Goal: Information Seeking & Learning: Check status

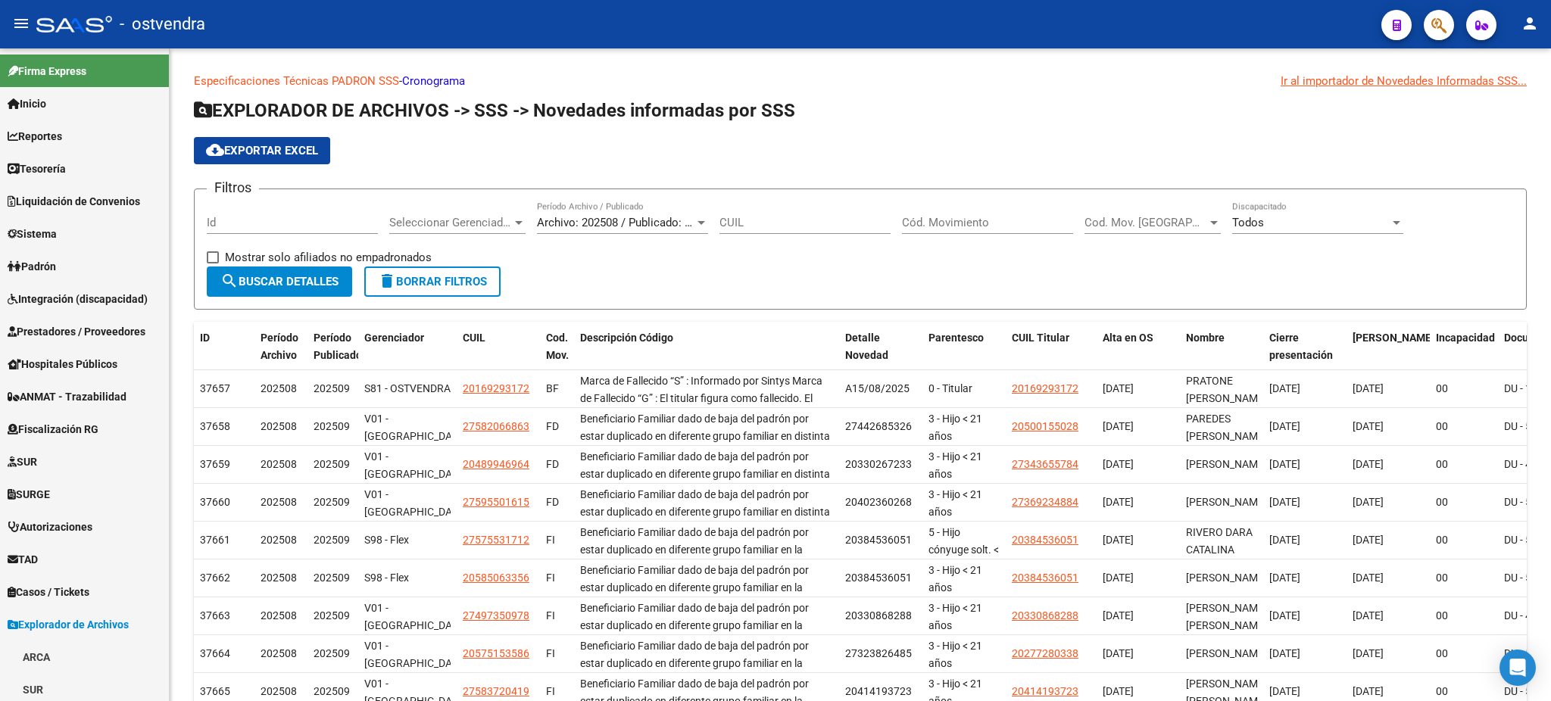
click at [1443, 22] on icon "button" at bounding box center [1438, 25] width 15 height 17
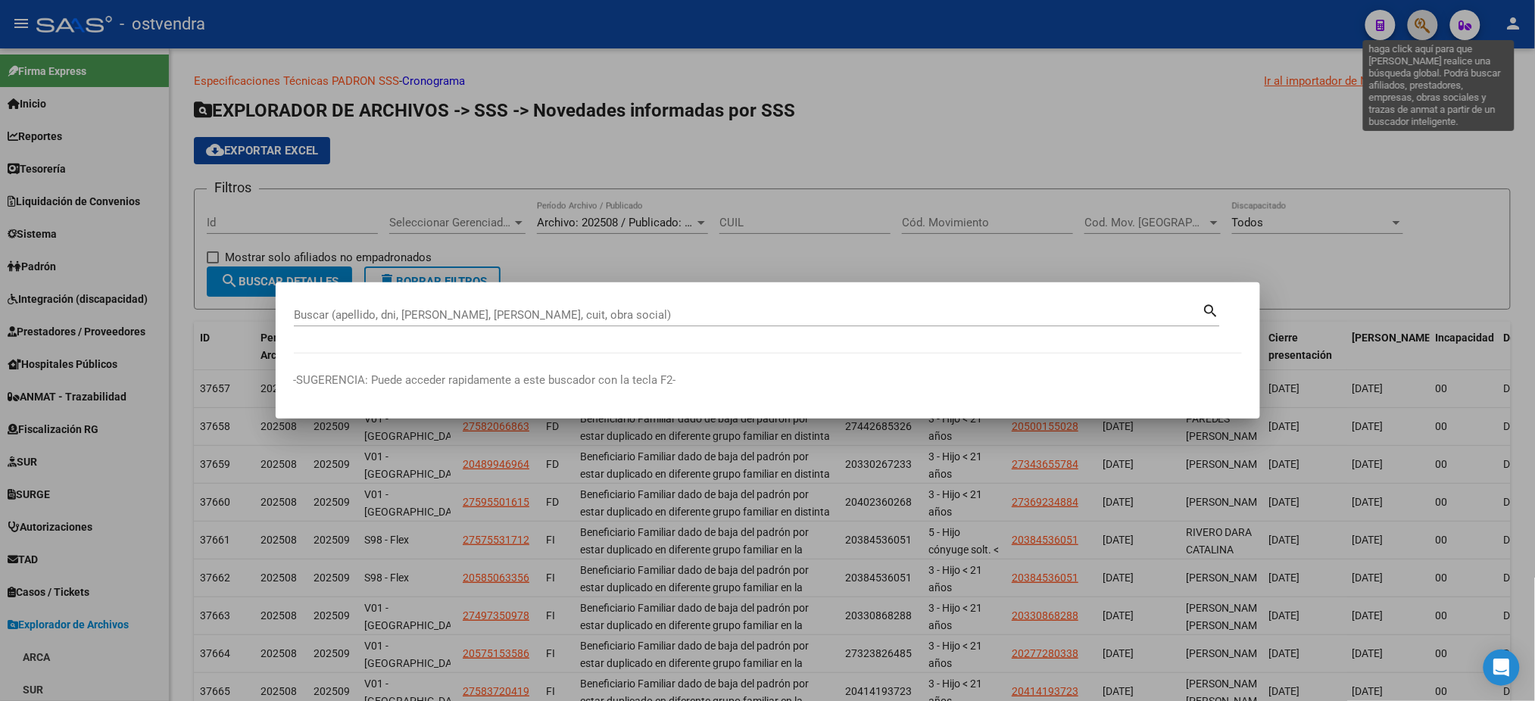
scroll to position [3282, 0]
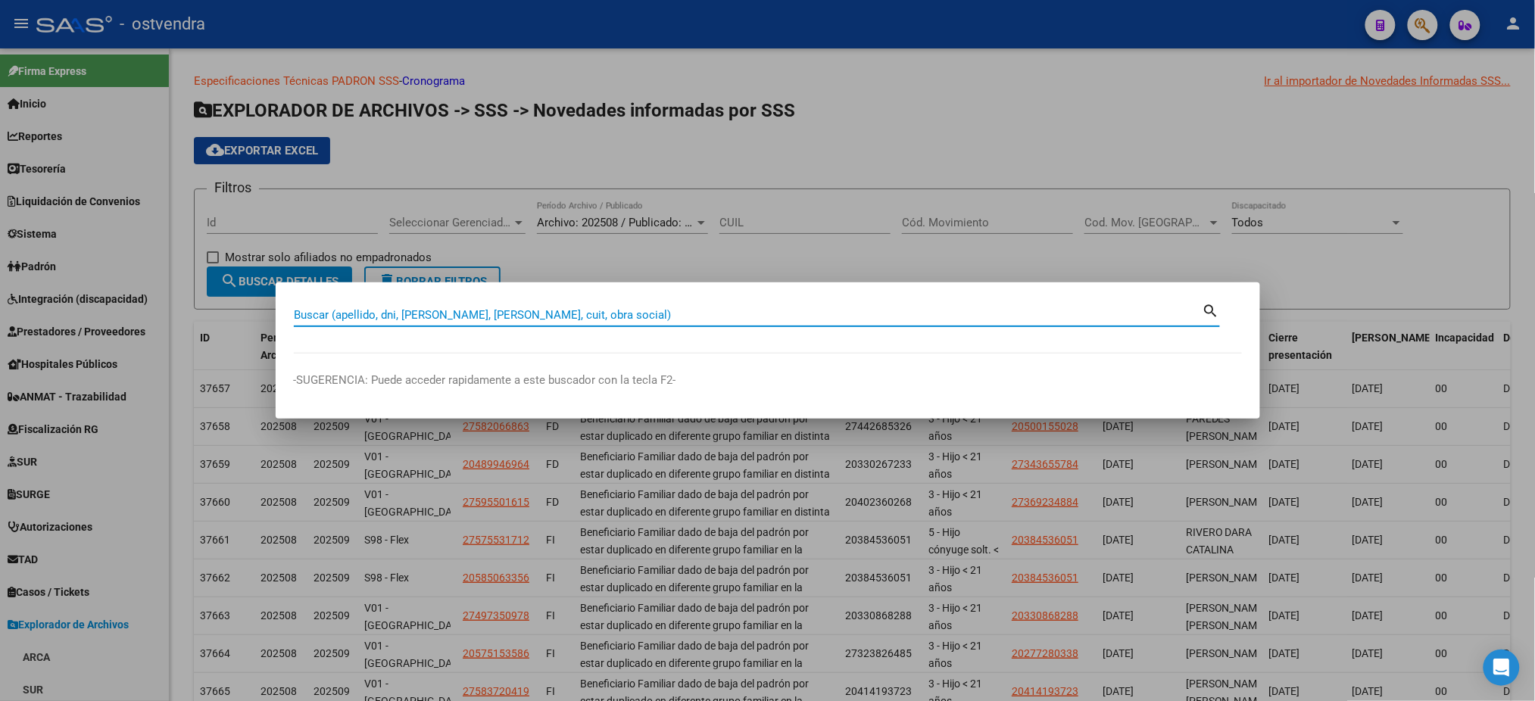
paste input "43107245"
type input "43107245"
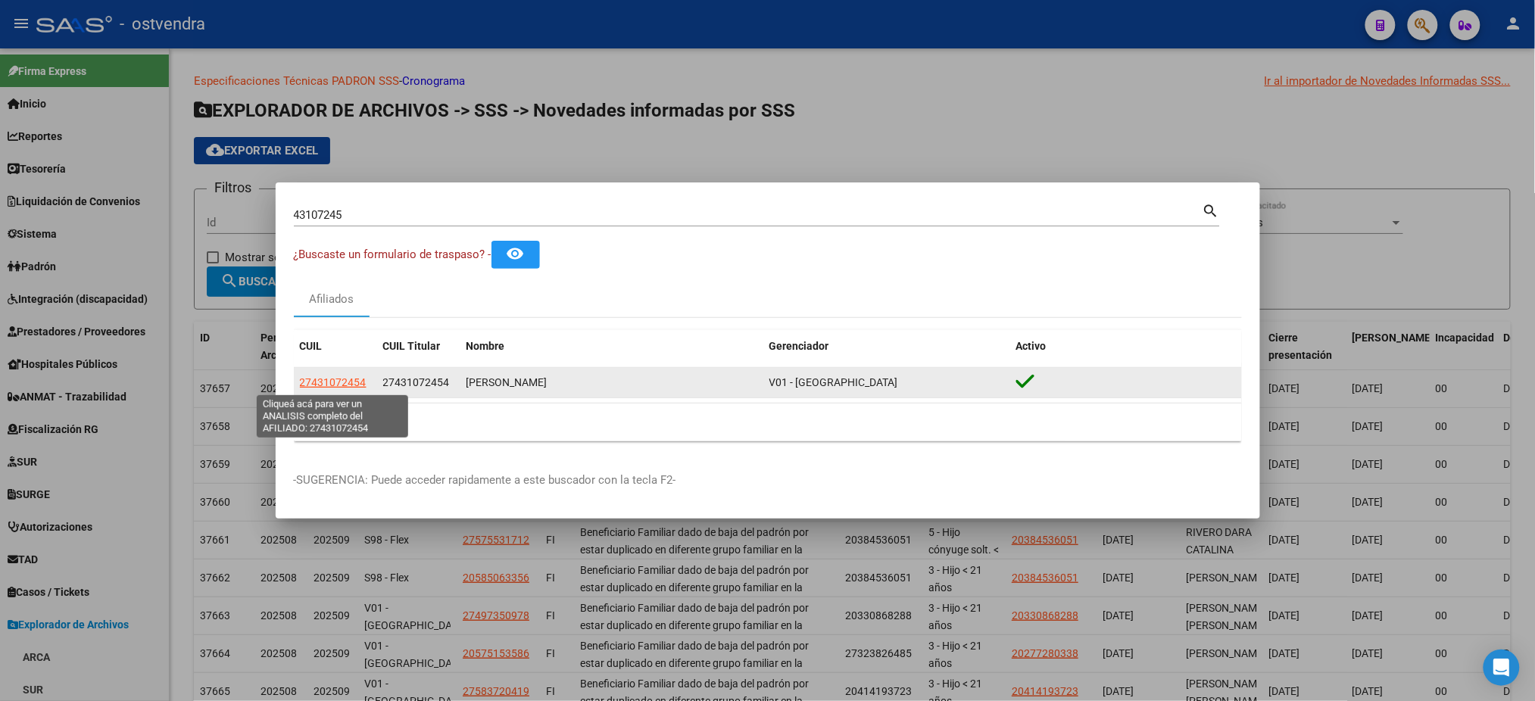
click at [329, 382] on span "27431072454" at bounding box center [333, 382] width 67 height 12
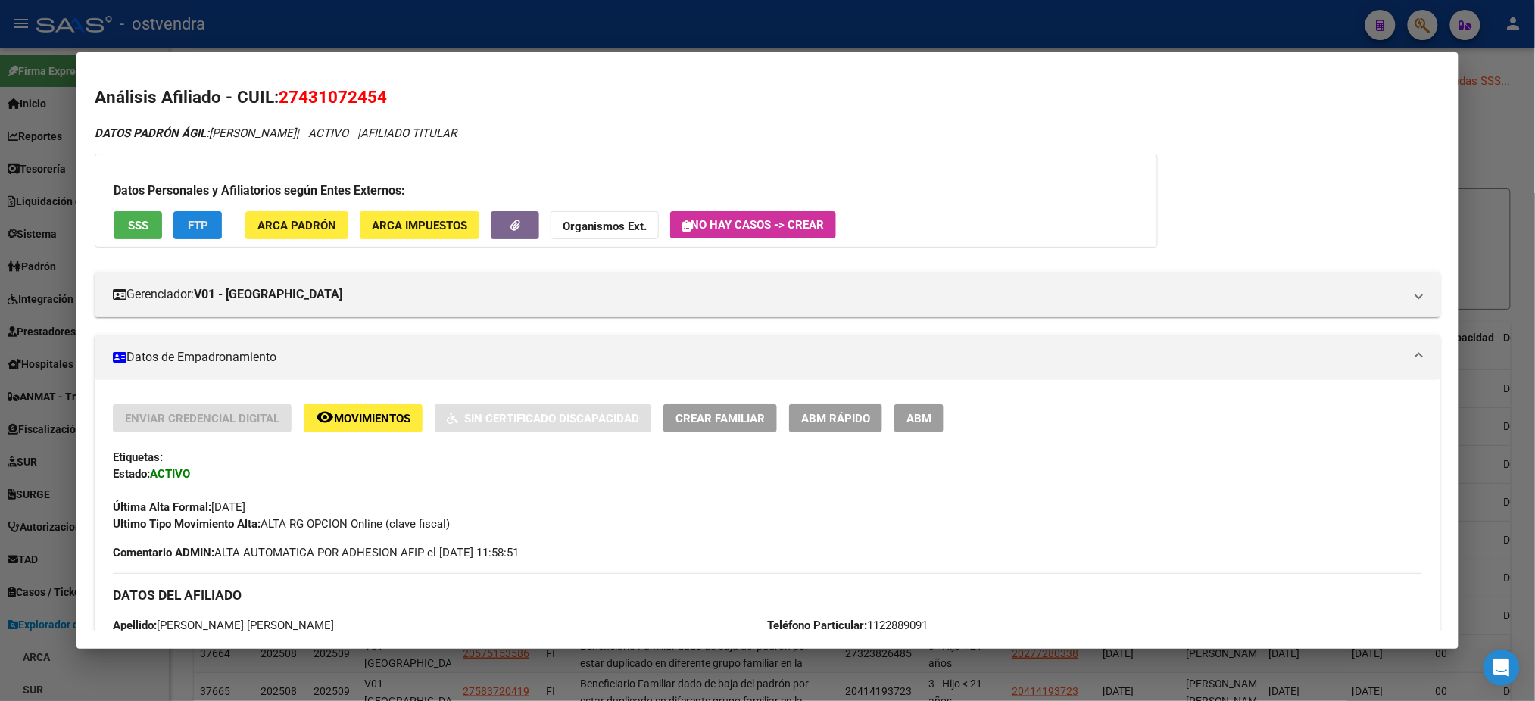
click at [192, 229] on span "FTP" at bounding box center [198, 226] width 20 height 14
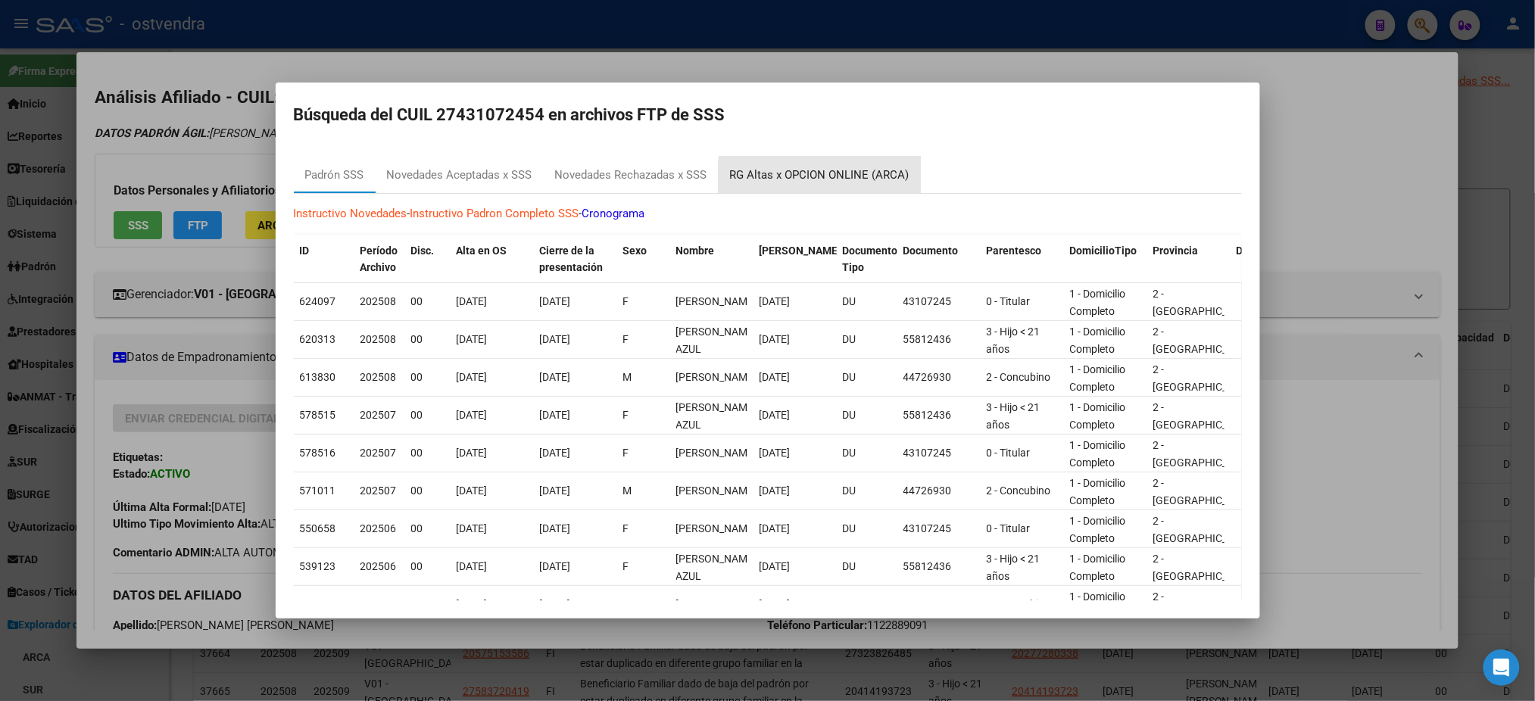
click at [842, 180] on div "RG Altas x OPCION ONLINE (ARCA)" at bounding box center [819, 175] width 179 height 17
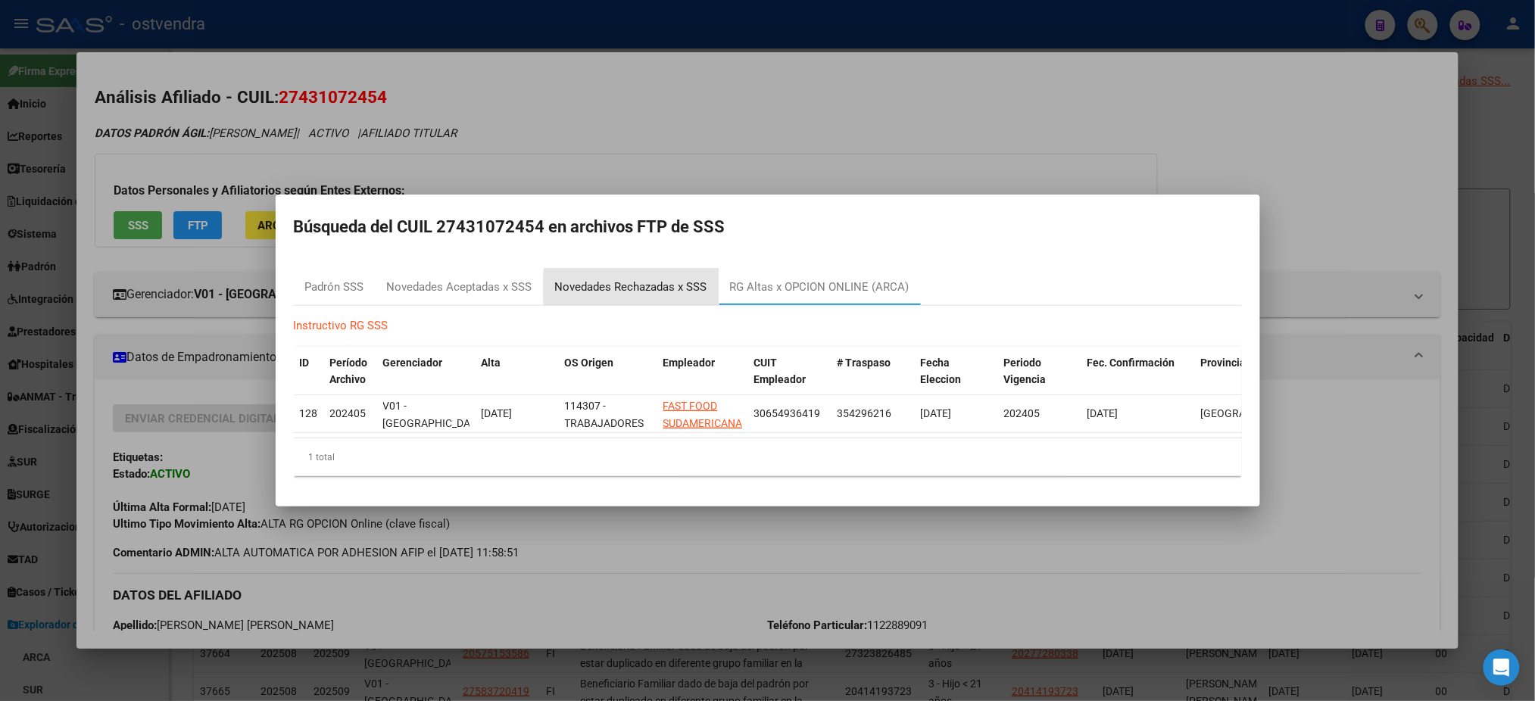
click at [663, 280] on div "Novedades Rechazadas x SSS" at bounding box center [631, 287] width 152 height 17
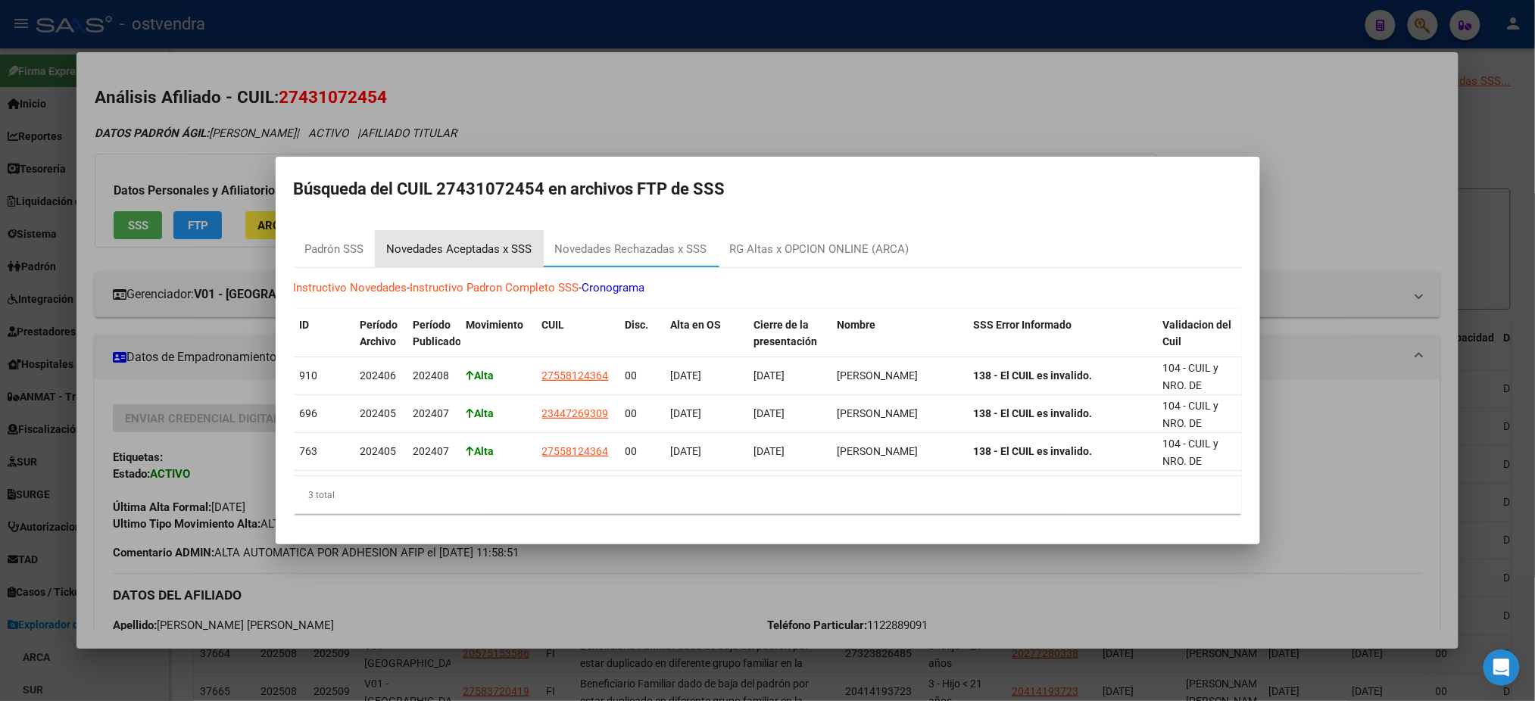
click at [479, 241] on div "Novedades Aceptadas x SSS" at bounding box center [459, 249] width 145 height 17
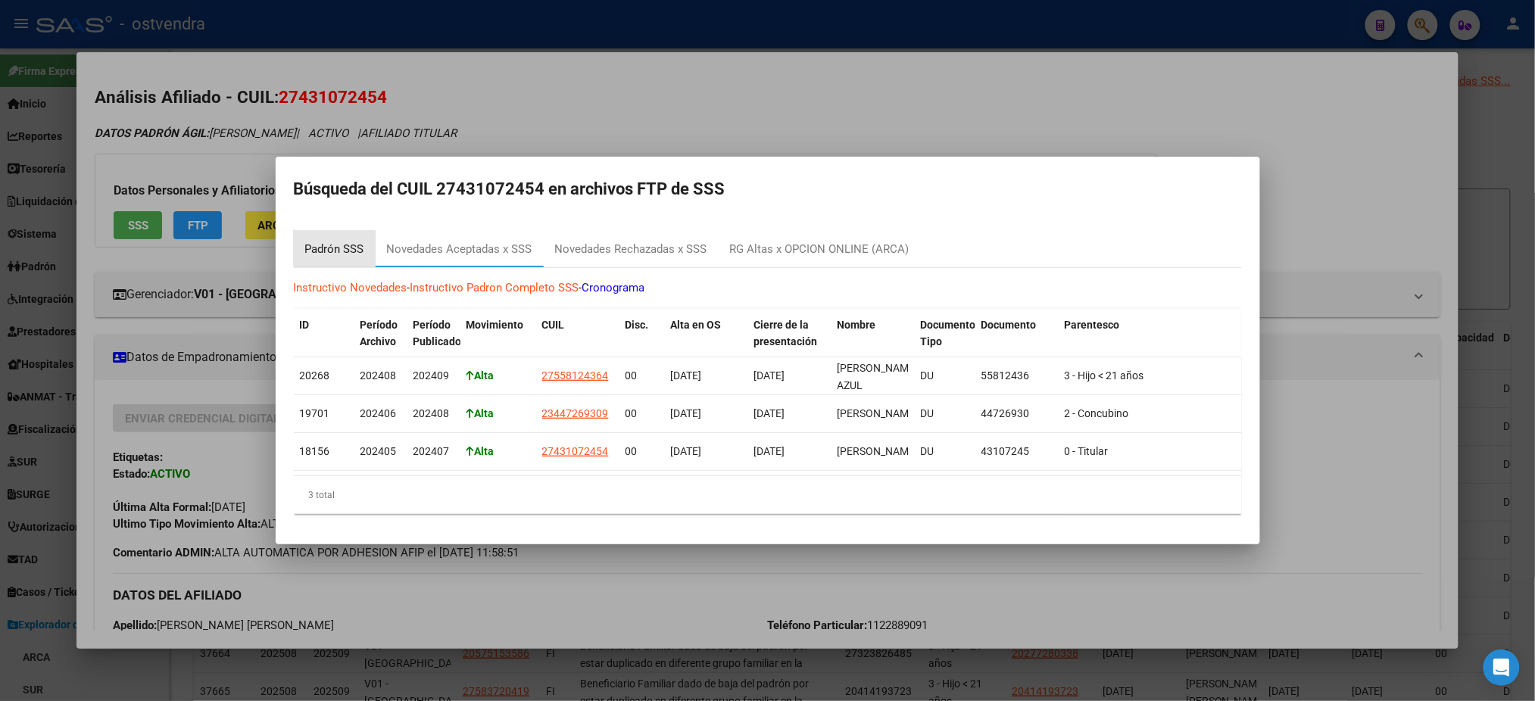
click at [345, 241] on div "Padrón SSS" at bounding box center [334, 249] width 59 height 17
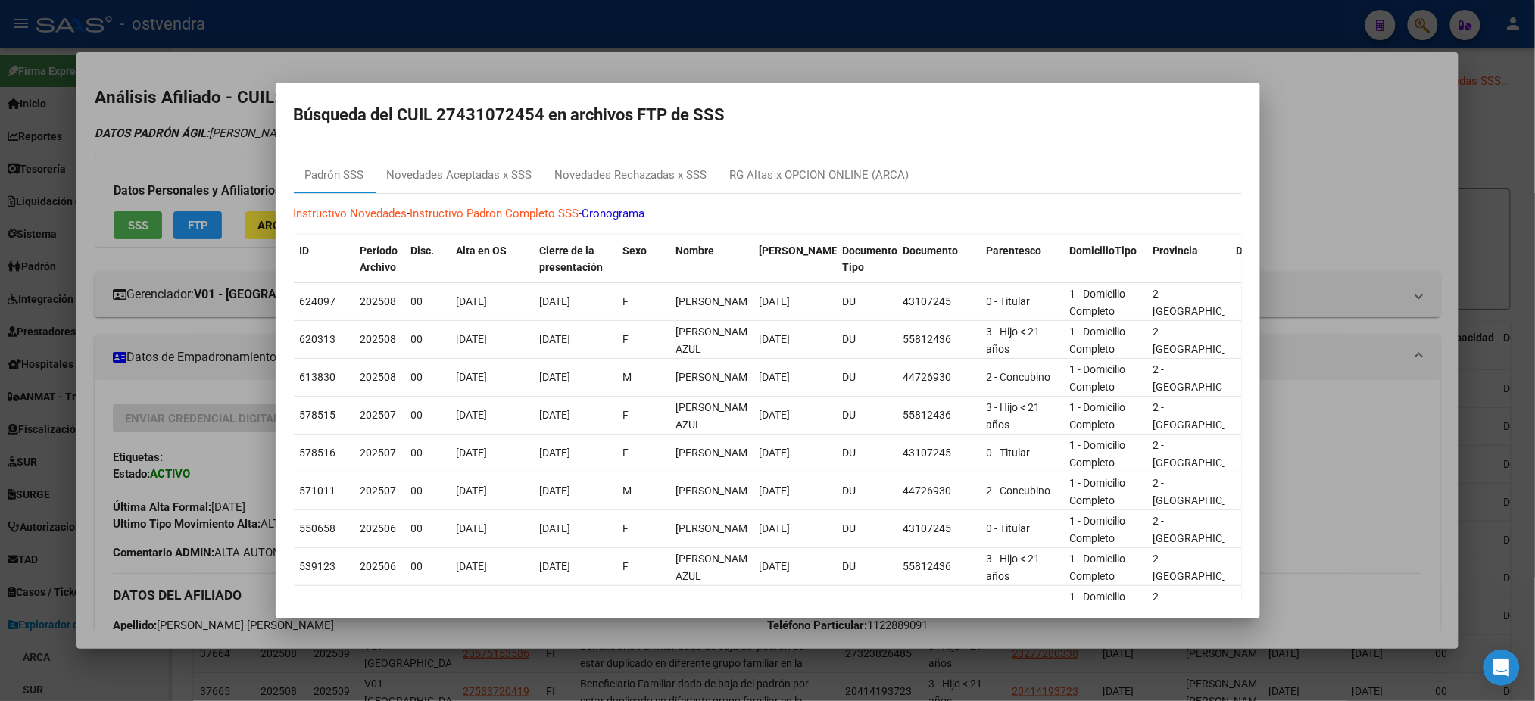
drag, startPoint x: 209, startPoint y: 163, endPoint x: 212, endPoint y: 176, distance: 14.0
click at [211, 161] on div at bounding box center [767, 350] width 1535 height 701
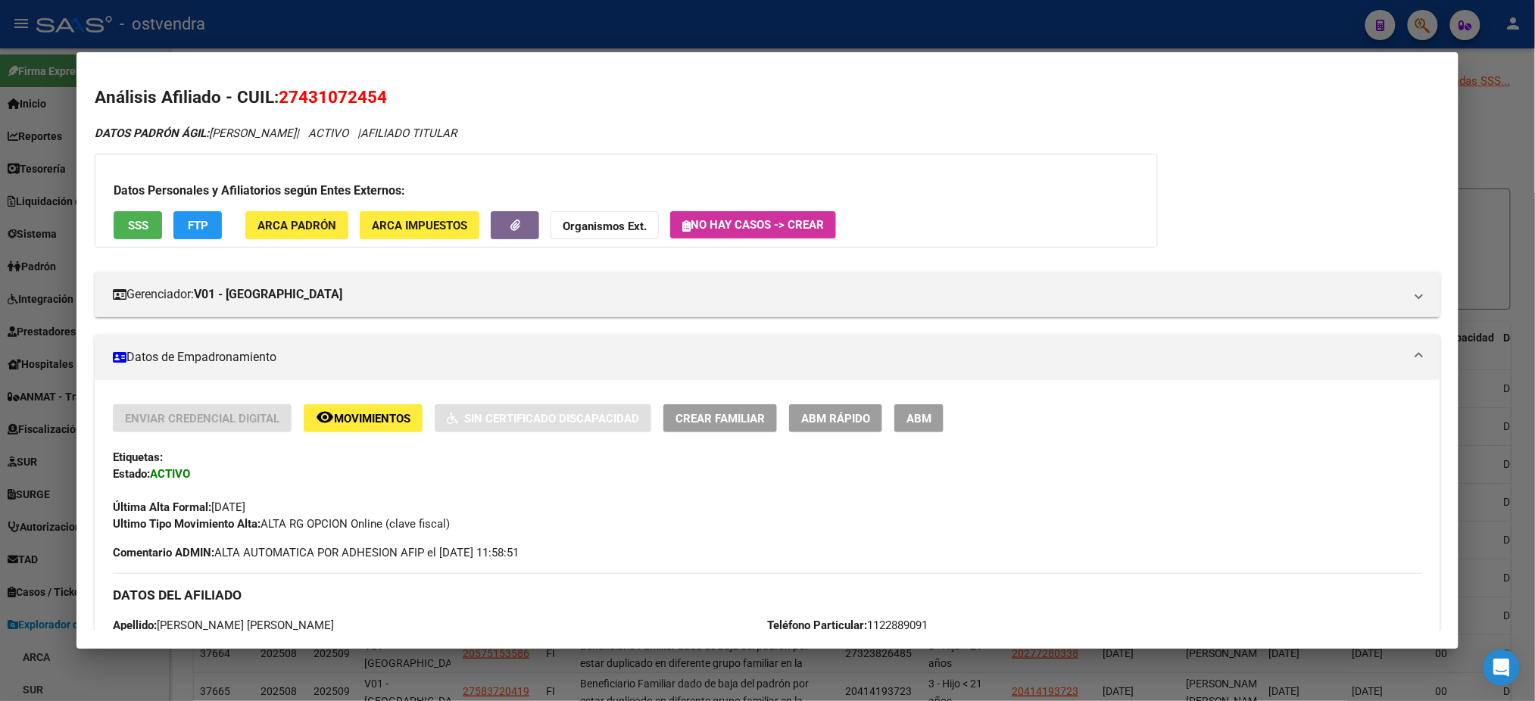
click at [136, 210] on div "Datos Personales y Afiliatorios según Entes Externos: SSS FTP ARCA Padrón ARCA …" at bounding box center [626, 201] width 1063 height 94
click at [143, 222] on button "SSS" at bounding box center [138, 225] width 48 height 28
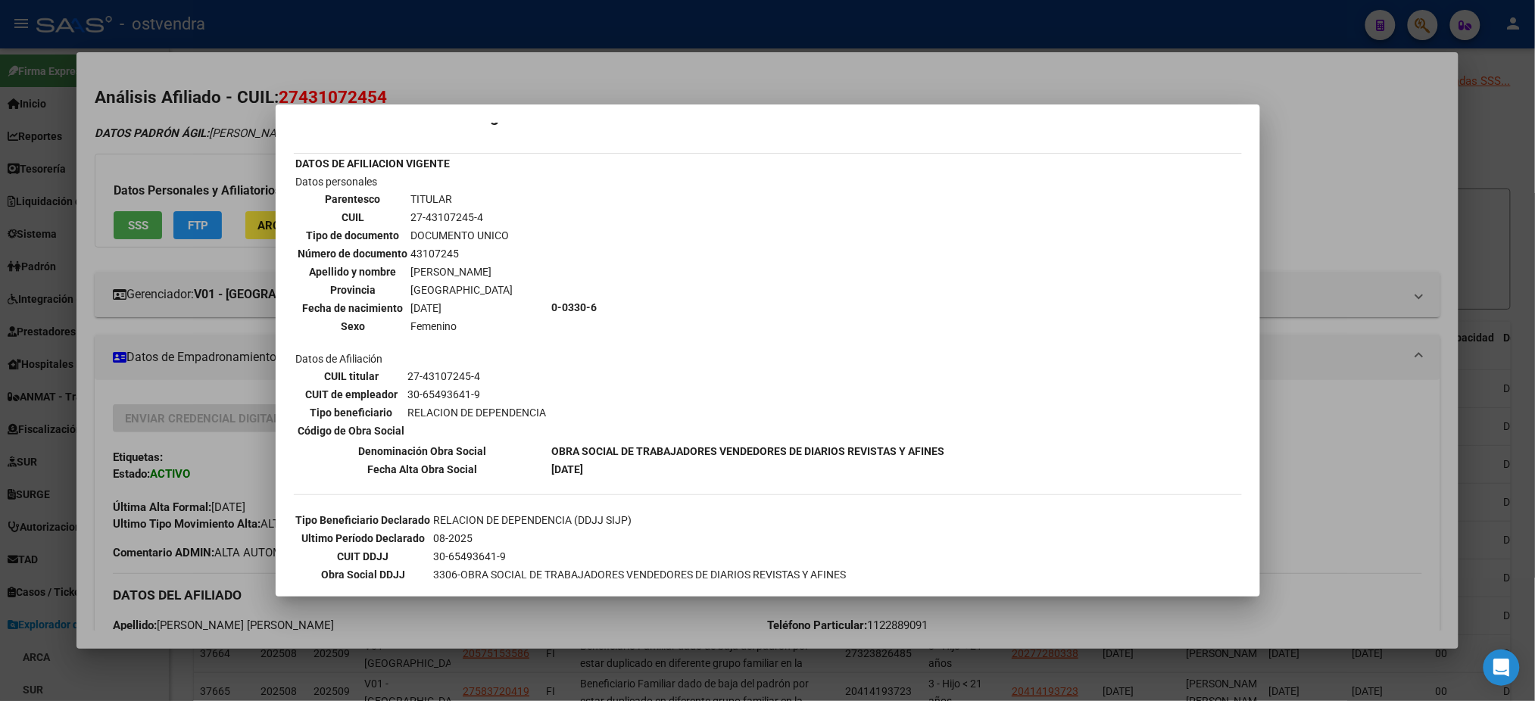
scroll to position [0, 0]
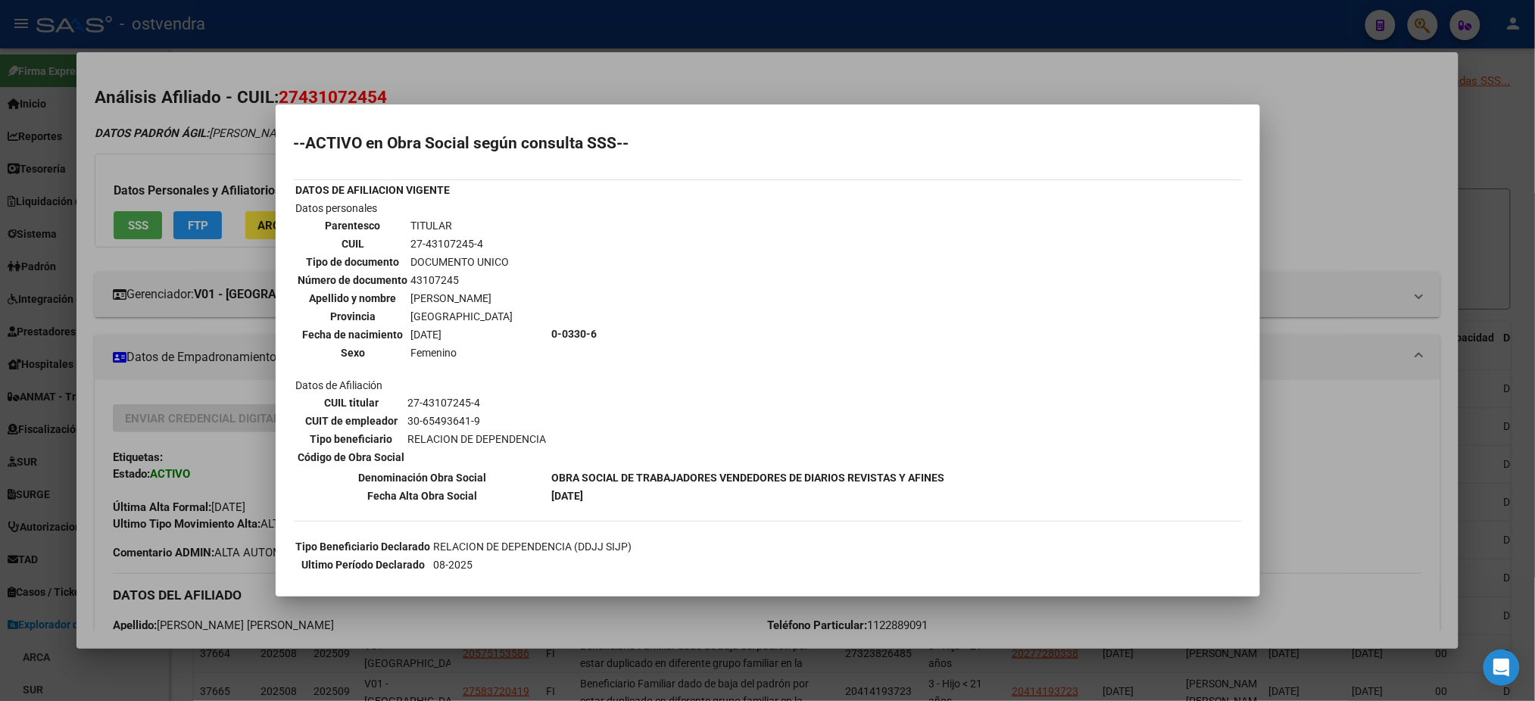
click at [226, 167] on div at bounding box center [767, 350] width 1535 height 701
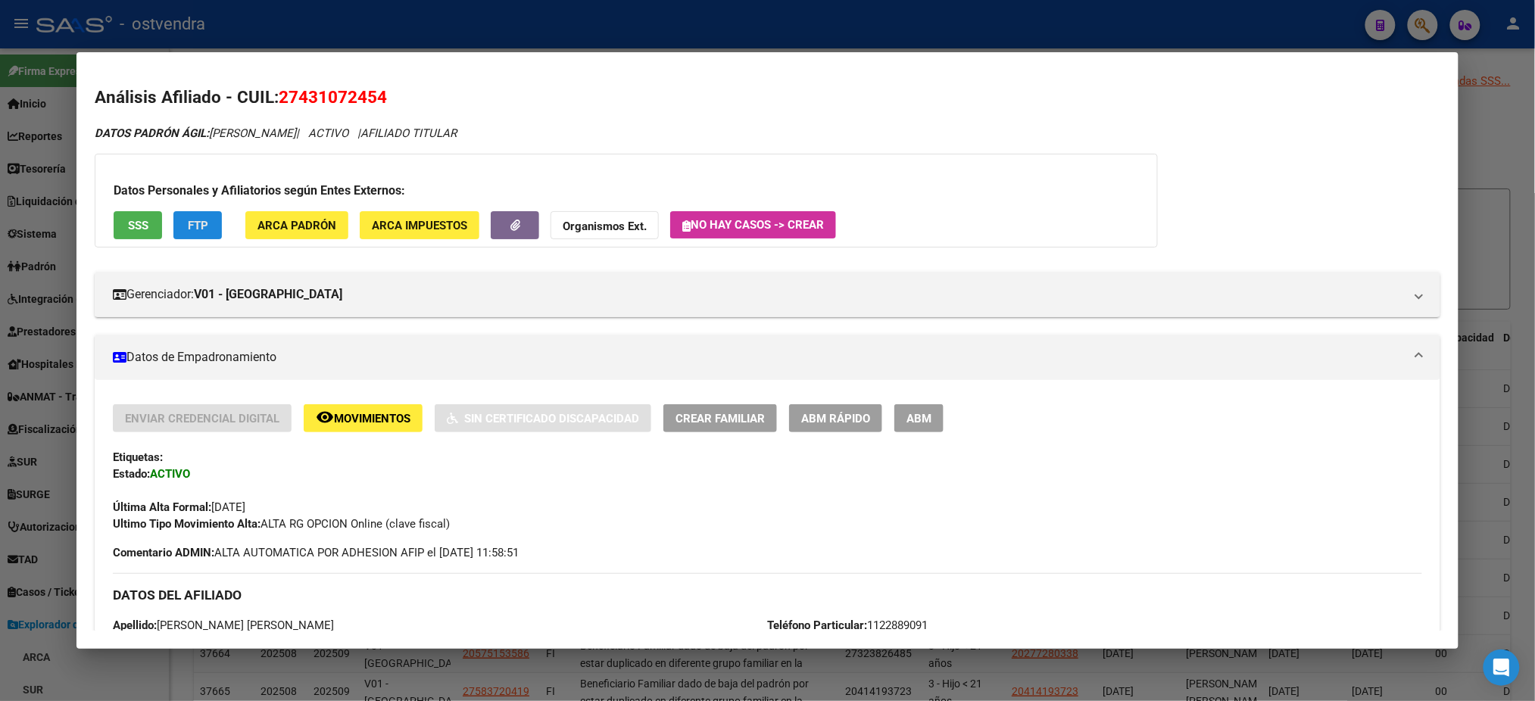
click at [191, 219] on span "FTP" at bounding box center [198, 226] width 20 height 14
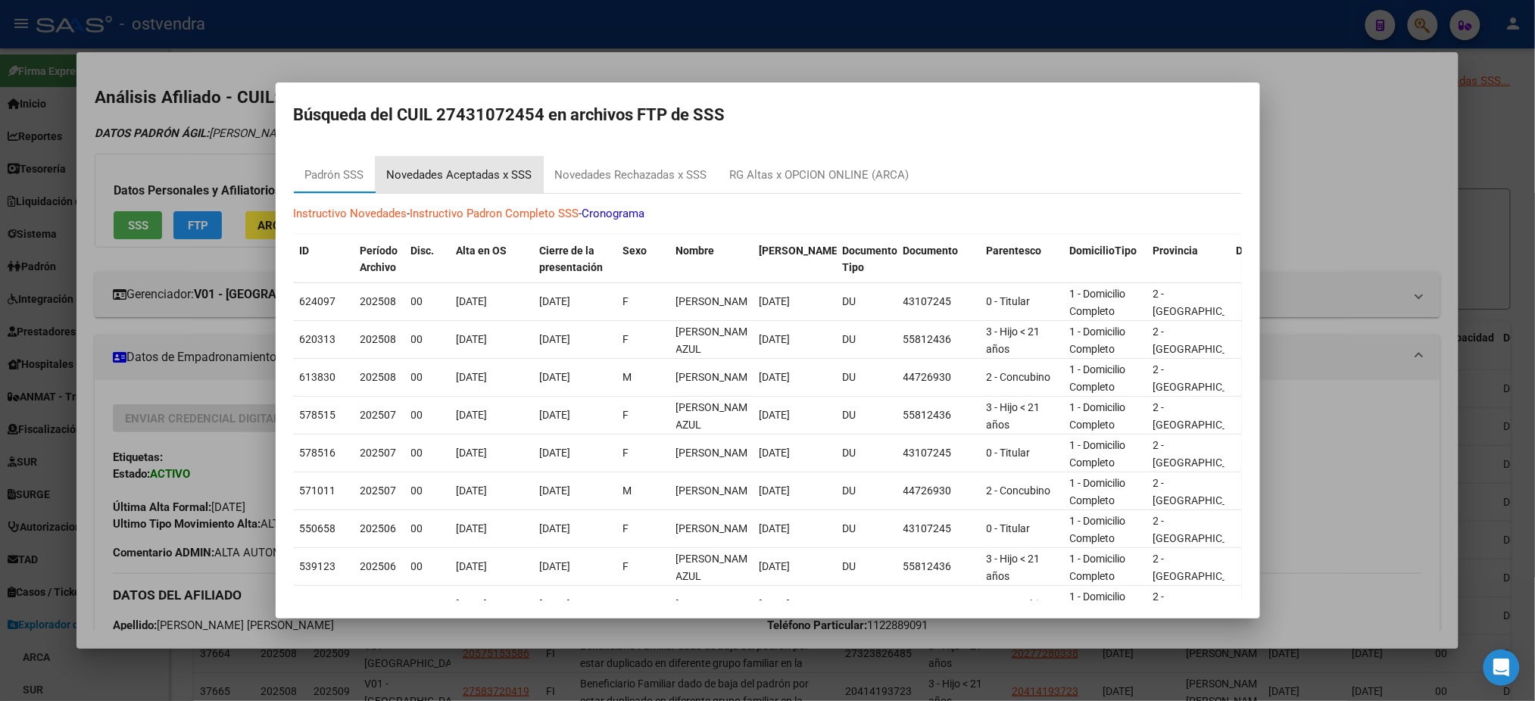
type textarea "a"
click at [494, 183] on div "Novedades Aceptadas x SSS" at bounding box center [459, 175] width 145 height 17
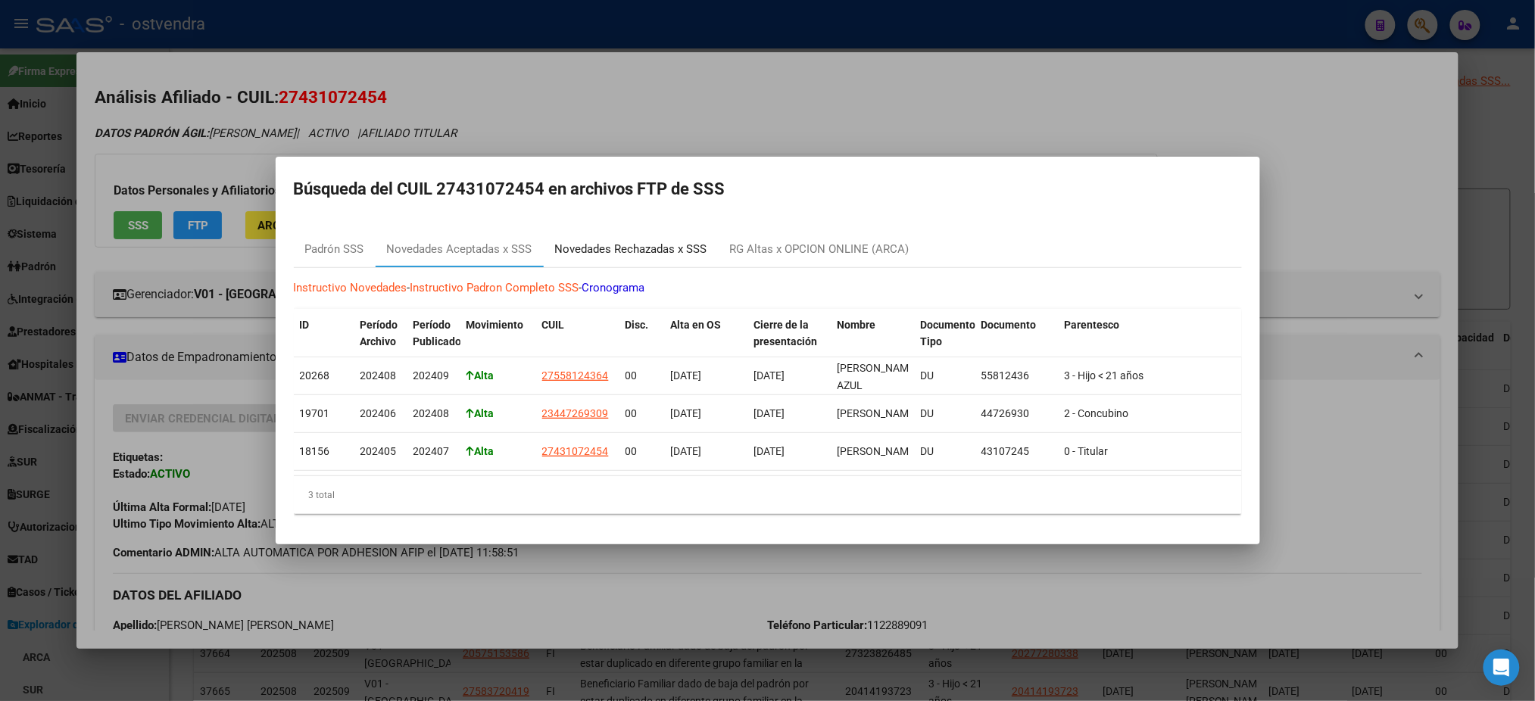
click at [670, 242] on div "Novedades Rechazadas x SSS" at bounding box center [631, 249] width 152 height 17
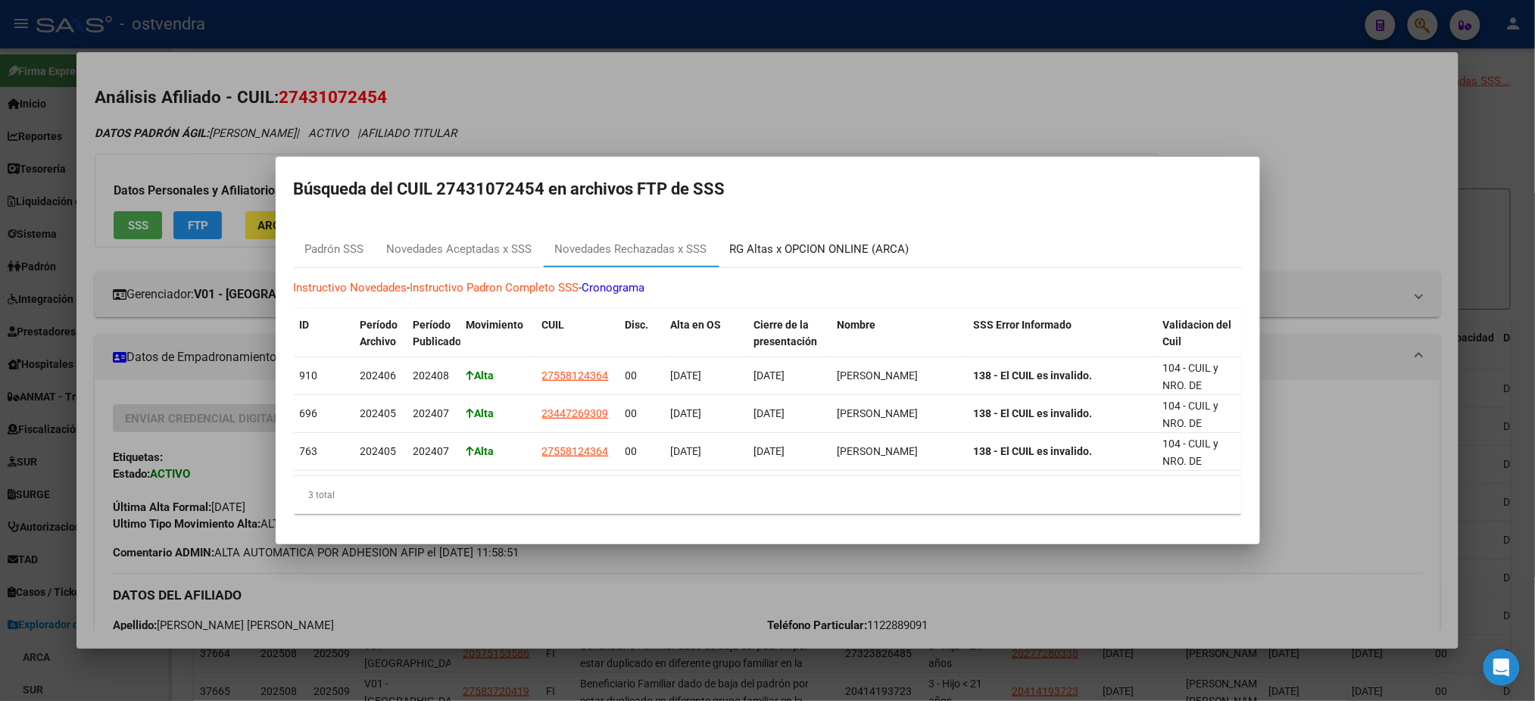
click at [797, 241] on div "RG Altas x OPCION ONLINE (ARCA)" at bounding box center [819, 249] width 179 height 17
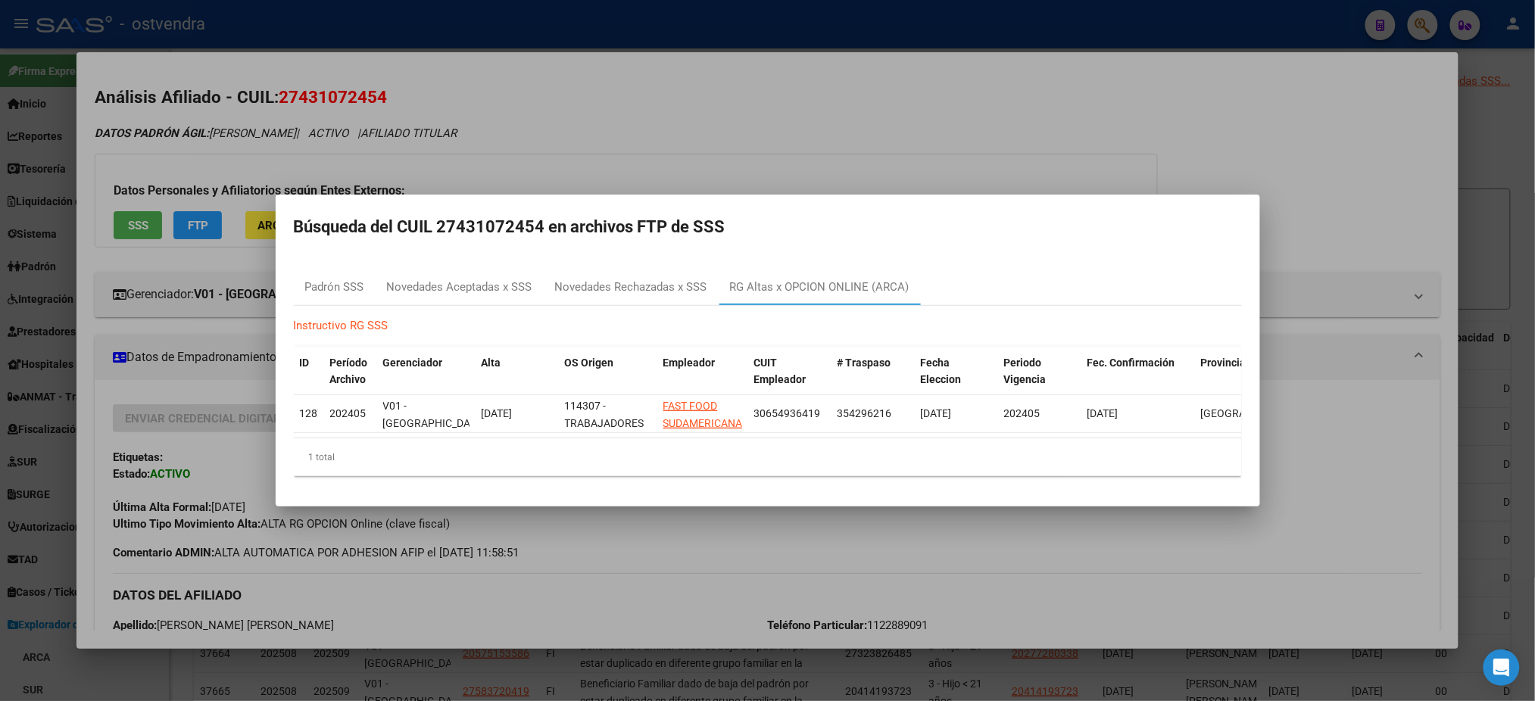
click at [810, 98] on div at bounding box center [767, 350] width 1535 height 701
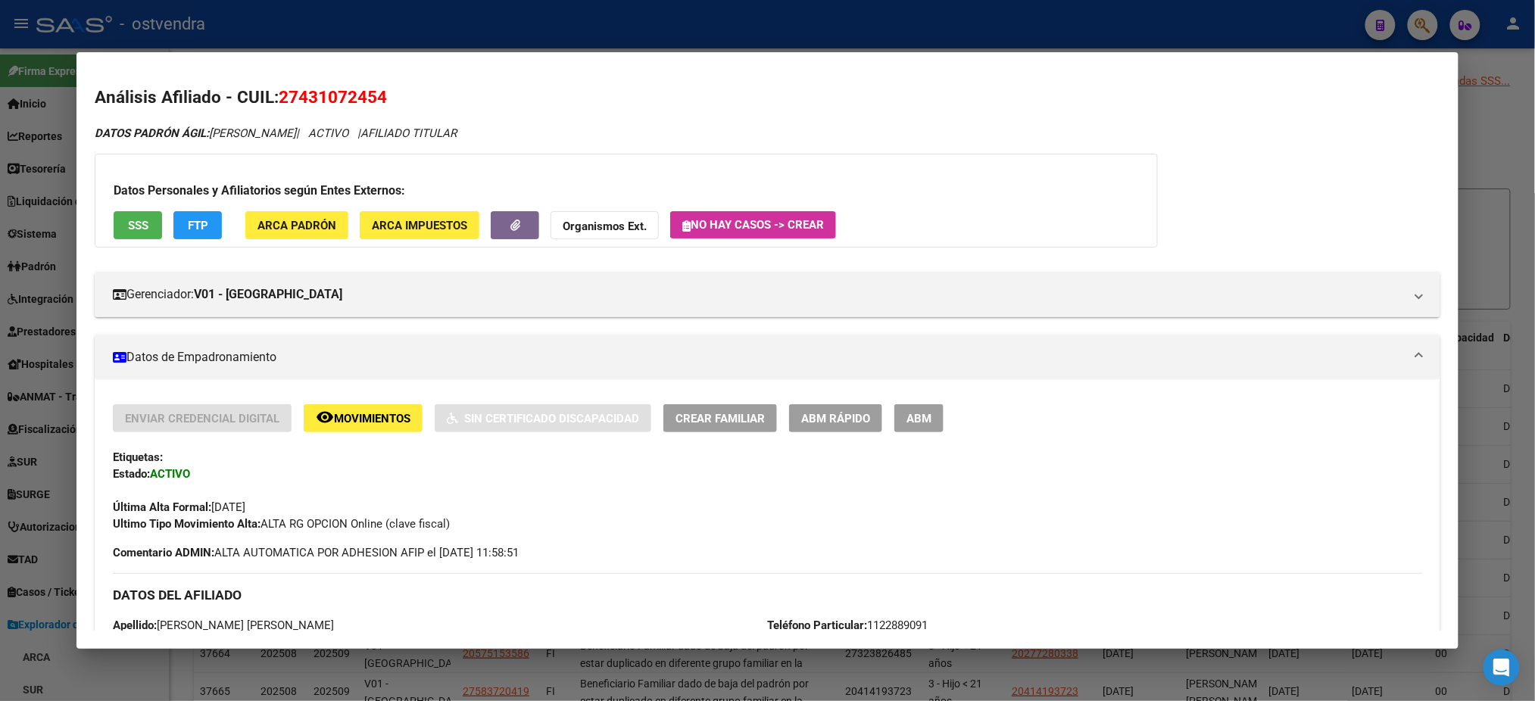
click at [101, 211] on div "Datos Personales y Afiliatorios según Entes Externos: SSS FTP ARCA Padrón ARCA …" at bounding box center [626, 201] width 1063 height 94
click at [139, 222] on span "SSS" at bounding box center [138, 226] width 20 height 14
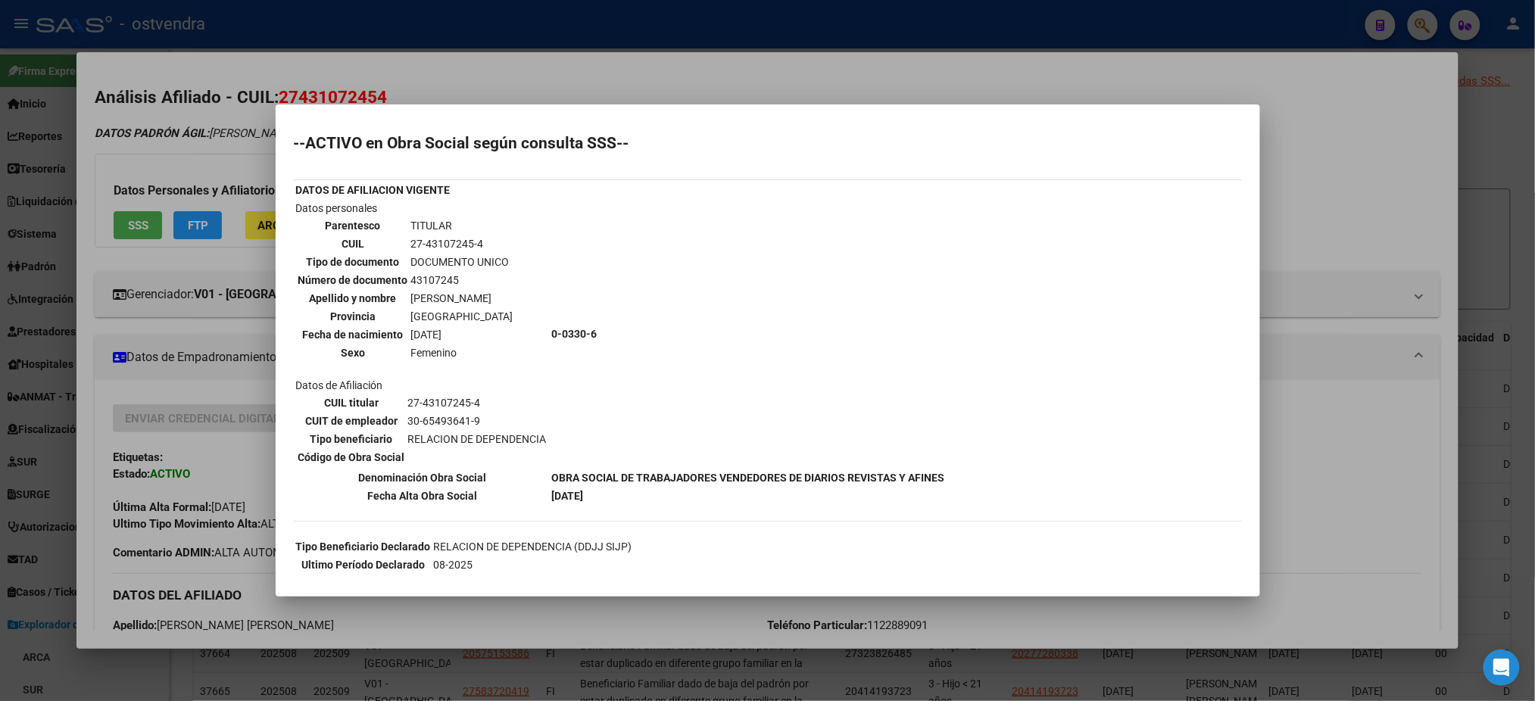
click at [376, 89] on div at bounding box center [767, 350] width 1535 height 701
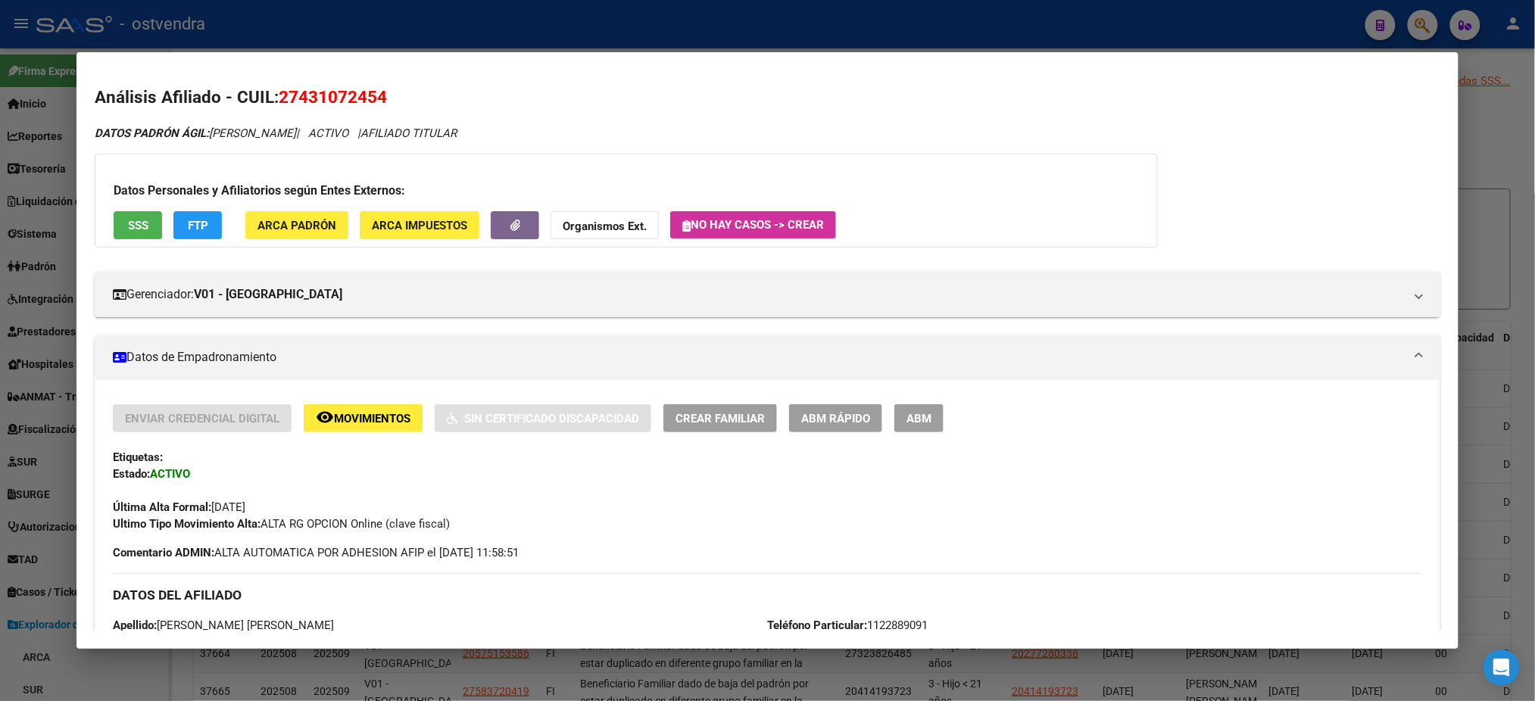
scroll to position [696, 0]
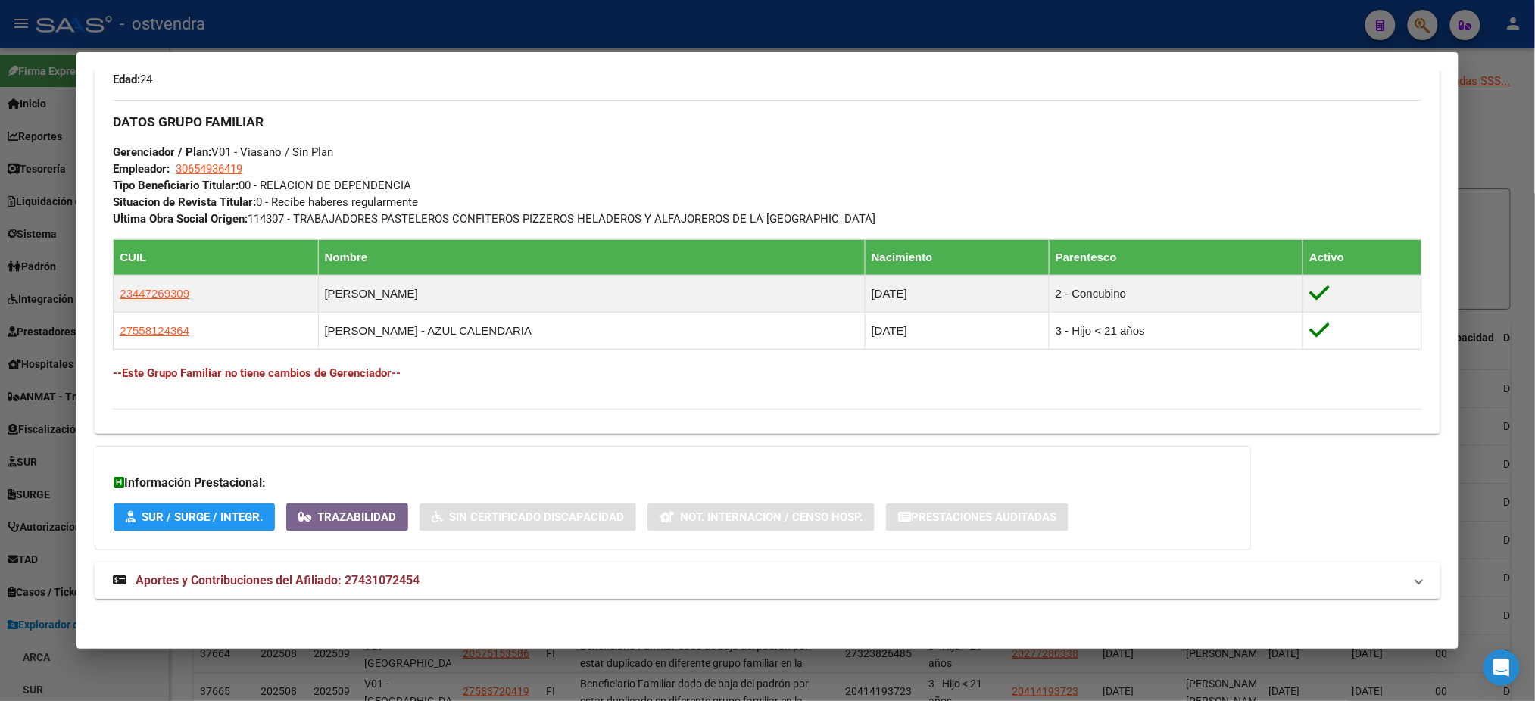
click at [372, 591] on mat-expansion-panel-header "Aportes y Contribuciones del Afiliado: 27431072454" at bounding box center [767, 581] width 1345 height 36
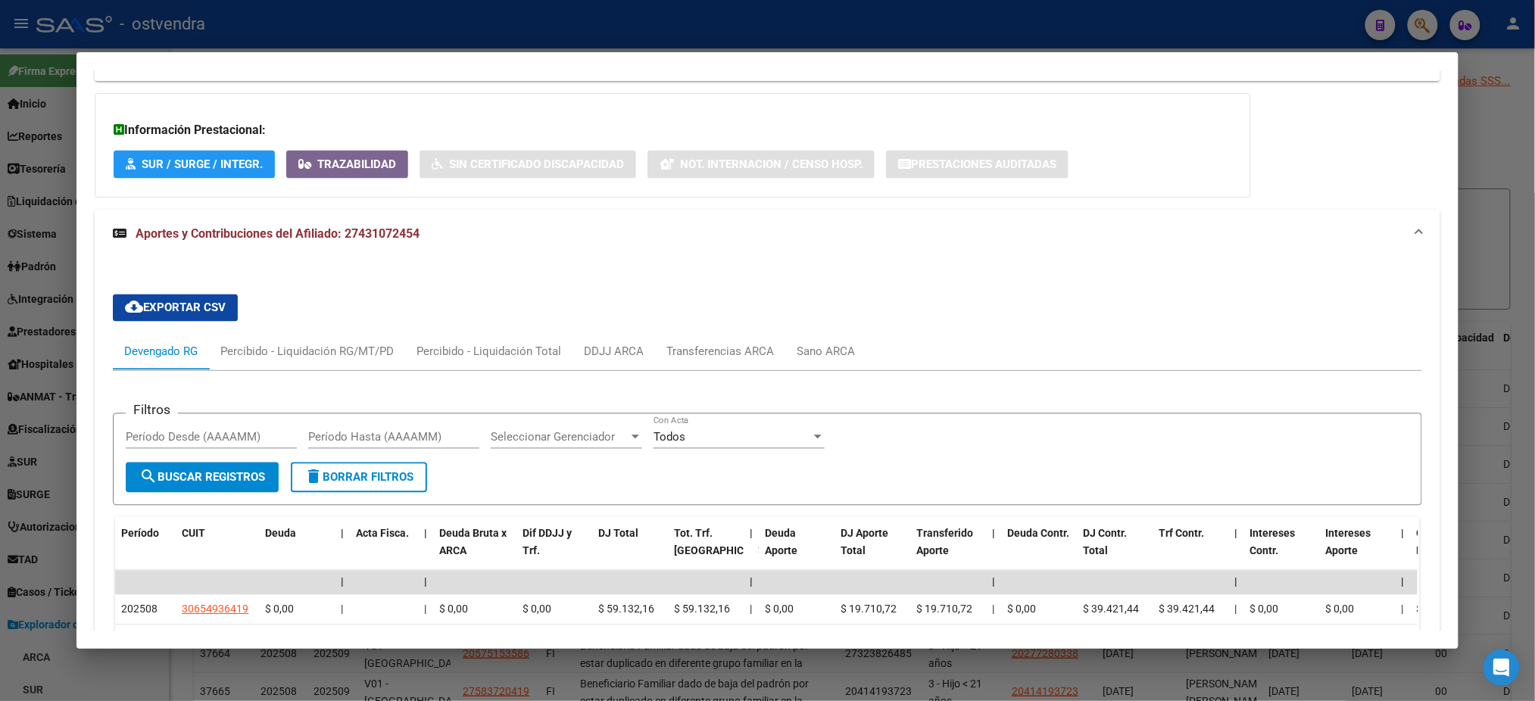
scroll to position [1042, 0]
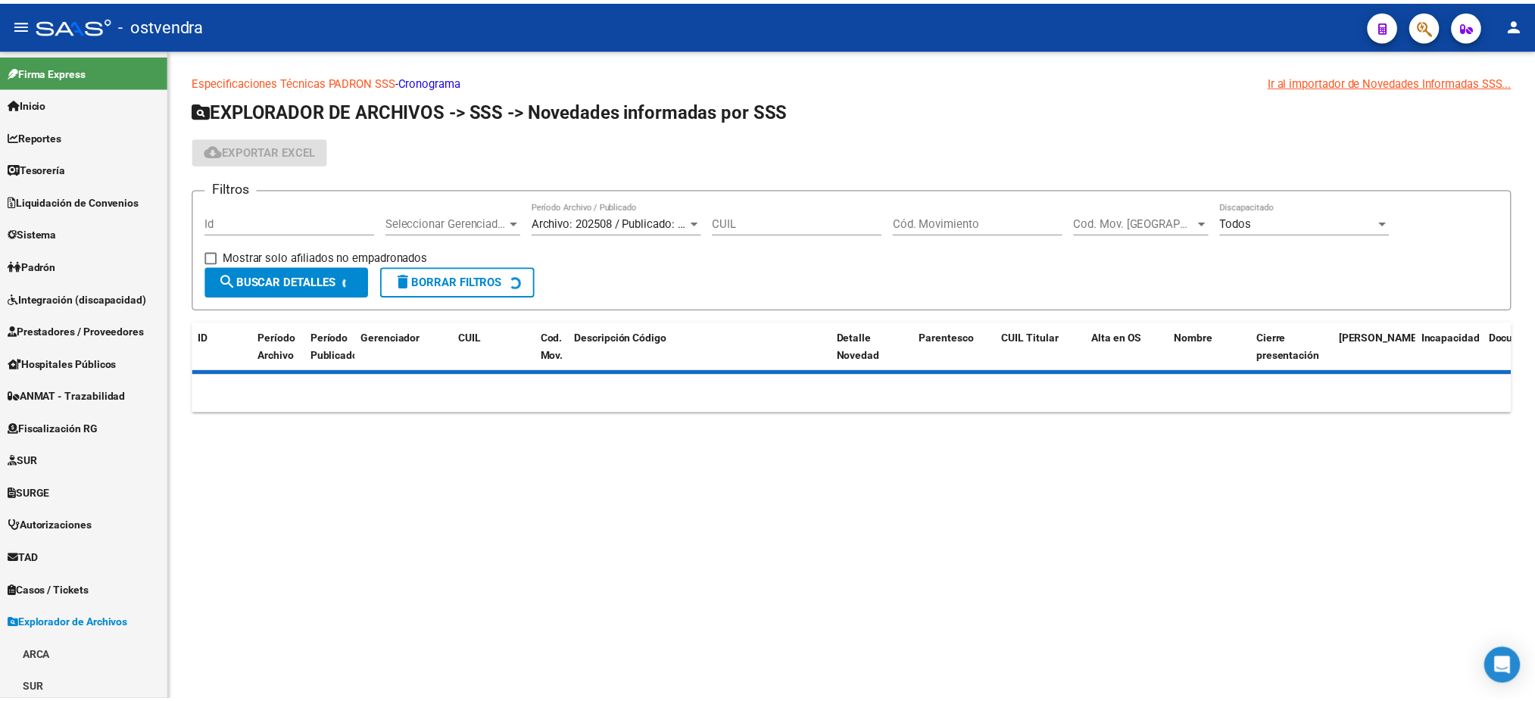
scroll to position [3282, 0]
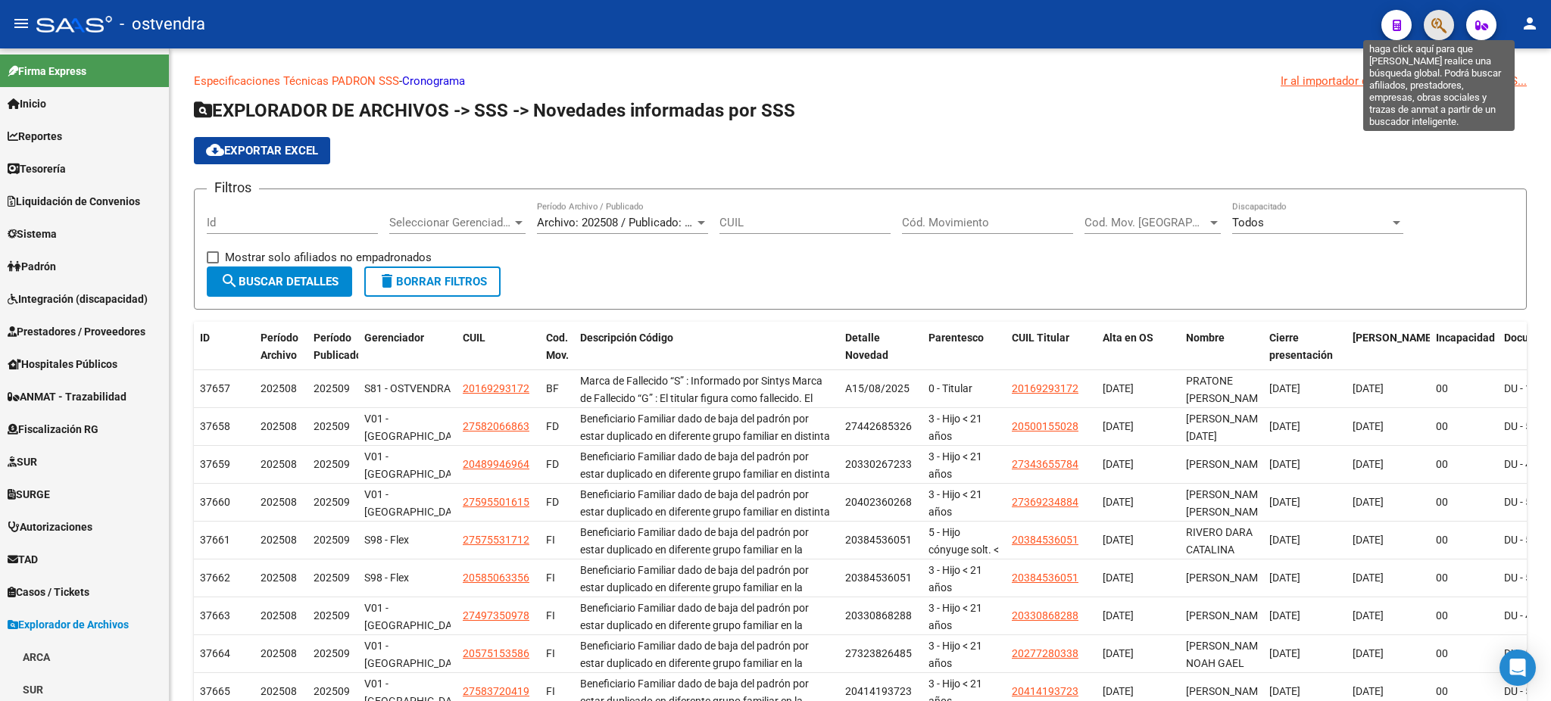
click at [1434, 24] on icon "button" at bounding box center [1438, 25] width 15 height 17
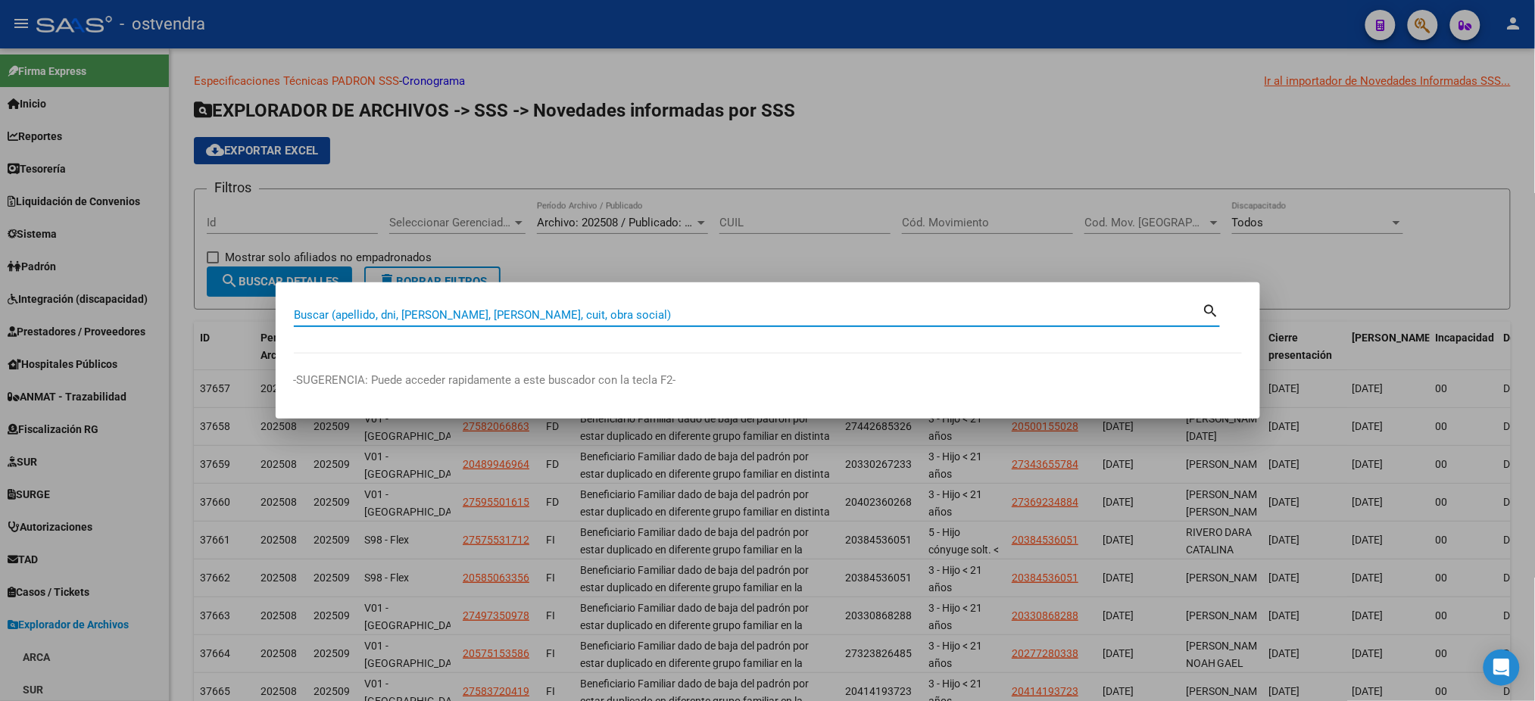
paste input "27428032018"
type input "27428032018"
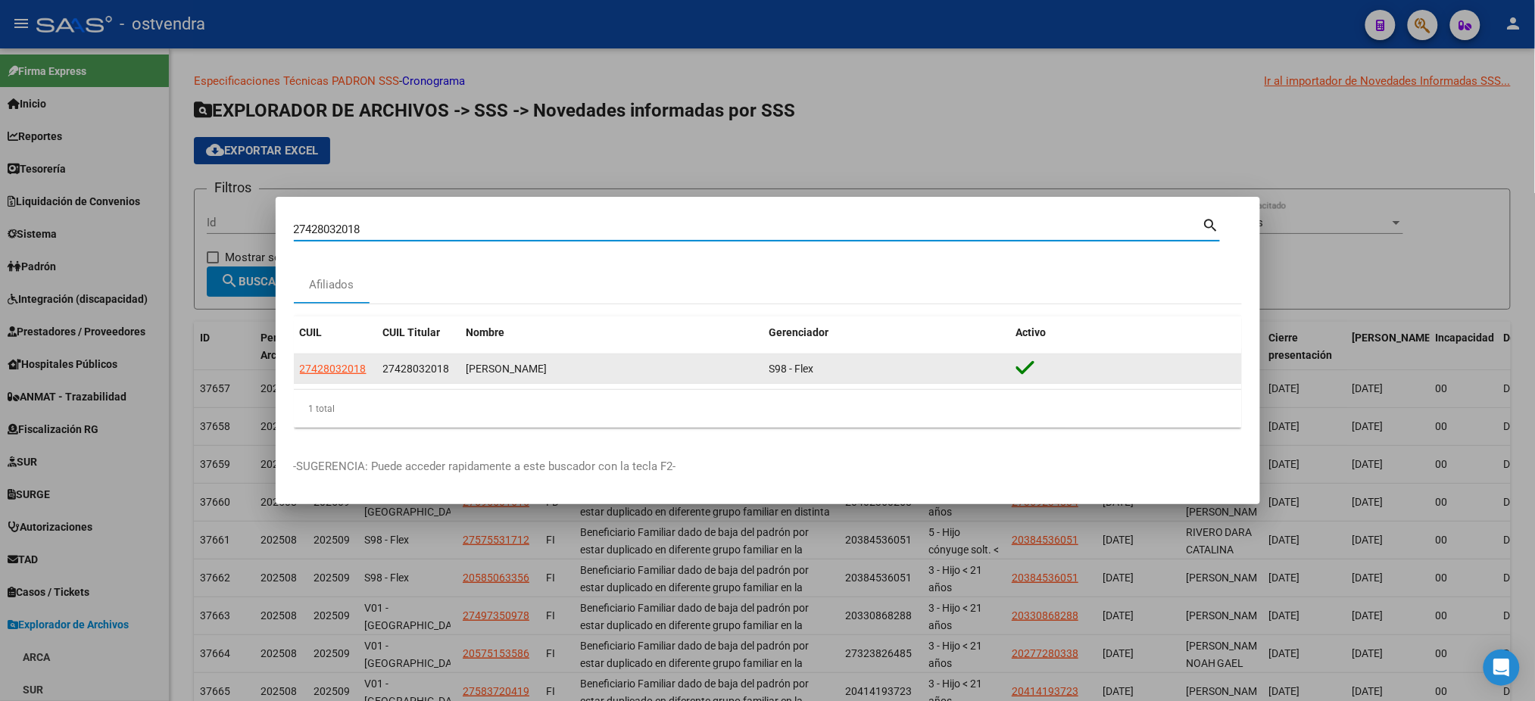
click at [327, 357] on datatable-body-cell "27428032018" at bounding box center [335, 369] width 83 height 30
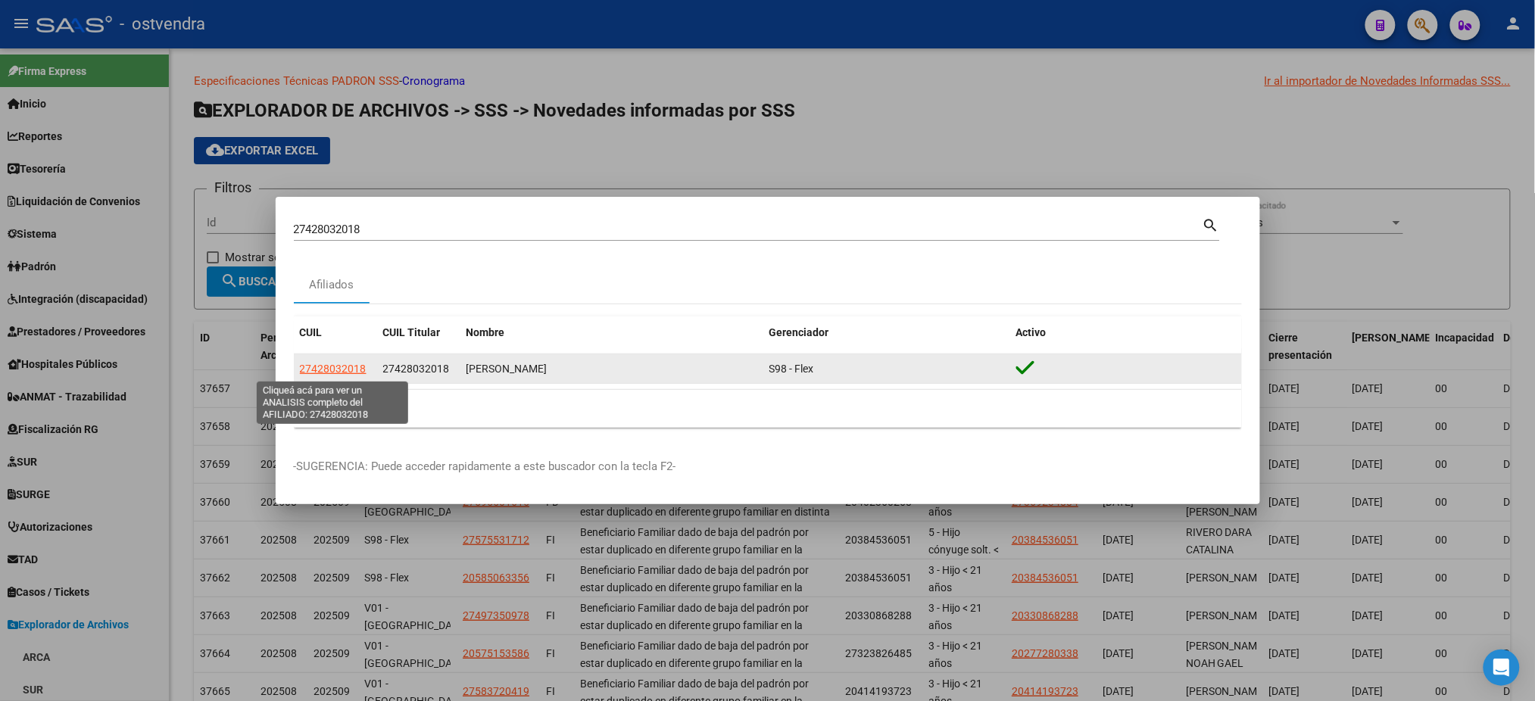
click at [325, 367] on span "27428032018" at bounding box center [333, 369] width 67 height 12
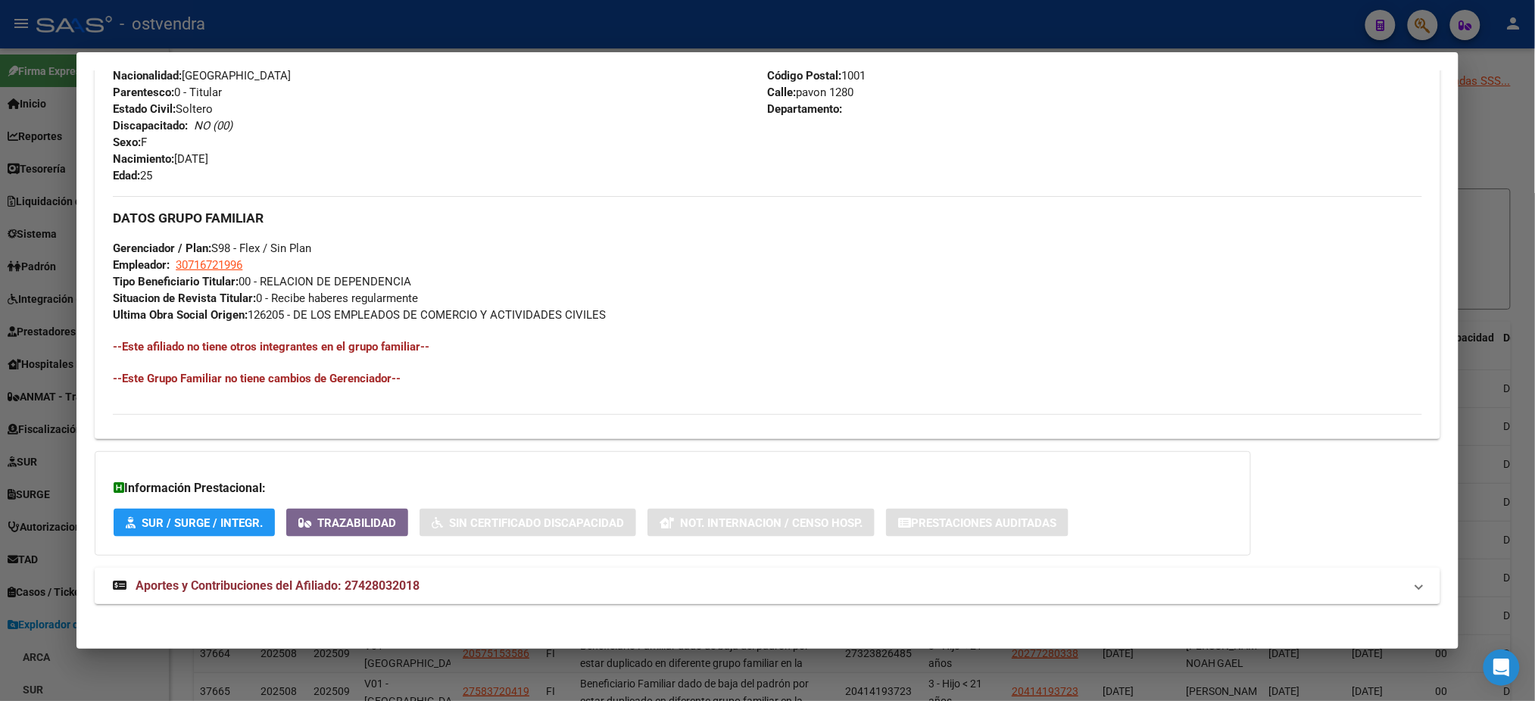
scroll to position [588, 0]
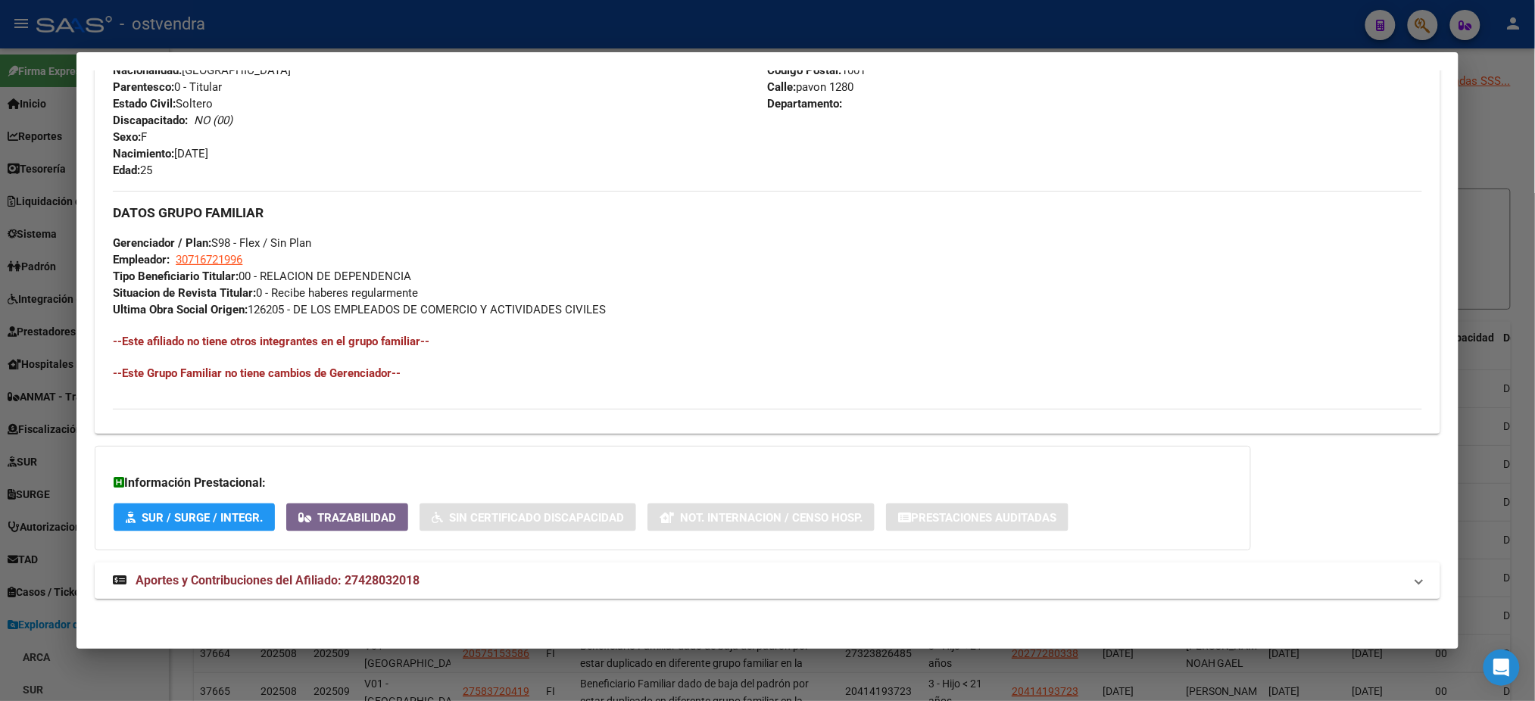
click at [403, 578] on span "Aportes y Contribuciones del Afiliado: 27428032018" at bounding box center [278, 580] width 284 height 14
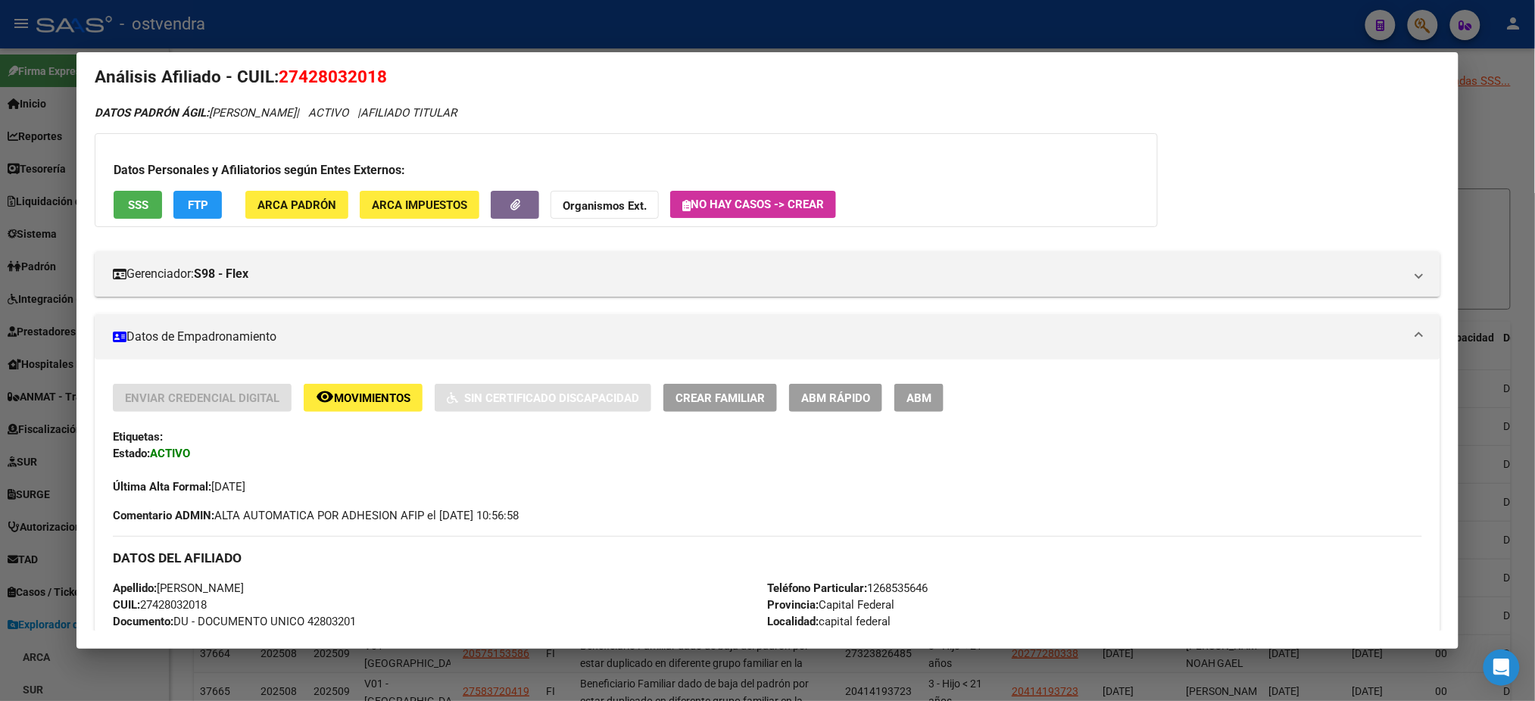
scroll to position [0, 0]
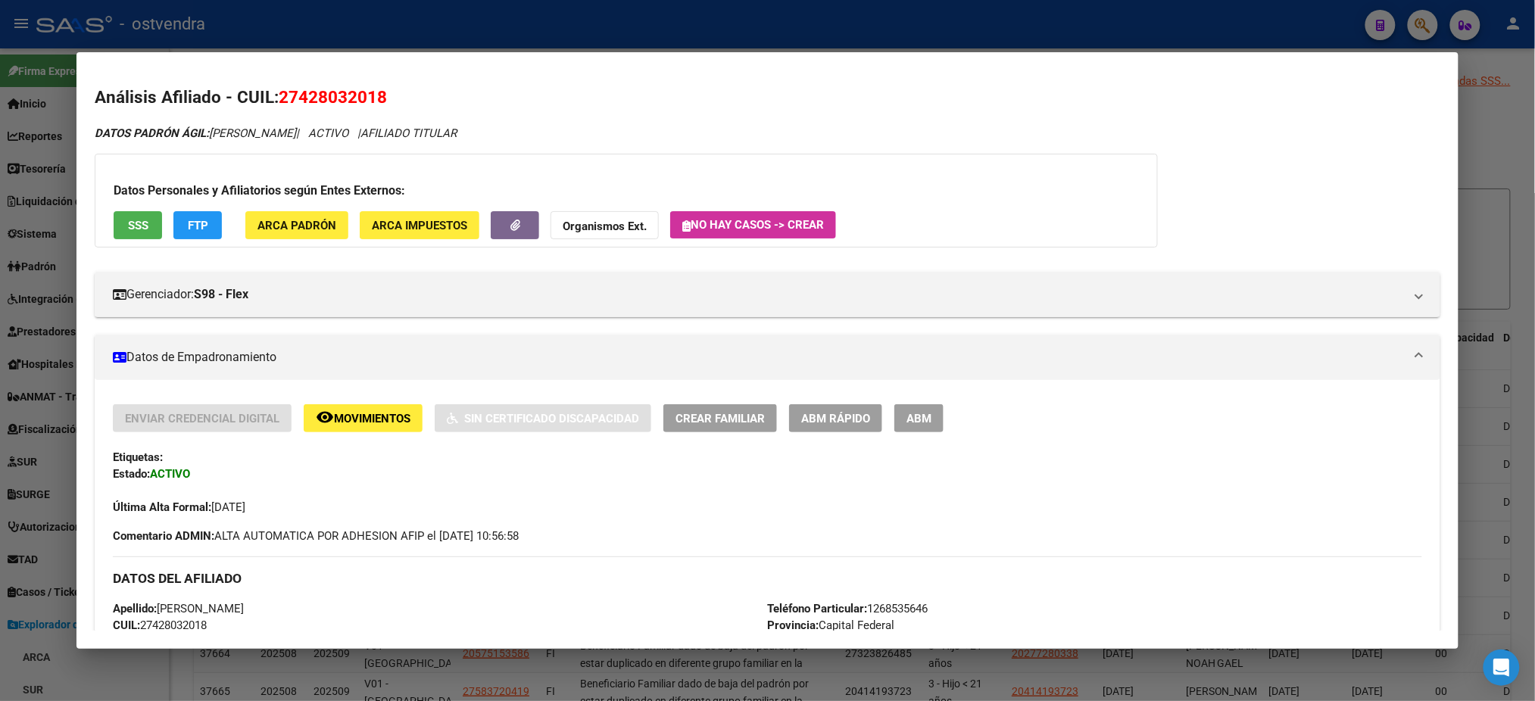
type textarea "t"
click at [123, 204] on div "Datos Personales y Afiliatorios según Entes Externos: SSS FTP ARCA Padrón ARCA …" at bounding box center [626, 201] width 1063 height 94
click at [128, 221] on span "SSS" at bounding box center [138, 226] width 20 height 14
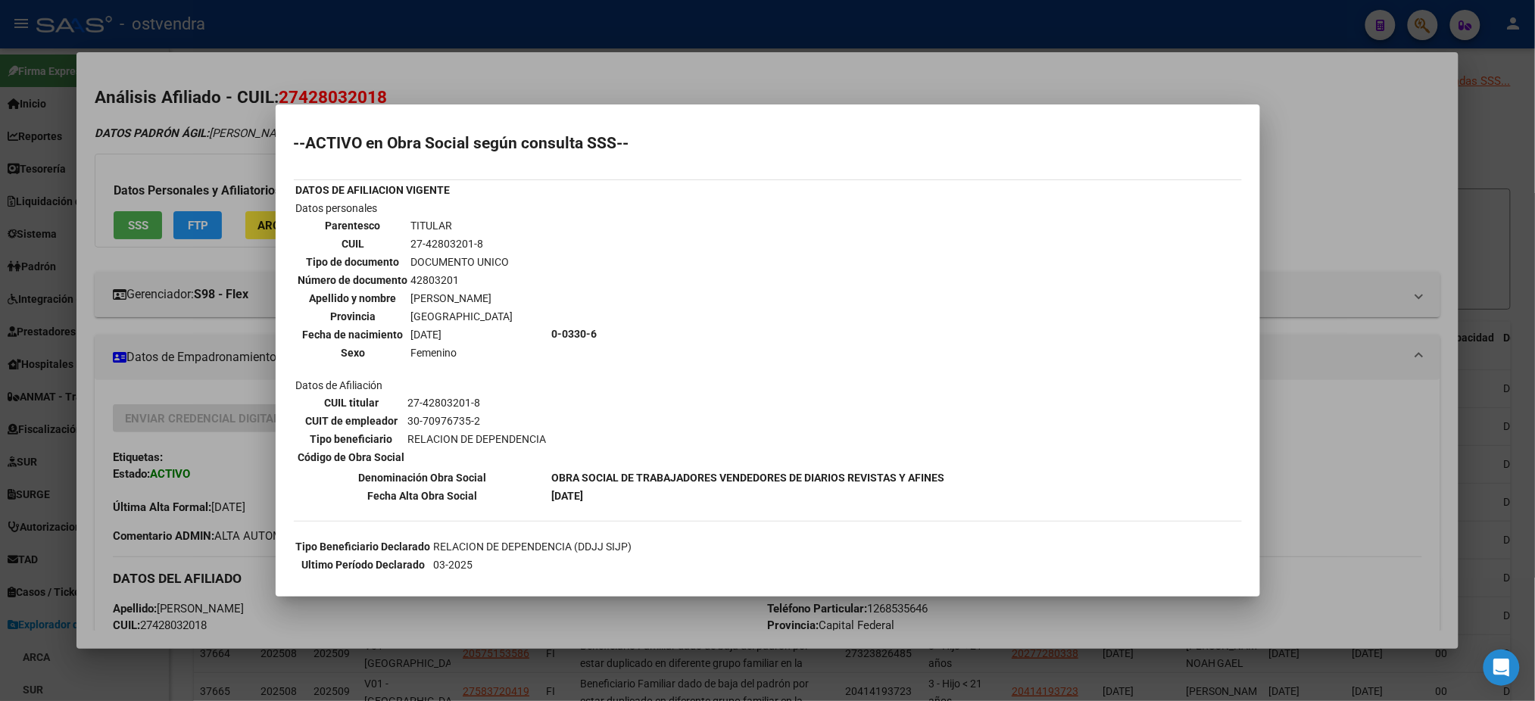
click at [804, 58] on div at bounding box center [767, 350] width 1535 height 701
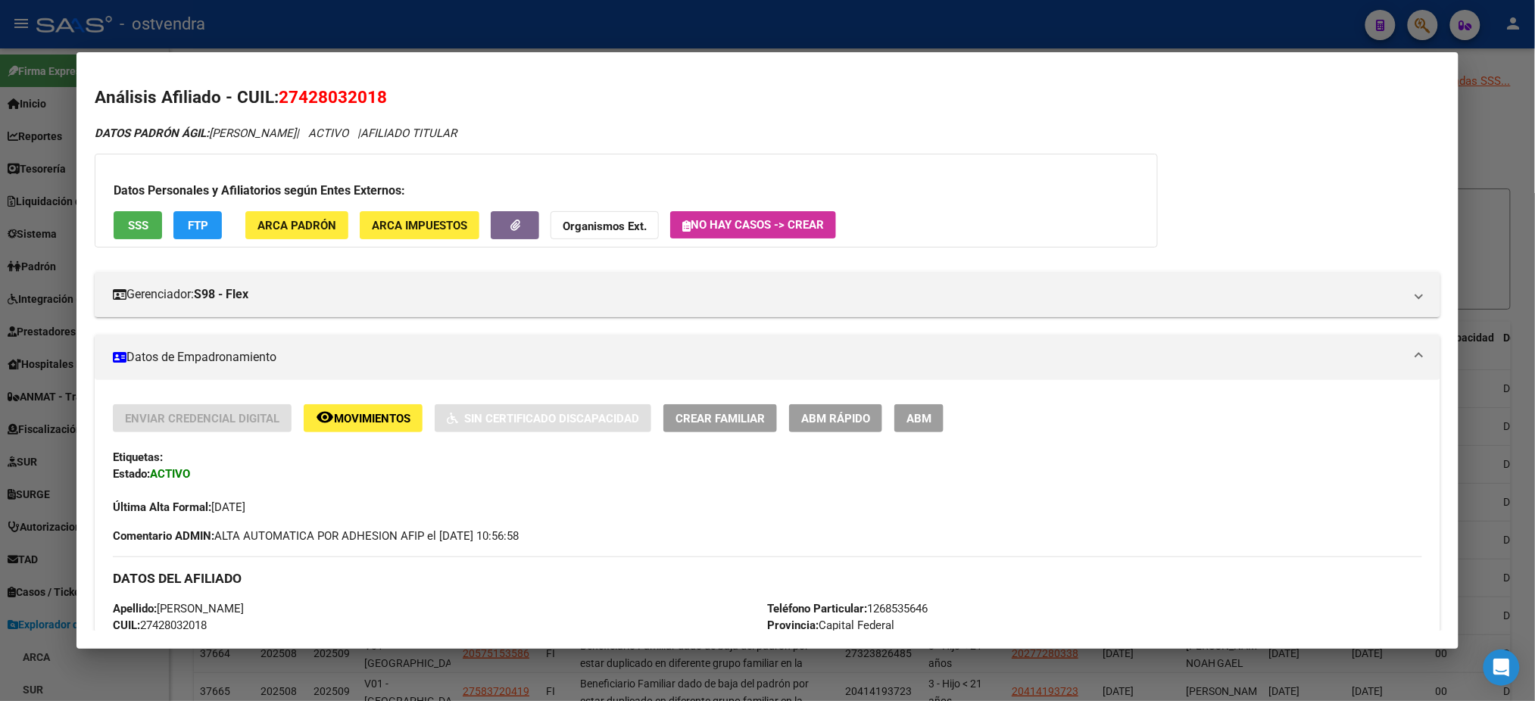
click at [806, 20] on div at bounding box center [767, 350] width 1535 height 701
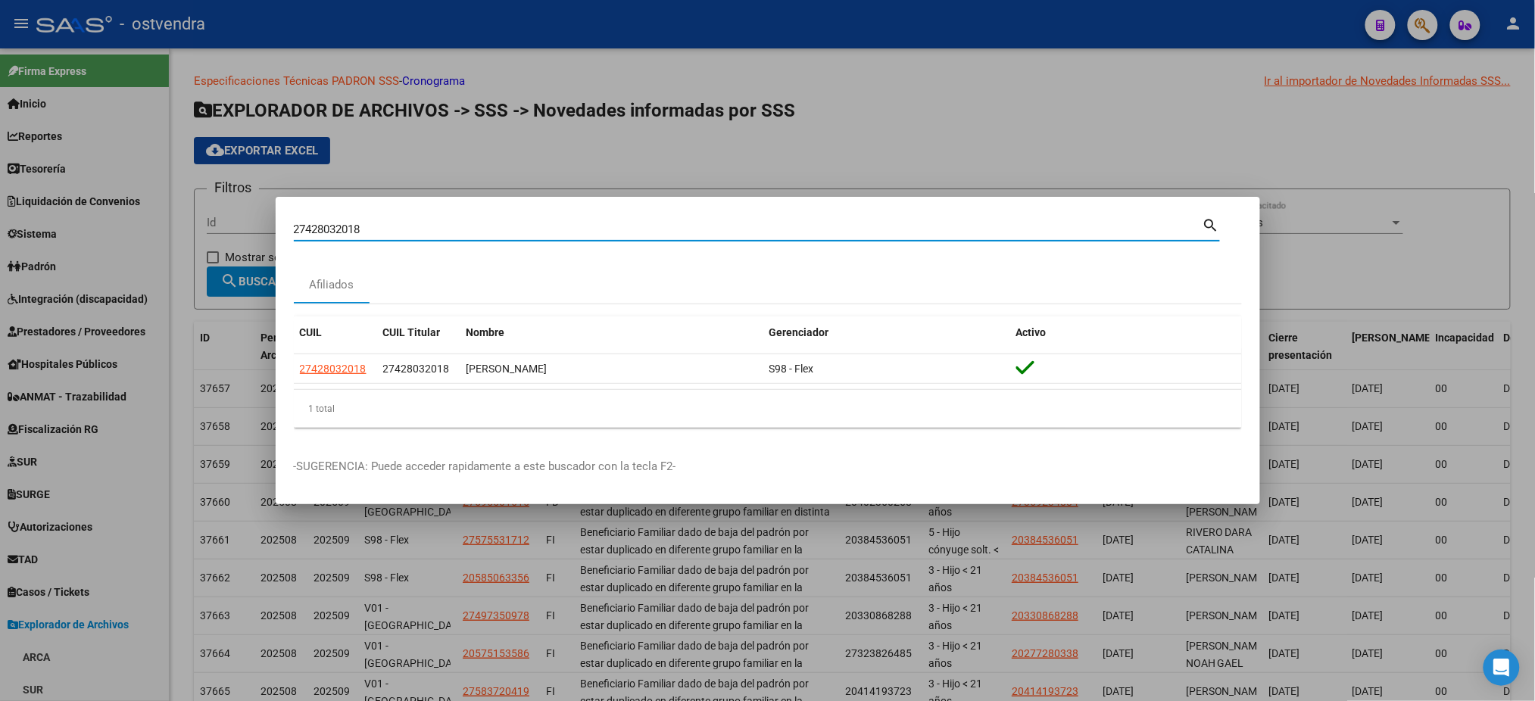
drag, startPoint x: 384, startPoint y: 233, endPoint x: 194, endPoint y: 223, distance: 190.3
click at [194, 223] on div "27428032018 Buscar (apellido, dni, cuil, nro traspaso, cuit, obra social) searc…" at bounding box center [767, 350] width 1535 height 701
paste input "370323327"
type input "27370323327"
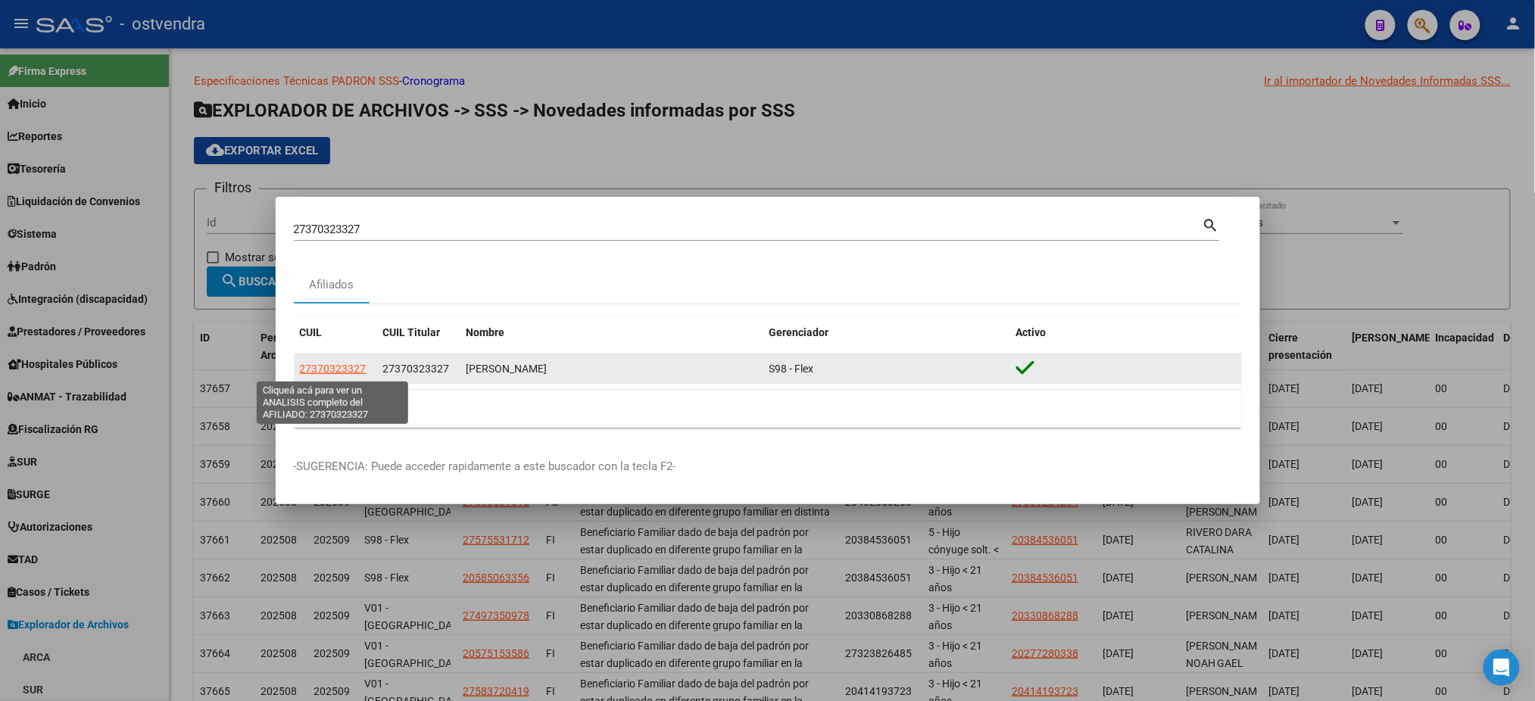
click at [315, 373] on span "27370323327" at bounding box center [333, 369] width 67 height 12
type textarea "27370323327"
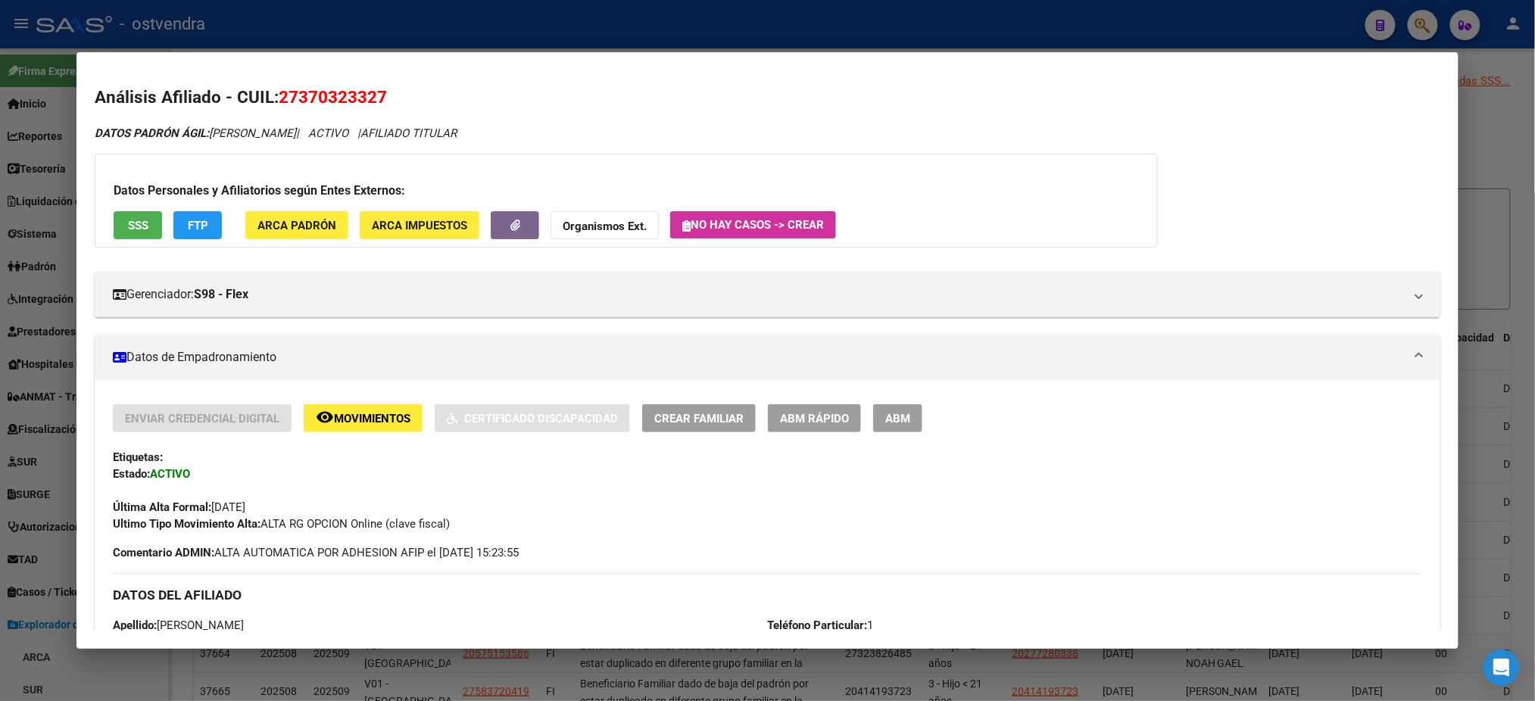
click at [130, 205] on div "Datos Personales y Afiliatorios según Entes Externos: SSS FTP ARCA Padrón ARCA …" at bounding box center [626, 201] width 1063 height 94
click at [131, 229] on span "SSS" at bounding box center [138, 226] width 20 height 14
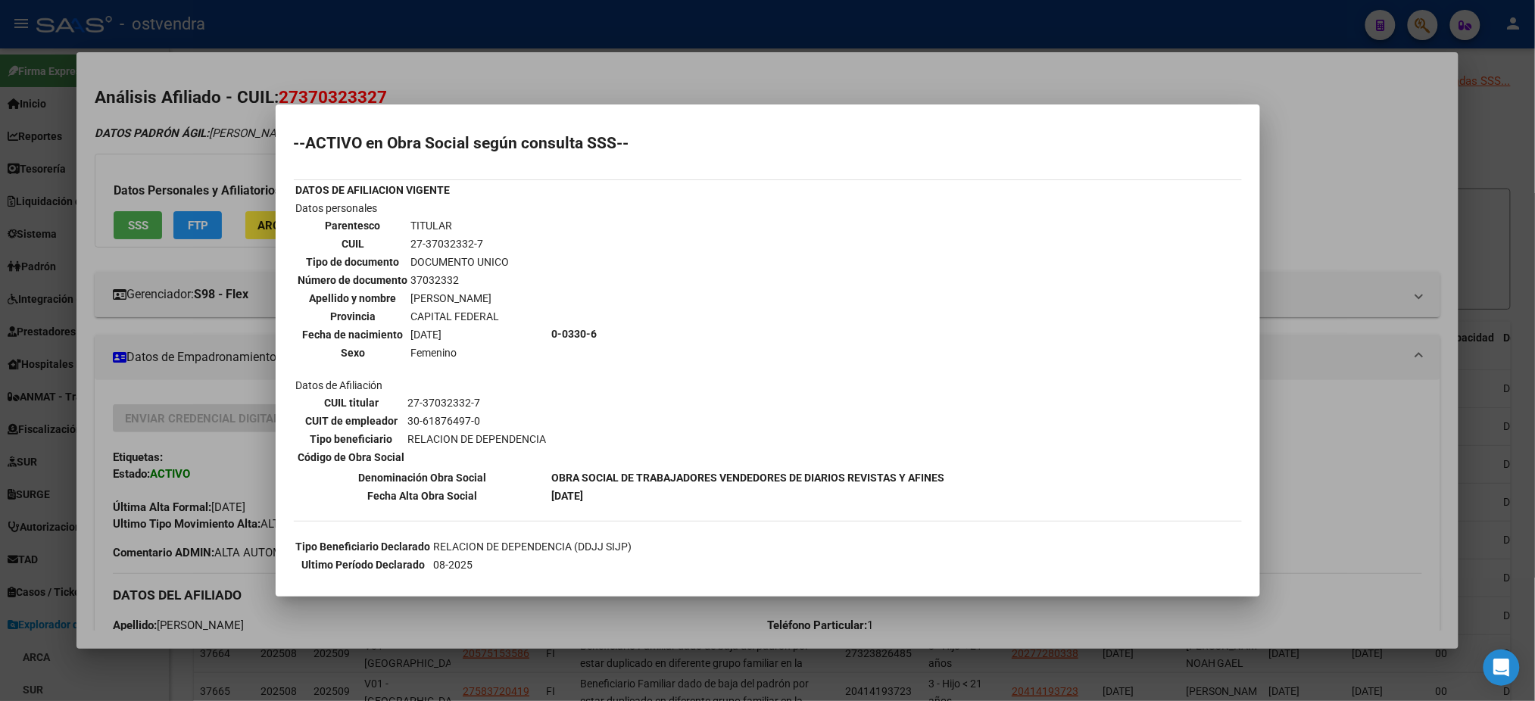
click at [201, 121] on div at bounding box center [767, 350] width 1535 height 701
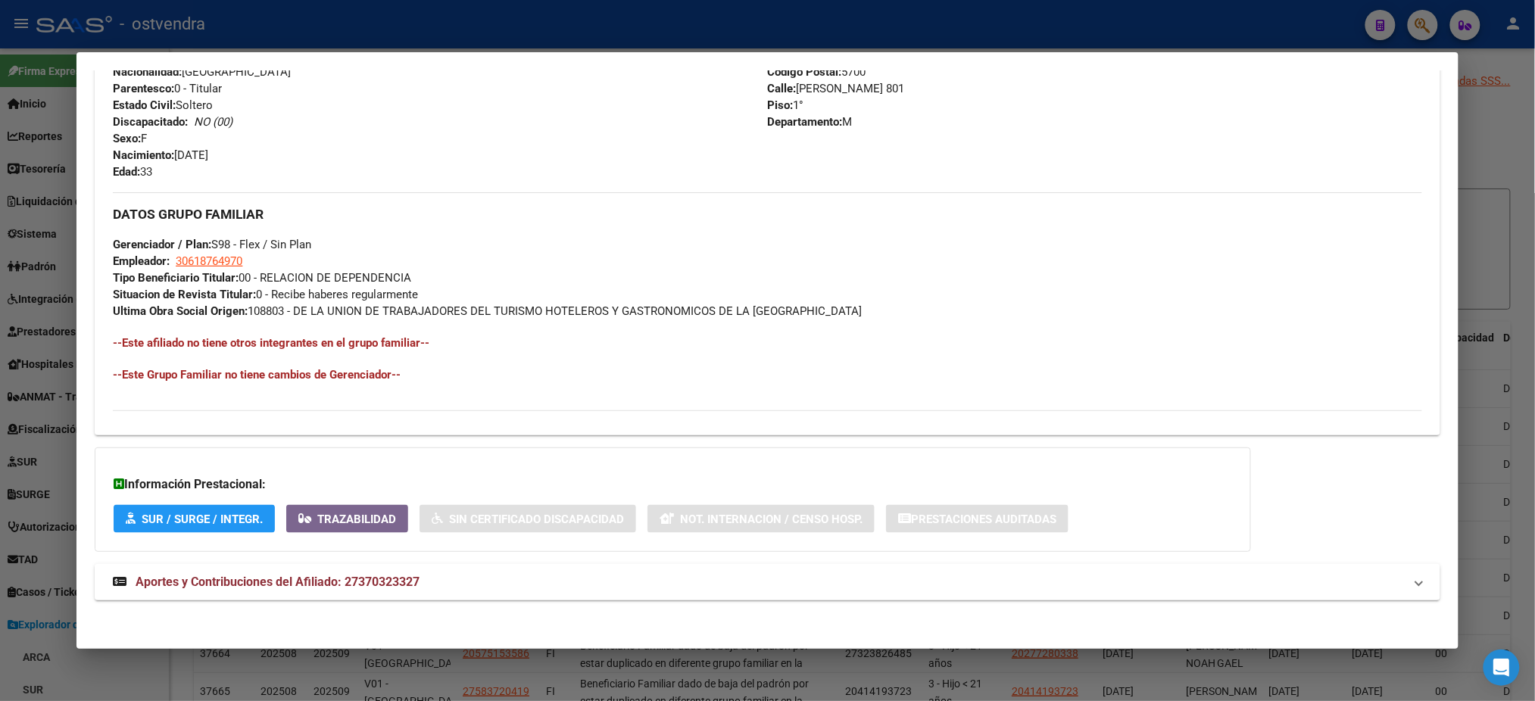
scroll to position [606, 0]
click at [415, 573] on mat-panel-title "Aportes y Contribuciones del Afiliado: 27370323327" at bounding box center [758, 580] width 1290 height 18
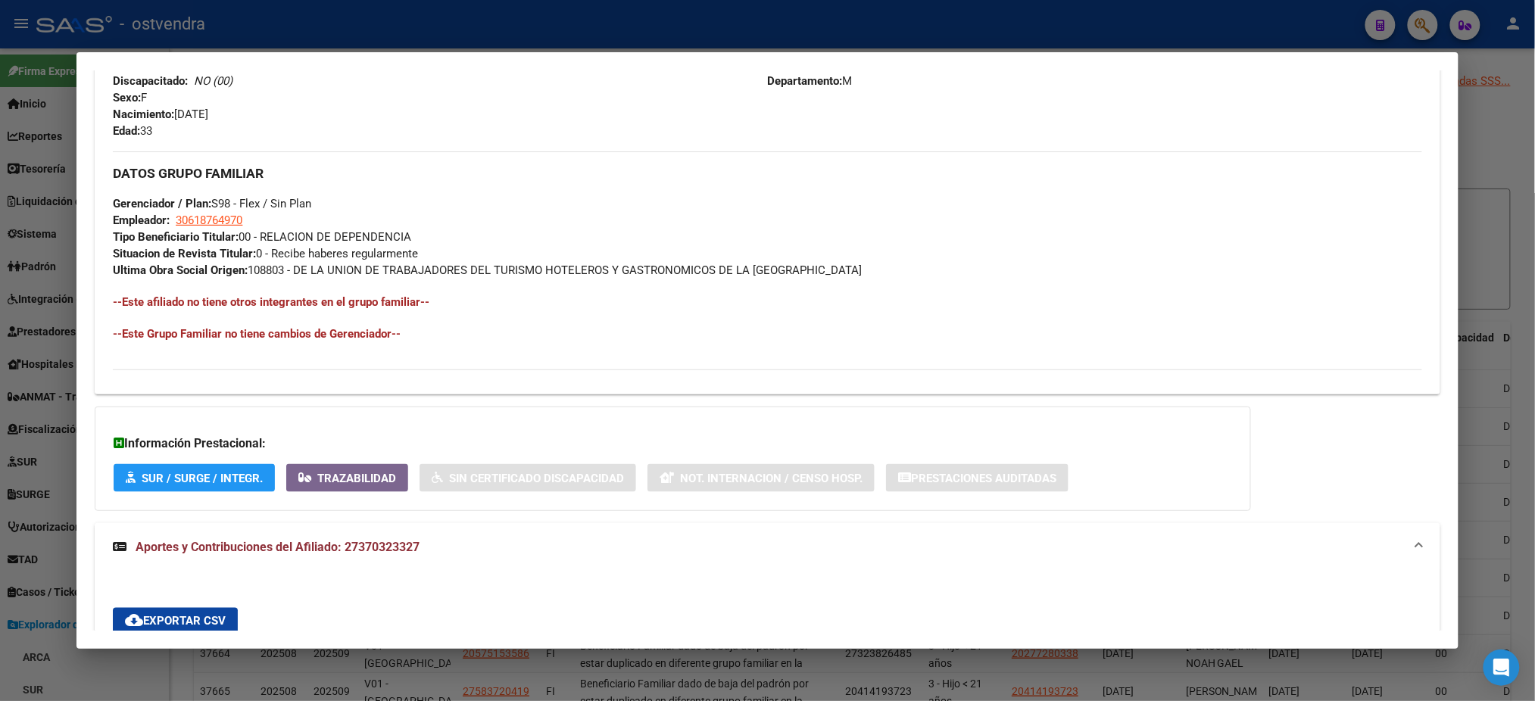
scroll to position [1141, 0]
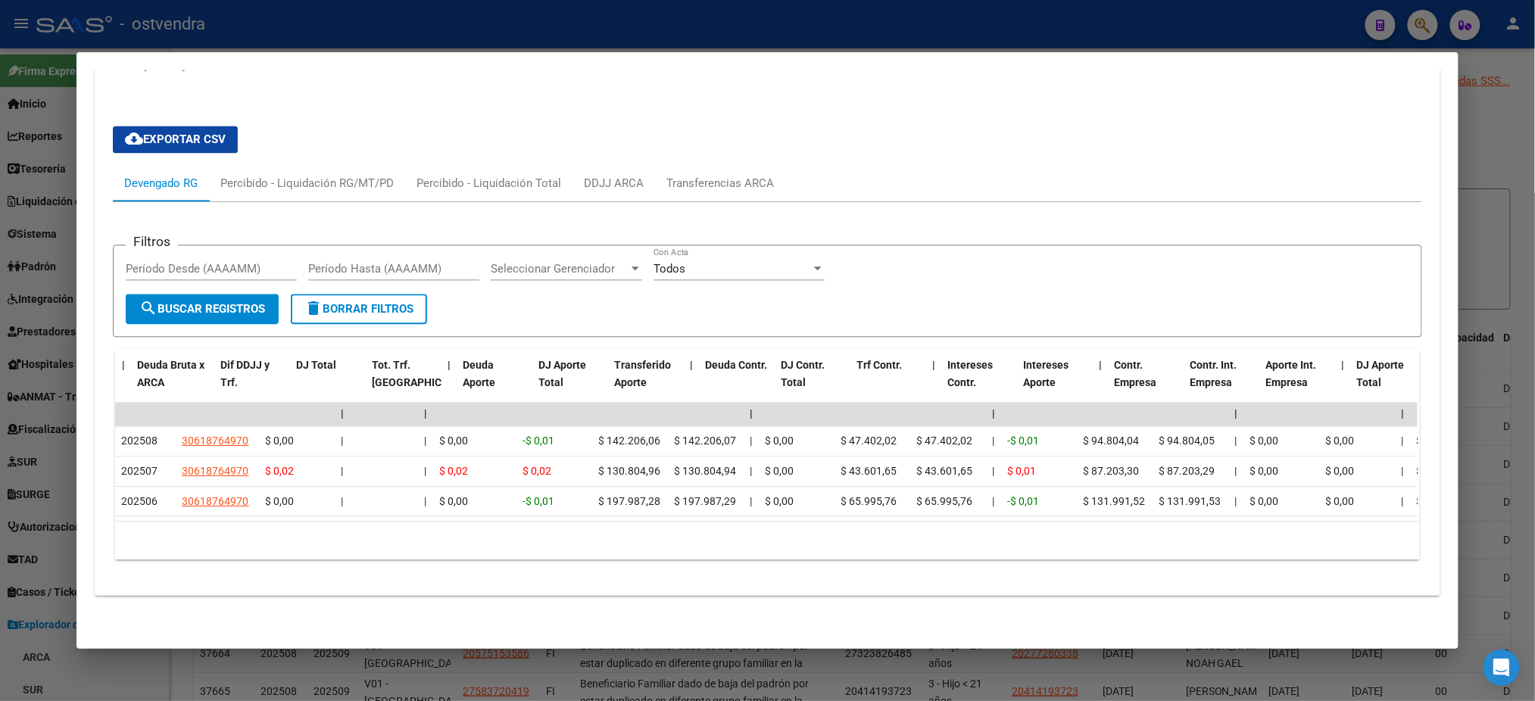
drag, startPoint x: 456, startPoint y: 529, endPoint x: 1530, endPoint y: 532, distance: 1073.9
click at [1530, 532] on div "27370323327 Buscar (apellido, dni, cuil, nro traspaso, cuit, obra social) searc…" at bounding box center [767, 350] width 1535 height 701
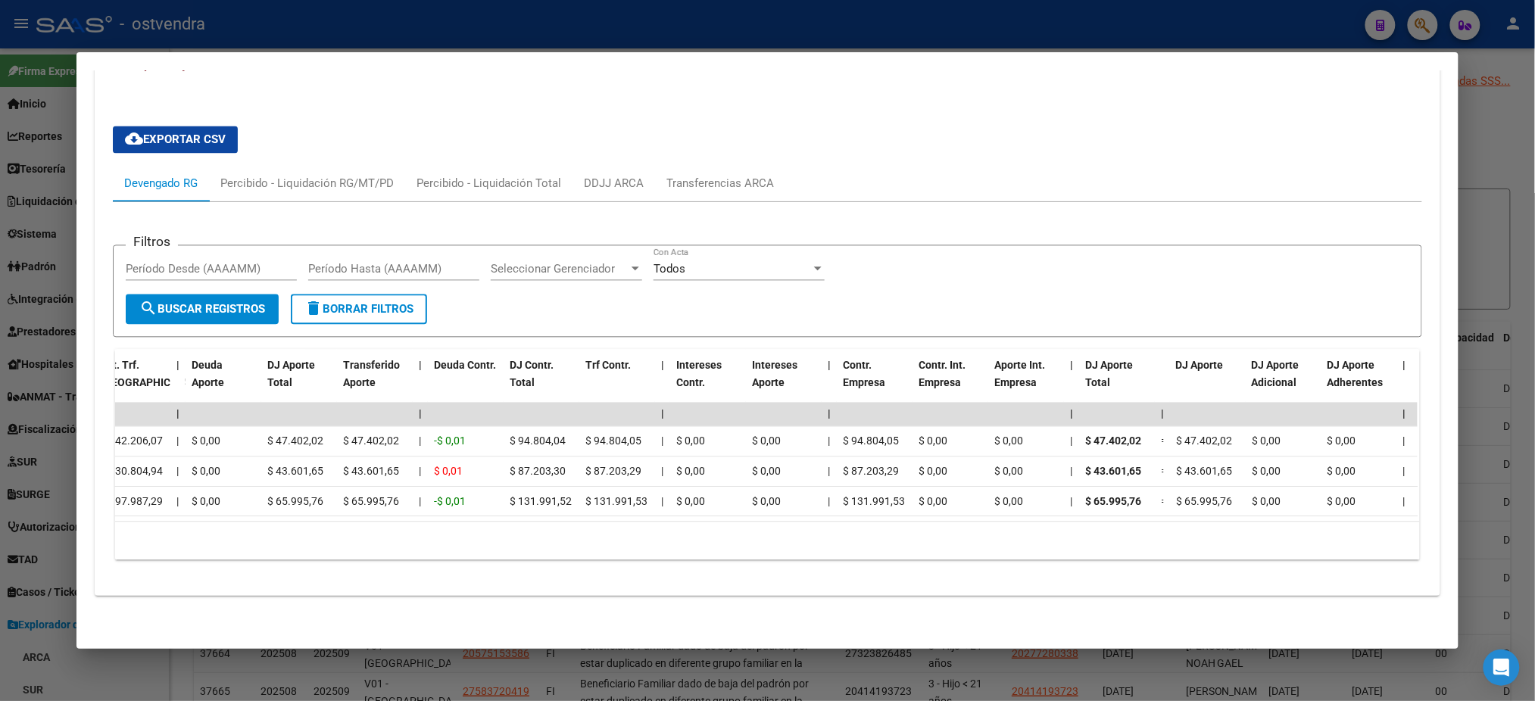
click at [1130, 538] on div "10 total 1" at bounding box center [767, 541] width 1304 height 38
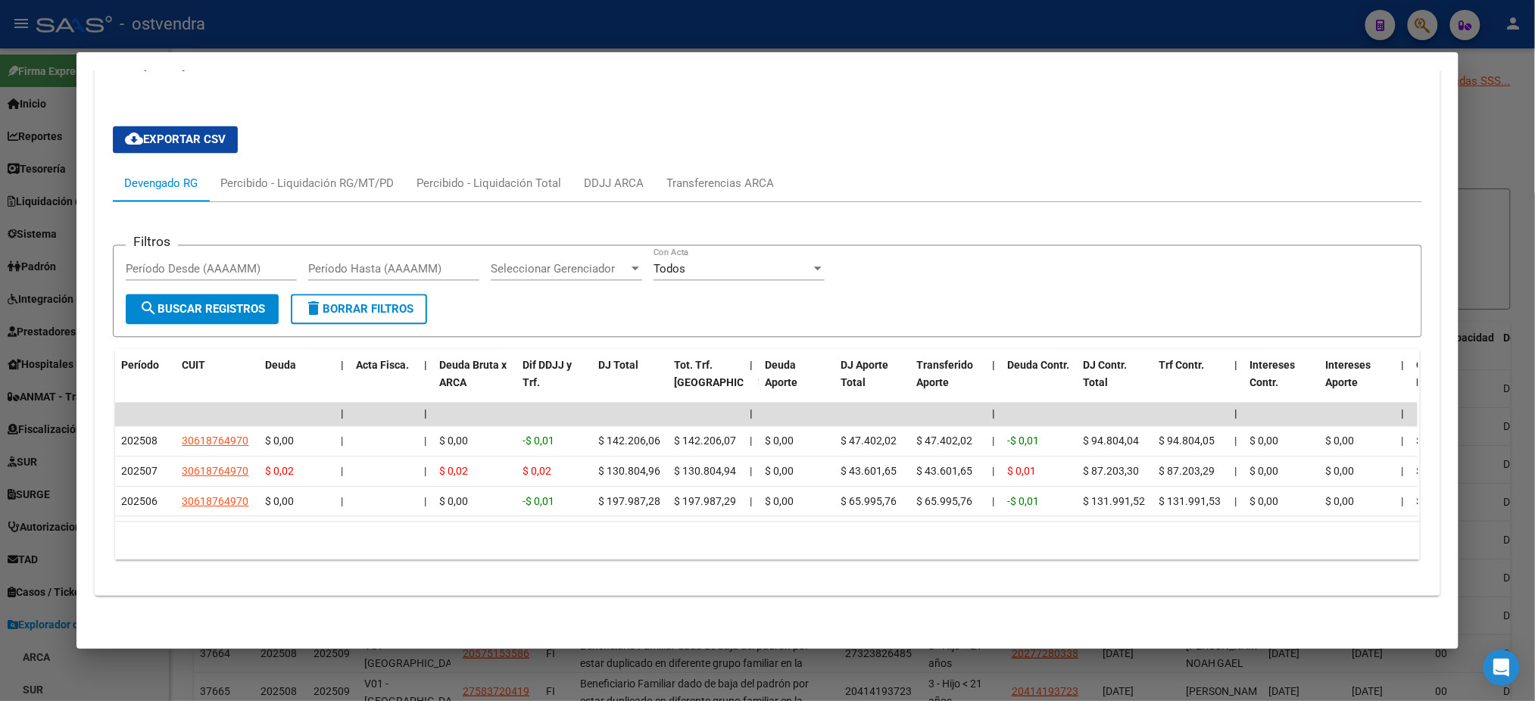
scroll to position [737, 0]
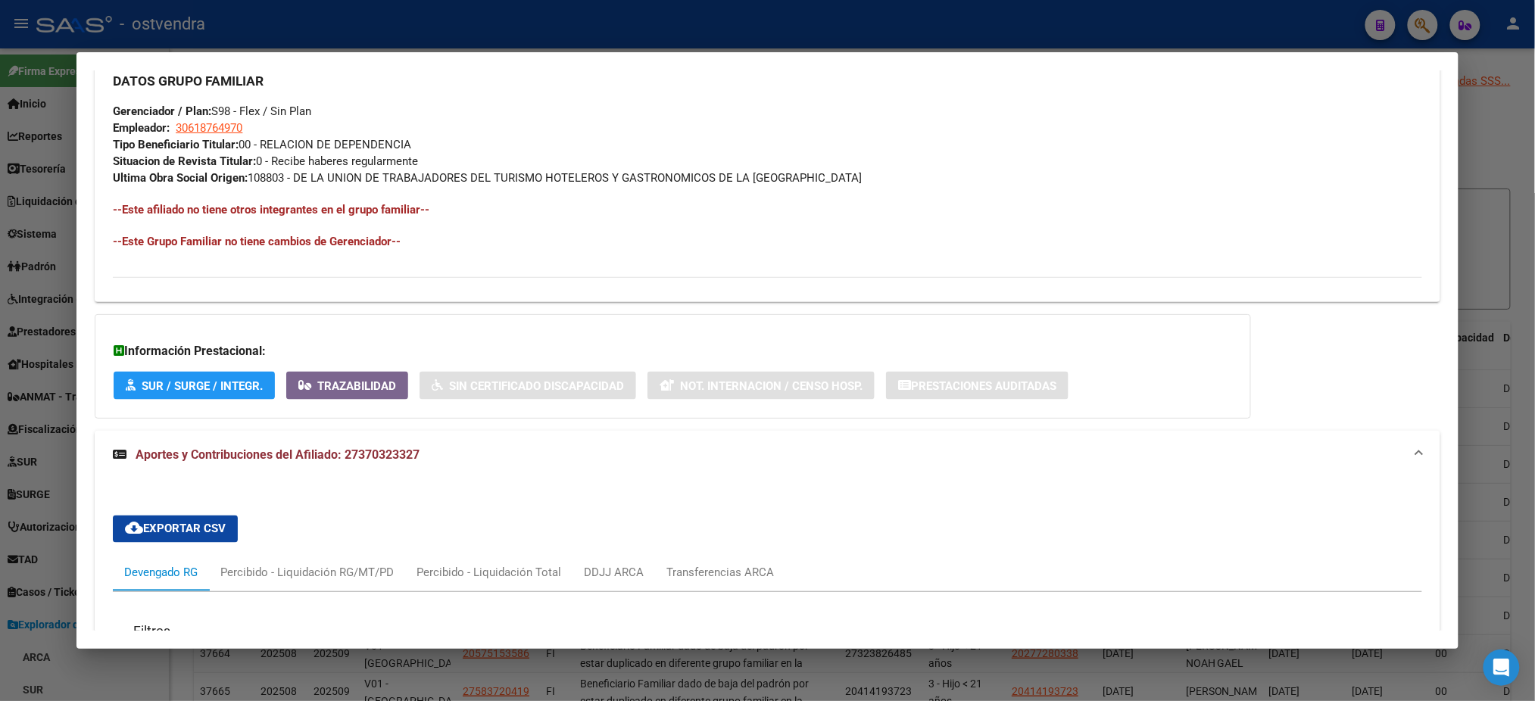
click at [886, 11] on div at bounding box center [767, 350] width 1535 height 701
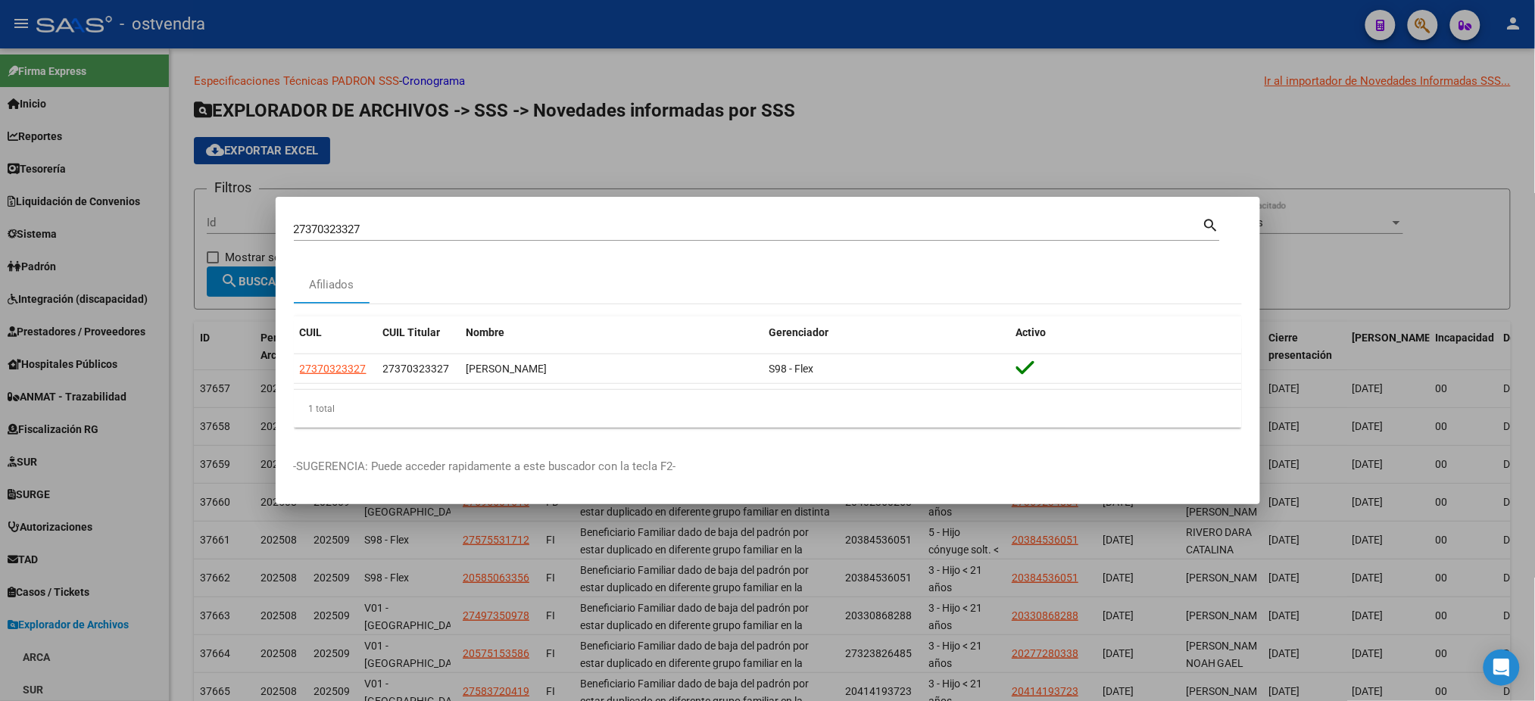
click at [373, 221] on div "27370323327 Buscar (apellido, dni, cuil, nro traspaso, cuit, obra social)" at bounding box center [748, 229] width 909 height 23
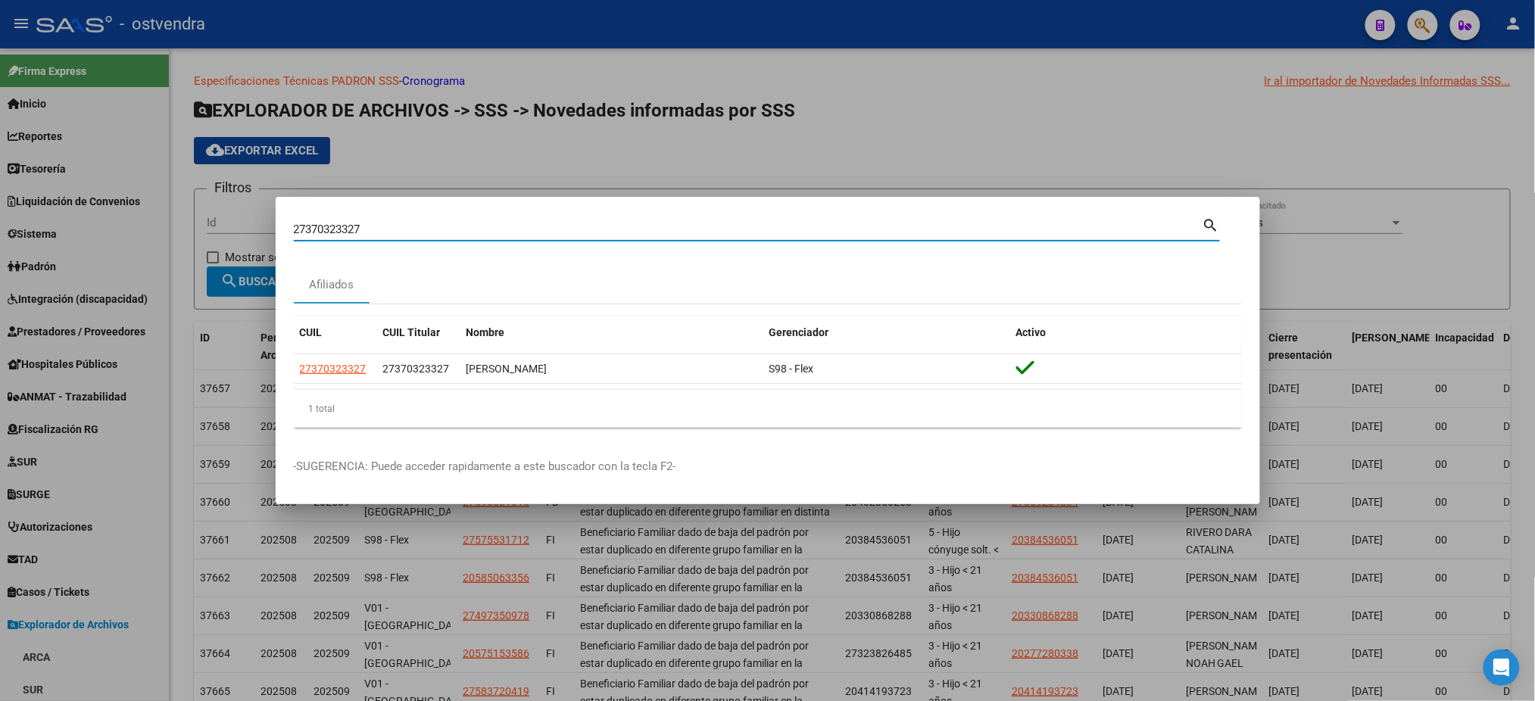
drag, startPoint x: 392, startPoint y: 231, endPoint x: 257, endPoint y: 227, distance: 134.9
click at [257, 227] on div "27370323327 Buscar (apellido, dni, cuil, nro traspaso, cuit, obra social) searc…" at bounding box center [767, 350] width 1535 height 701
paste input "70729214"
type input "70729214"
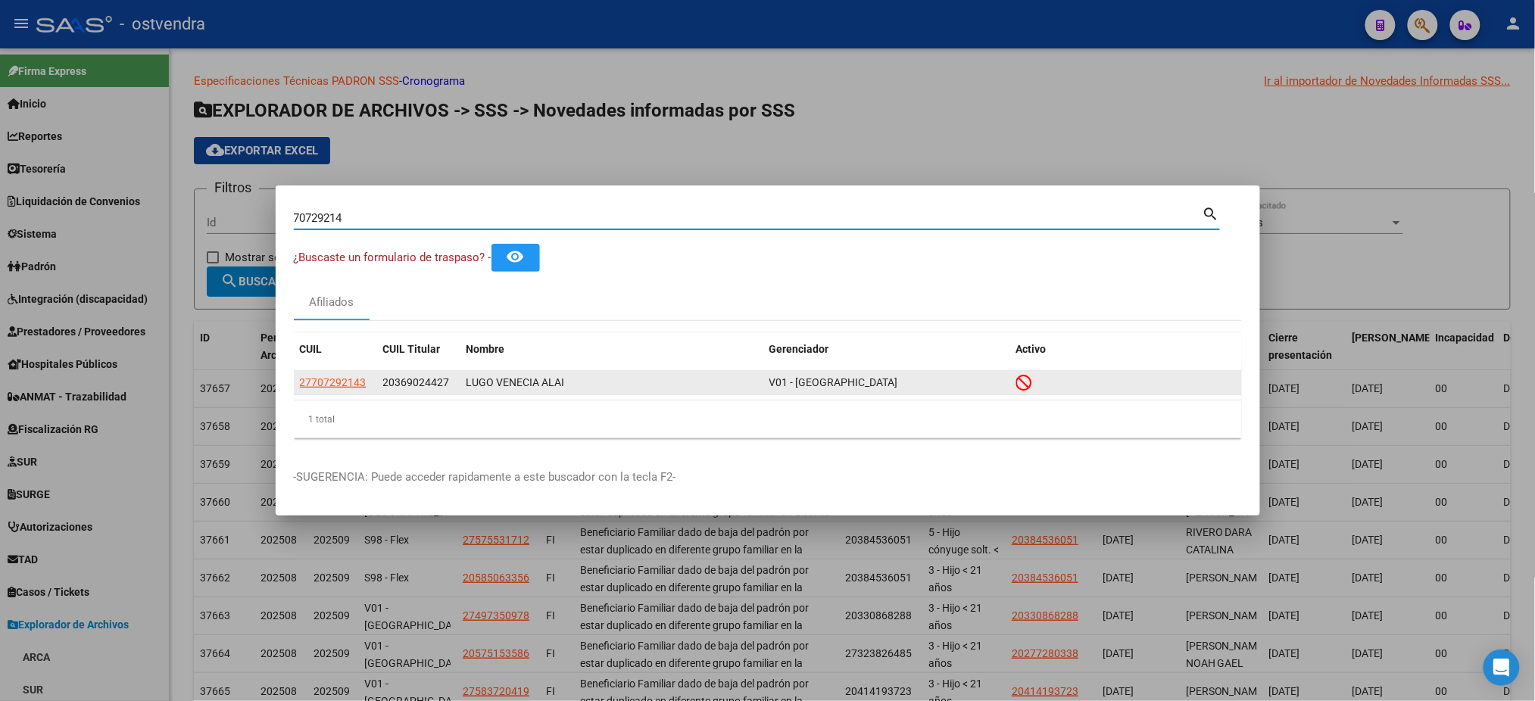
click at [329, 392] on app-link-go-to "27707292143" at bounding box center [333, 382] width 67 height 17
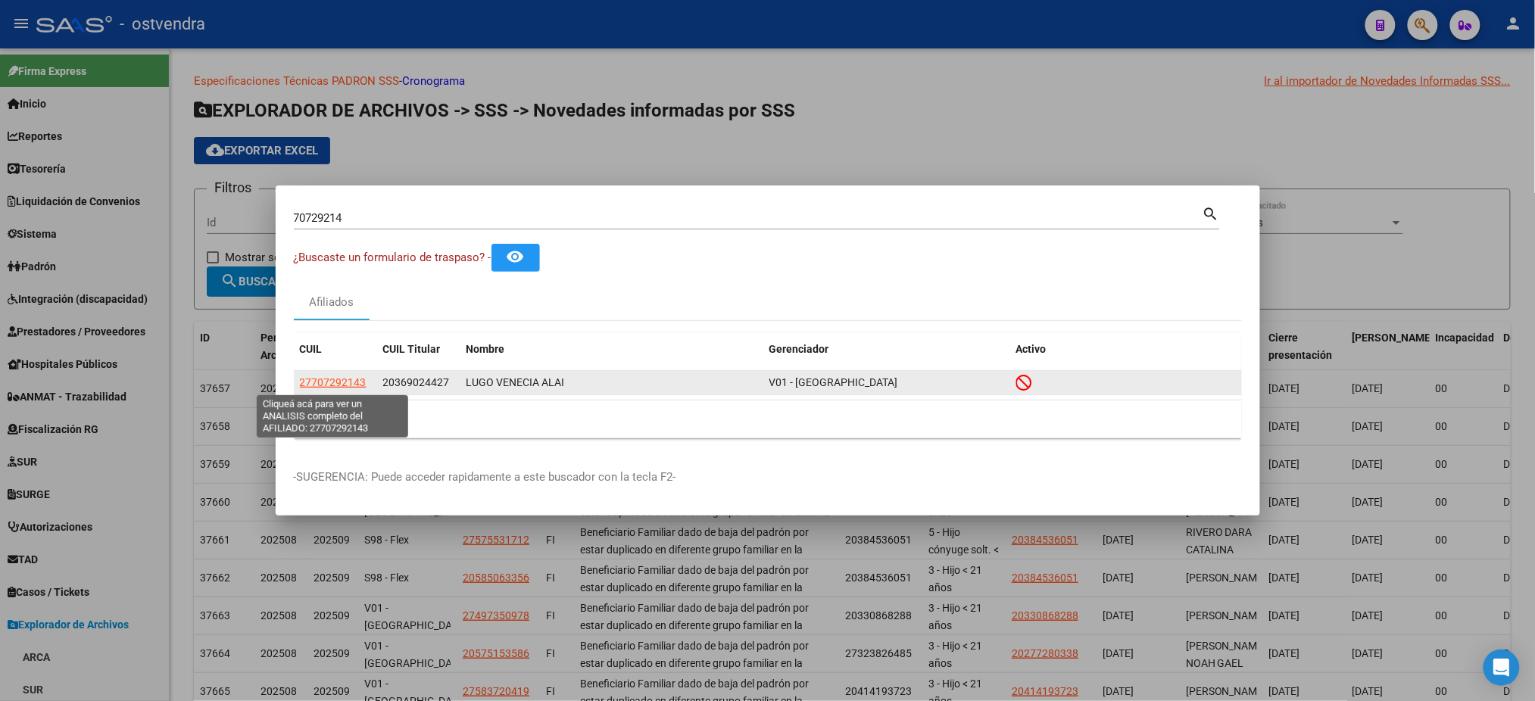
click at [330, 379] on span "27707292143" at bounding box center [333, 382] width 67 height 12
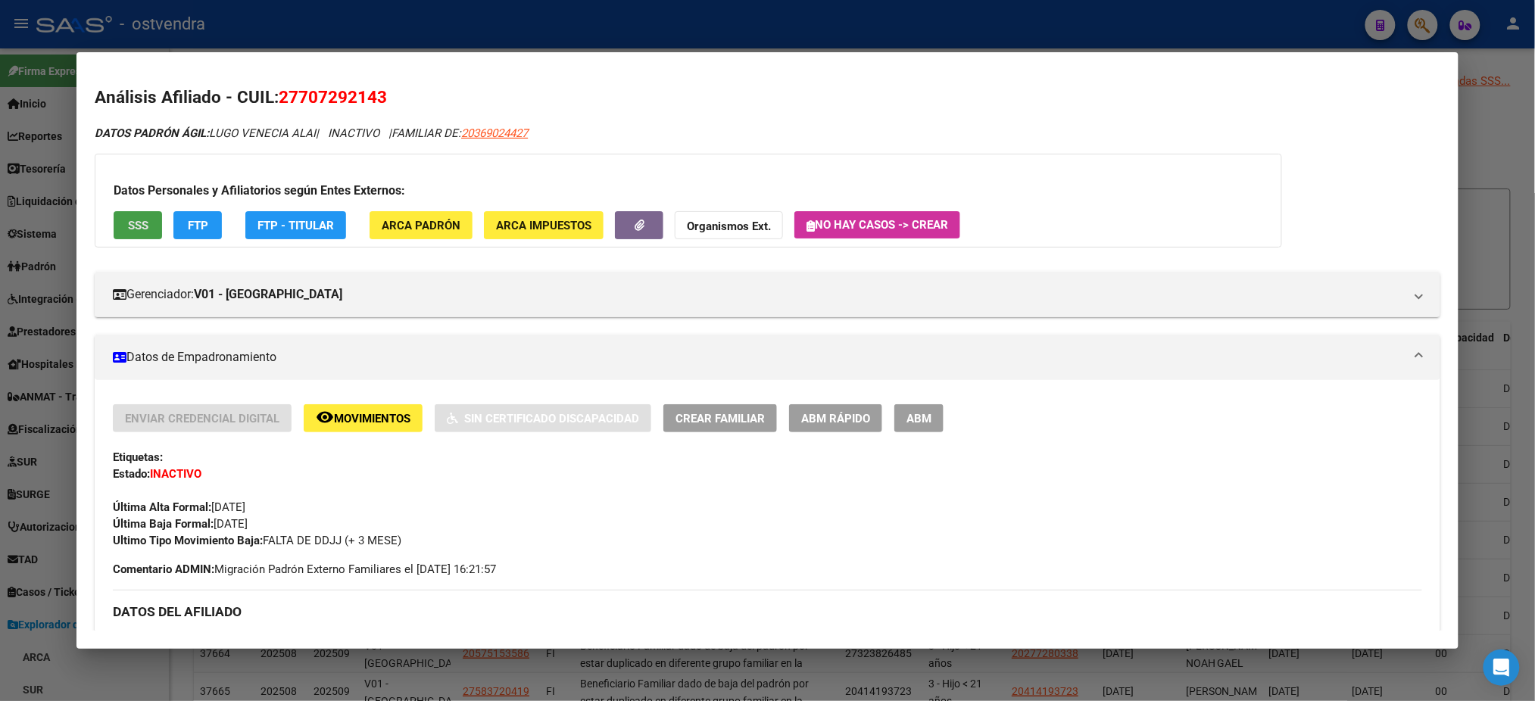
click at [135, 226] on span "SSS" at bounding box center [138, 226] width 20 height 14
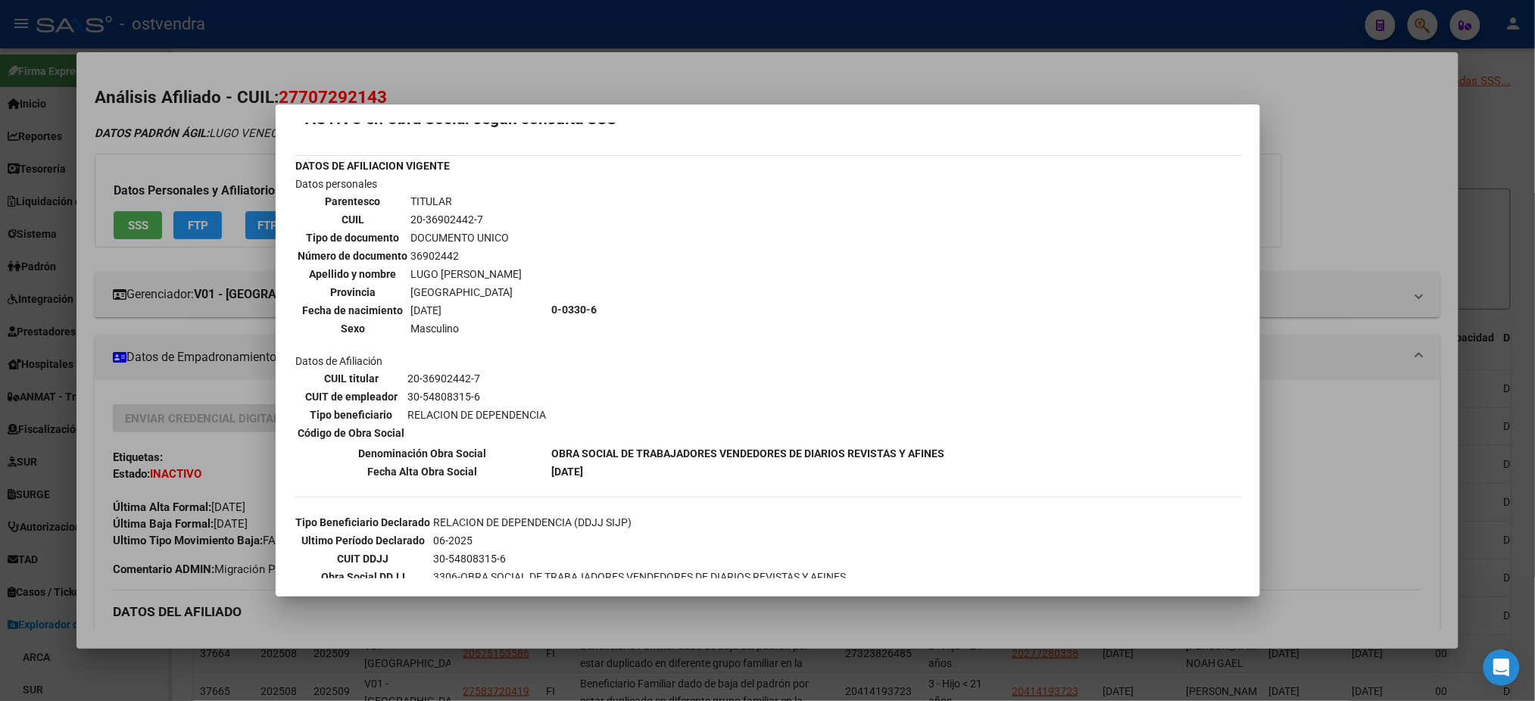
scroll to position [0, 0]
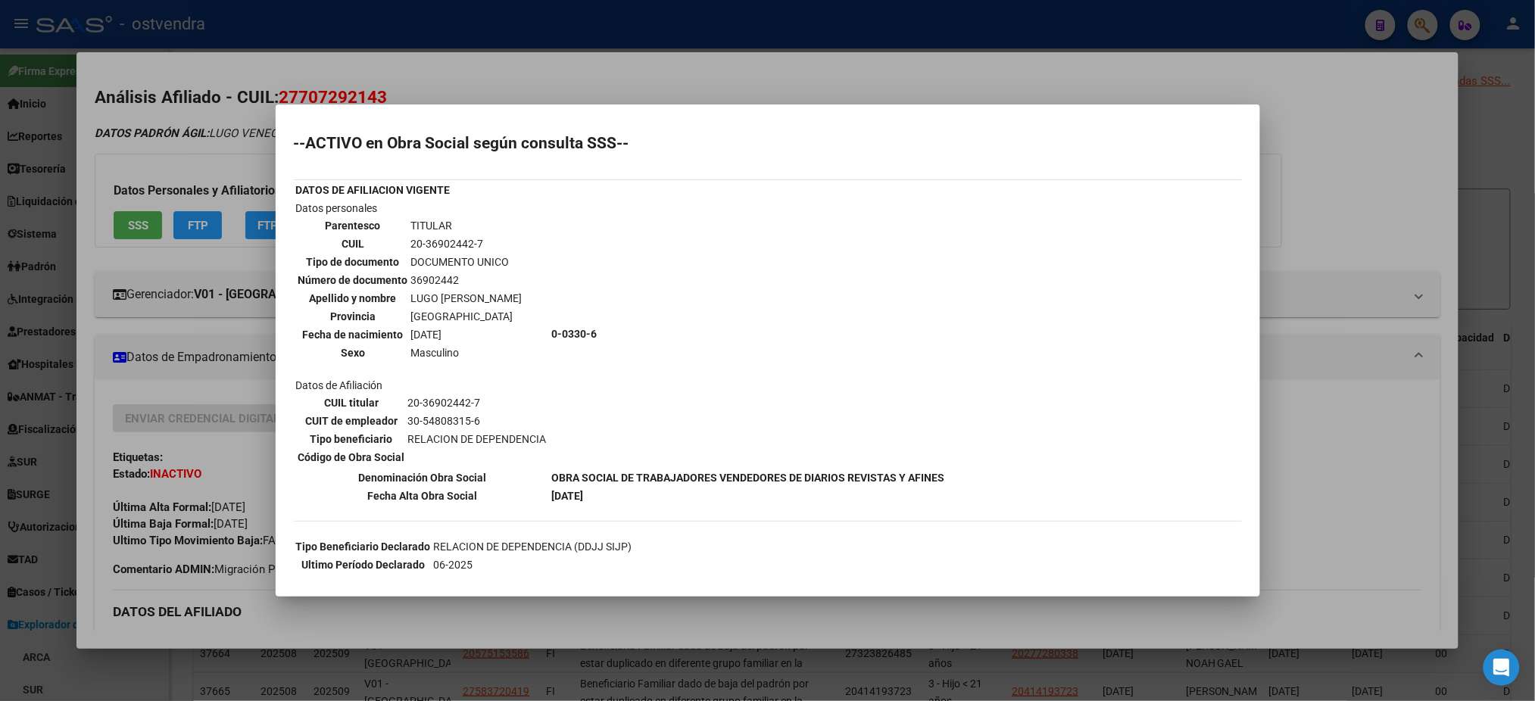
click at [239, 151] on div at bounding box center [767, 350] width 1535 height 701
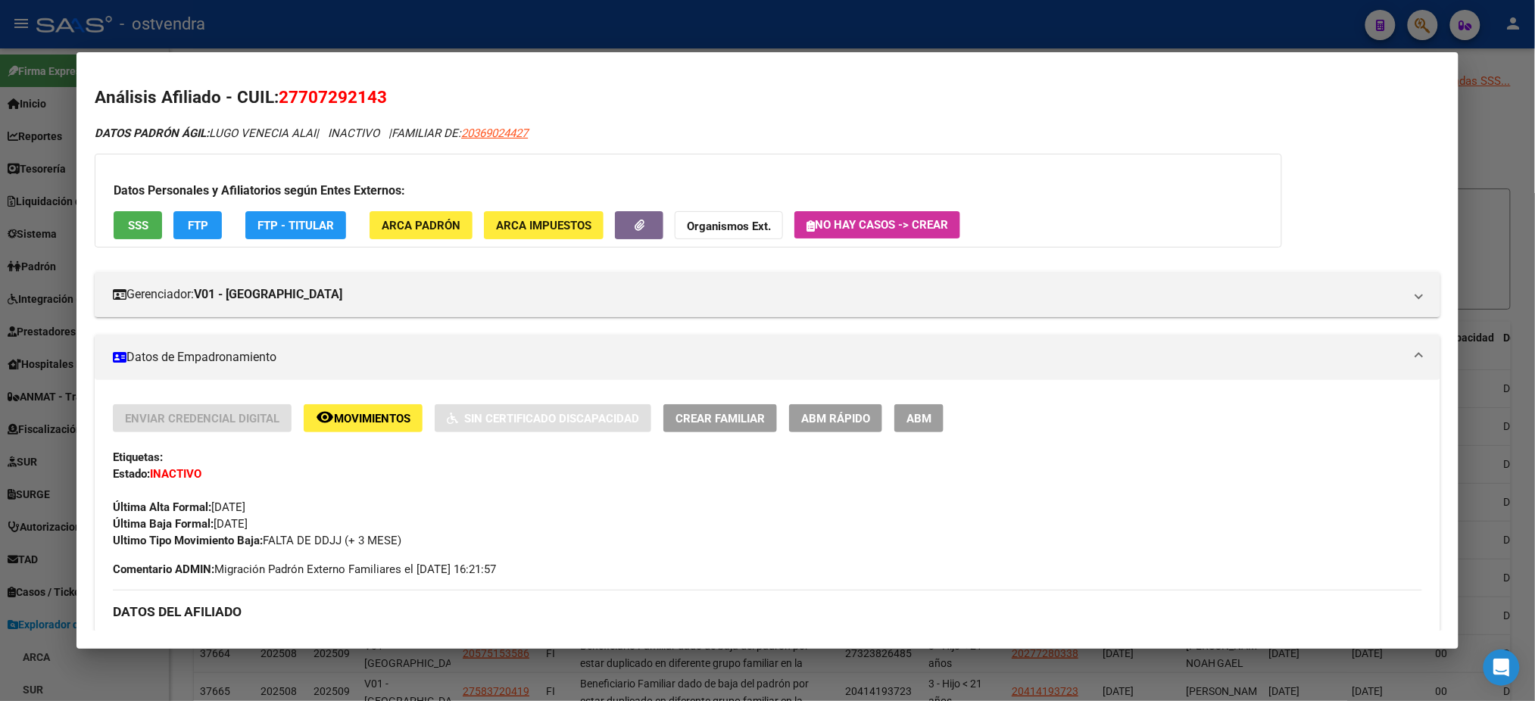
click at [522, 125] on app-link-go-to "20369024427" at bounding box center [494, 133] width 67 height 17
click at [520, 134] on span "20369024427" at bounding box center [494, 133] width 67 height 14
type textarea "20369024427"
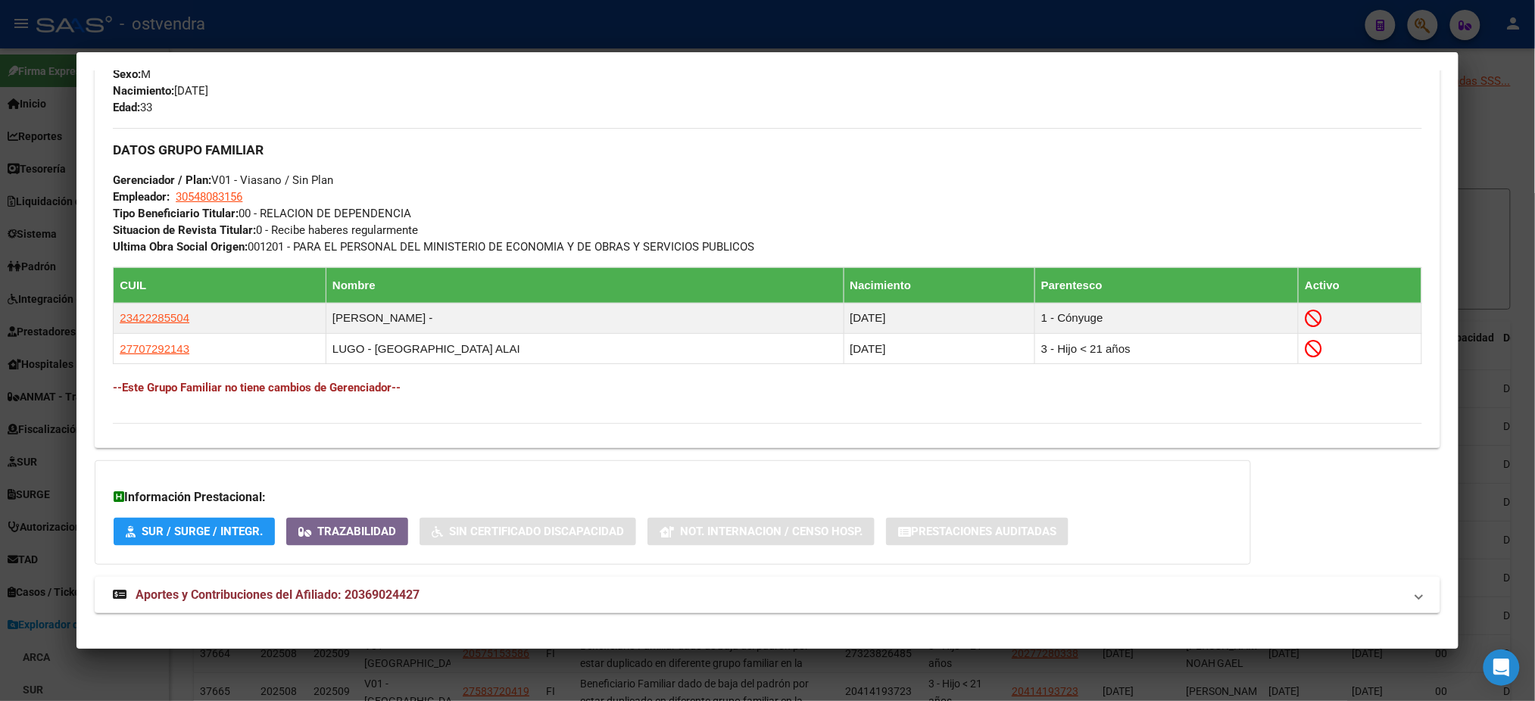
scroll to position [717, 0]
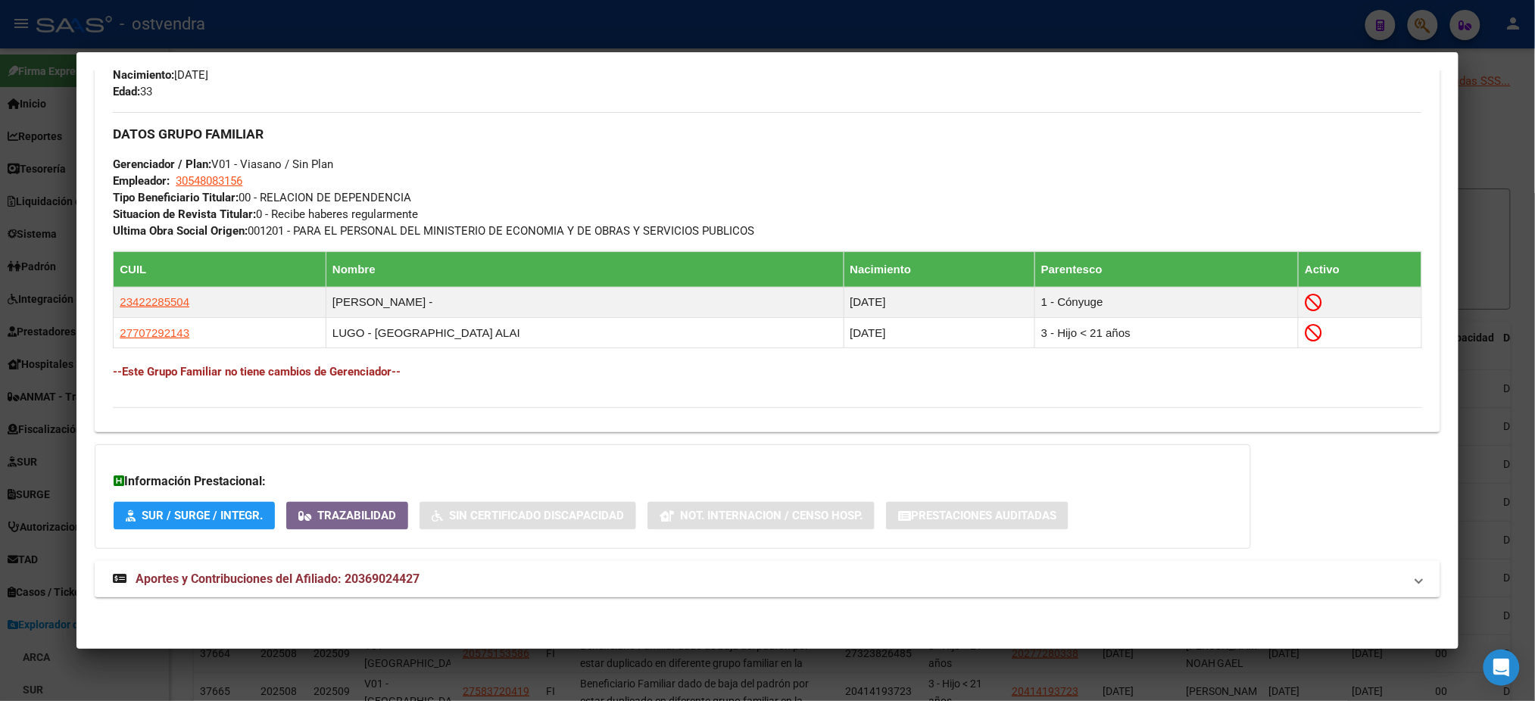
click at [624, 586] on mat-panel-title "Aportes y Contribuciones del Afiliado: 20369024427" at bounding box center [758, 579] width 1290 height 18
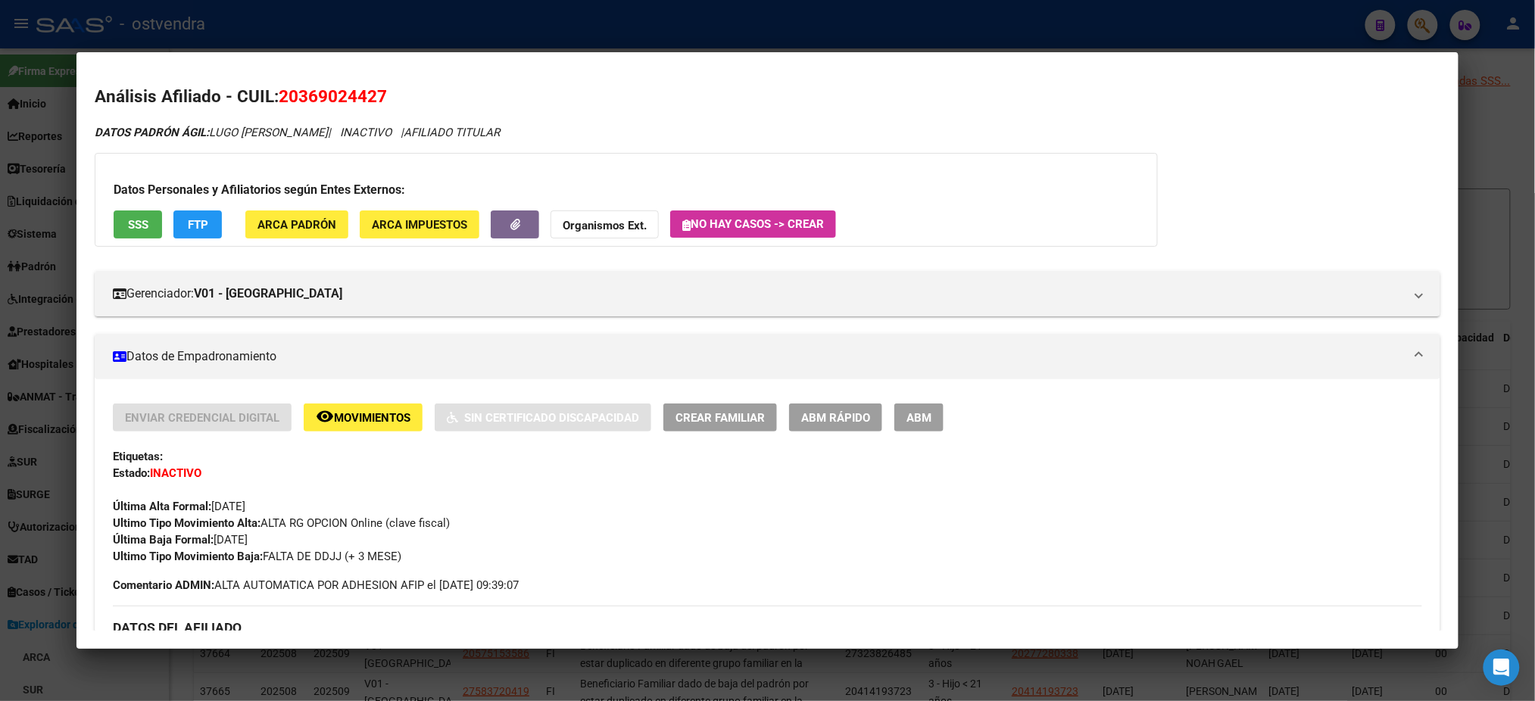
scroll to position [0, 0]
click at [197, 226] on span "FTP" at bounding box center [198, 226] width 20 height 14
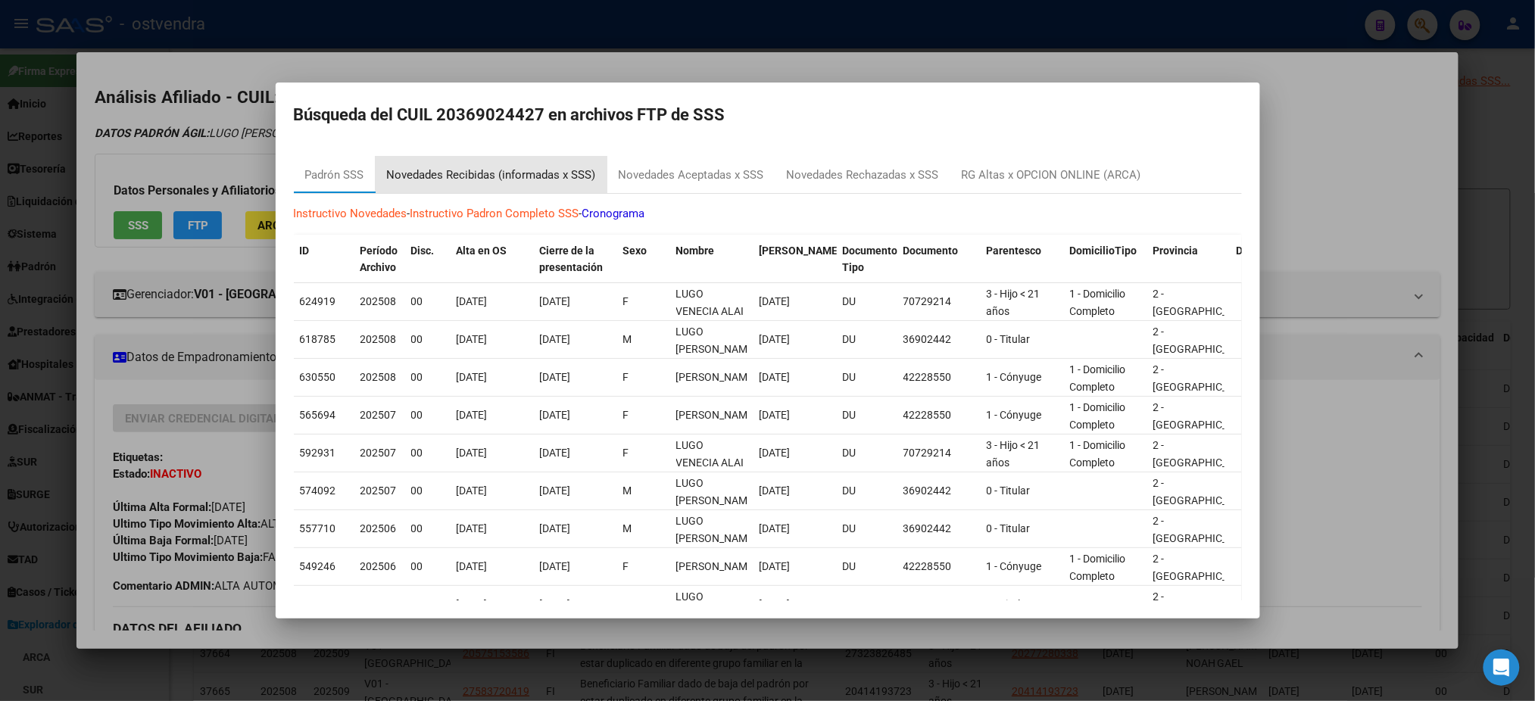
click at [507, 167] on div "Novedades Recibidas (informadas x SSS)" at bounding box center [491, 175] width 209 height 17
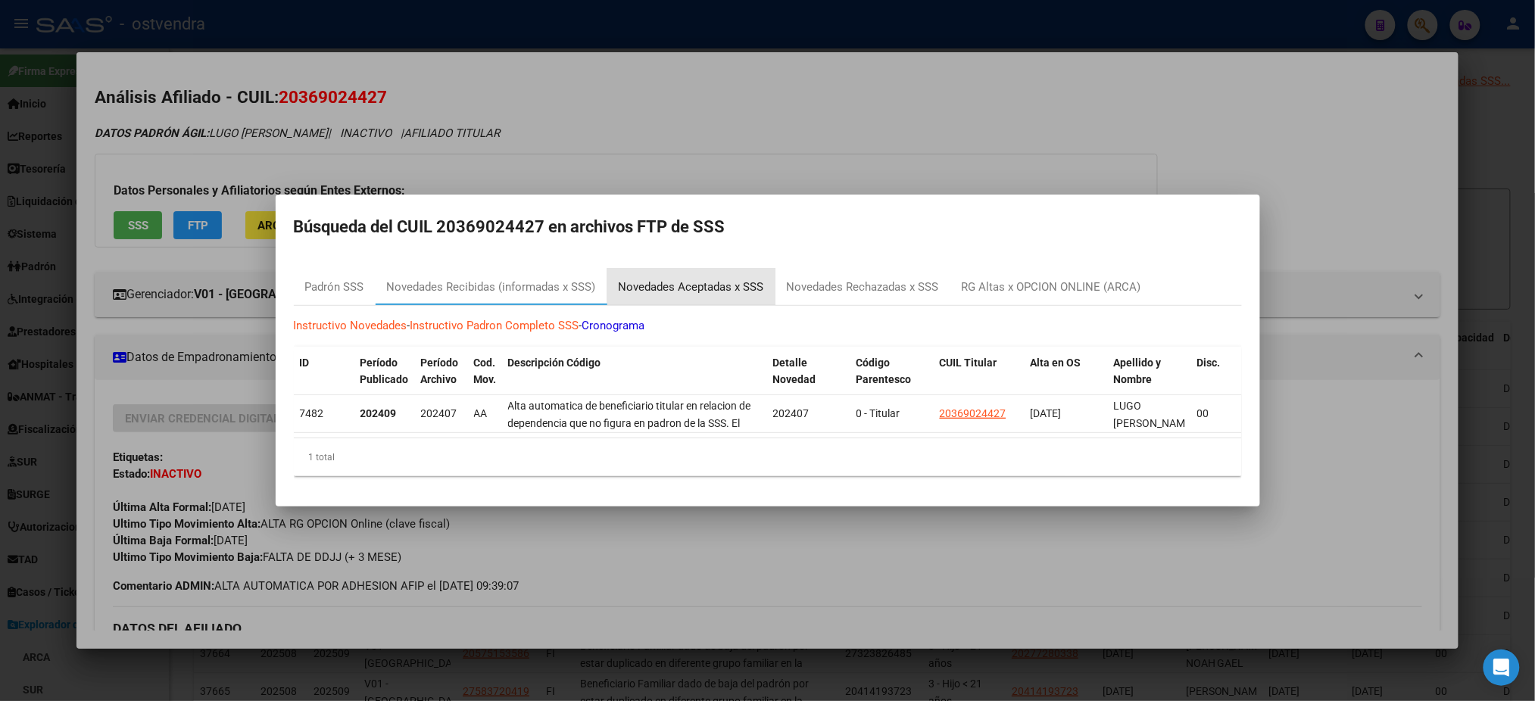
click at [704, 279] on div "Novedades Aceptadas x SSS" at bounding box center [691, 287] width 145 height 17
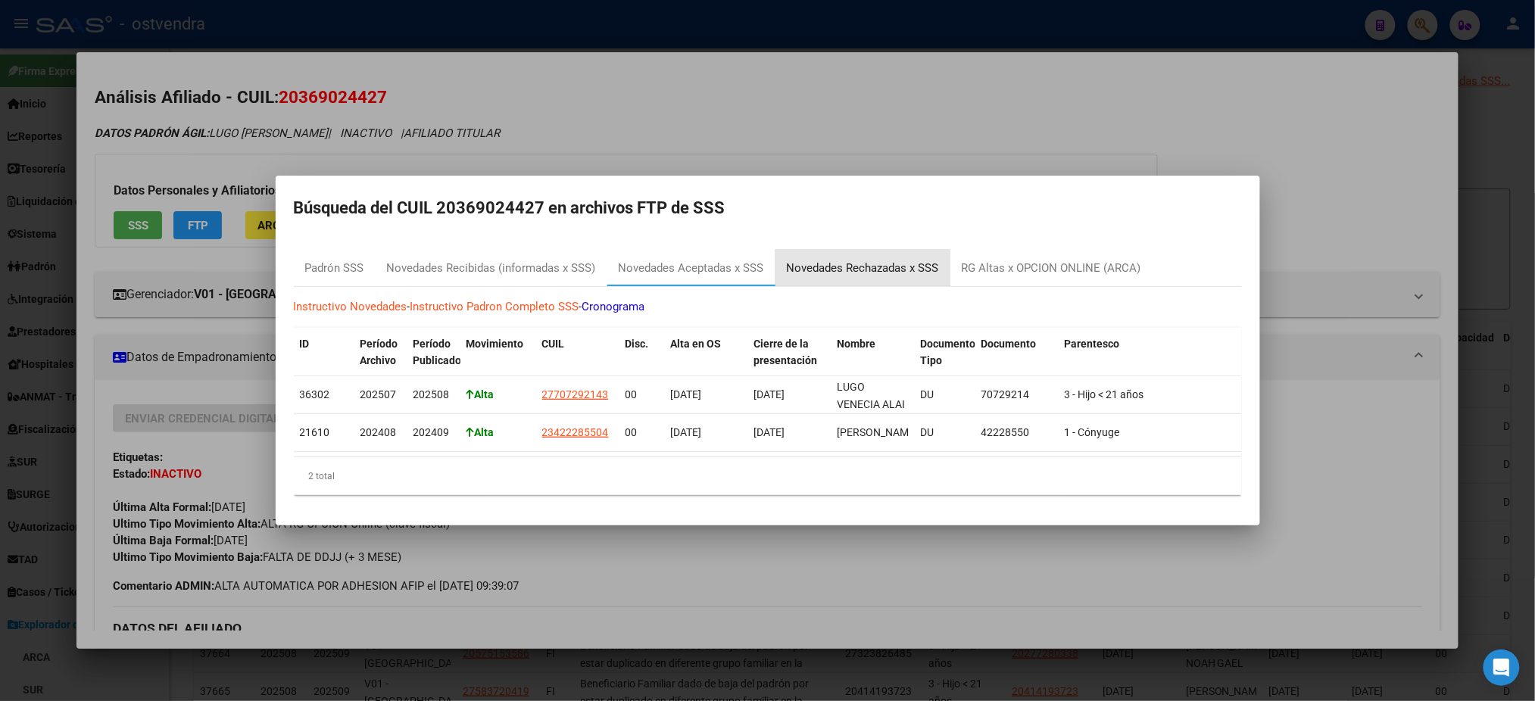
click at [860, 260] on div "Novedades Rechazadas x SSS" at bounding box center [863, 268] width 152 height 17
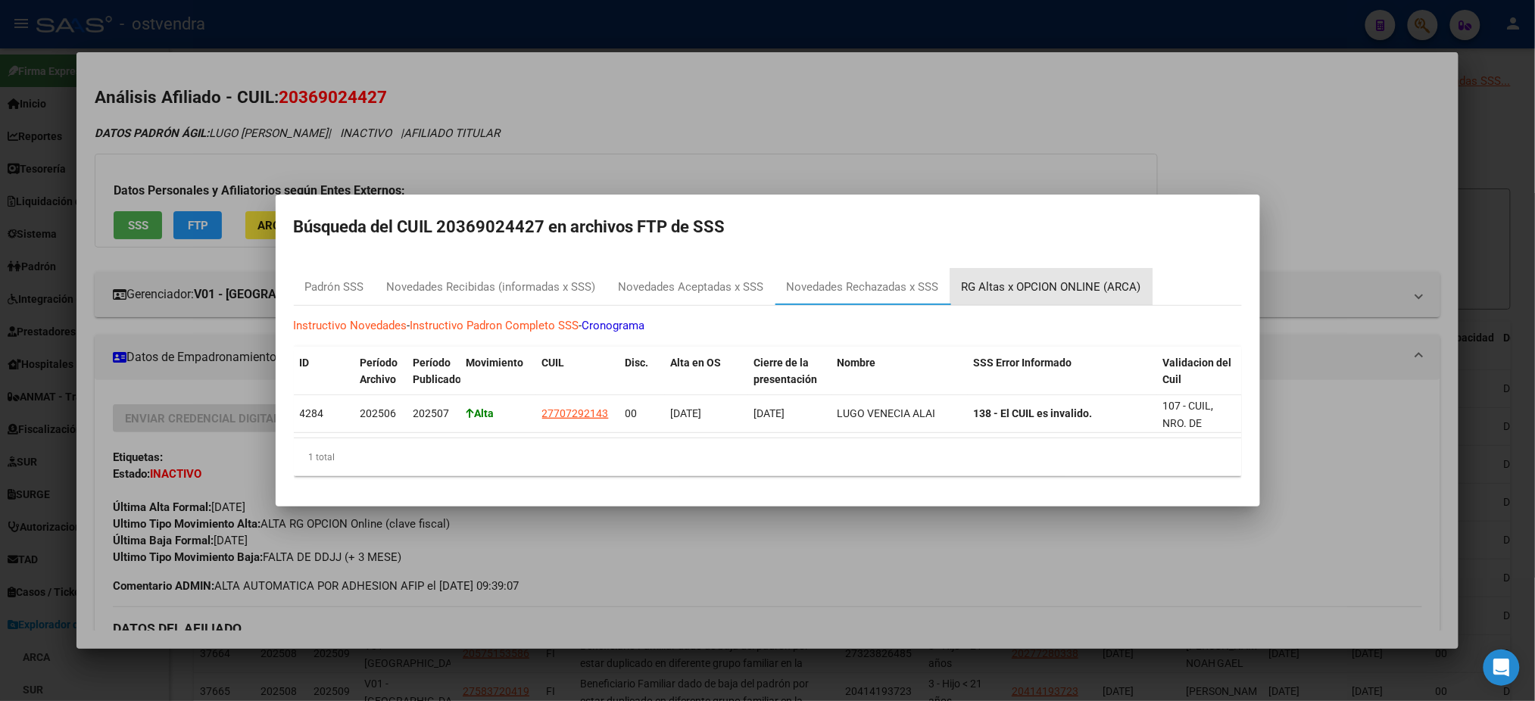
click at [1067, 285] on div "RG Altas x OPCION ONLINE (ARCA)" at bounding box center [1051, 287] width 179 height 17
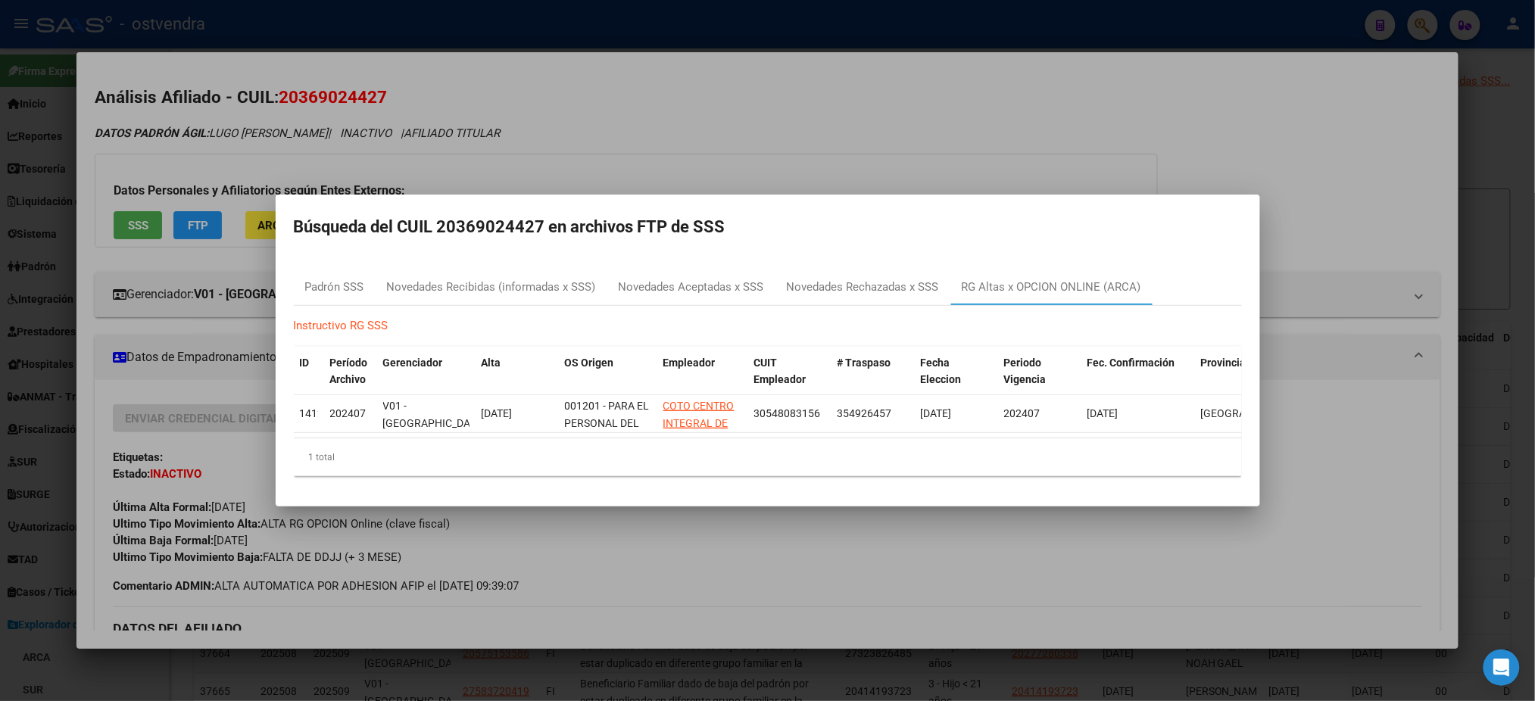
click at [869, 111] on div at bounding box center [767, 350] width 1535 height 701
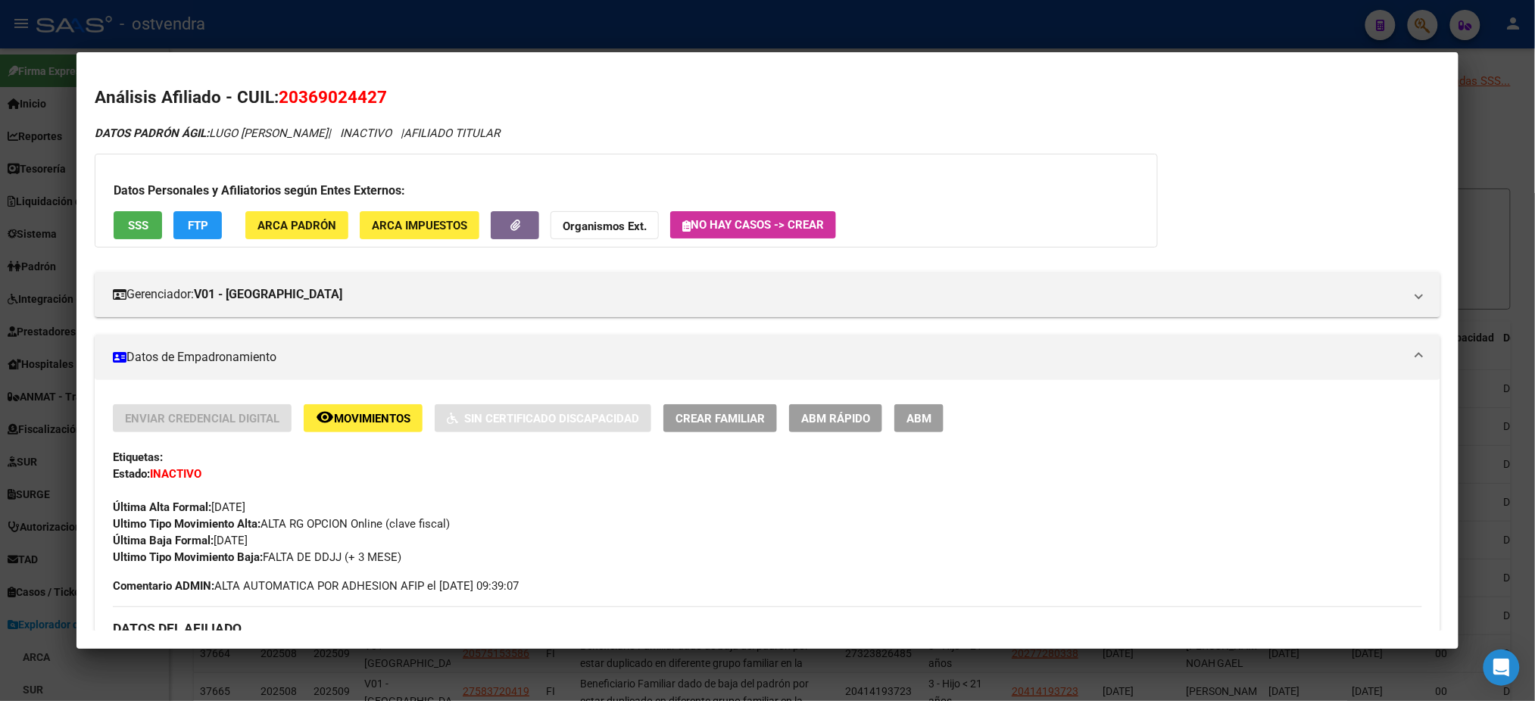
click at [370, 420] on span "Movimientos" at bounding box center [372, 419] width 76 height 14
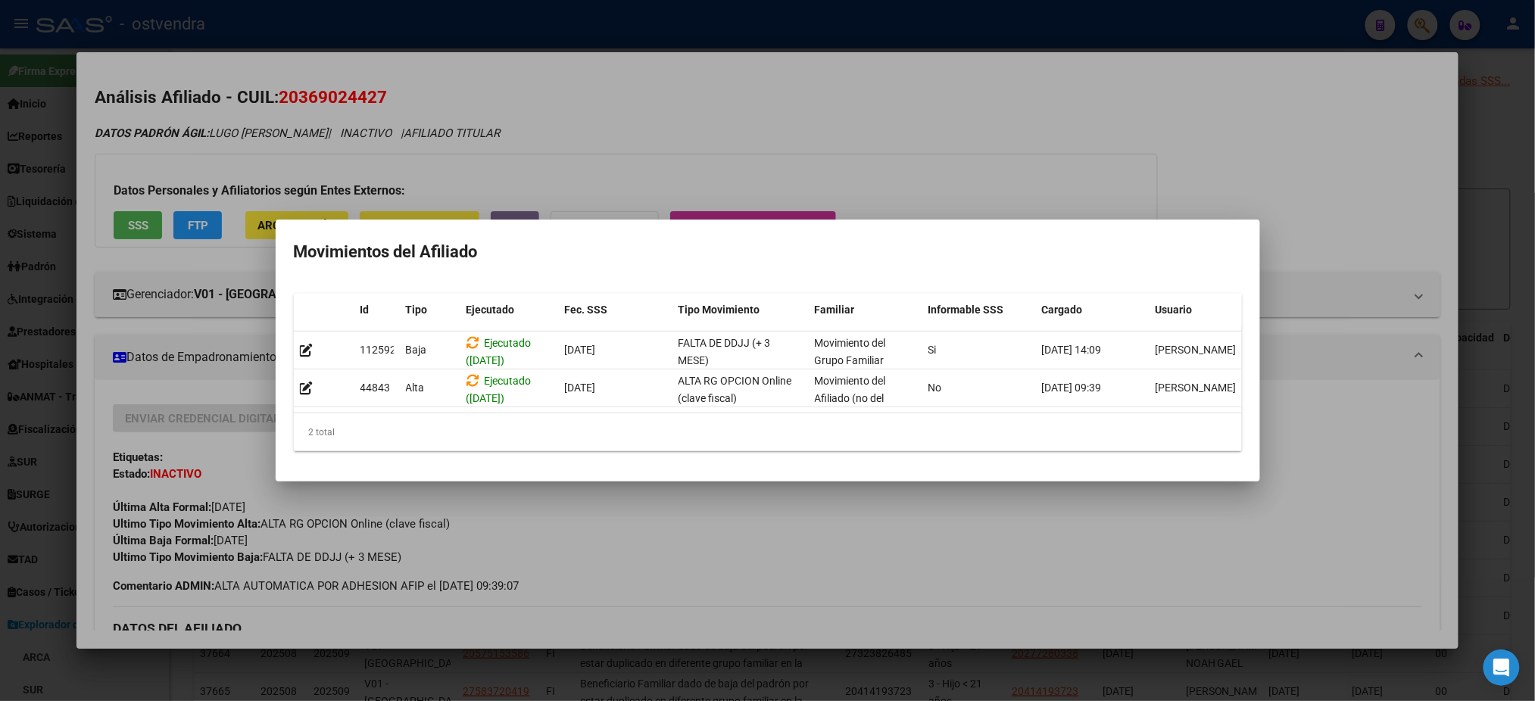
click at [670, 137] on div at bounding box center [767, 350] width 1535 height 701
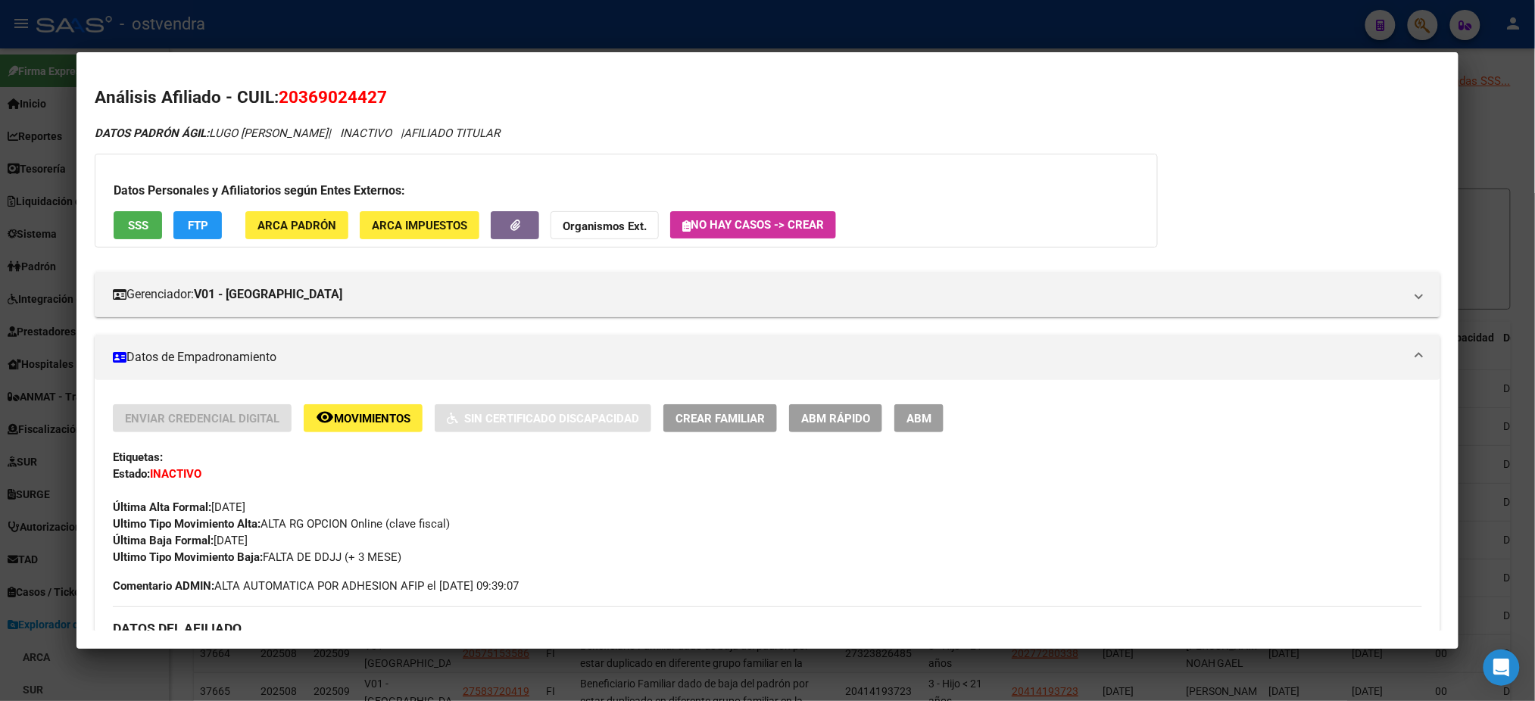
click at [136, 220] on span "SSS" at bounding box center [138, 226] width 20 height 14
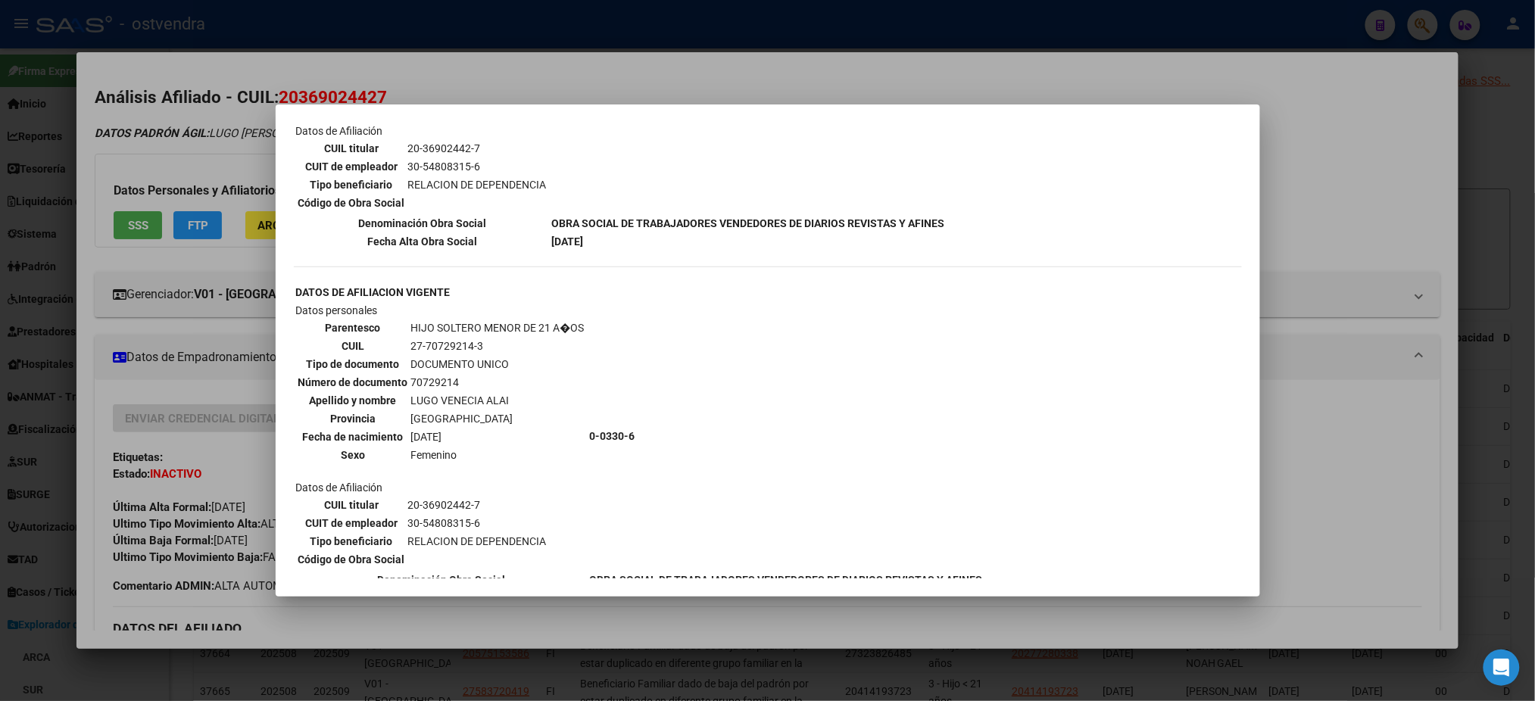
scroll to position [922, 0]
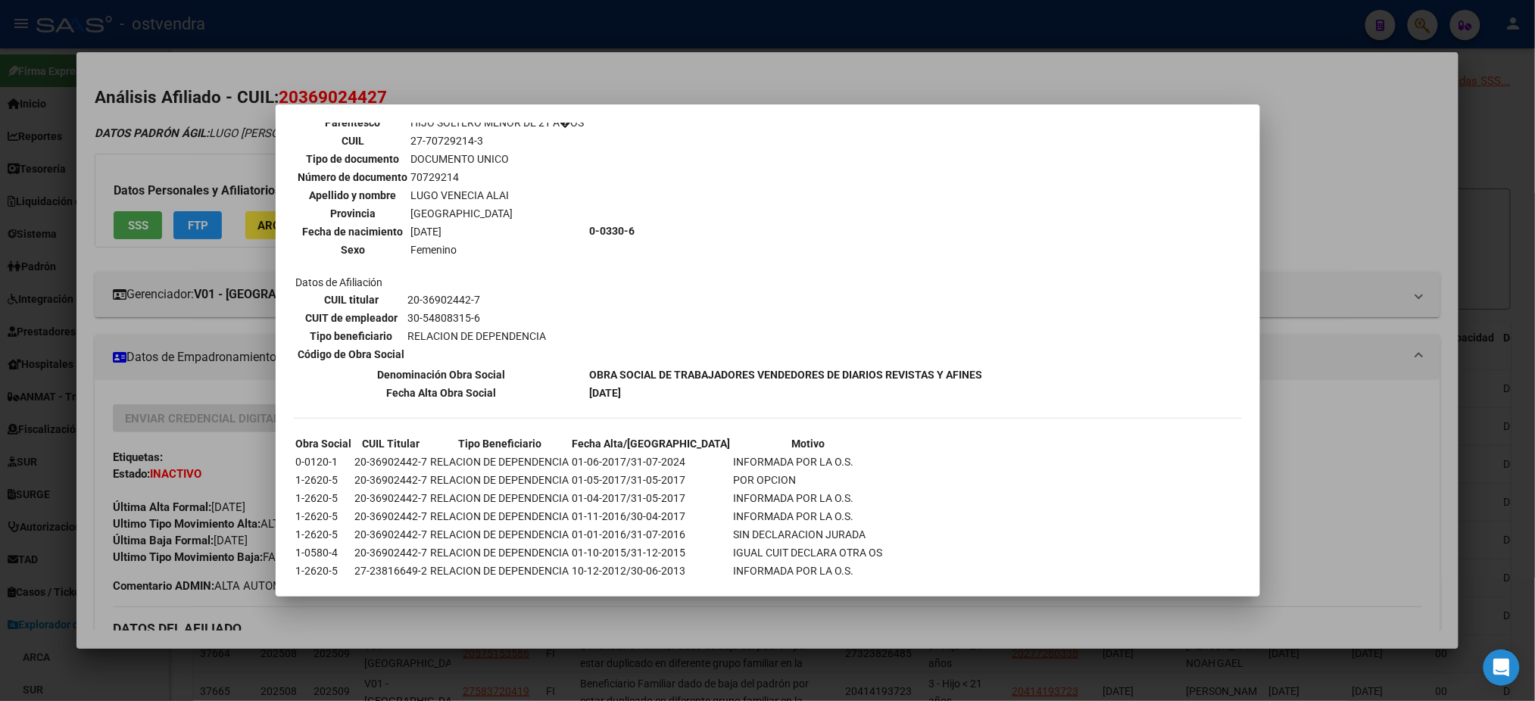
click at [186, 123] on div at bounding box center [767, 350] width 1535 height 701
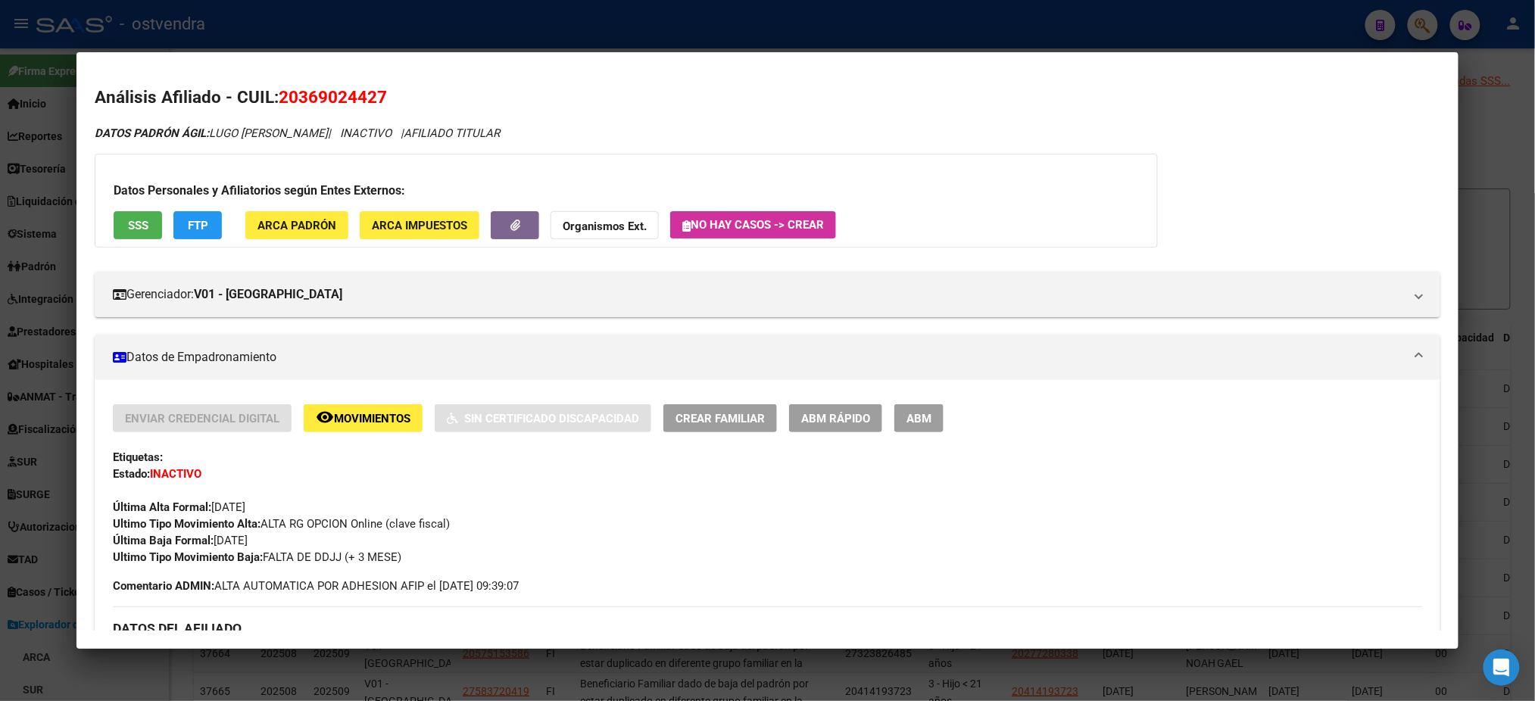
drag, startPoint x: 281, startPoint y: 97, endPoint x: 384, endPoint y: 101, distance: 103.1
click at [384, 101] on h2 "Análisis Afiliado - CUIL: 20369024427" at bounding box center [767, 98] width 1345 height 26
click at [385, 101] on h2 "Análisis Afiliado - CUIL: 20369024427" at bounding box center [767, 98] width 1345 height 26
click at [292, 103] on span "20369024427" at bounding box center [333, 97] width 108 height 20
drag, startPoint x: 234, startPoint y: 48, endPoint x: 211, endPoint y: 11, distance: 43.9
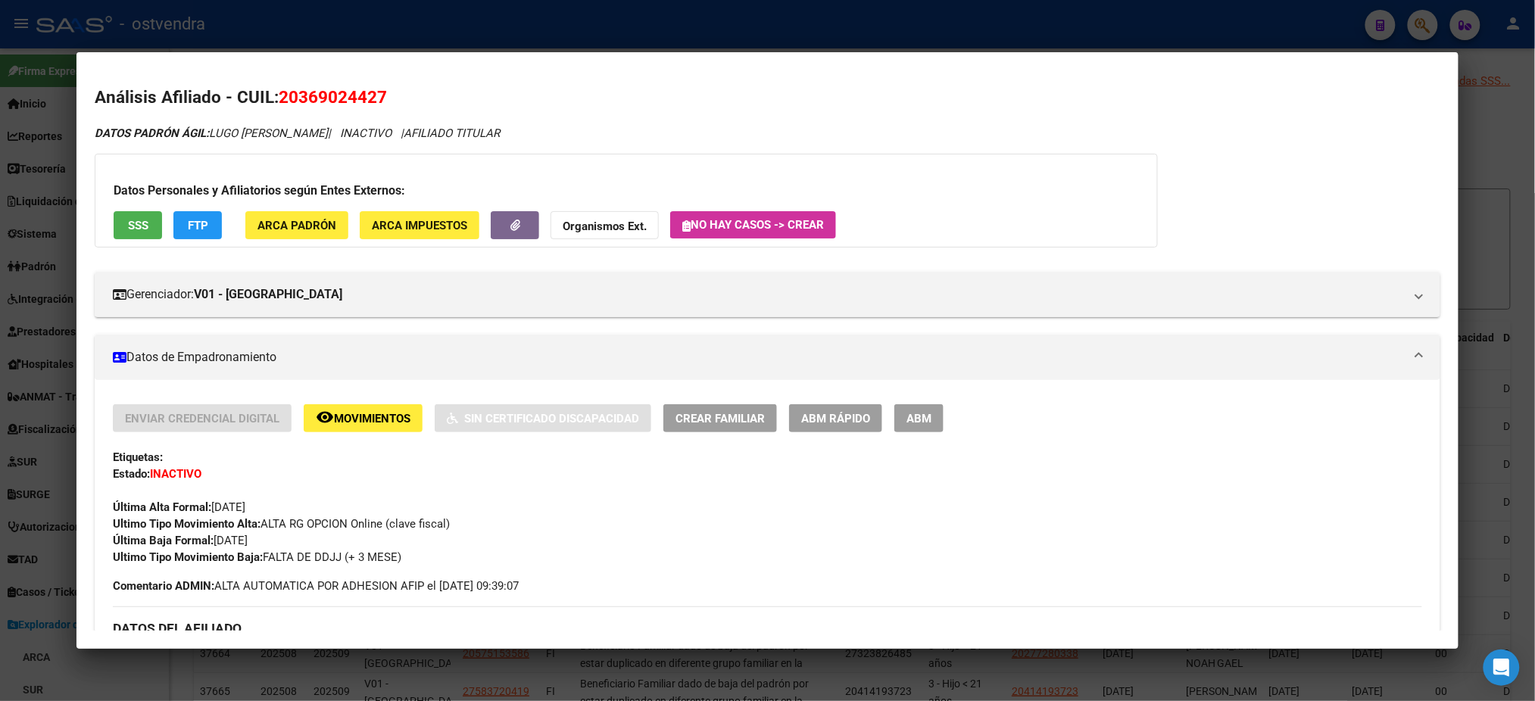
click at [212, 18] on div "70729214 Buscar (apellido, dni, cuil, nro traspaso, cuit, obra social) search ¿…" at bounding box center [767, 350] width 1535 height 701
click at [296, 100] on span "20369024427" at bounding box center [333, 97] width 108 height 20
drag, startPoint x: 276, startPoint y: 92, endPoint x: 420, endPoint y: 101, distance: 144.9
click at [420, 101] on h2 "Análisis Afiliado - CUIL: 20369024427" at bounding box center [767, 98] width 1345 height 26
copy span "20369024427"
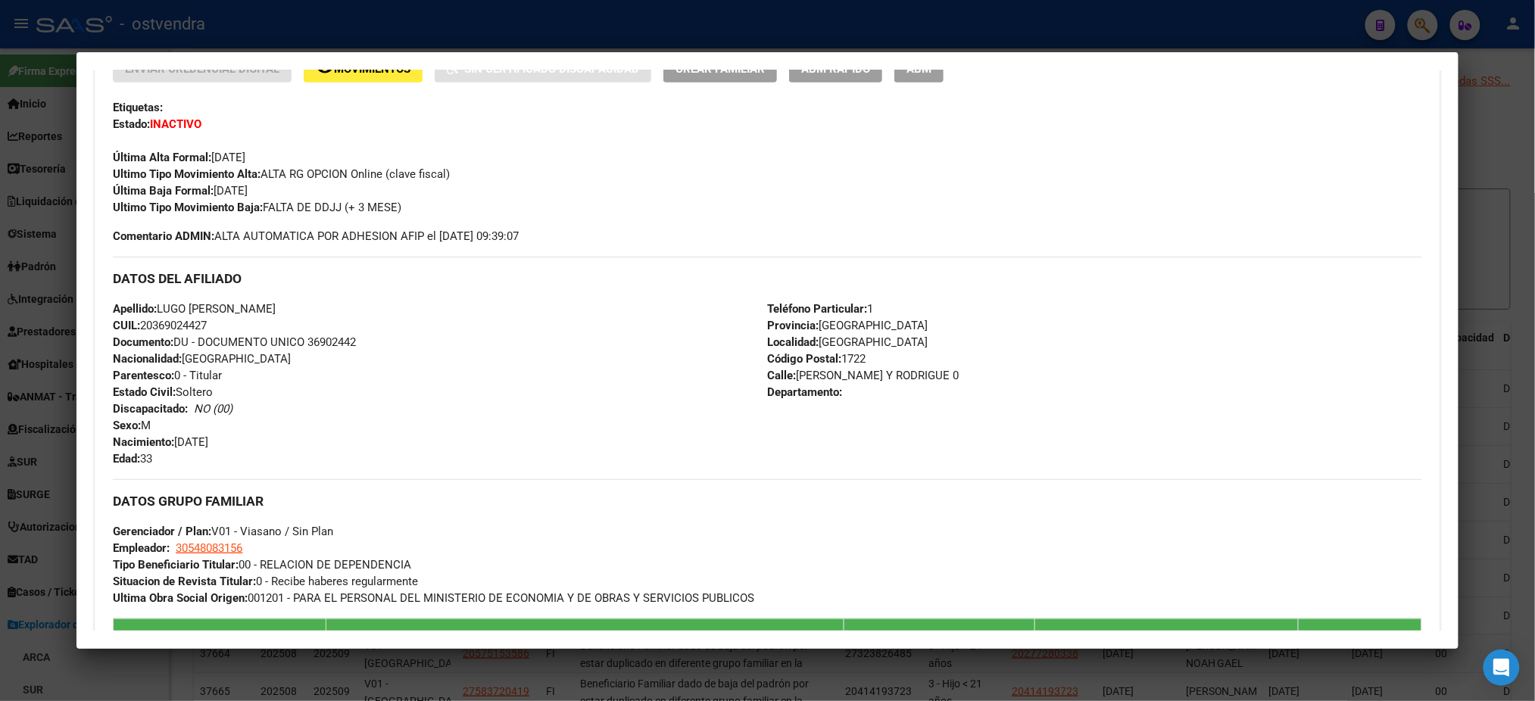
scroll to position [538, 0]
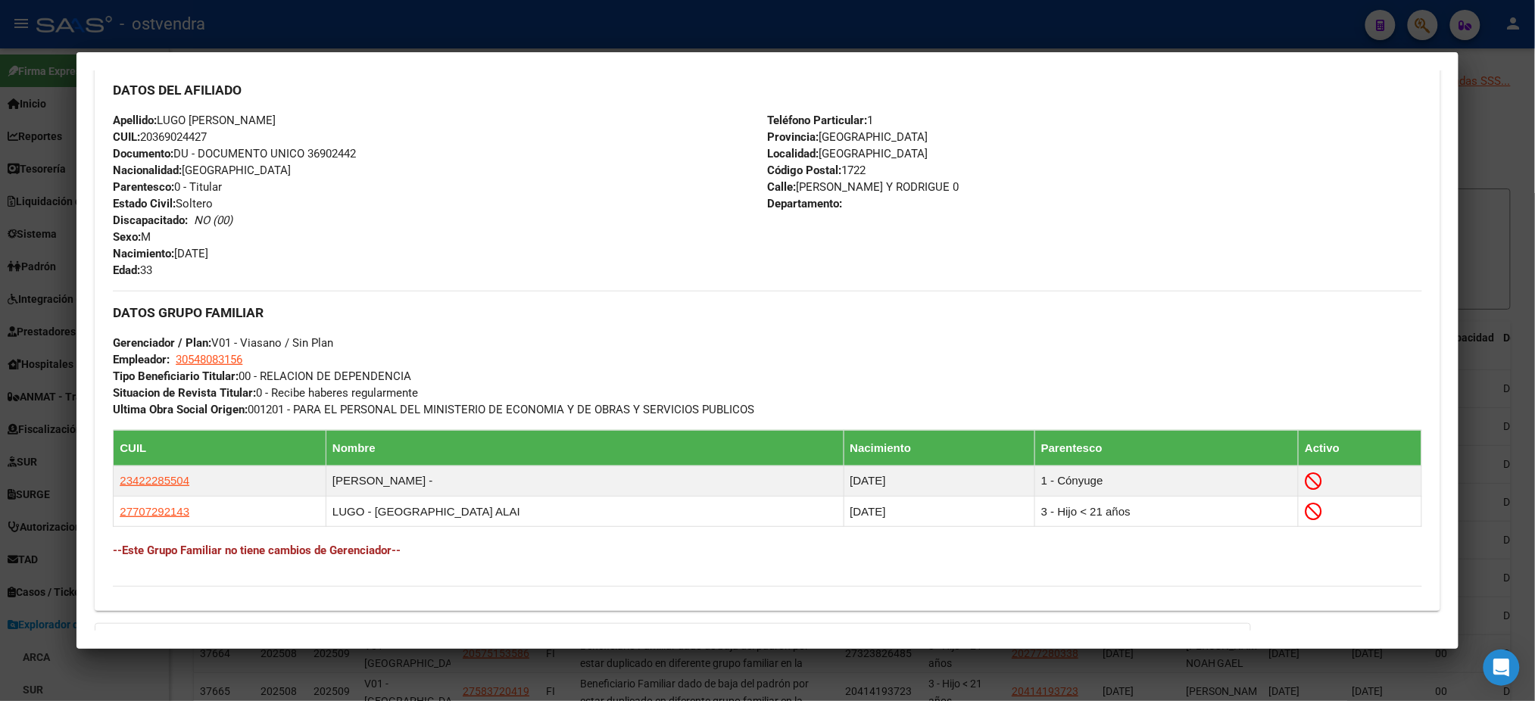
drag, startPoint x: 1210, startPoint y: 27, endPoint x: 354, endPoint y: 298, distance: 897.7
click at [1208, 27] on div at bounding box center [767, 350] width 1535 height 701
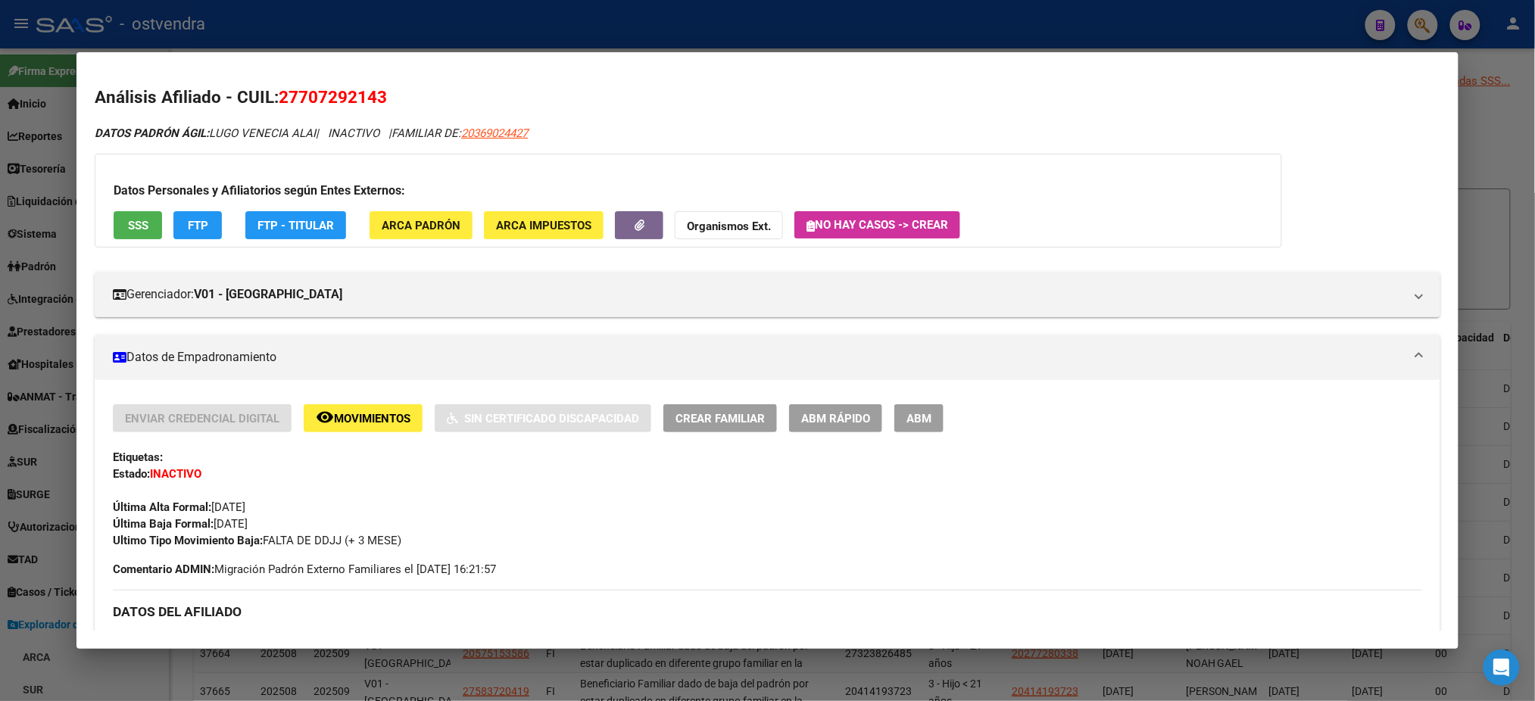
click at [570, 38] on div at bounding box center [767, 350] width 1535 height 701
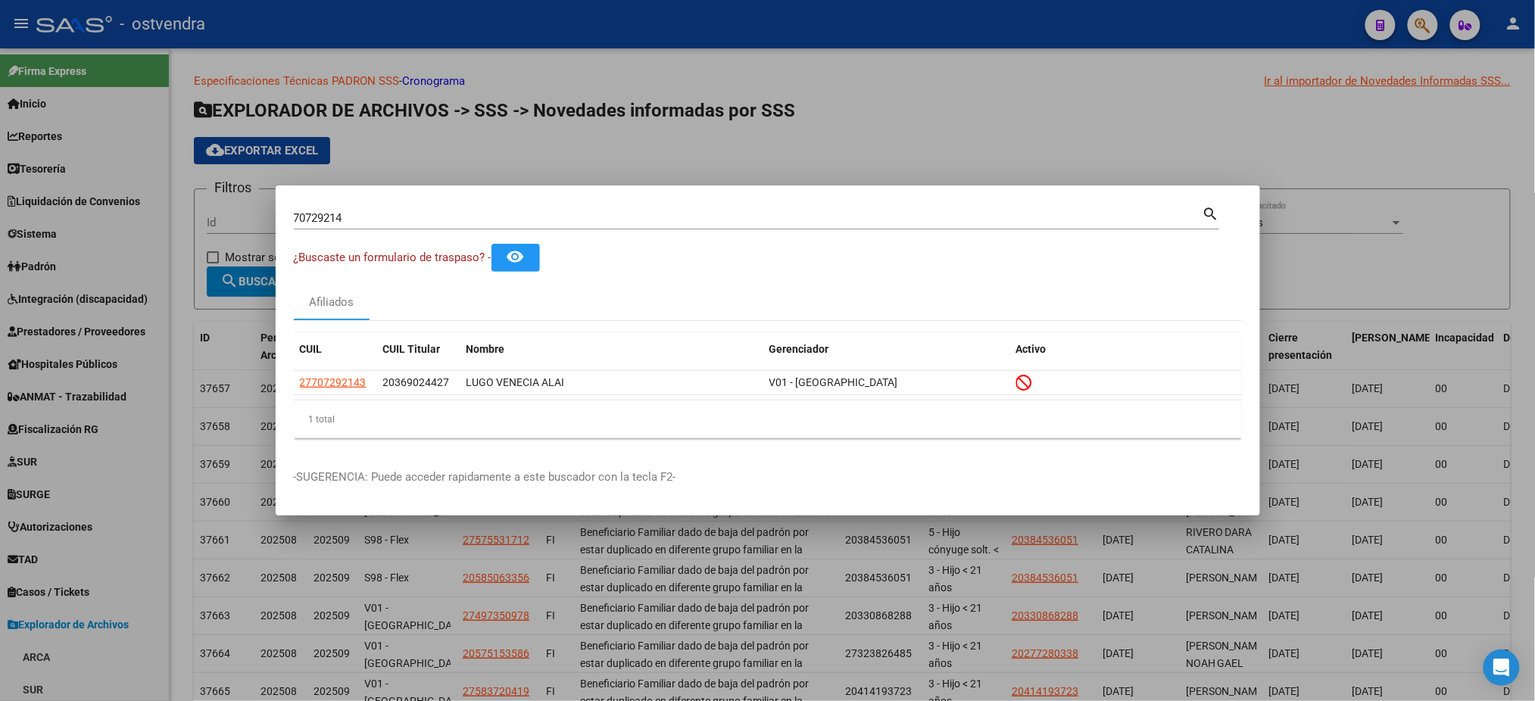
click at [475, 206] on div "70729214 Buscar (apellido, dni, cuil, nro traspaso, cuit, obra social) search" at bounding box center [757, 217] width 926 height 26
drag, startPoint x: 476, startPoint y: 226, endPoint x: 368, endPoint y: 208, distance: 109.2
click at [368, 208] on div "70729214 Buscar (apellido, dni, cuil, nro traspaso, cuit, obra social)" at bounding box center [748, 218] width 909 height 23
drag, startPoint x: 386, startPoint y: 218, endPoint x: 116, endPoint y: 222, distance: 270.4
click at [116, 222] on div "70729214 Buscar (apellido, dni, cuil, nro traspaso, cuit, obra social) search ¿…" at bounding box center [767, 350] width 1535 height 701
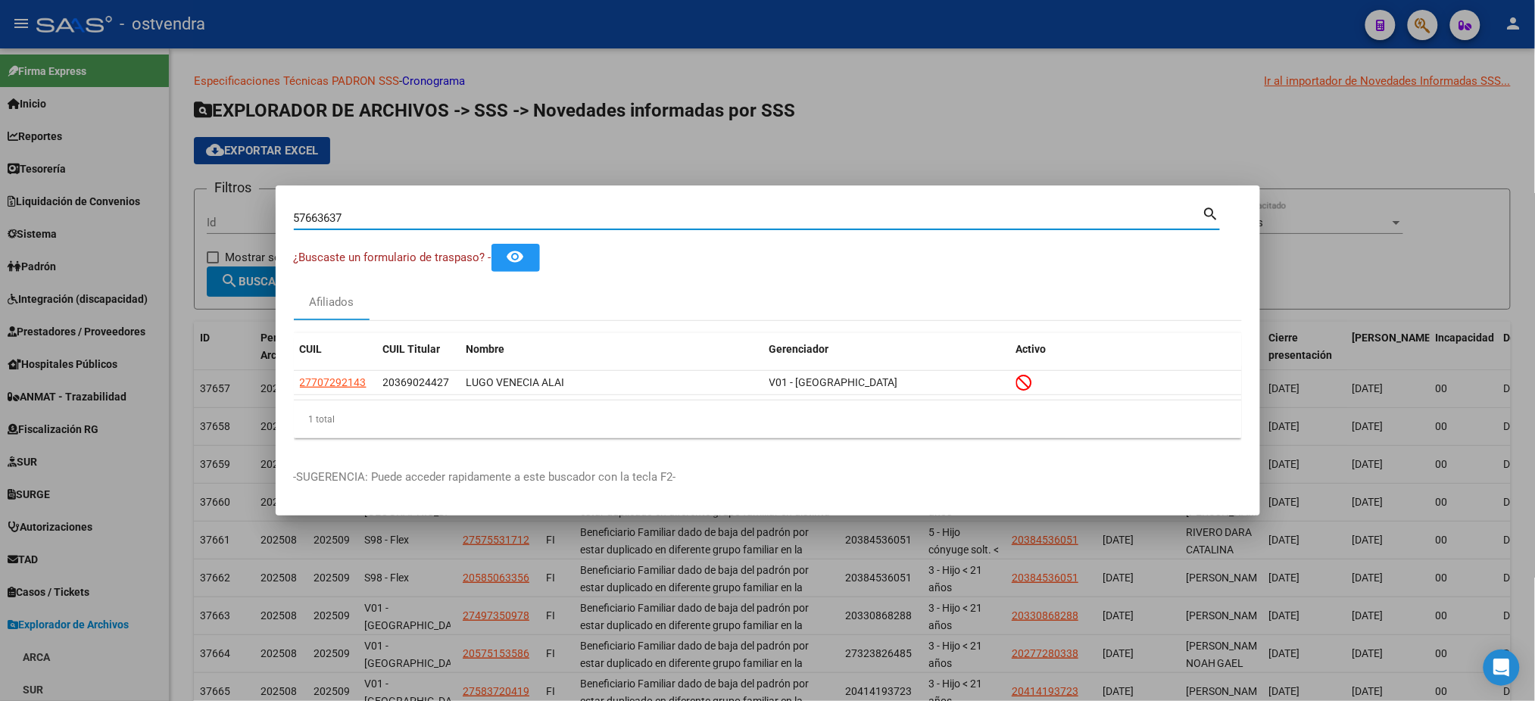
type input "57663637"
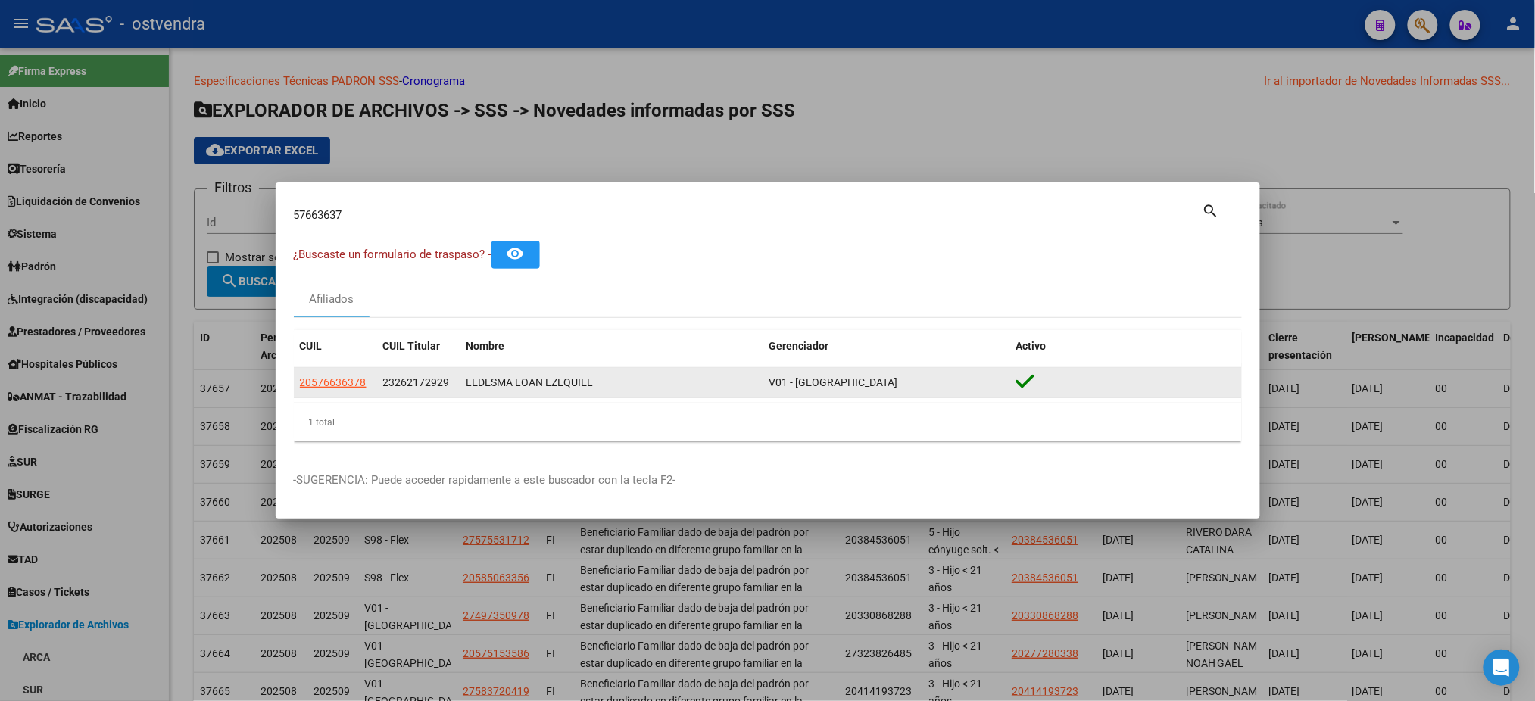
click at [342, 375] on app-link-go-to "20576636378" at bounding box center [333, 382] width 67 height 17
click at [333, 388] on span "20576636378" at bounding box center [333, 382] width 67 height 12
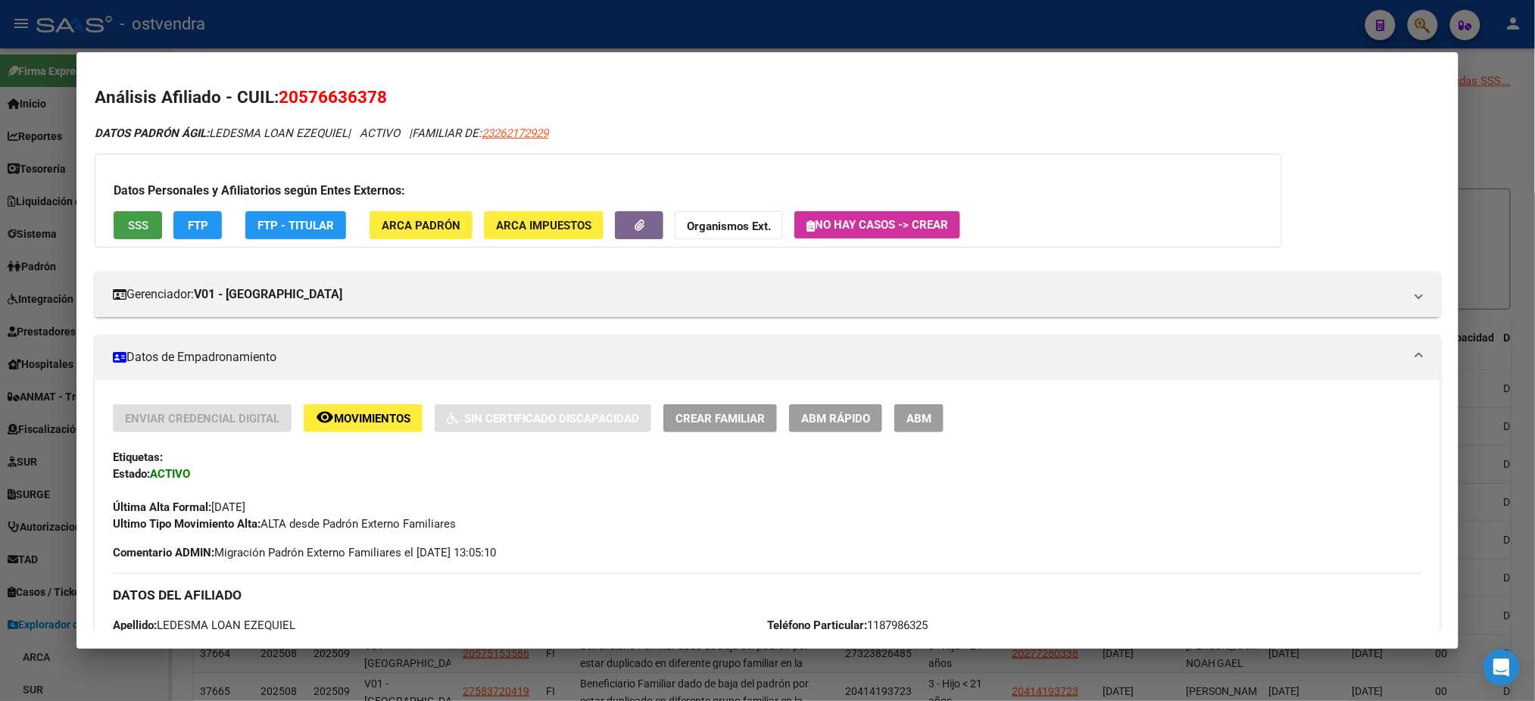
click at [137, 222] on span "SSS" at bounding box center [138, 226] width 20 height 14
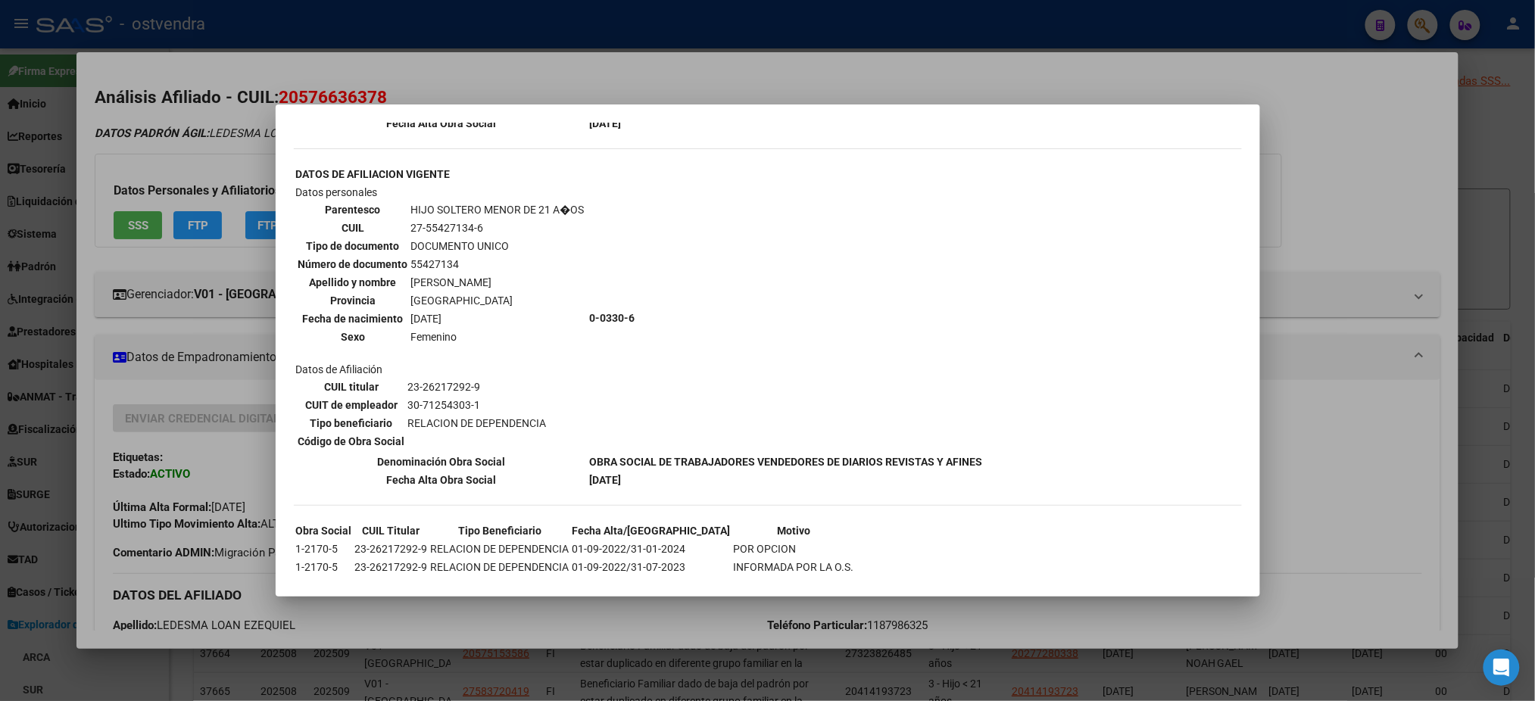
scroll to position [1195, 0]
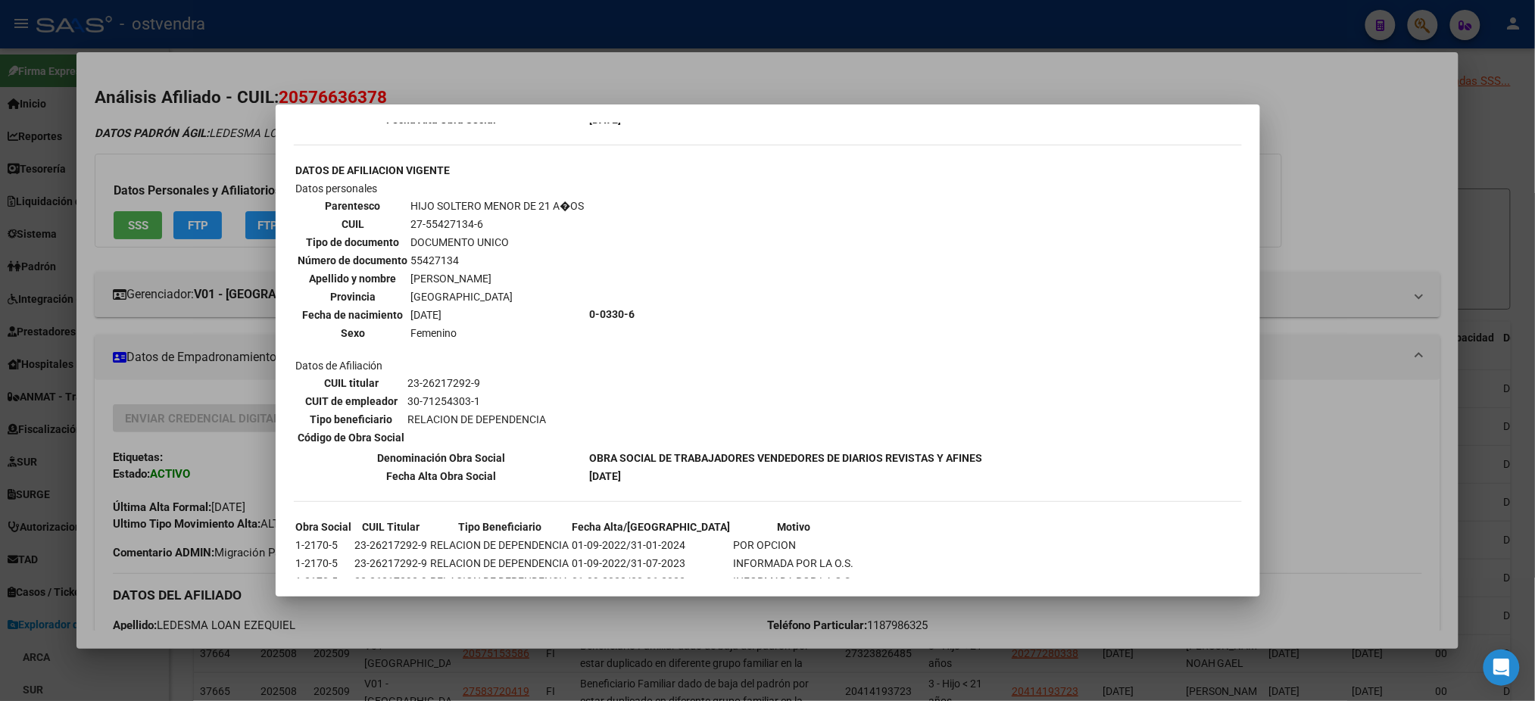
click at [204, 151] on div at bounding box center [767, 350] width 1535 height 701
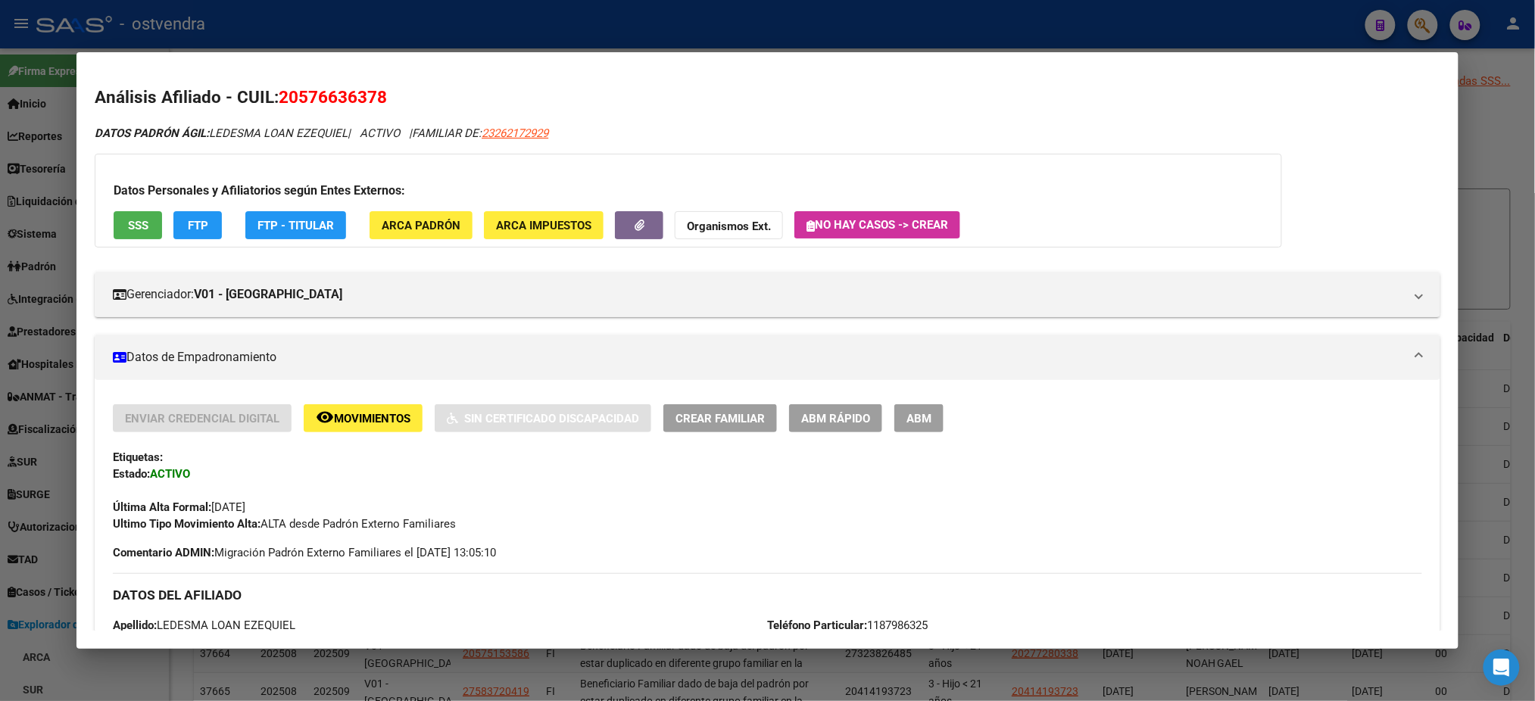
click at [212, 228] on button "FTP" at bounding box center [197, 225] width 48 height 28
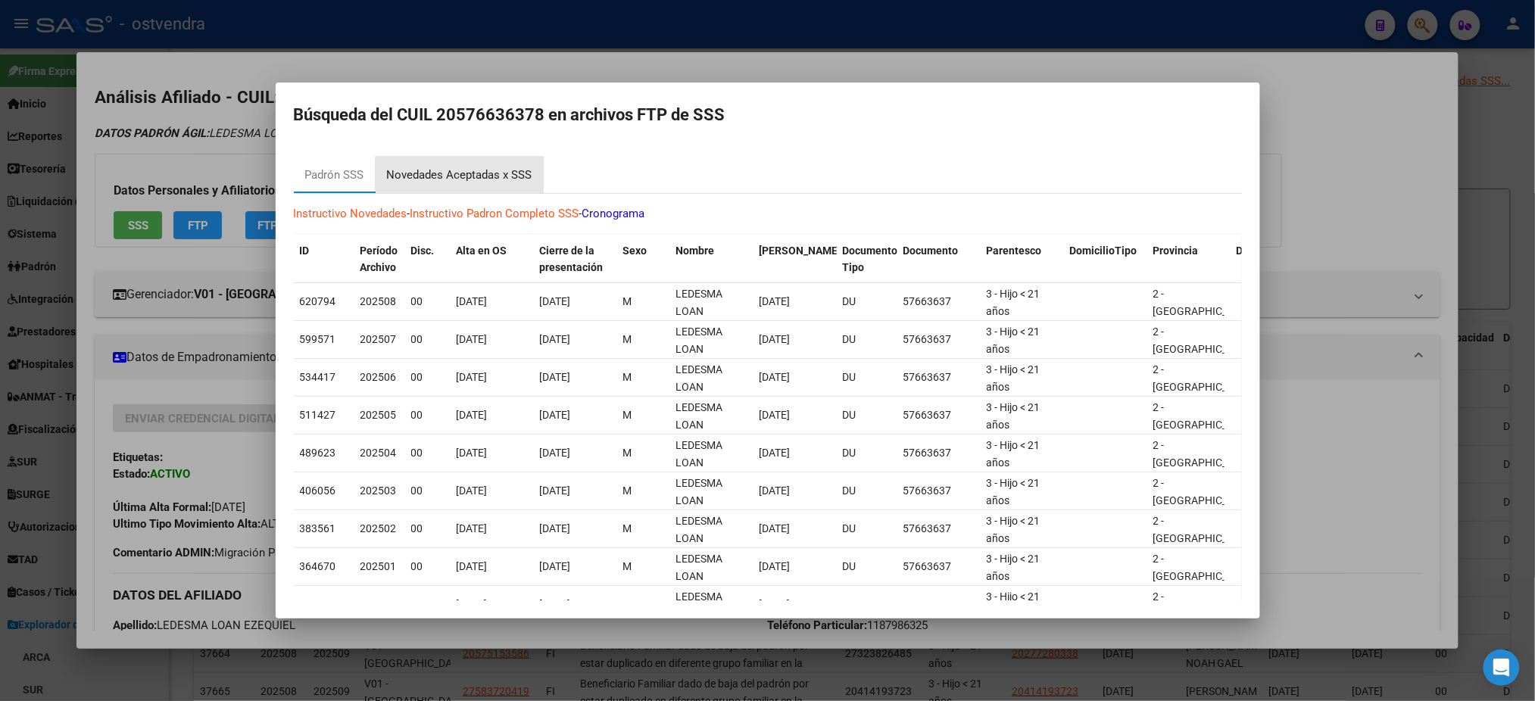
click at [462, 175] on div "Novedades Aceptadas x SSS" at bounding box center [459, 175] width 145 height 17
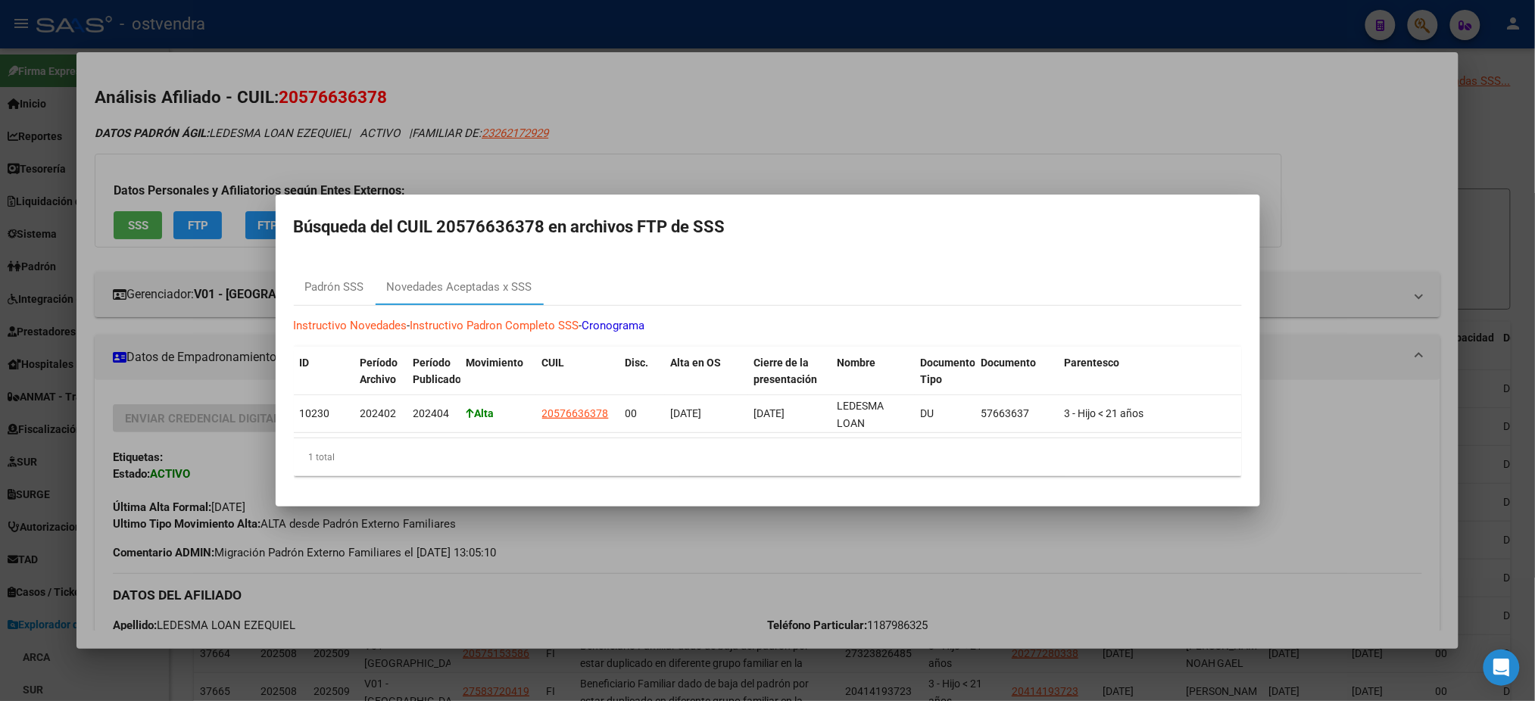
click at [784, 60] on div at bounding box center [767, 350] width 1535 height 701
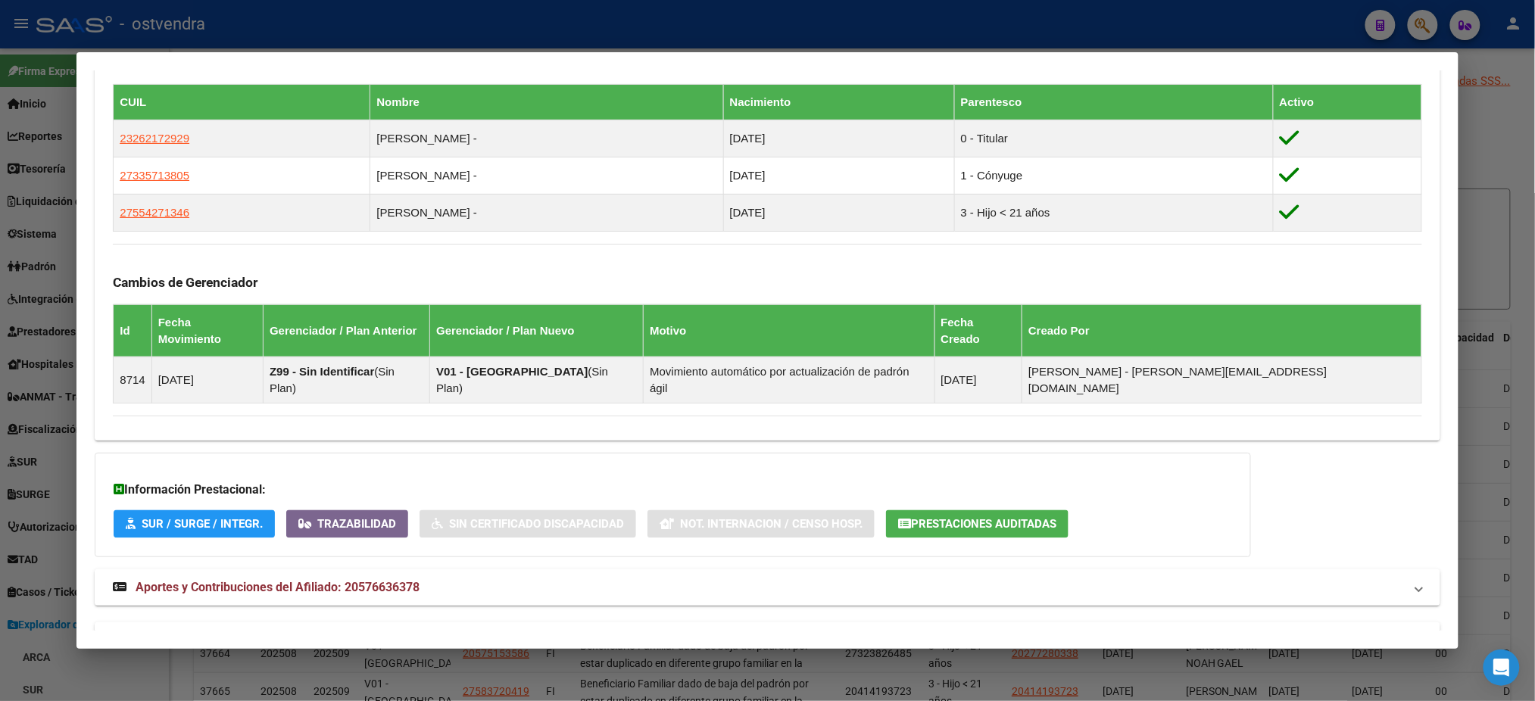
scroll to position [878, 0]
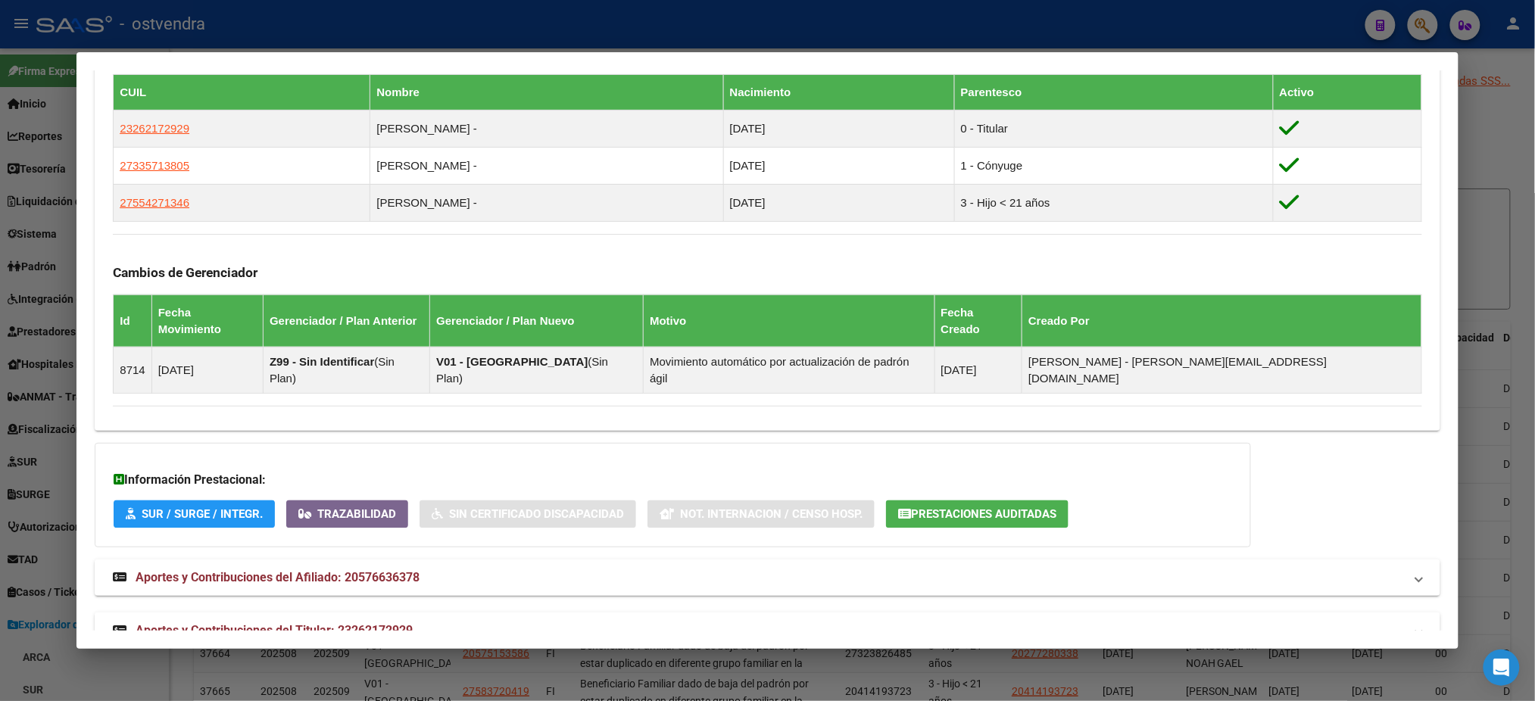
click at [641, 613] on mat-expansion-panel-header "Aportes y Contribuciones del Titular: 23262172929" at bounding box center [767, 631] width 1345 height 36
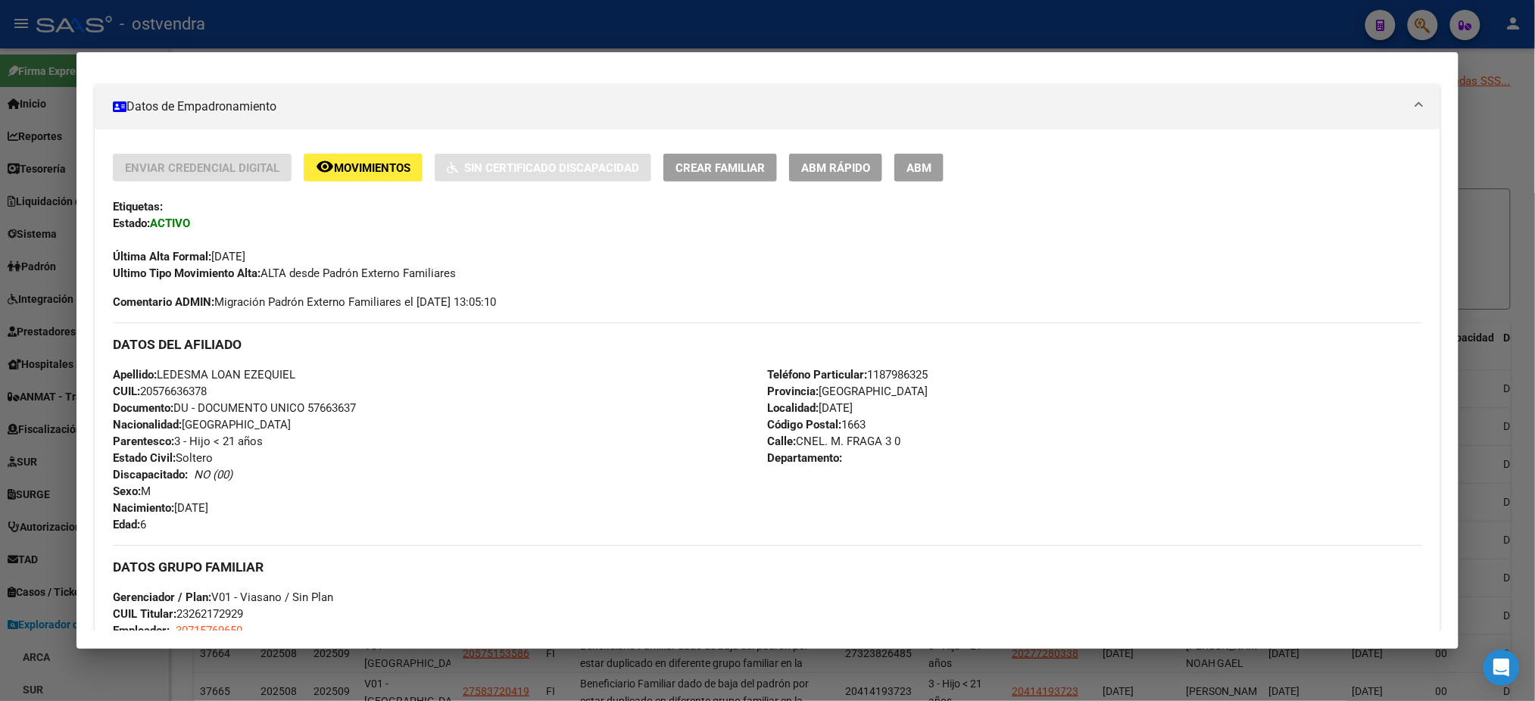
scroll to position [0, 0]
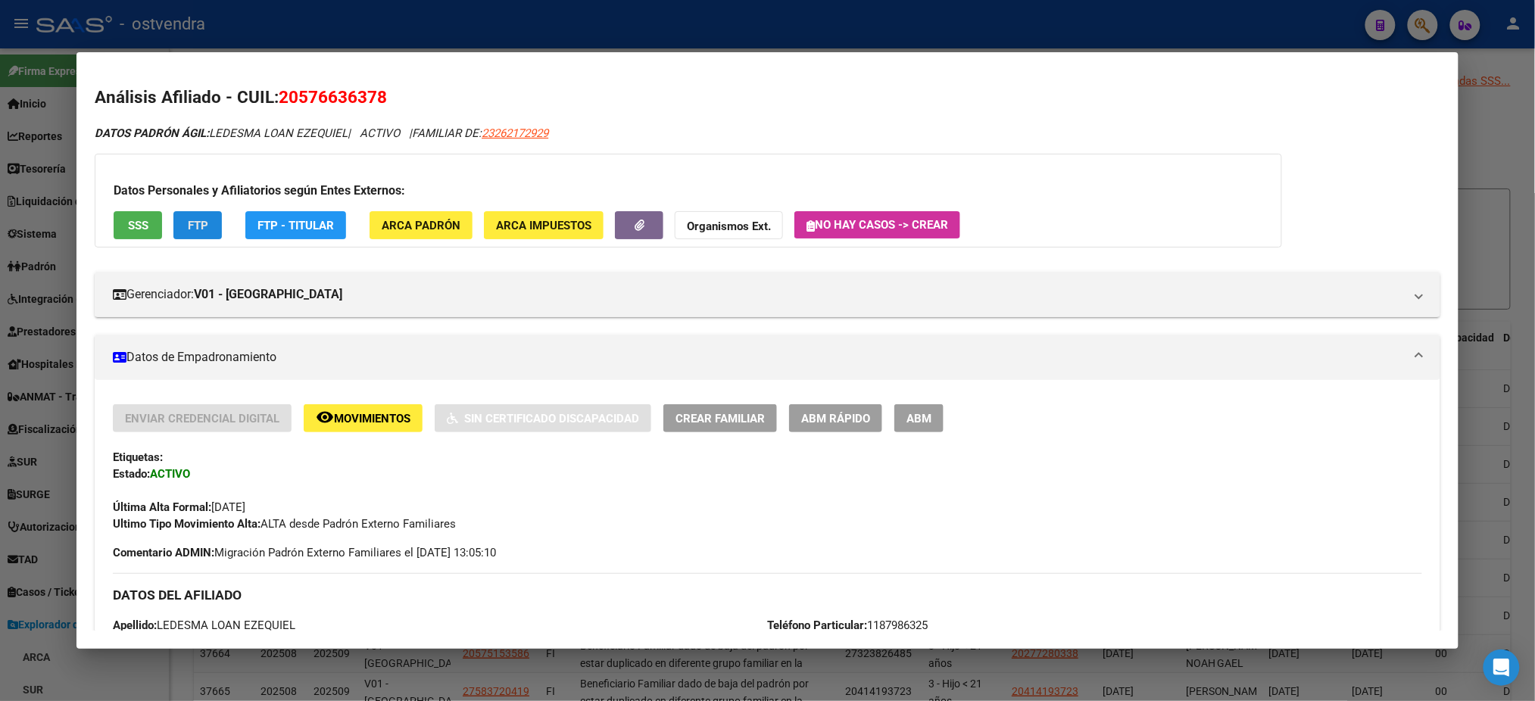
click at [208, 236] on button "FTP" at bounding box center [197, 225] width 48 height 28
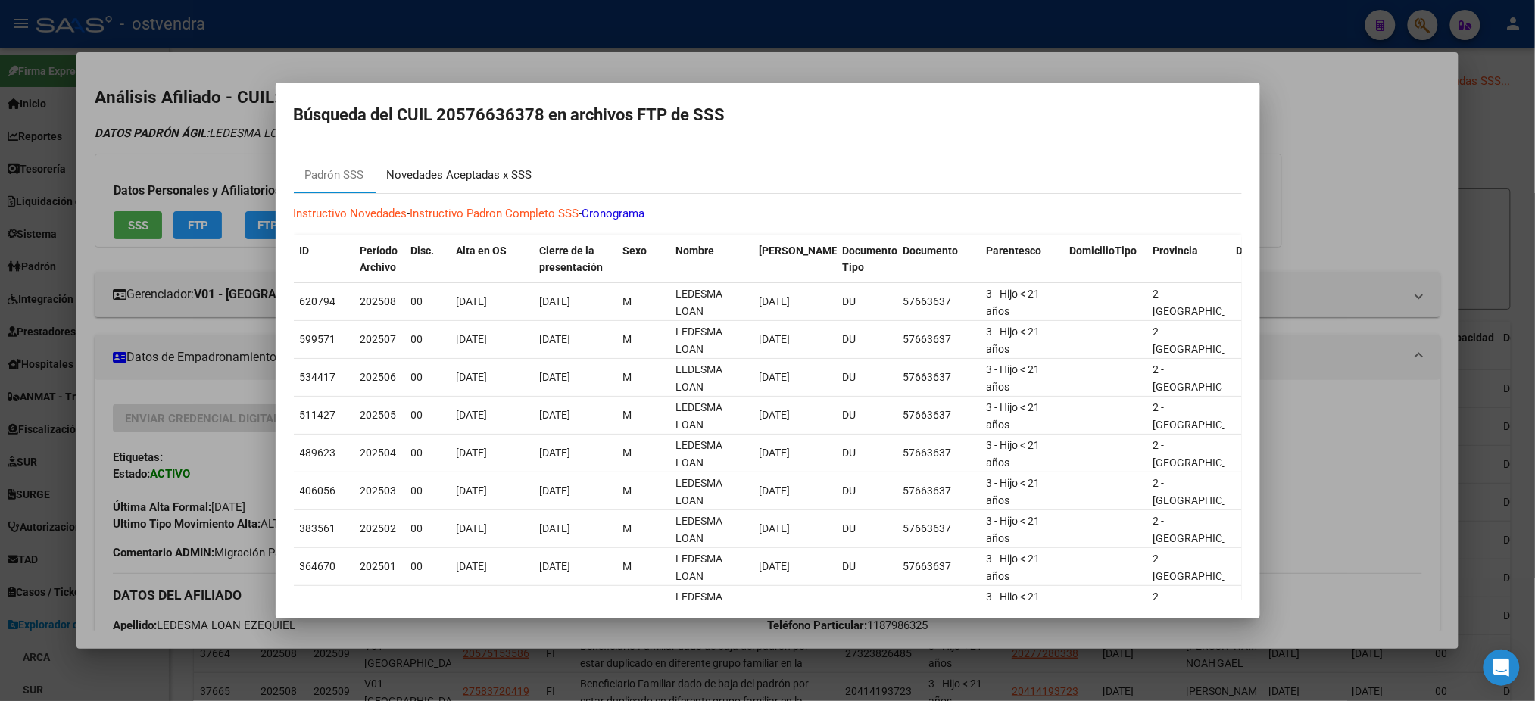
drag, startPoint x: 463, startPoint y: 166, endPoint x: 588, endPoint y: 285, distance: 172.5
click at [463, 167] on div "Novedades Aceptadas x SSS" at bounding box center [459, 175] width 145 height 17
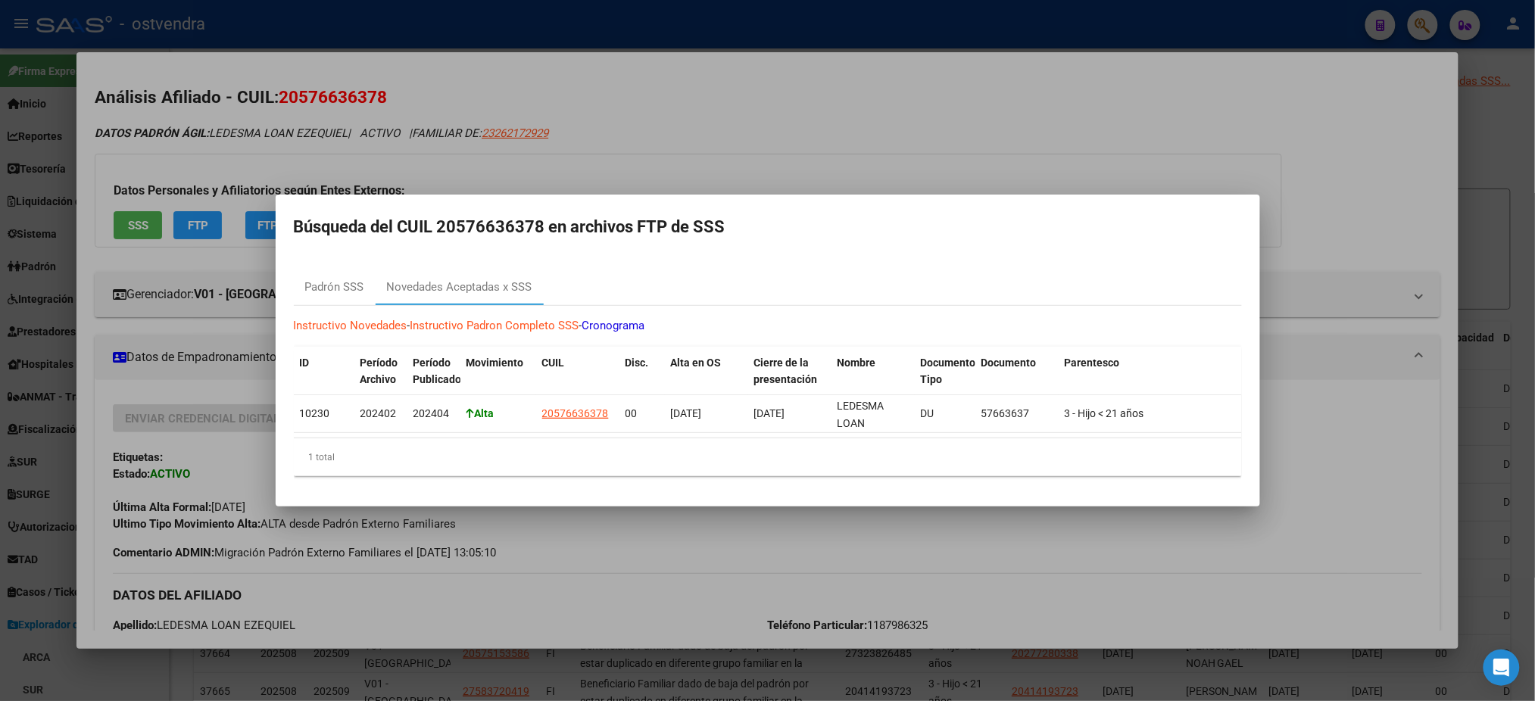
click at [587, 98] on div at bounding box center [767, 350] width 1535 height 701
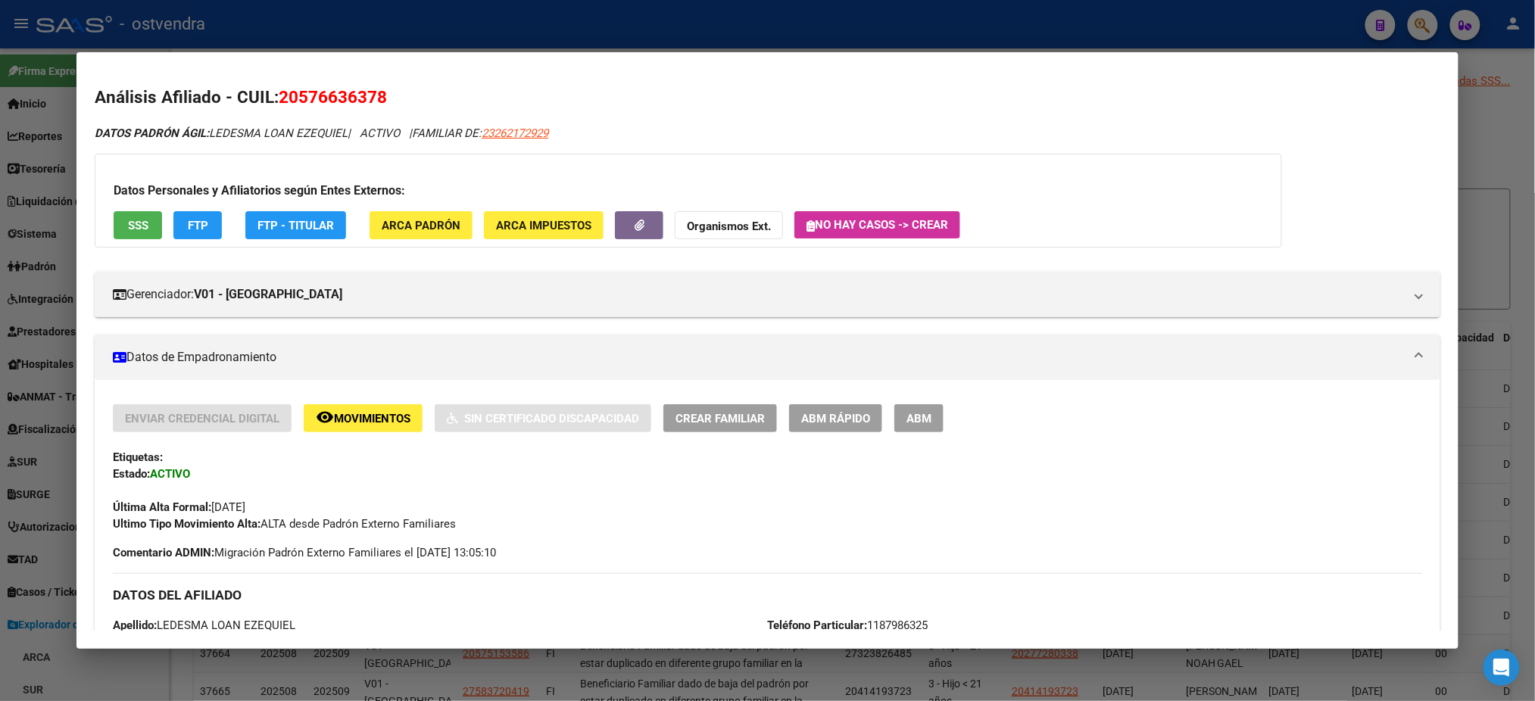
click at [190, 207] on div "Datos Personales y Afiliatorios según Entes Externos: SSS FTP FTP - Titular ARC…" at bounding box center [688, 201] width 1187 height 94
click at [195, 215] on button "FTP" at bounding box center [197, 225] width 48 height 28
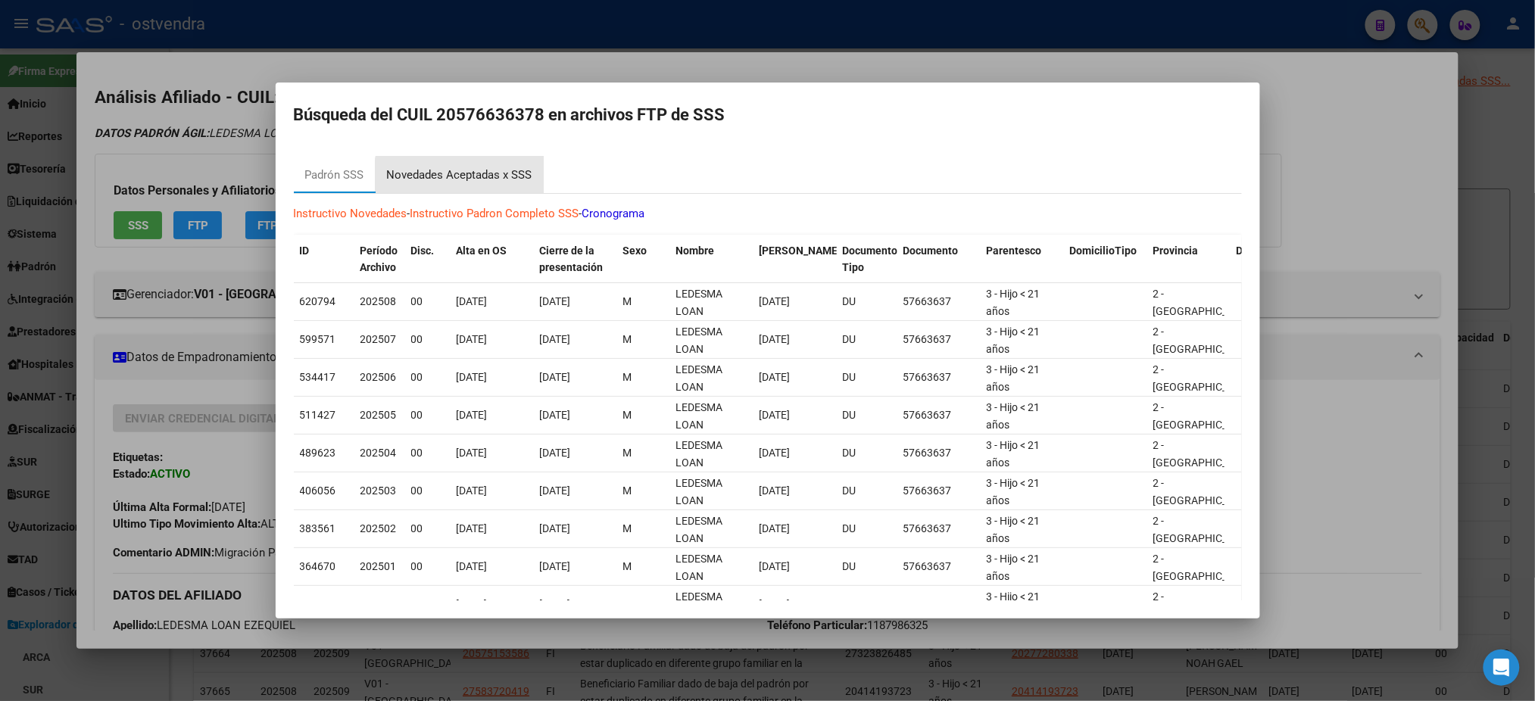
click at [463, 182] on div "Novedades Aceptadas x SSS" at bounding box center [459, 175] width 145 height 17
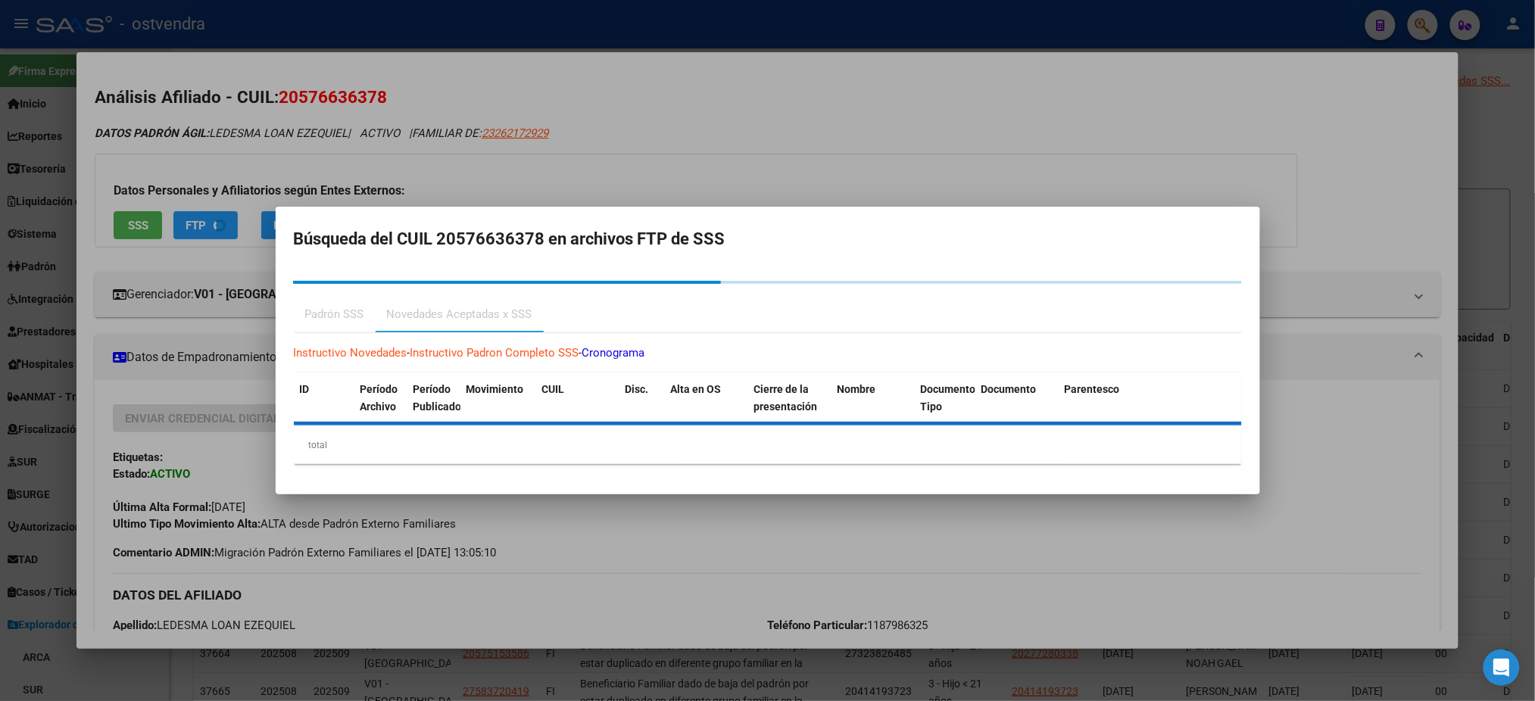
click at [848, 83] on div at bounding box center [767, 350] width 1535 height 701
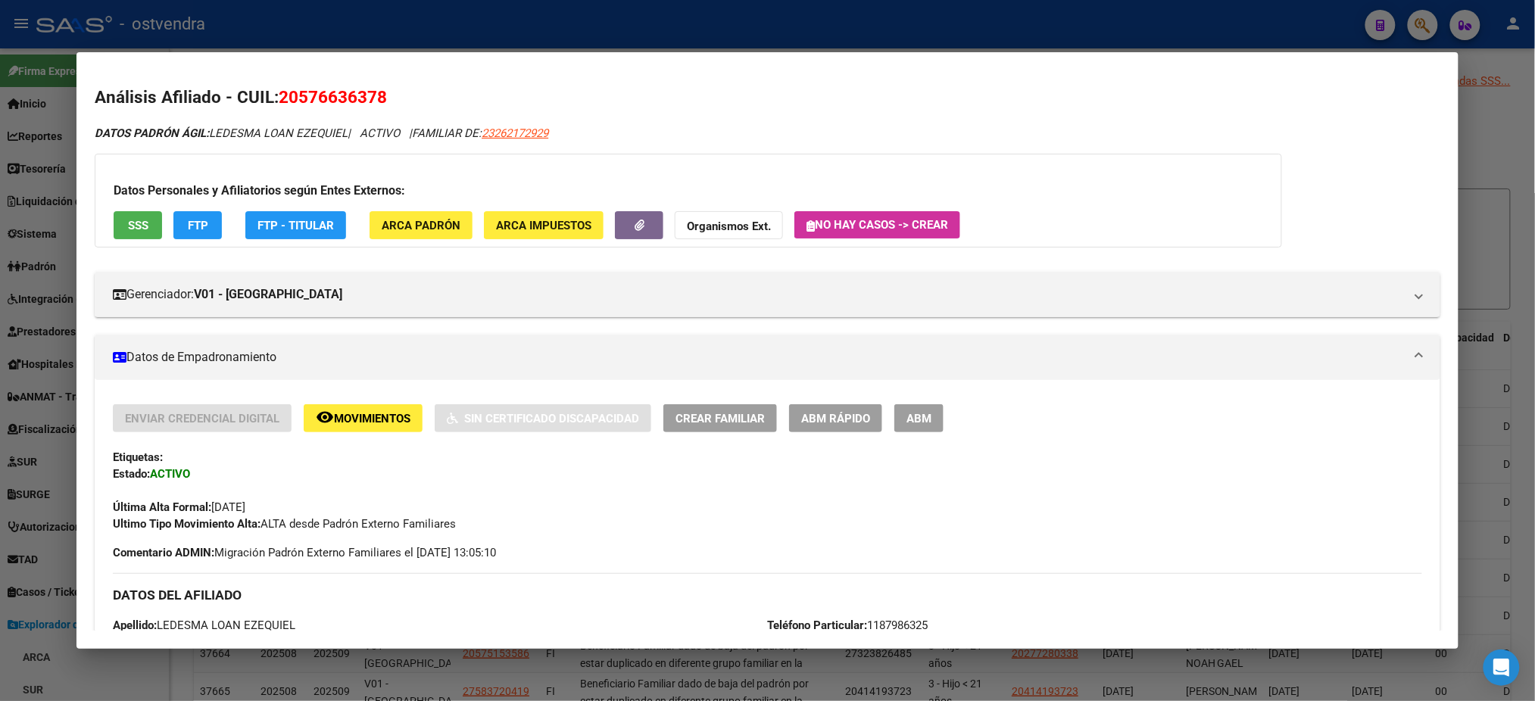
click at [529, 126] on span "23262172929" at bounding box center [515, 133] width 67 height 14
type textarea "23262172929"
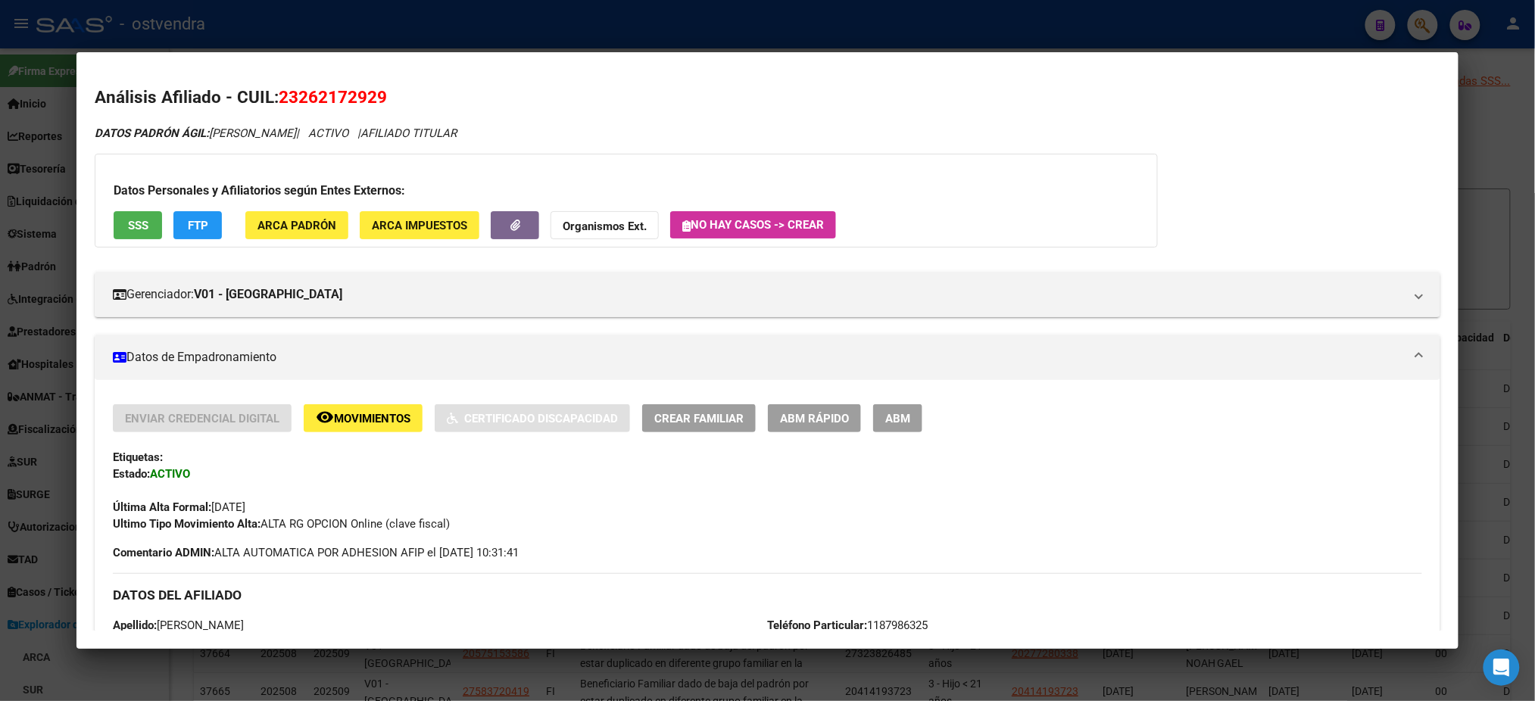
click at [198, 246] on div "Datos Personales y Afiliatorios según Entes Externos: SSS FTP ARCA Padrón ARCA …" at bounding box center [626, 201] width 1063 height 94
click at [201, 220] on button "FTP" at bounding box center [197, 225] width 48 height 28
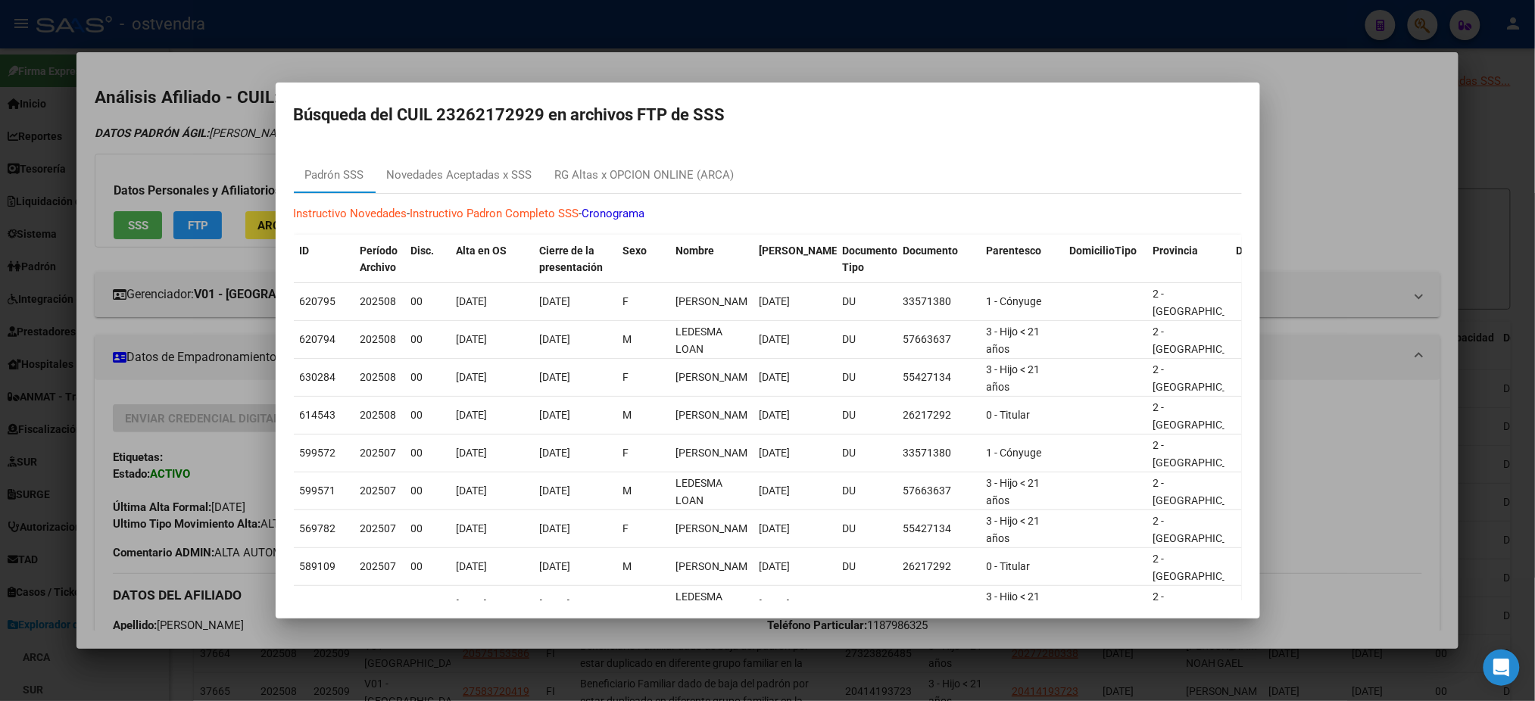
drag, startPoint x: 249, startPoint y: 70, endPoint x: 316, endPoint y: 32, distance: 76.6
click at [249, 70] on div at bounding box center [767, 350] width 1535 height 701
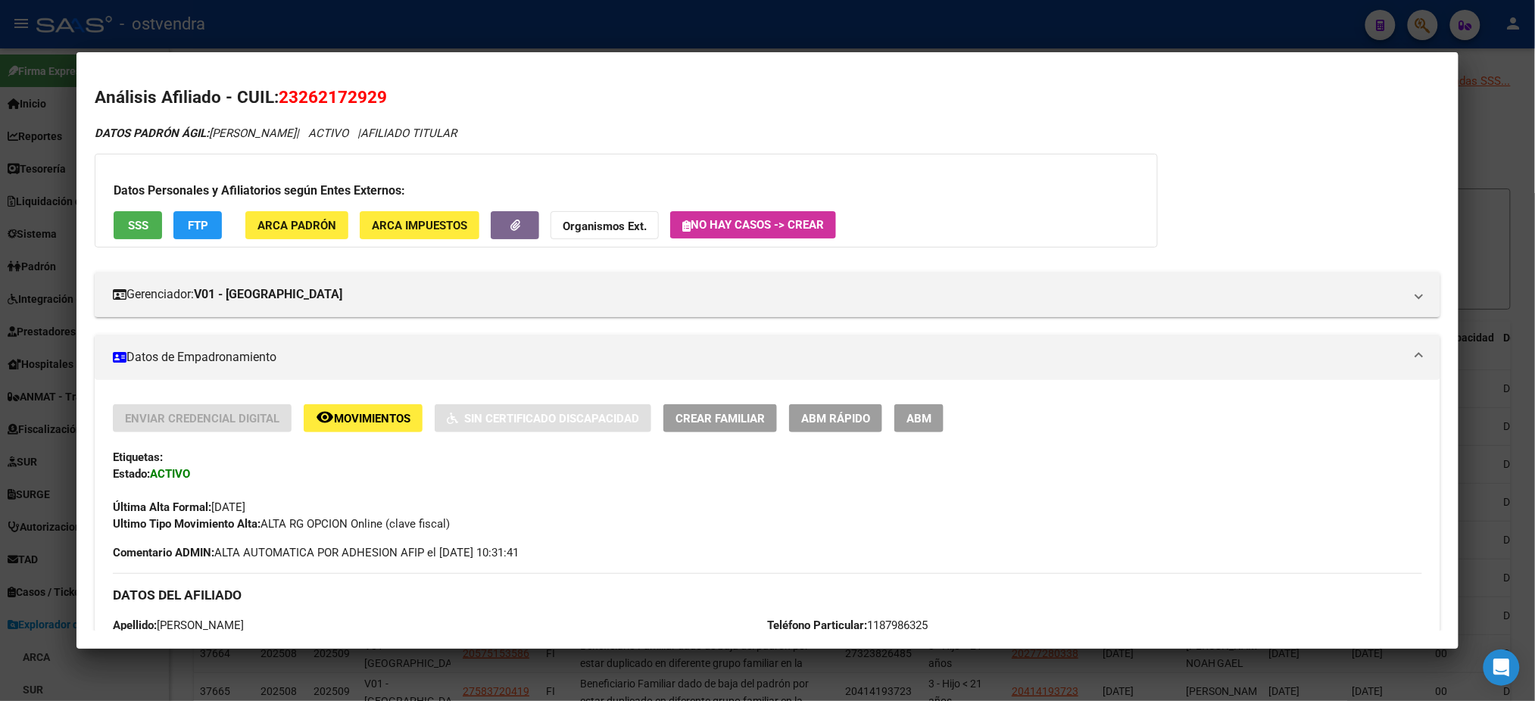
click at [327, 18] on div at bounding box center [767, 350] width 1535 height 701
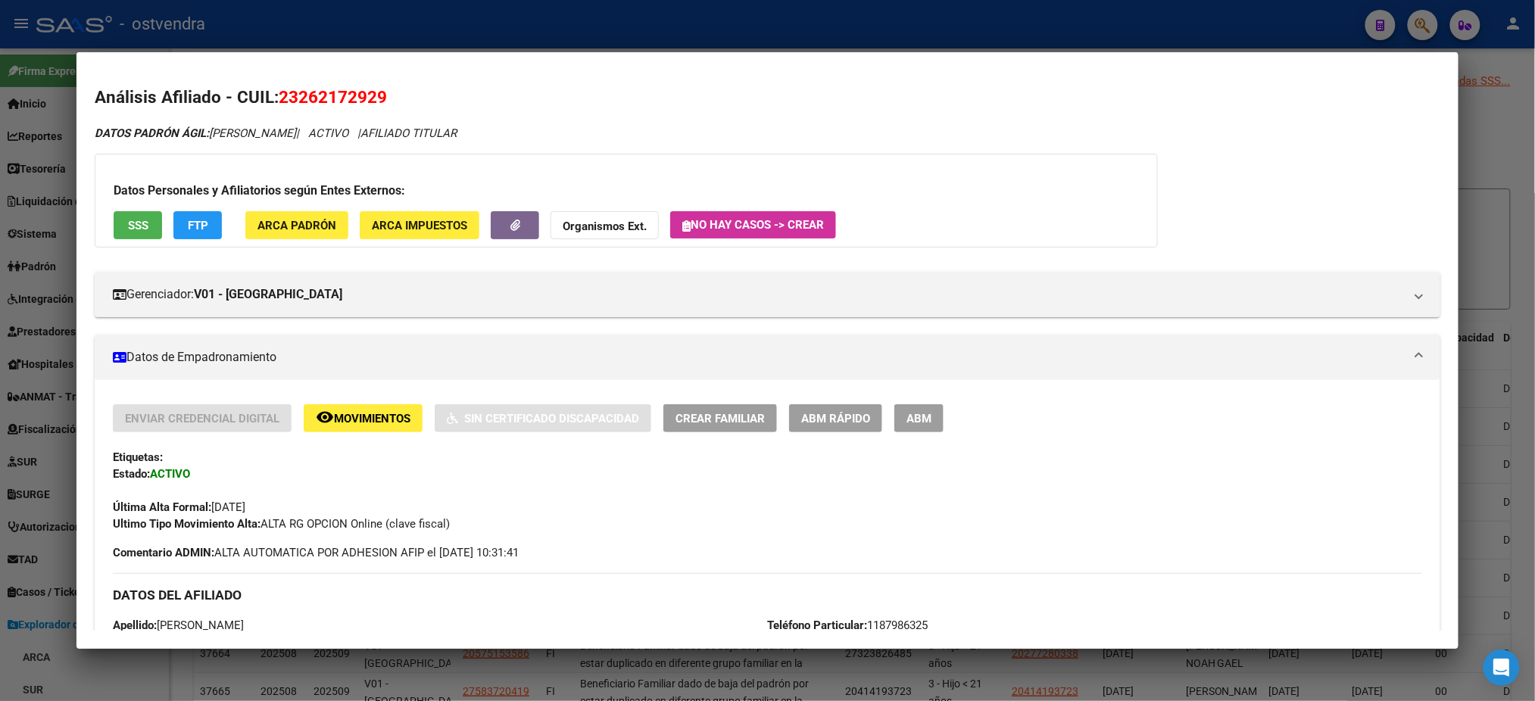
click at [327, 18] on div at bounding box center [767, 350] width 1535 height 701
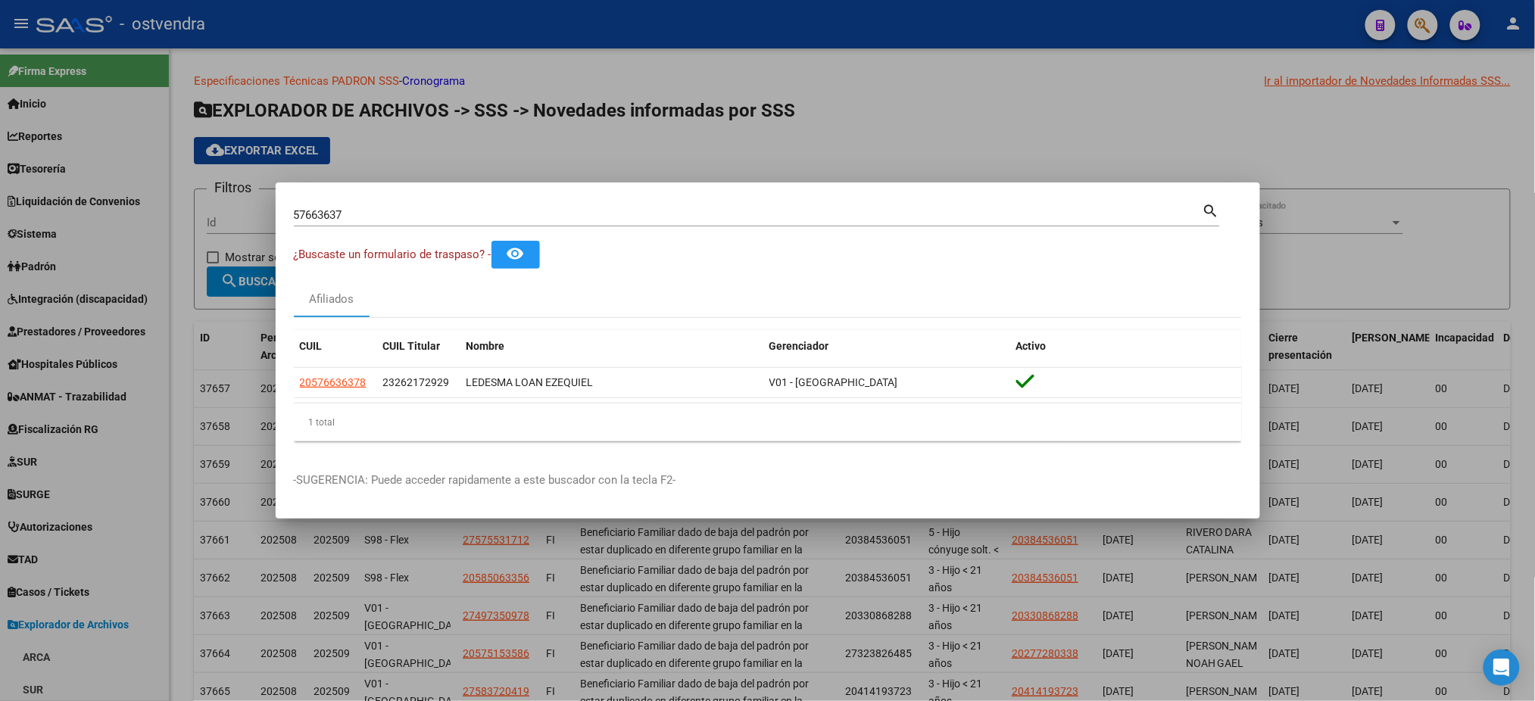
click at [473, 13] on div at bounding box center [767, 350] width 1535 height 701
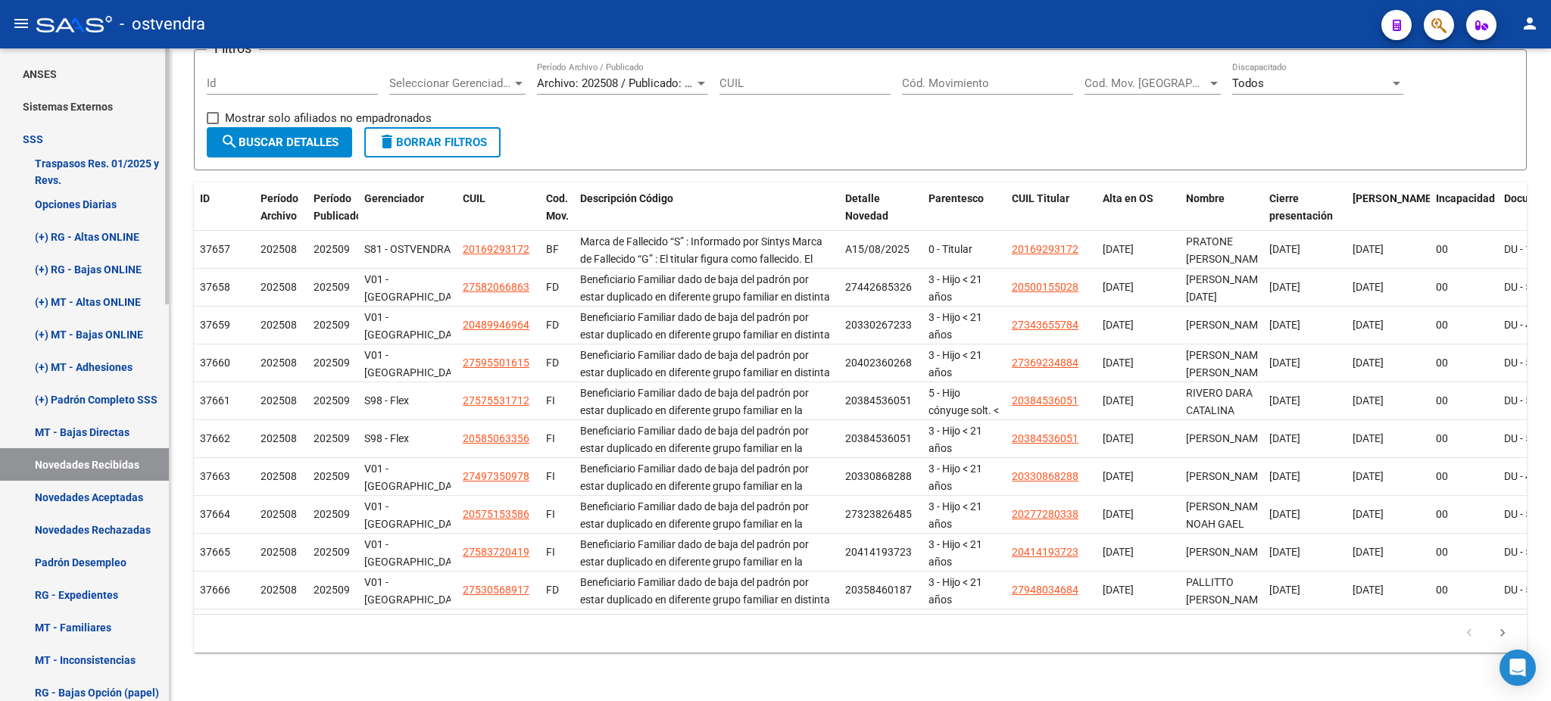
scroll to position [672, 0]
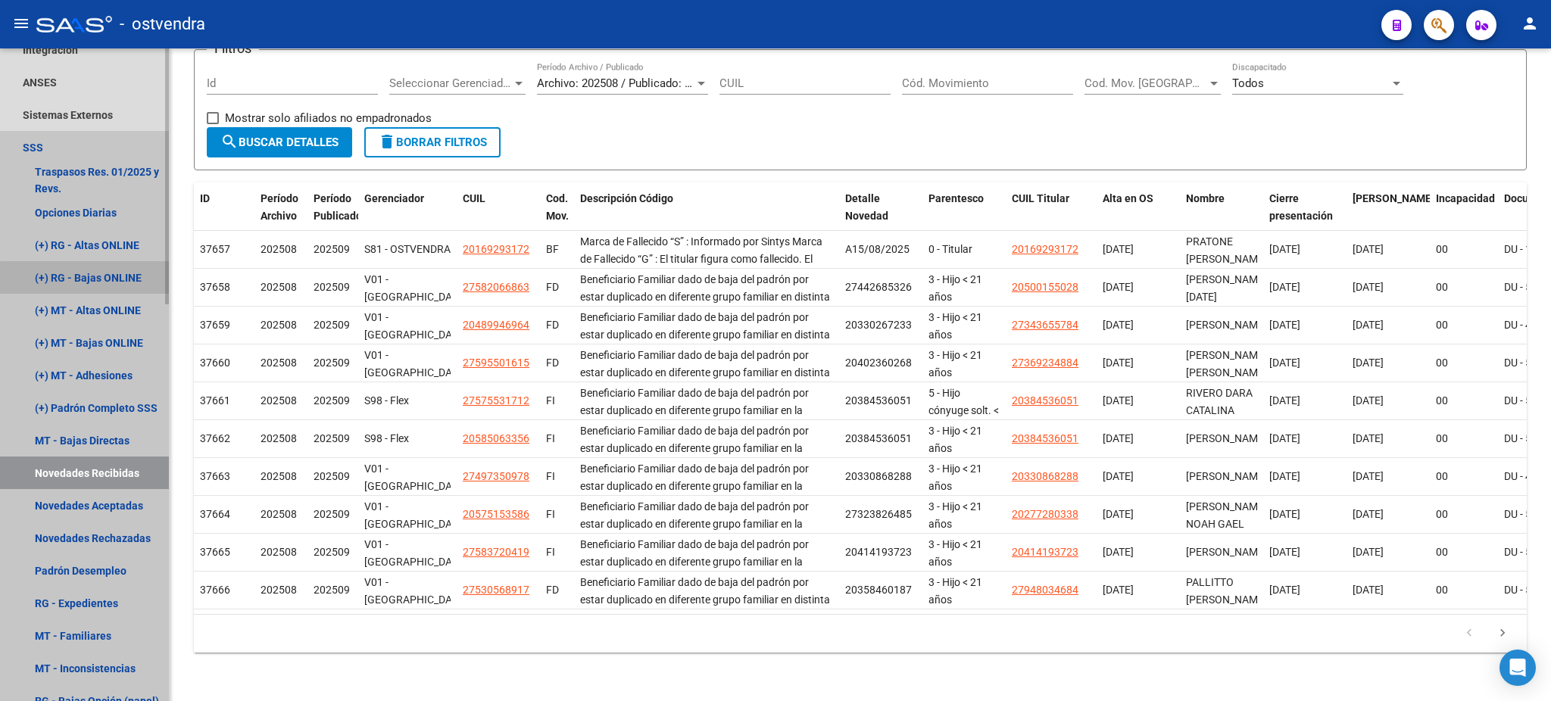
click at [131, 277] on link "(+) RG - Bajas ONLINE" at bounding box center [84, 277] width 169 height 33
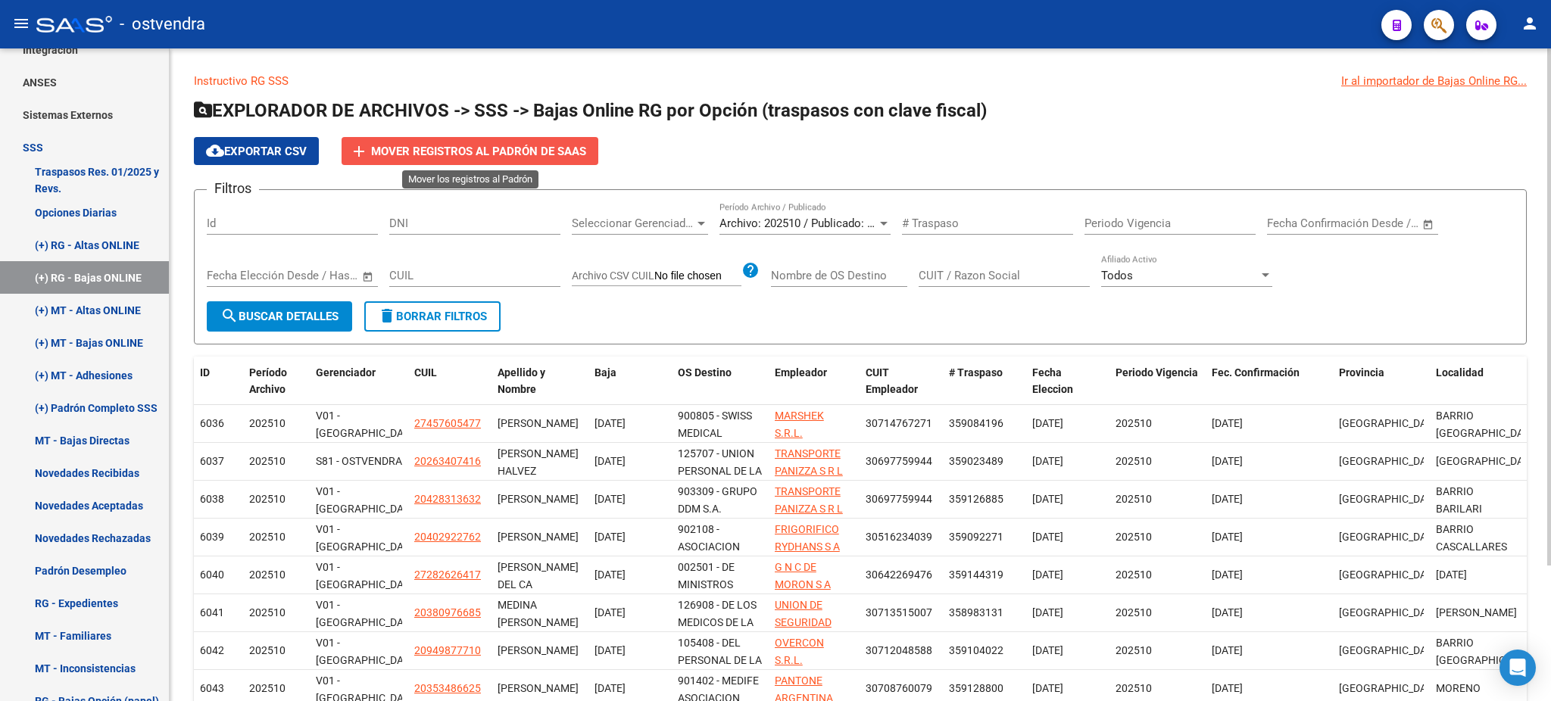
click at [526, 145] on span "Mover registros al PADRÓN de SAAS" at bounding box center [478, 152] width 215 height 14
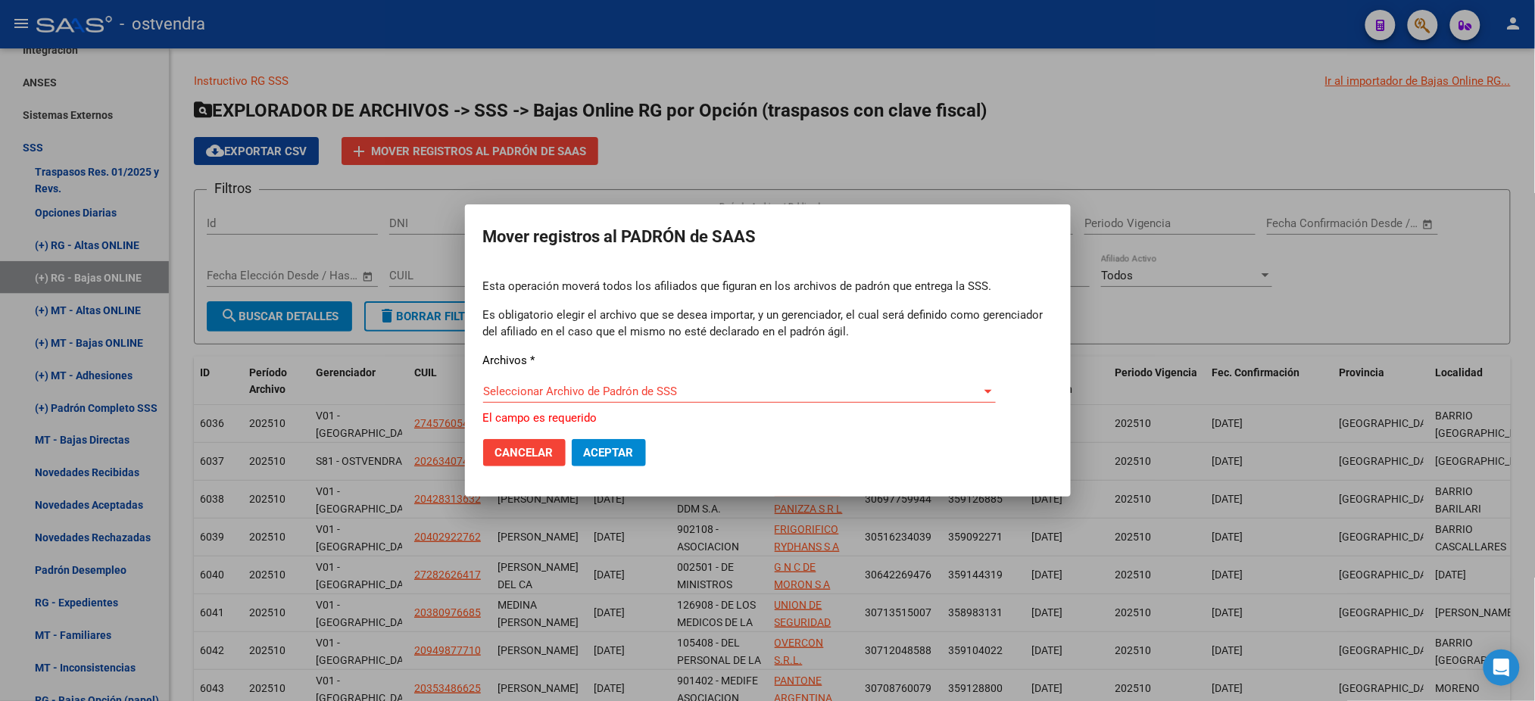
drag, startPoint x: 595, startPoint y: 361, endPoint x: 590, endPoint y: 323, distance: 39.0
click at [594, 343] on div "Esta operación moverá todos los afiliados que figuran en los archivos de padrón…" at bounding box center [767, 352] width 569 height 148
click at [594, 396] on span "Seleccionar Archivo de Padrón de SSS" at bounding box center [732, 392] width 499 height 14
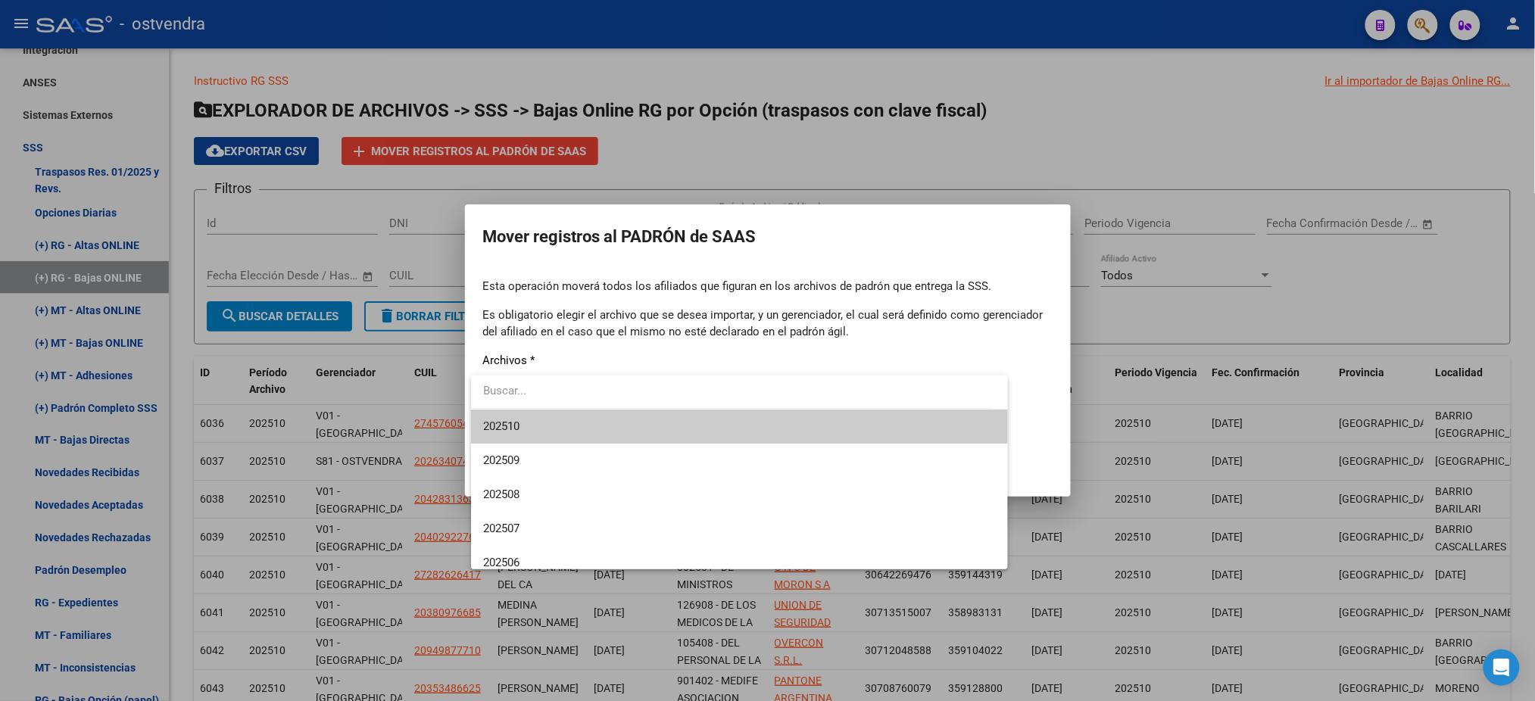
click at [574, 397] on input "dropdown search" at bounding box center [732, 391] width 522 height 34
drag, startPoint x: 576, startPoint y: 410, endPoint x: 576, endPoint y: 398, distance: 11.4
click at [576, 401] on div "202510 202509 202508 202507 202506 202505 202504 202503 202502 202501 202412 20…" at bounding box center [739, 473] width 537 height 194
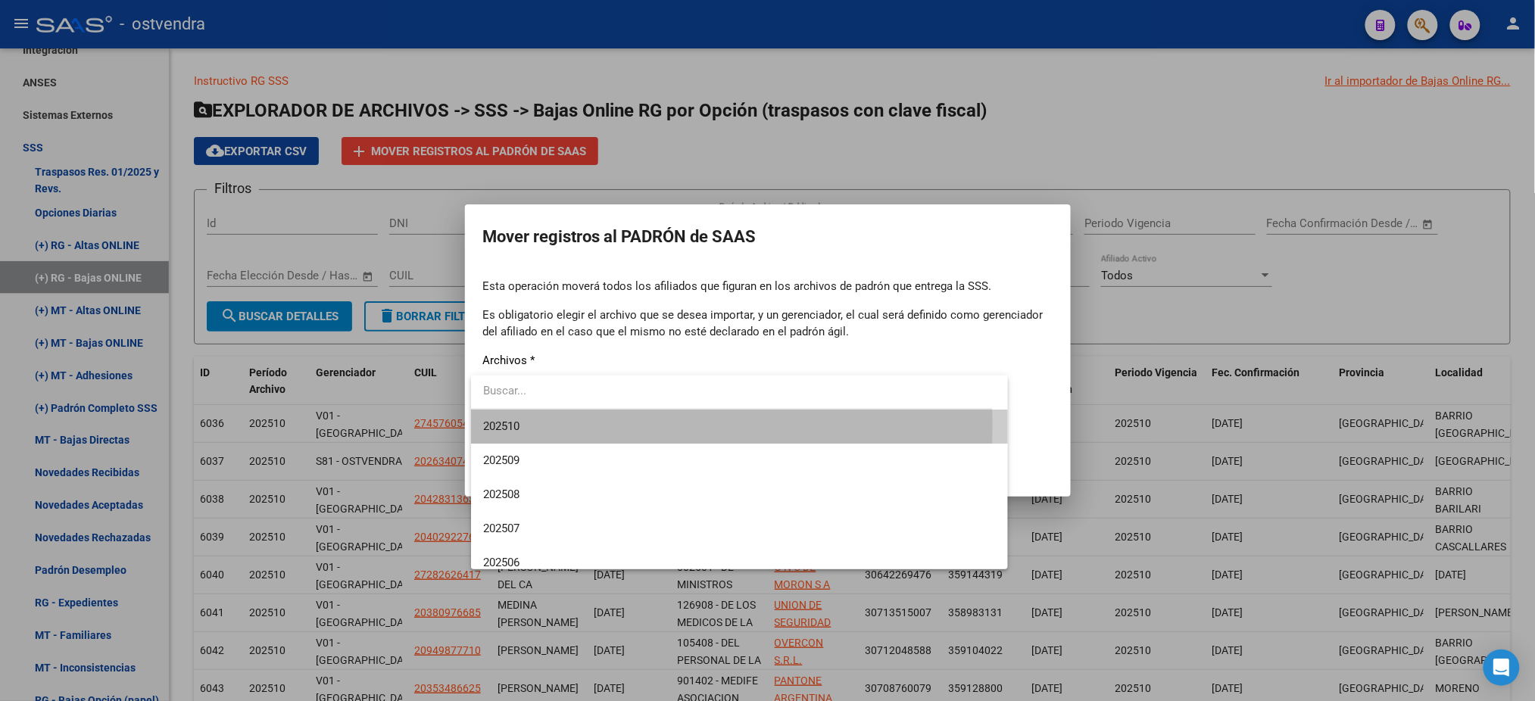
click at [542, 424] on span "202510" at bounding box center [739, 427] width 513 height 34
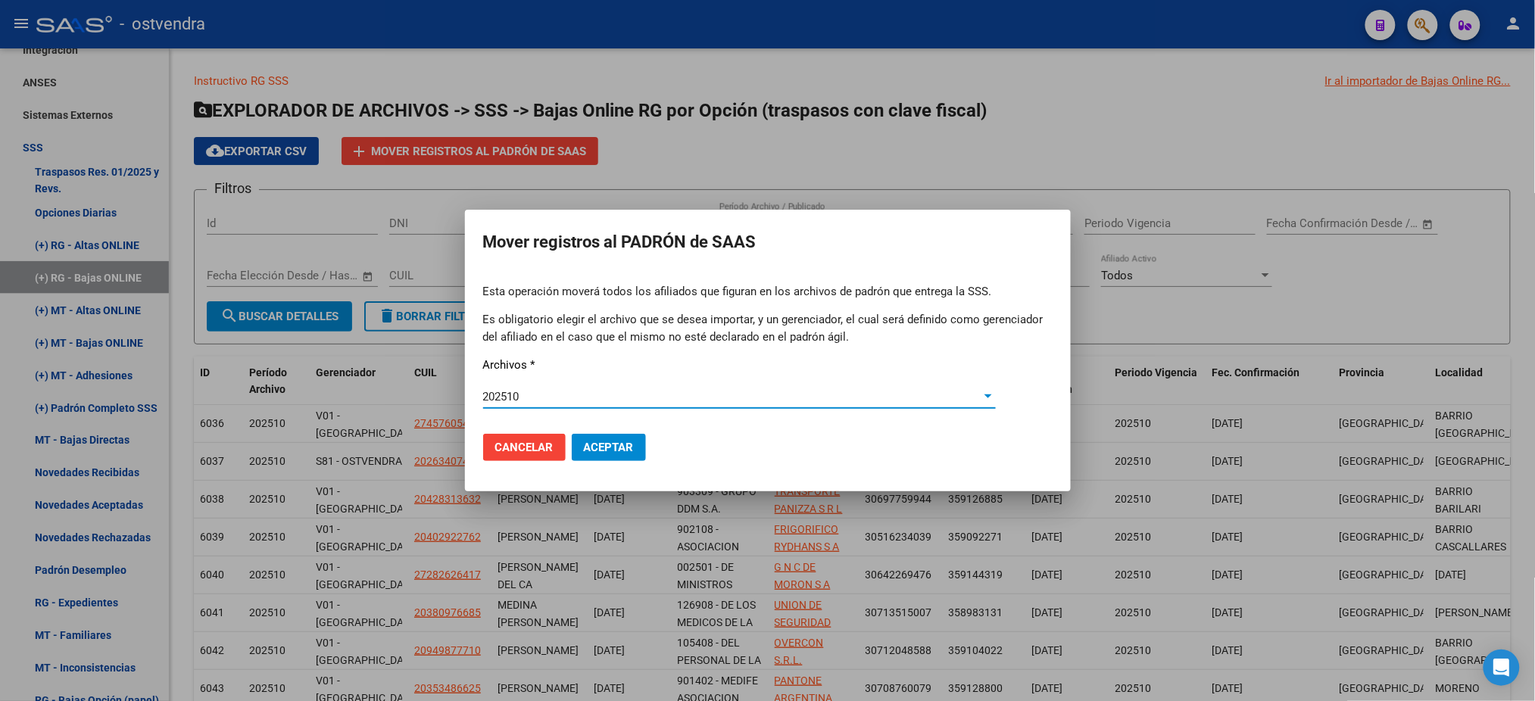
click at [610, 441] on span "Aceptar" at bounding box center [609, 448] width 50 height 14
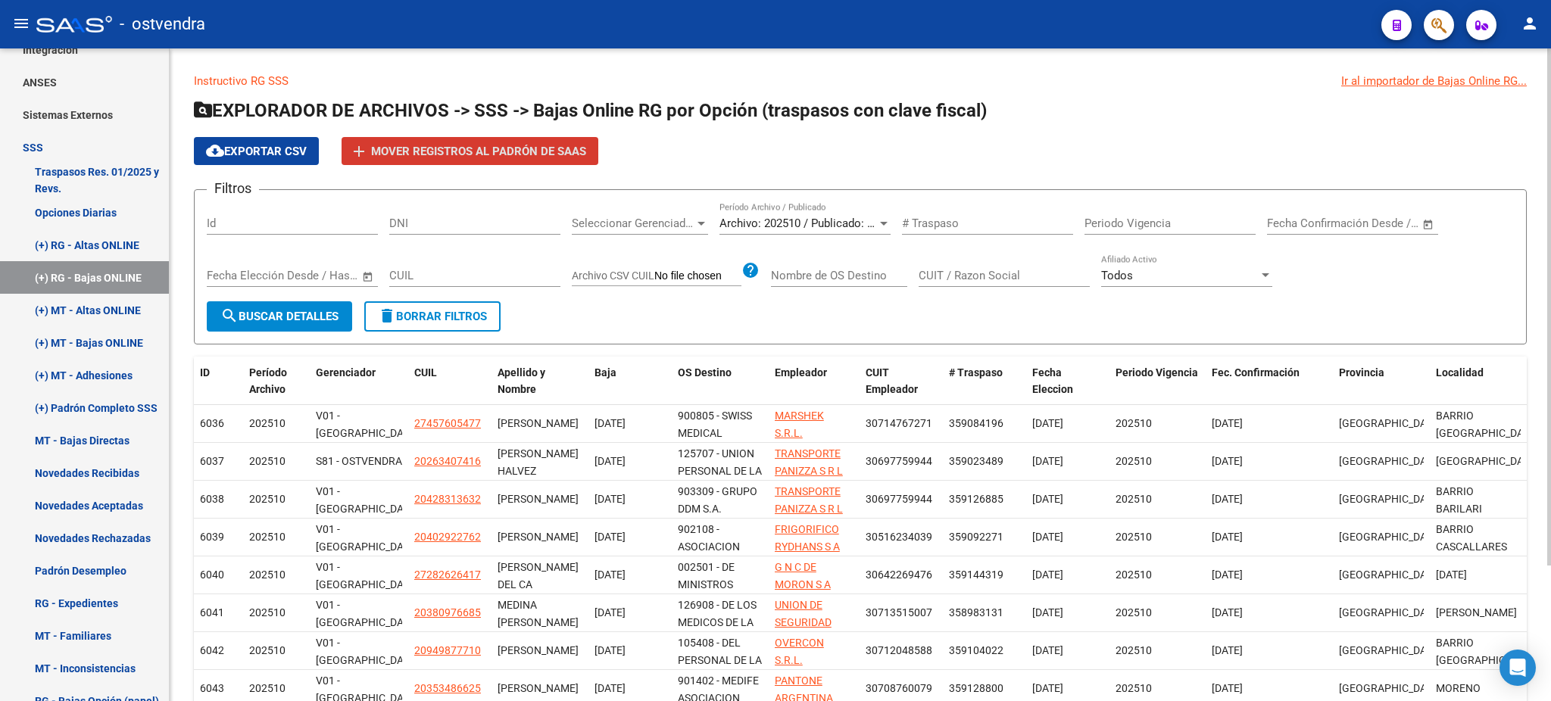
click at [277, 149] on span "cloud_download Exportar CSV" at bounding box center [256, 152] width 101 height 14
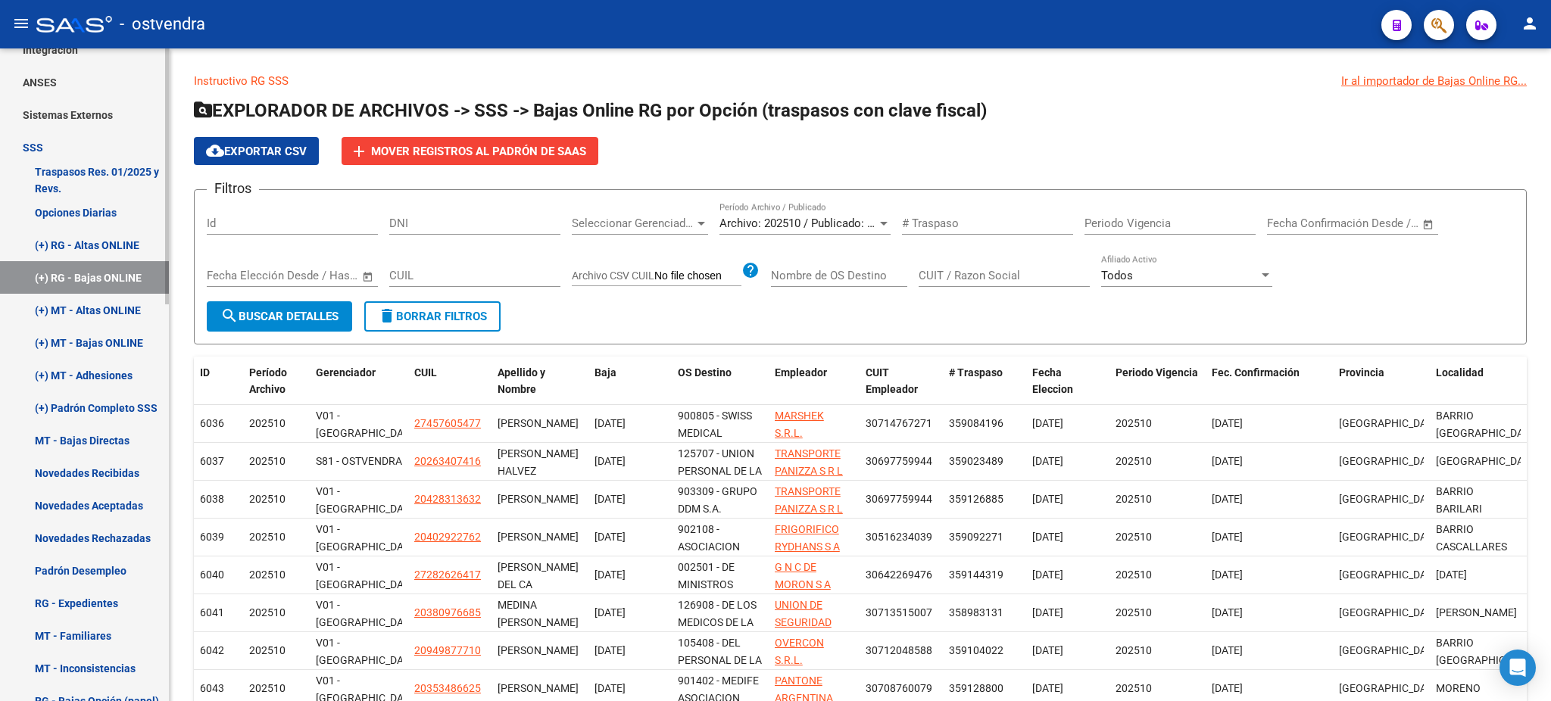
click at [121, 351] on link "(+) MT - Bajas ONLINE" at bounding box center [84, 342] width 169 height 33
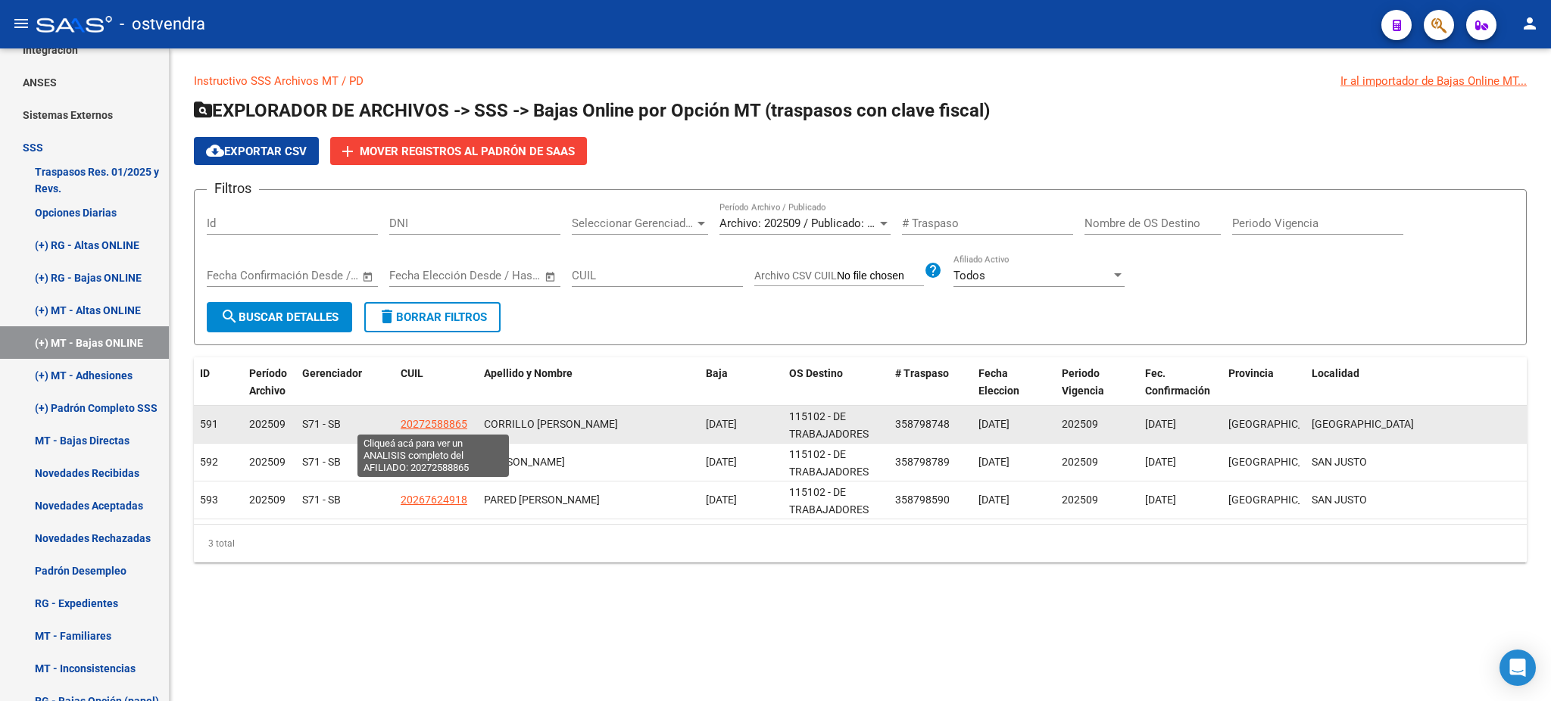
click at [445, 424] on span "20272588865" at bounding box center [434, 424] width 67 height 12
type textarea "20272588865"
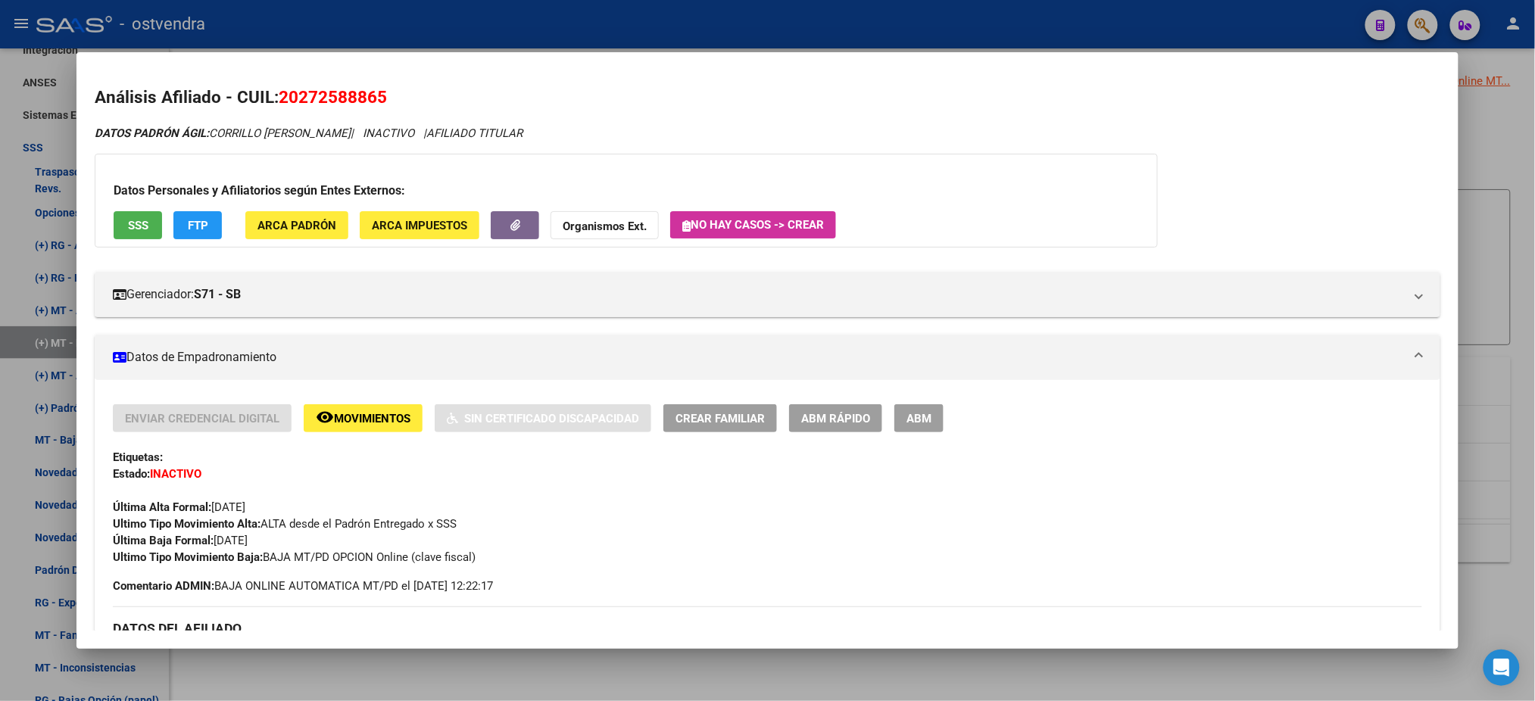
click at [815, 36] on div at bounding box center [767, 350] width 1535 height 701
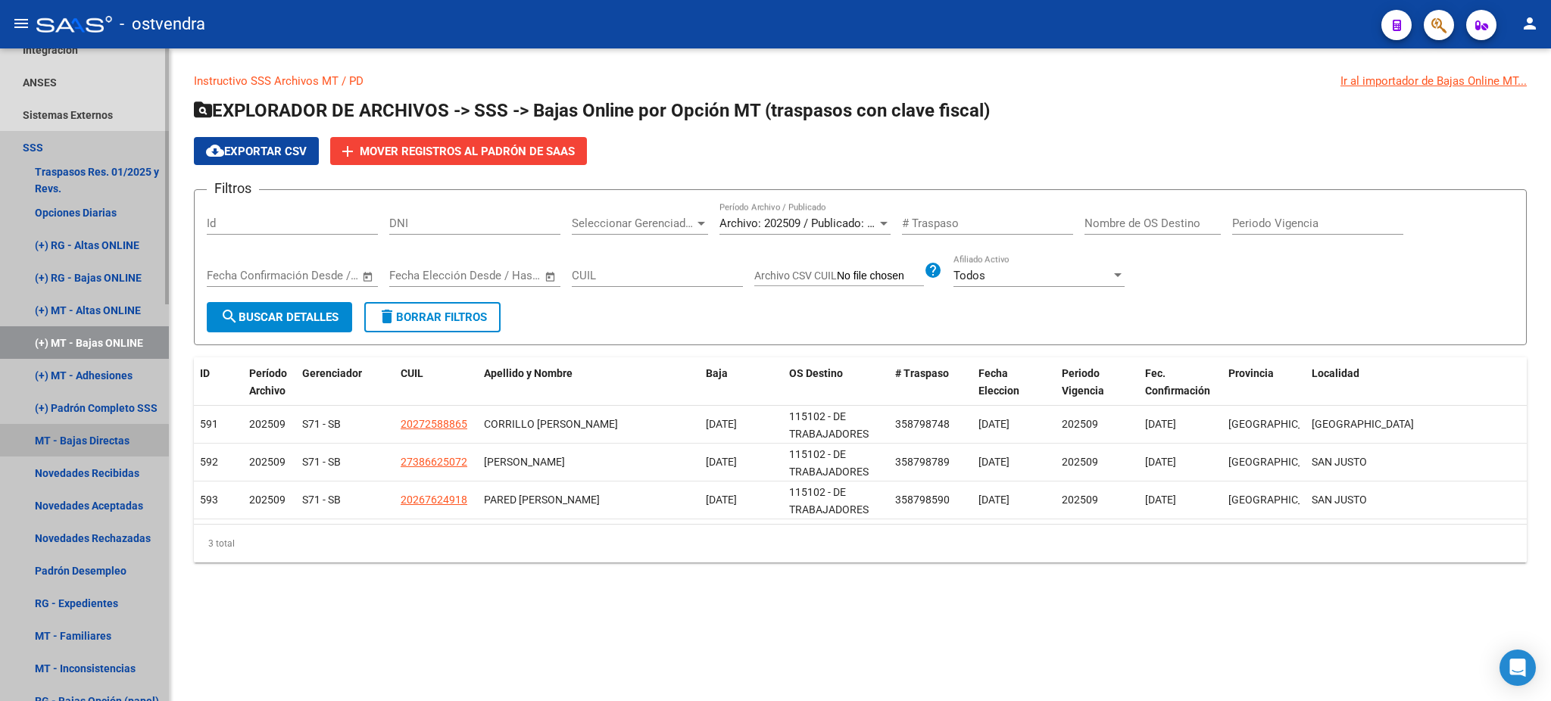
click at [70, 446] on link "MT - Bajas Directas" at bounding box center [84, 440] width 169 height 33
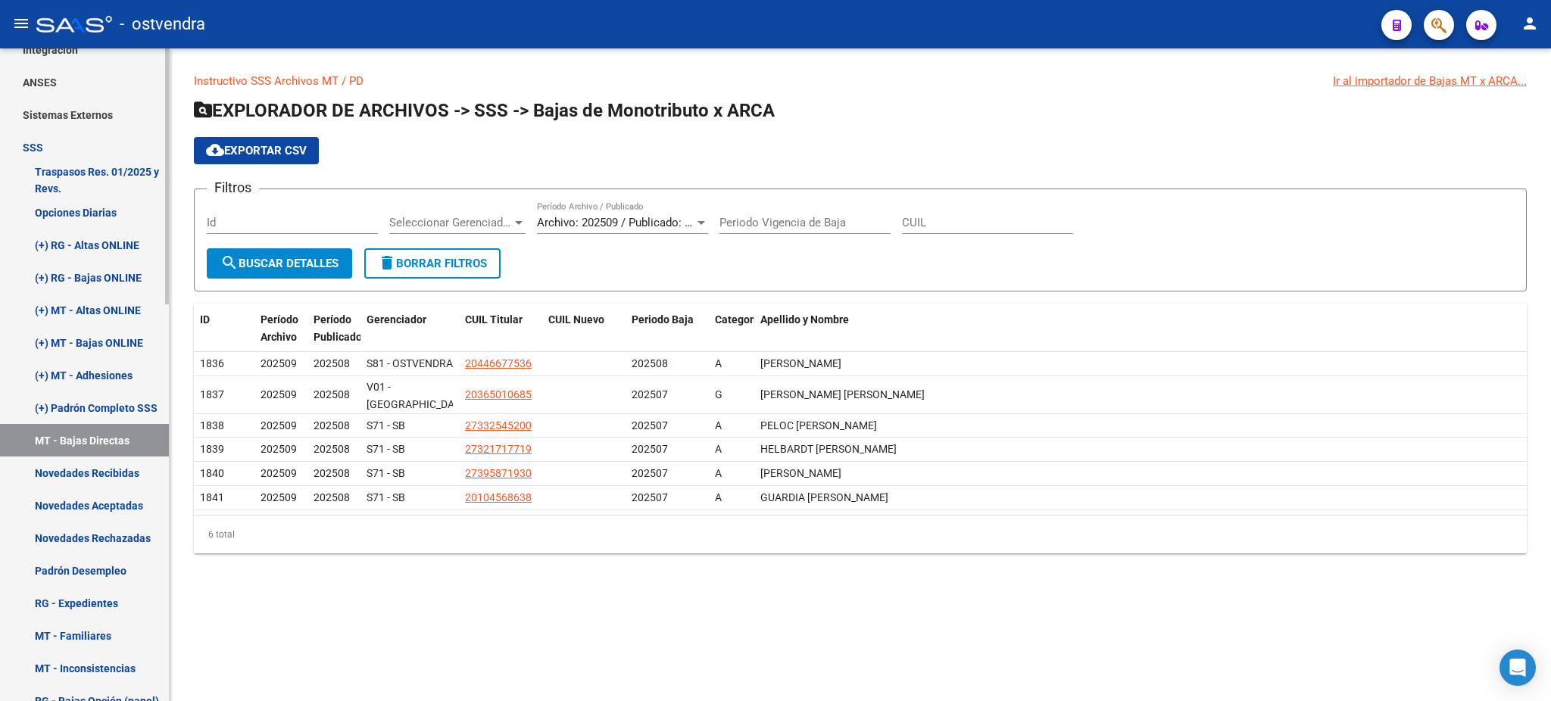
scroll to position [538, 0]
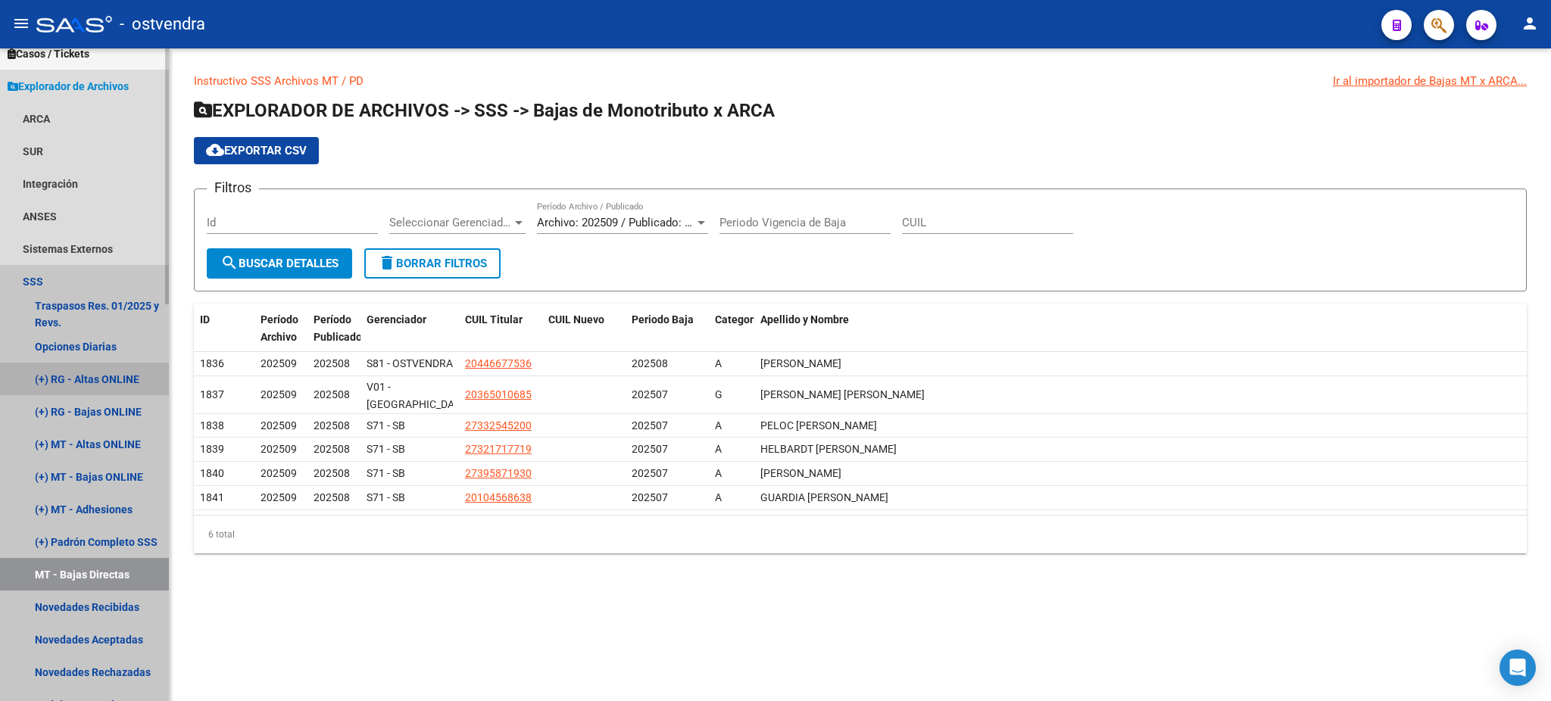
click at [110, 382] on link "(+) RG - Altas ONLINE" at bounding box center [84, 379] width 169 height 33
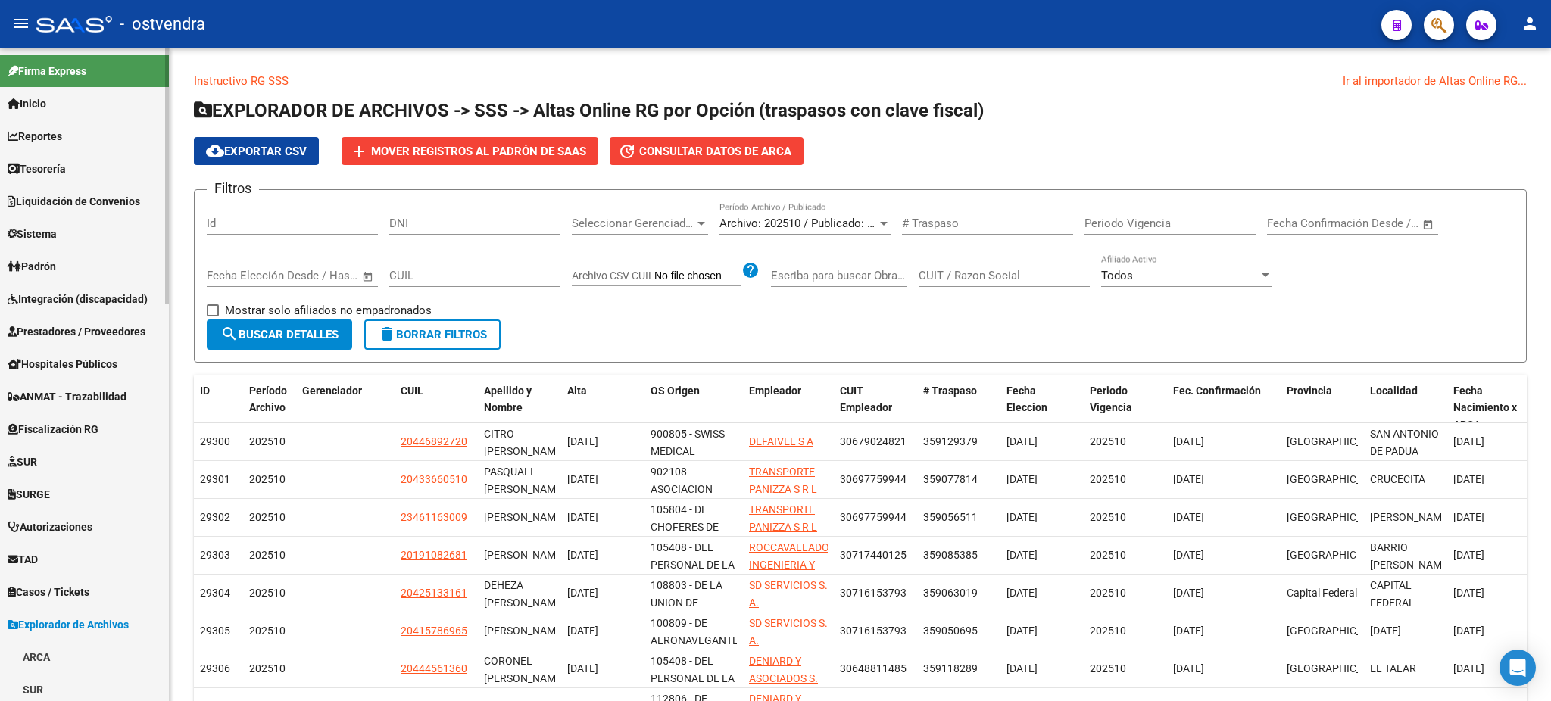
drag, startPoint x: 54, startPoint y: 264, endPoint x: 81, endPoint y: 273, distance: 28.7
click at [54, 264] on span "Padrón" at bounding box center [32, 266] width 48 height 17
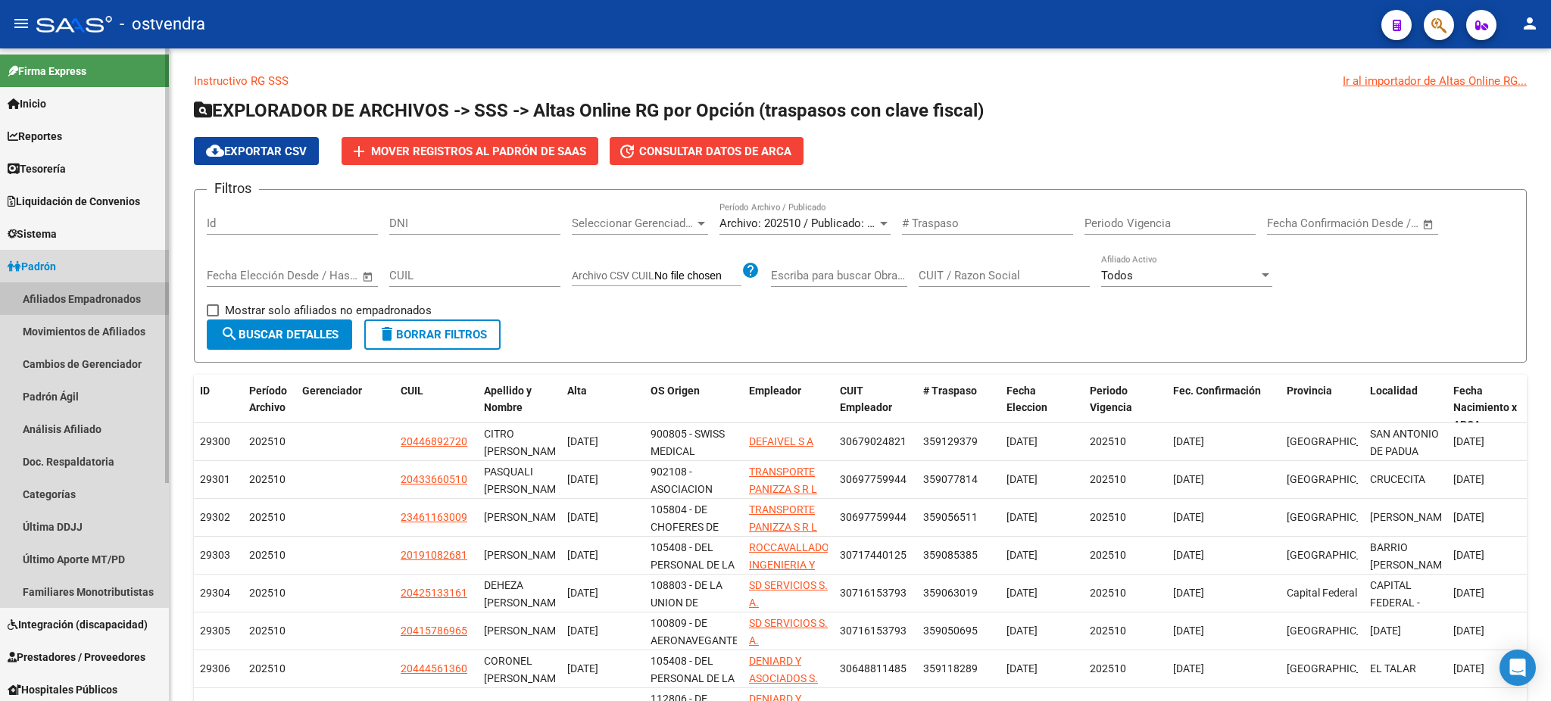
click at [65, 298] on link "Afiliados Empadronados" at bounding box center [84, 298] width 169 height 33
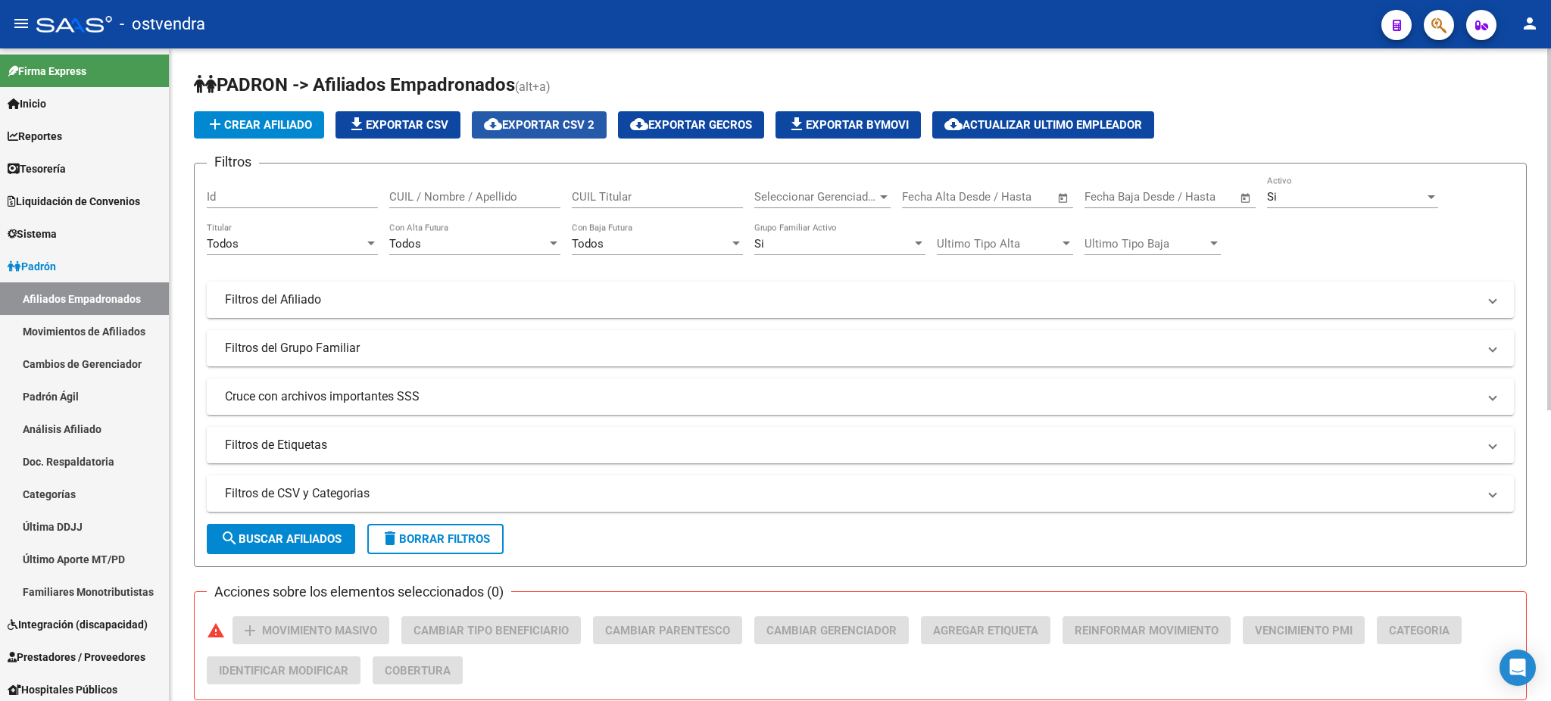
click at [558, 120] on span "cloud_download Exportar CSV 2" at bounding box center [539, 125] width 111 height 14
click at [109, 323] on link "Movimientos de Afiliados" at bounding box center [84, 331] width 169 height 33
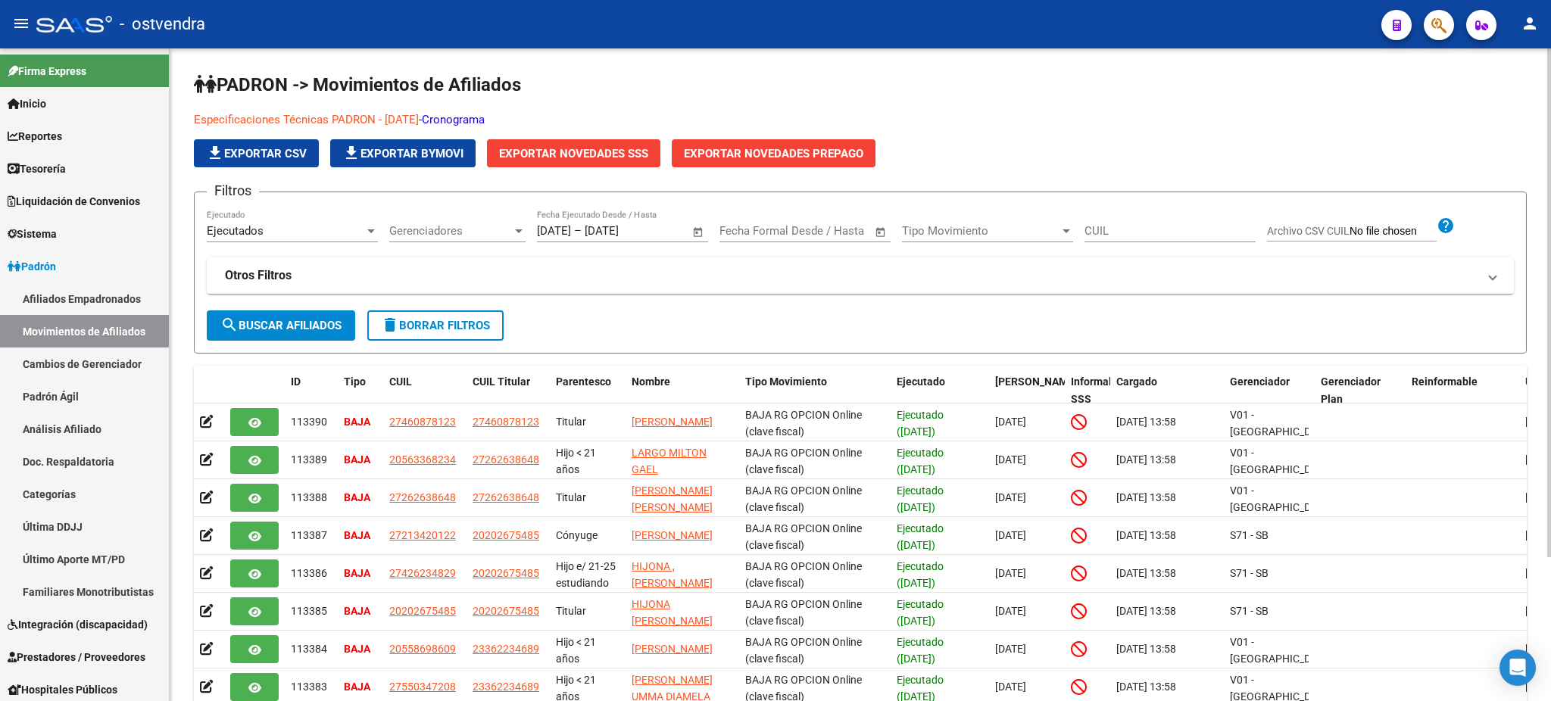
click at [308, 119] on link "Especificaciones Técnicas PADRON - Agosto 2024" at bounding box center [306, 120] width 225 height 14
click at [410, 122] on link "Especificaciones Técnicas PADRON - Agosto 2024" at bounding box center [306, 120] width 225 height 14
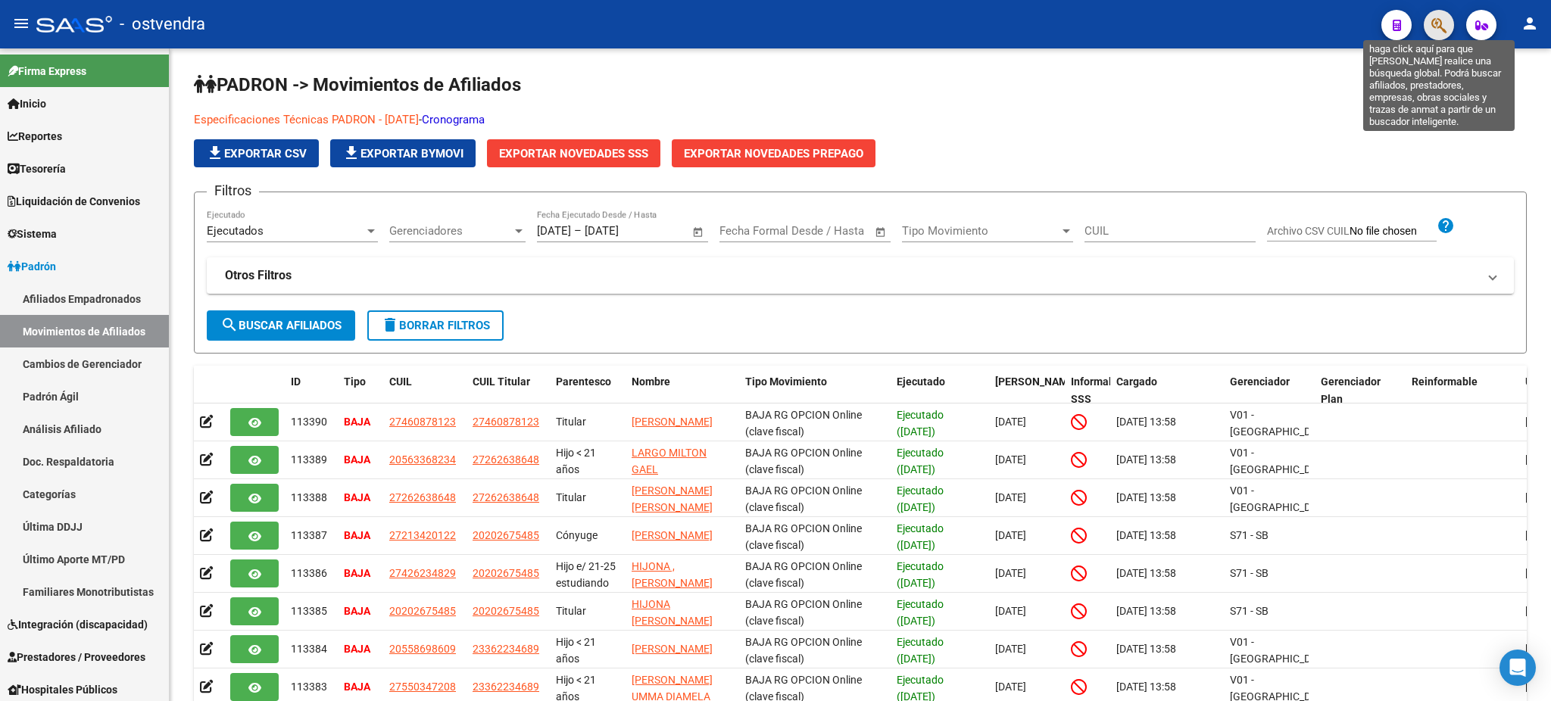
click at [1443, 25] on icon "button" at bounding box center [1438, 25] width 15 height 17
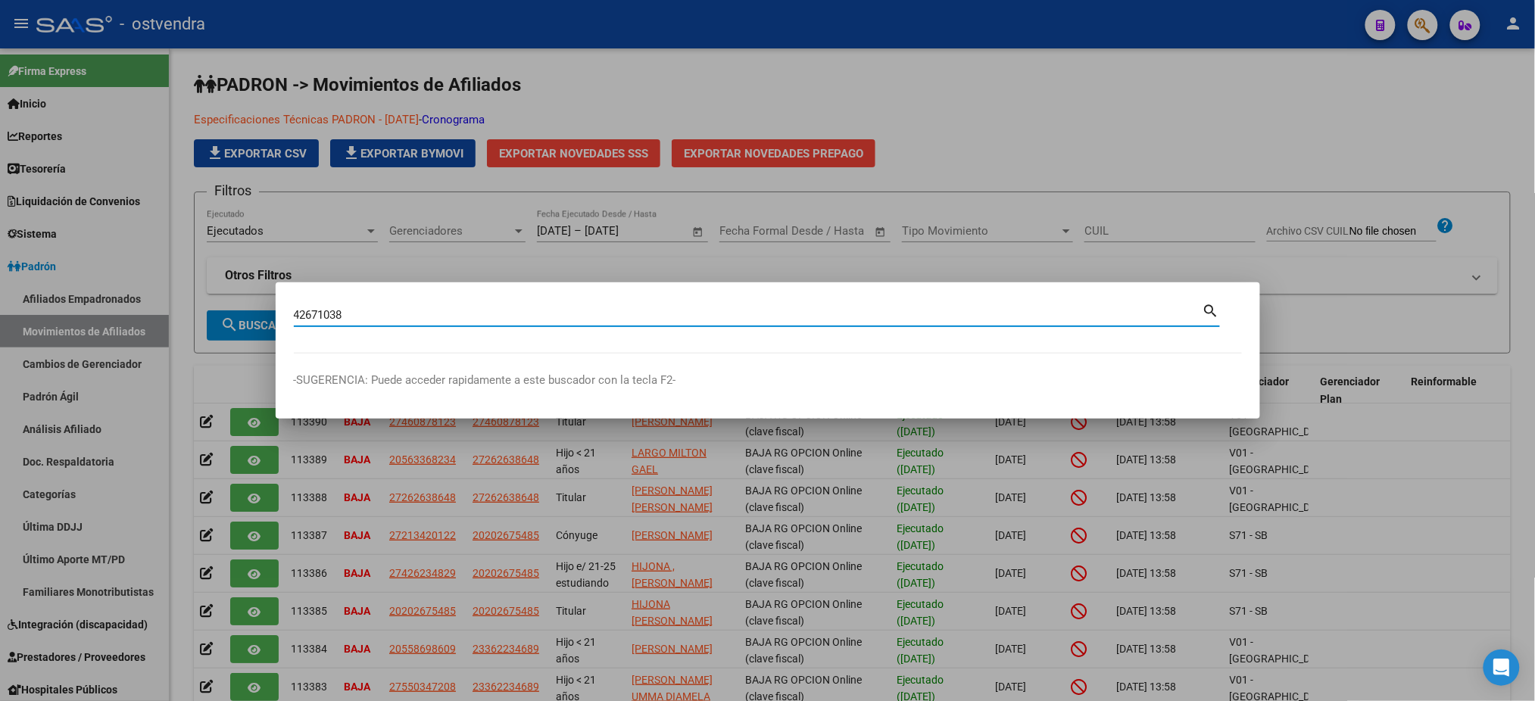
type input "42671038"
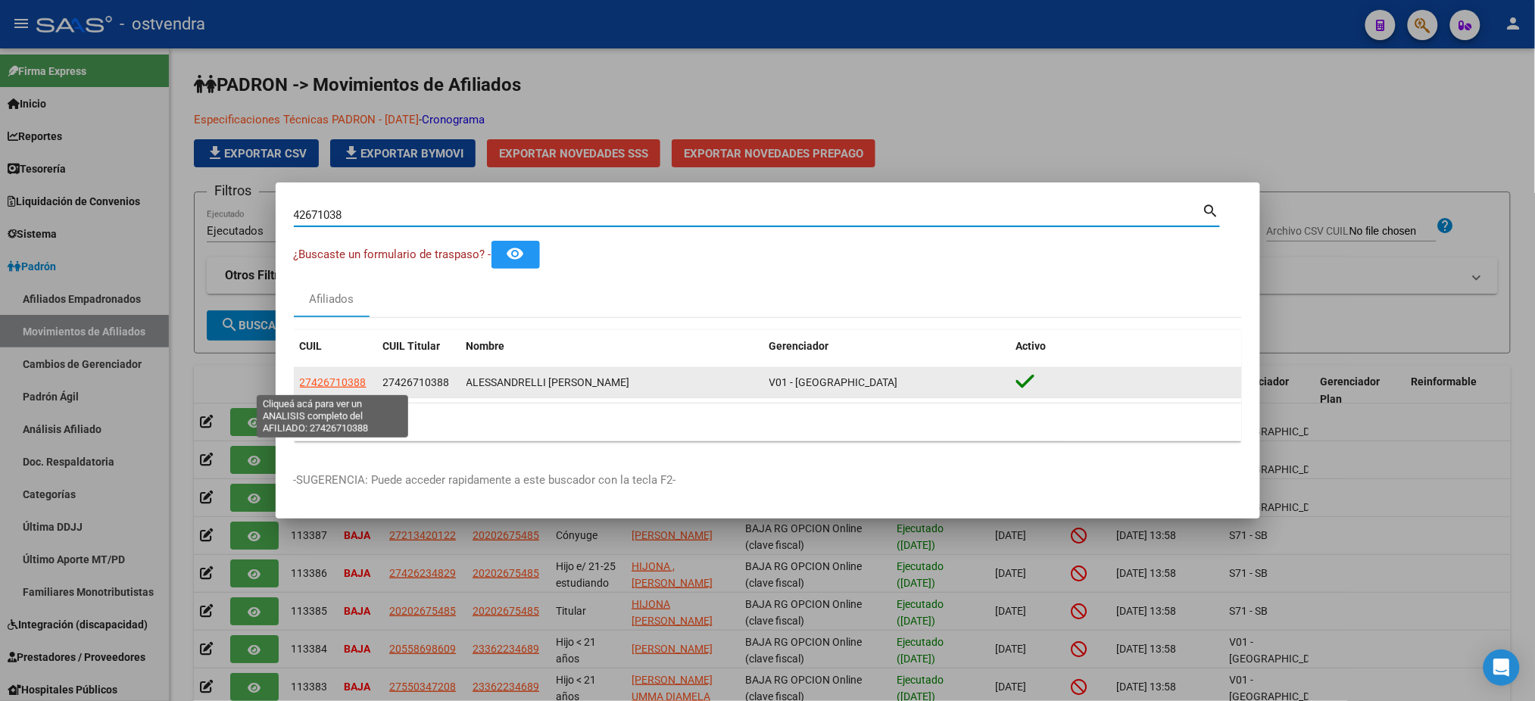
click at [330, 385] on span "27426710388" at bounding box center [333, 382] width 67 height 12
type textarea "27426710388"
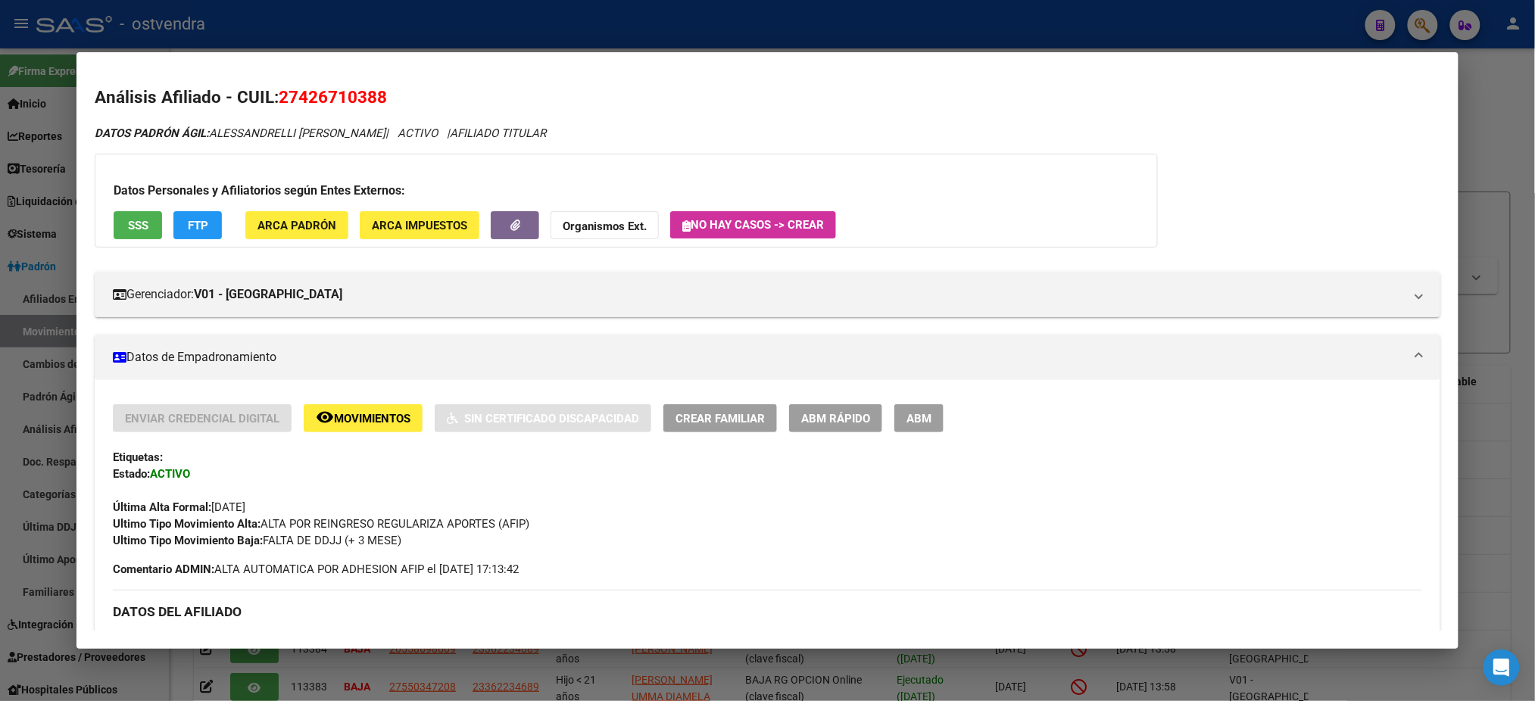
click at [116, 211] on button "SSS" at bounding box center [138, 225] width 48 height 28
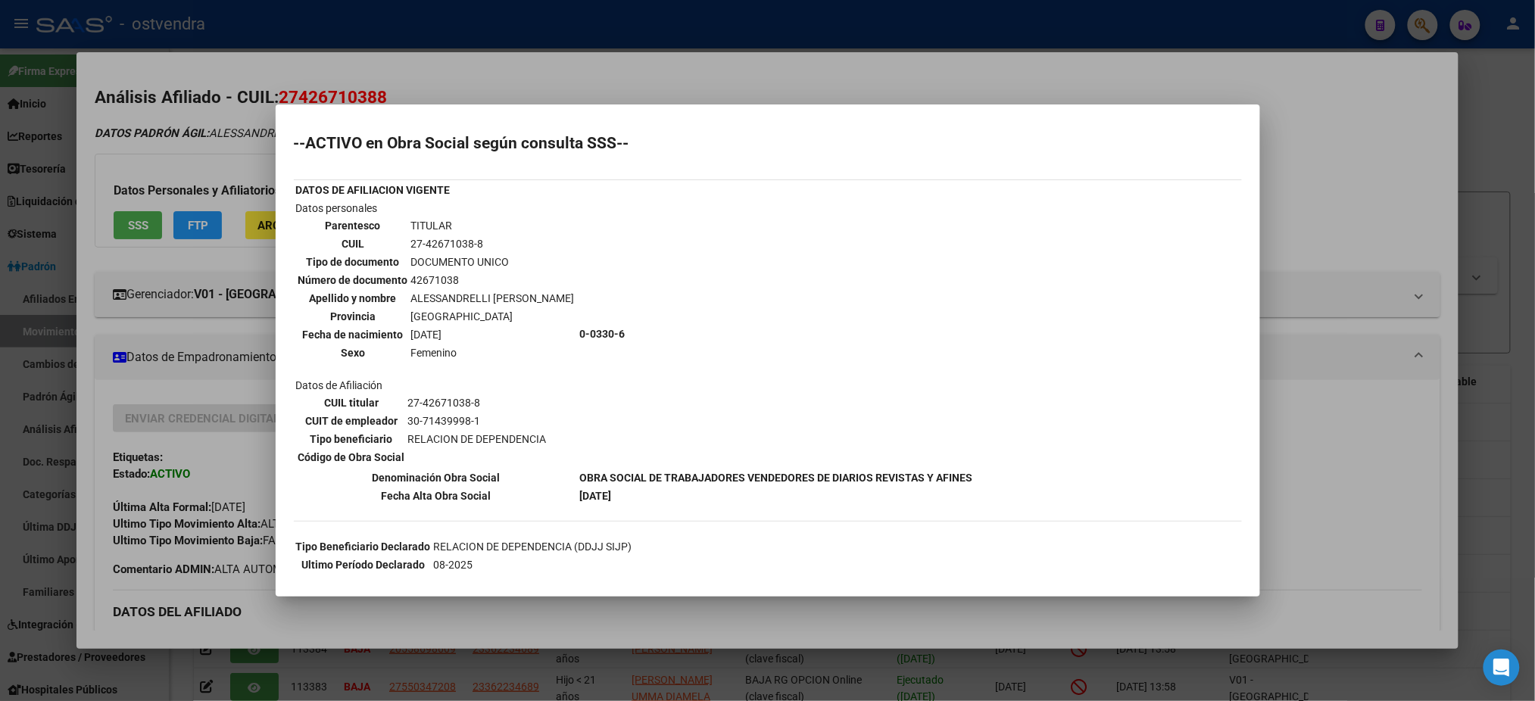
click at [210, 164] on div at bounding box center [767, 350] width 1535 height 701
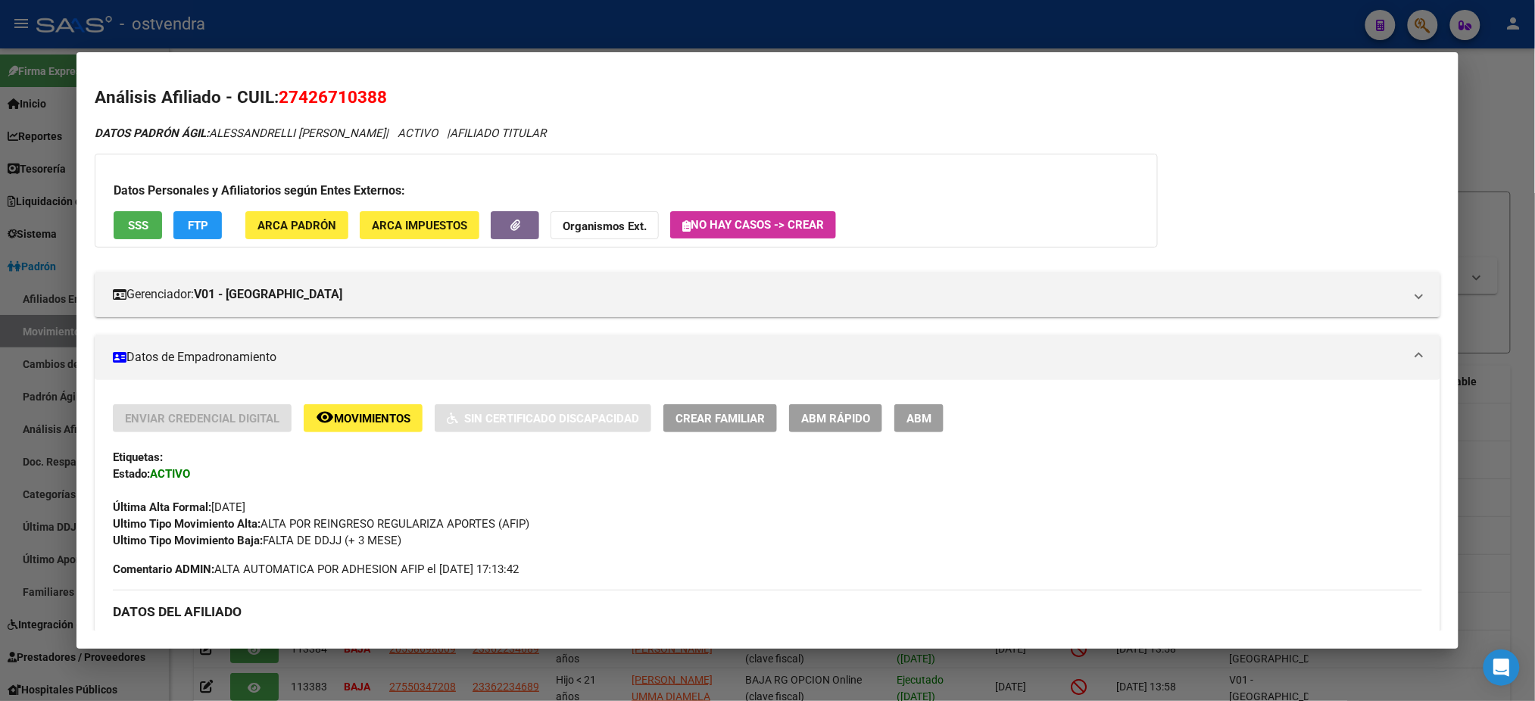
click at [323, 406] on button "remove_red_eye Movimientos" at bounding box center [363, 418] width 119 height 28
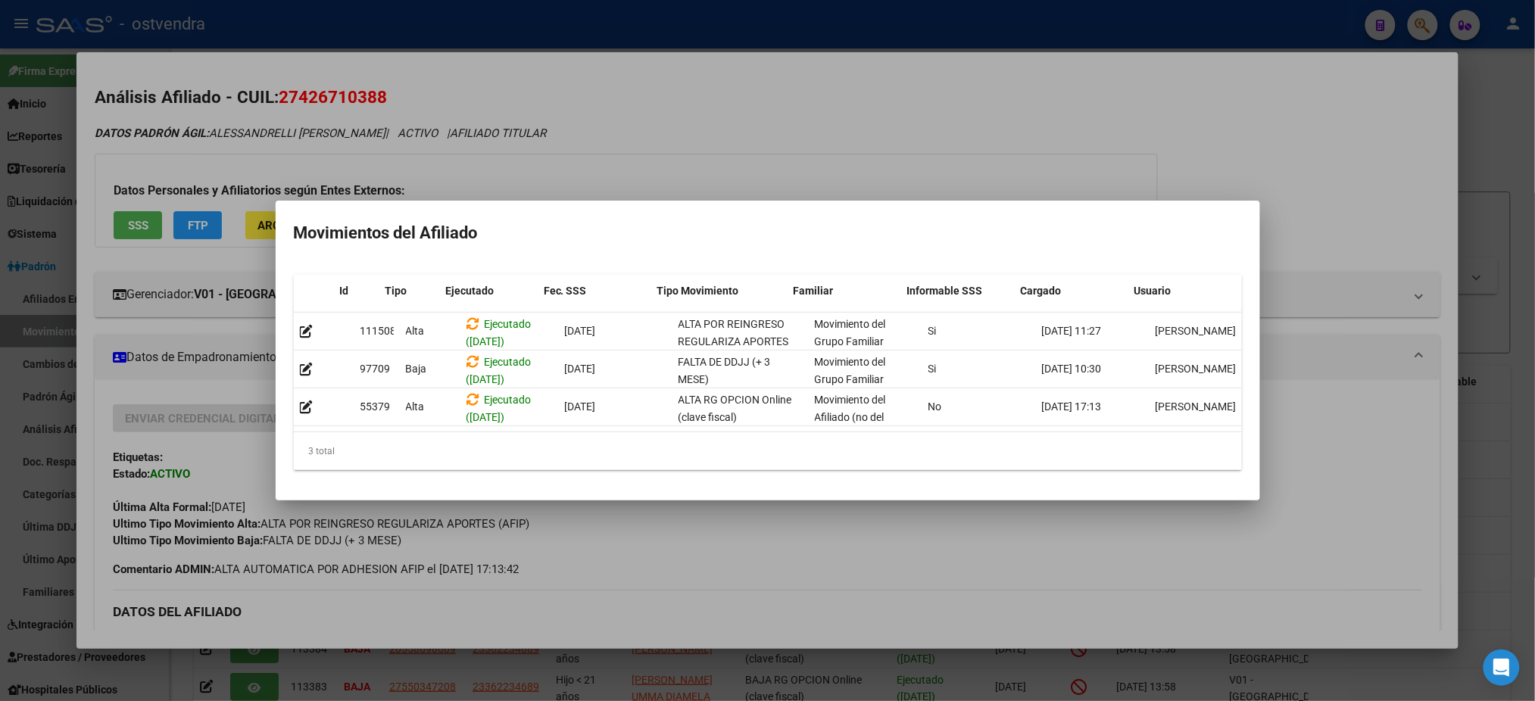
scroll to position [0, 20]
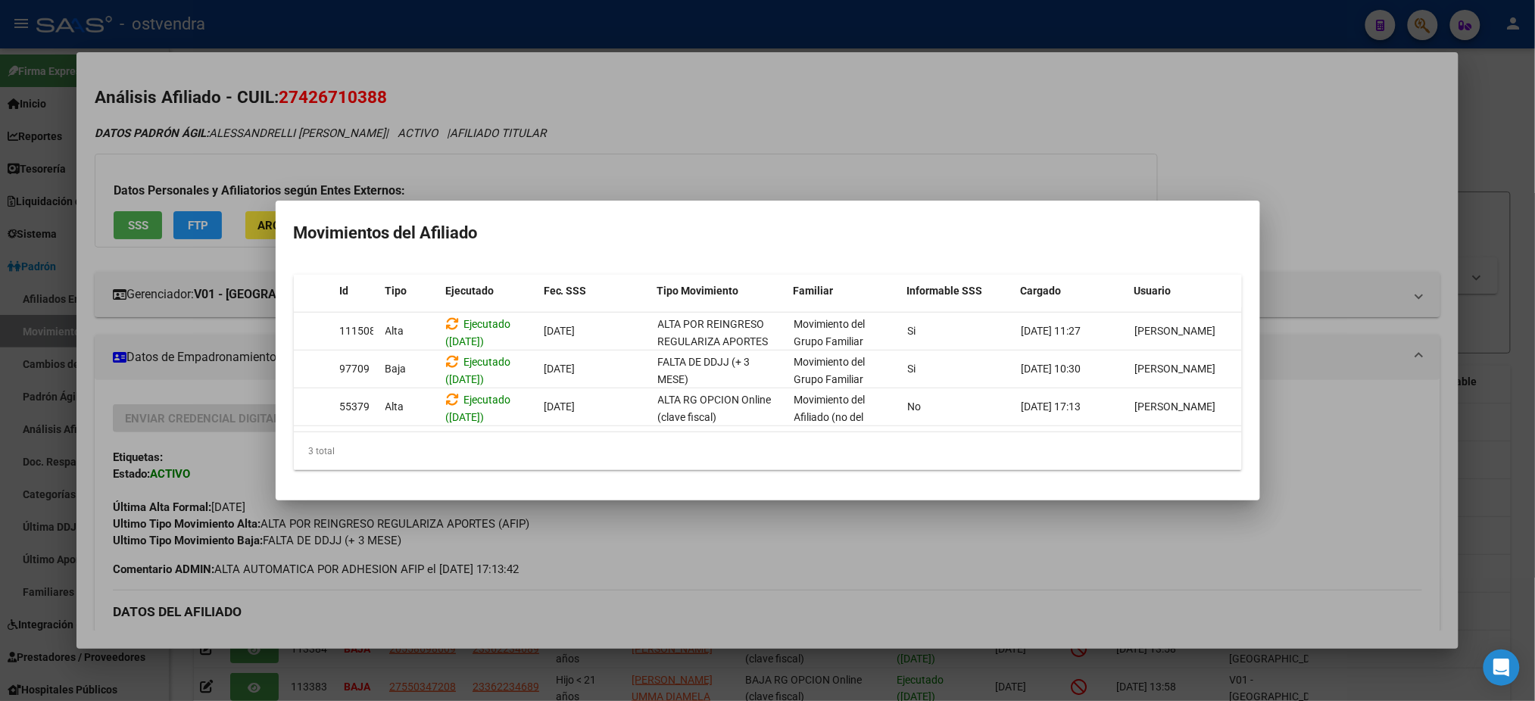
drag, startPoint x: 1020, startPoint y: 360, endPoint x: 1258, endPoint y: 360, distance: 237.8
click at [1258, 360] on mat-dialog-content "Id Tipo Ejecutado Fec. SSS Tipo Movimiento Familiar Informable SSS Cargado Usua…" at bounding box center [768, 373] width 984 height 220
click at [885, 95] on div at bounding box center [767, 350] width 1535 height 701
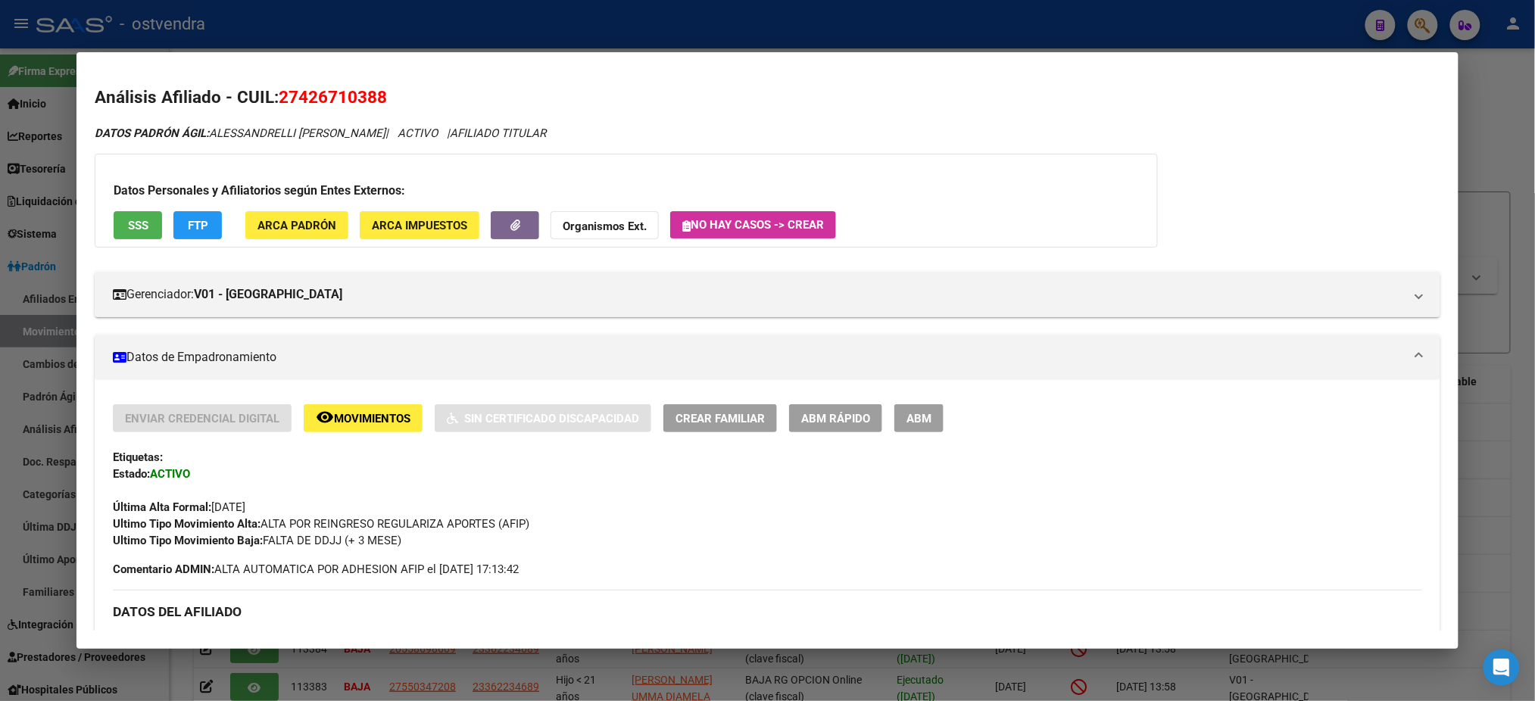
click at [117, 219] on button "SSS" at bounding box center [138, 225] width 48 height 28
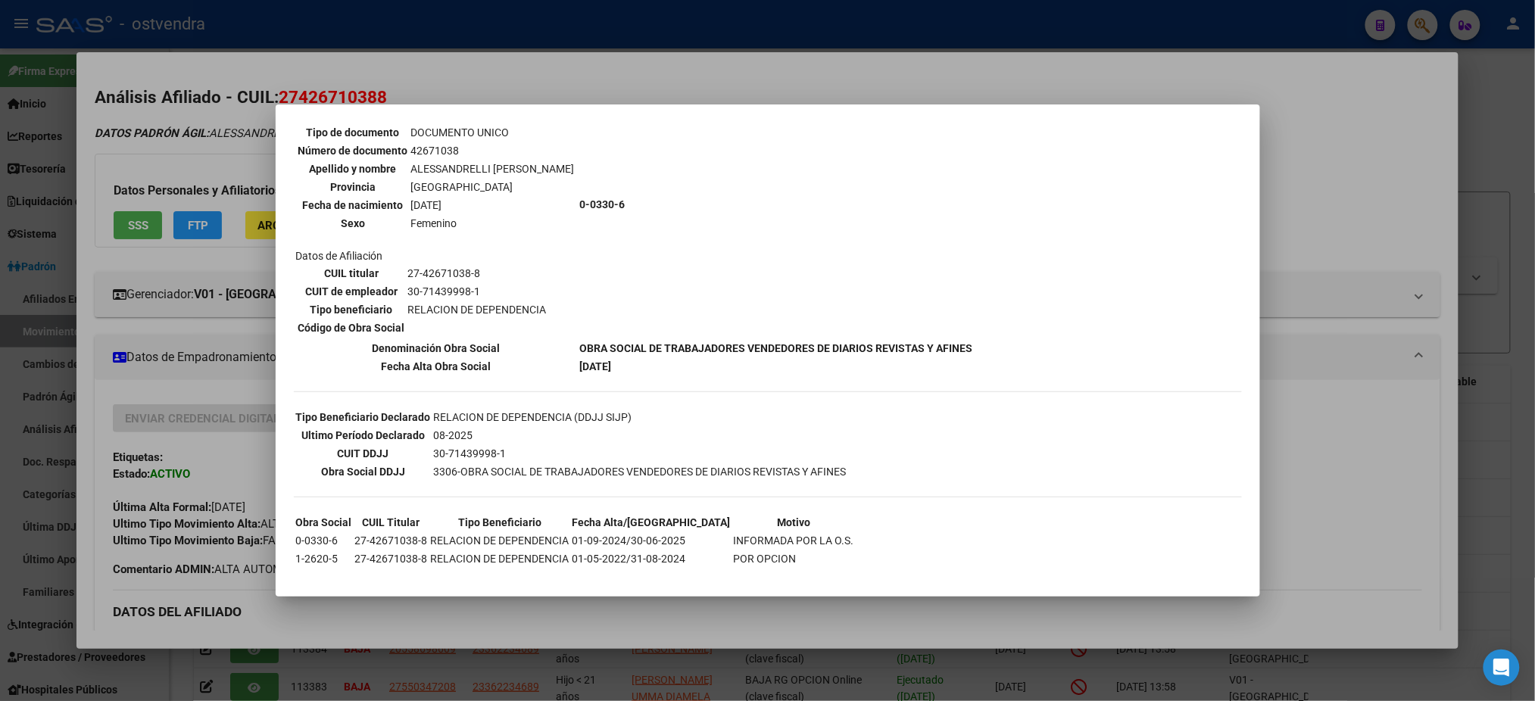
scroll to position [130, 0]
click at [214, 131] on div at bounding box center [767, 350] width 1535 height 701
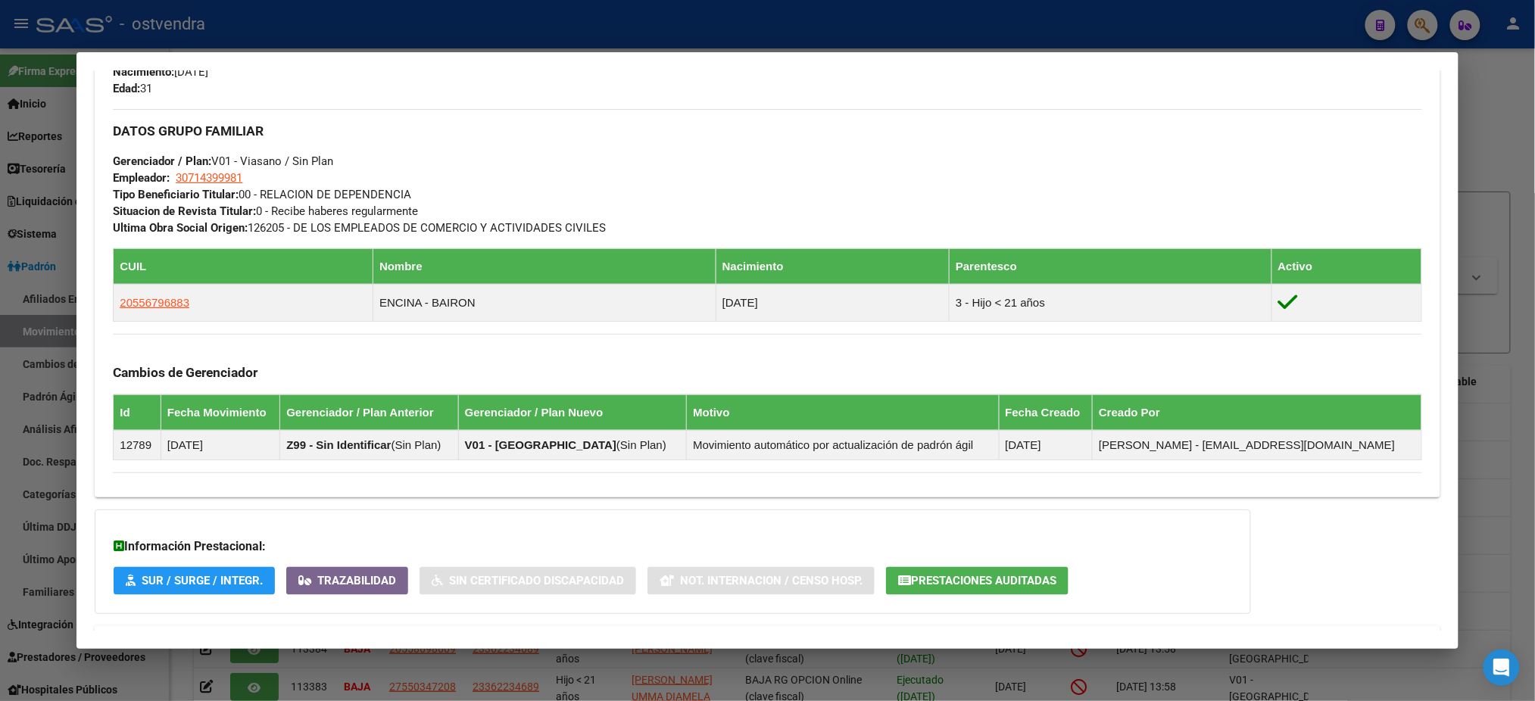
scroll to position [768, 0]
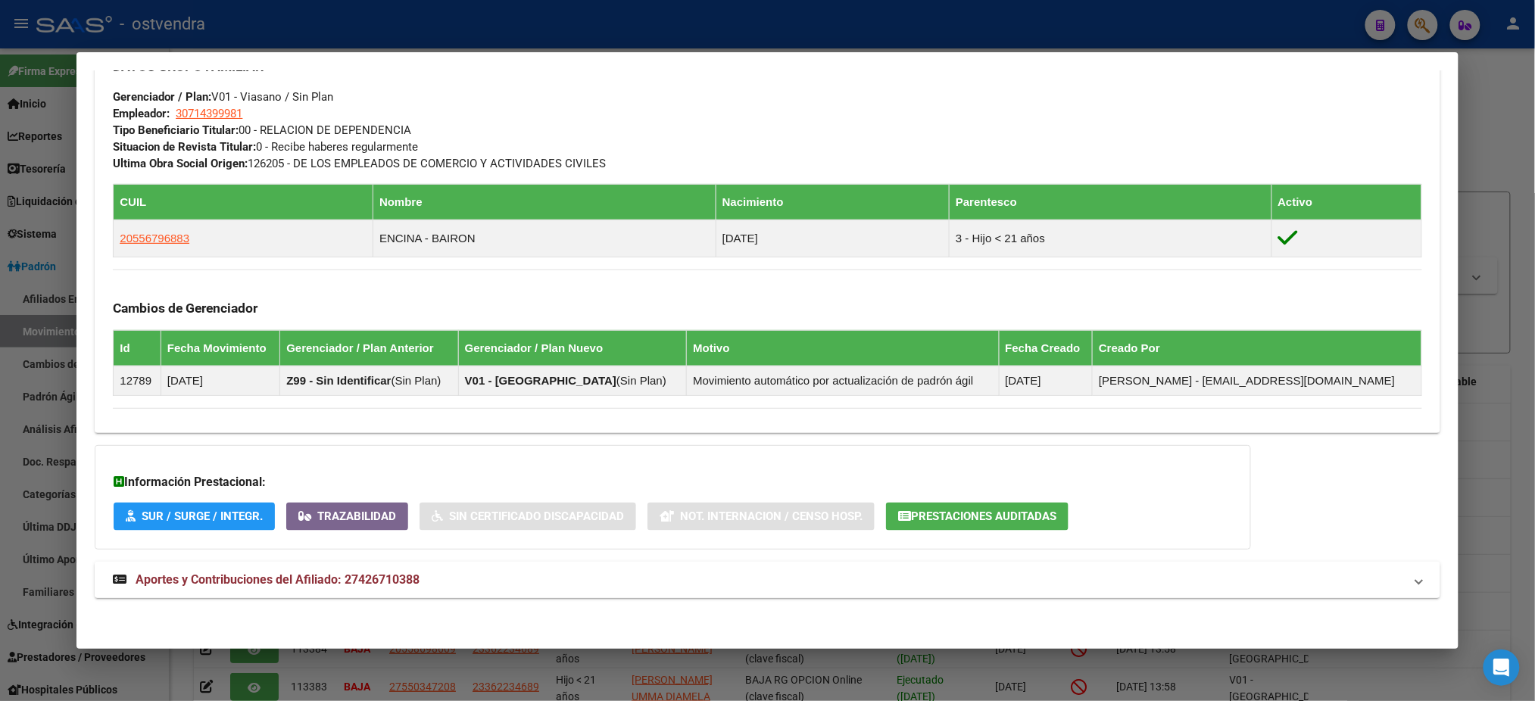
click at [586, 571] on mat-panel-title "Aportes y Contribuciones del Afiliado: 27426710388" at bounding box center [758, 580] width 1290 height 18
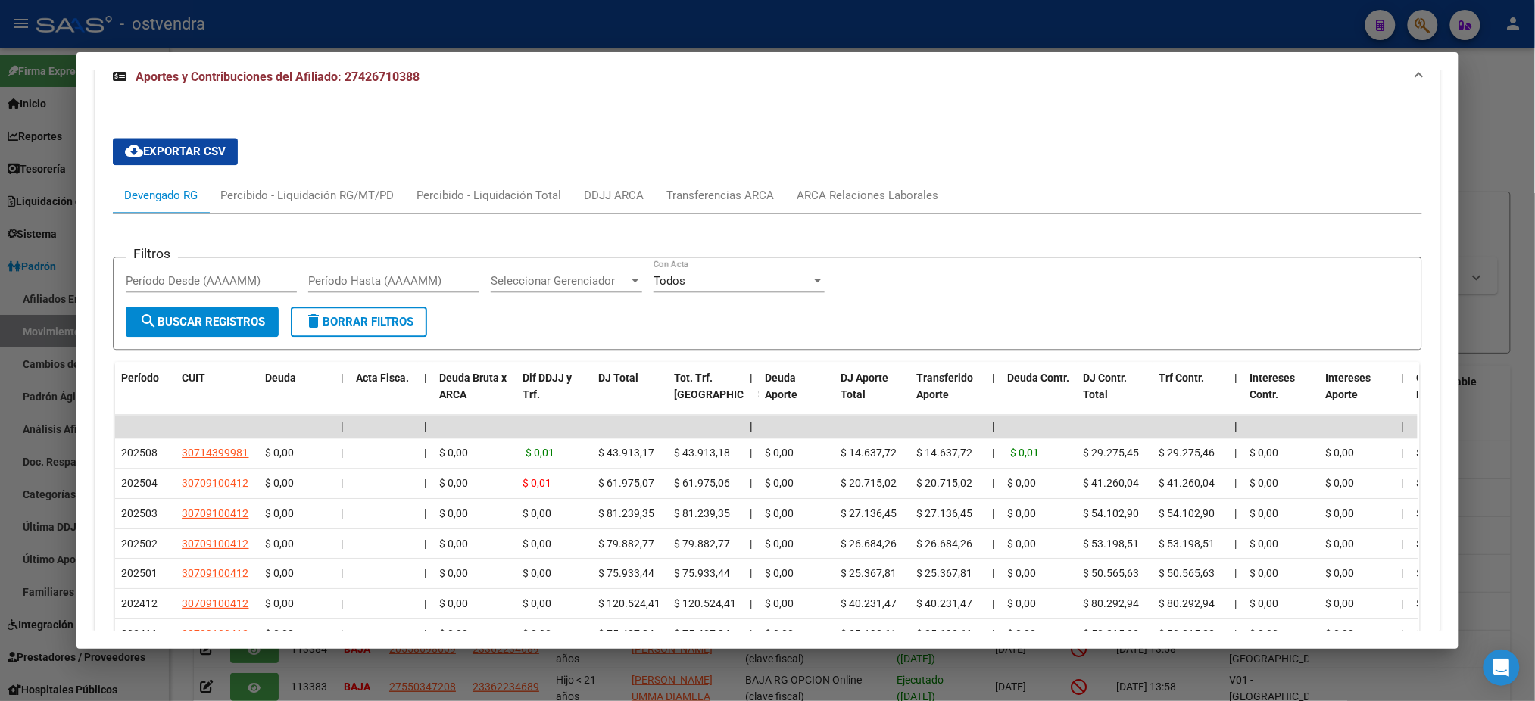
scroll to position [1281, 0]
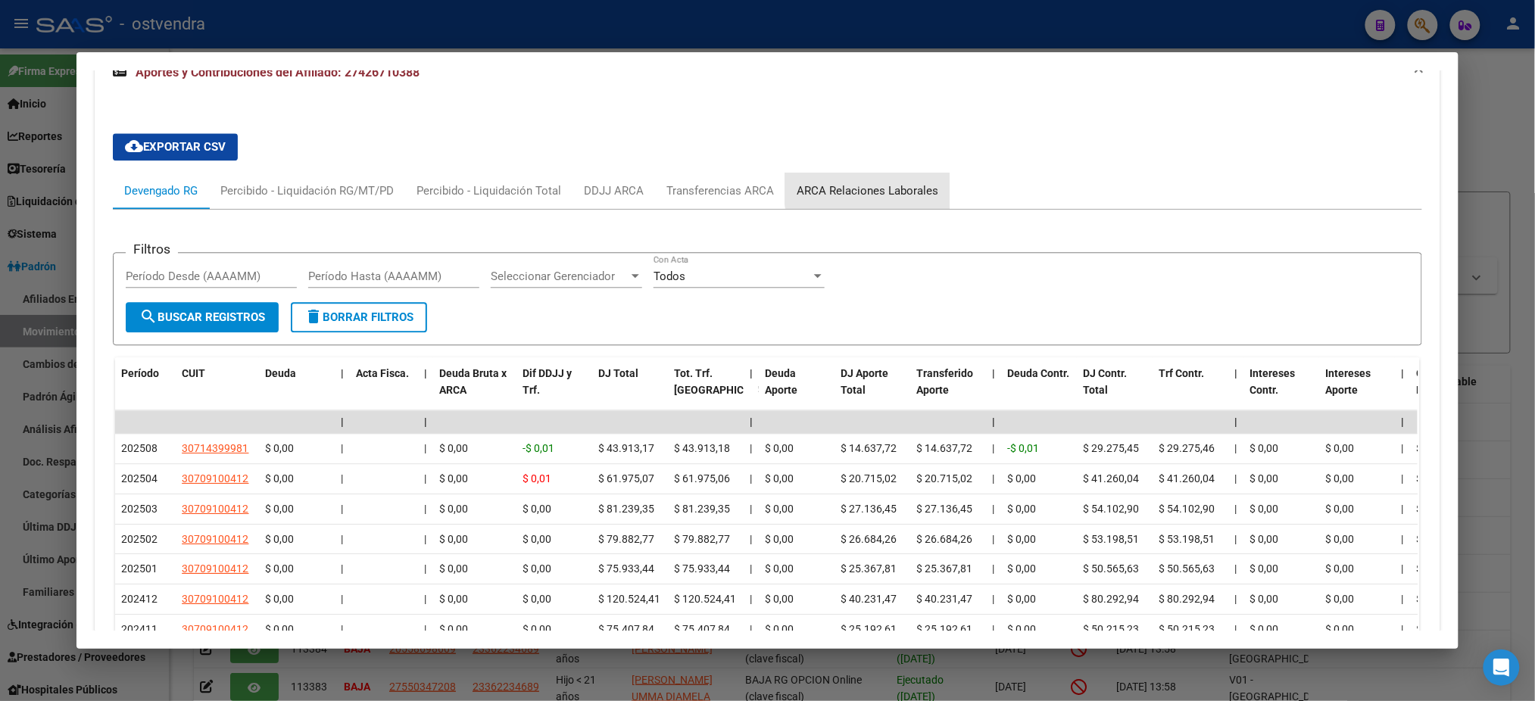
click at [867, 183] on div "ARCA Relaciones Laborales" at bounding box center [868, 191] width 142 height 17
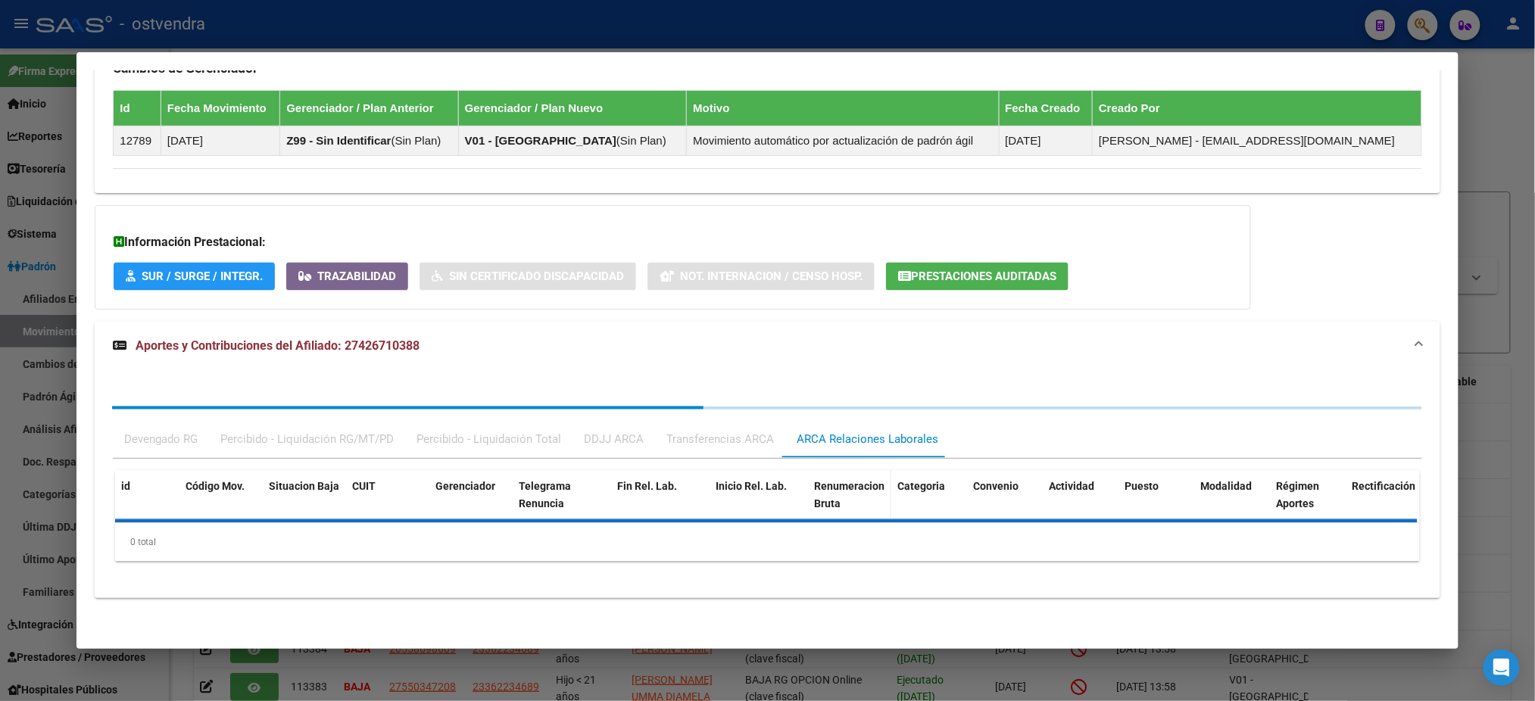
scroll to position [1087, 0]
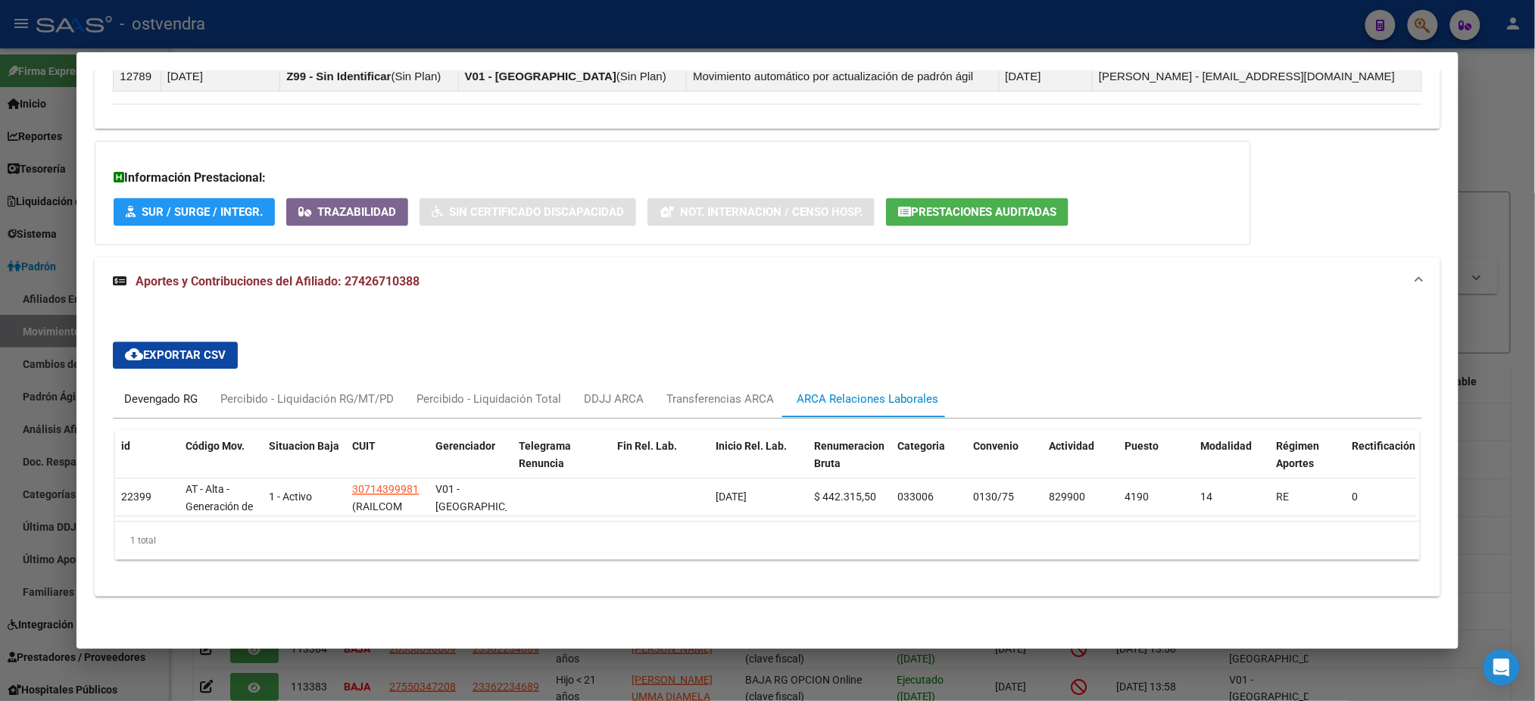
click at [175, 392] on div "Devengado RG" at bounding box center [160, 400] width 73 height 17
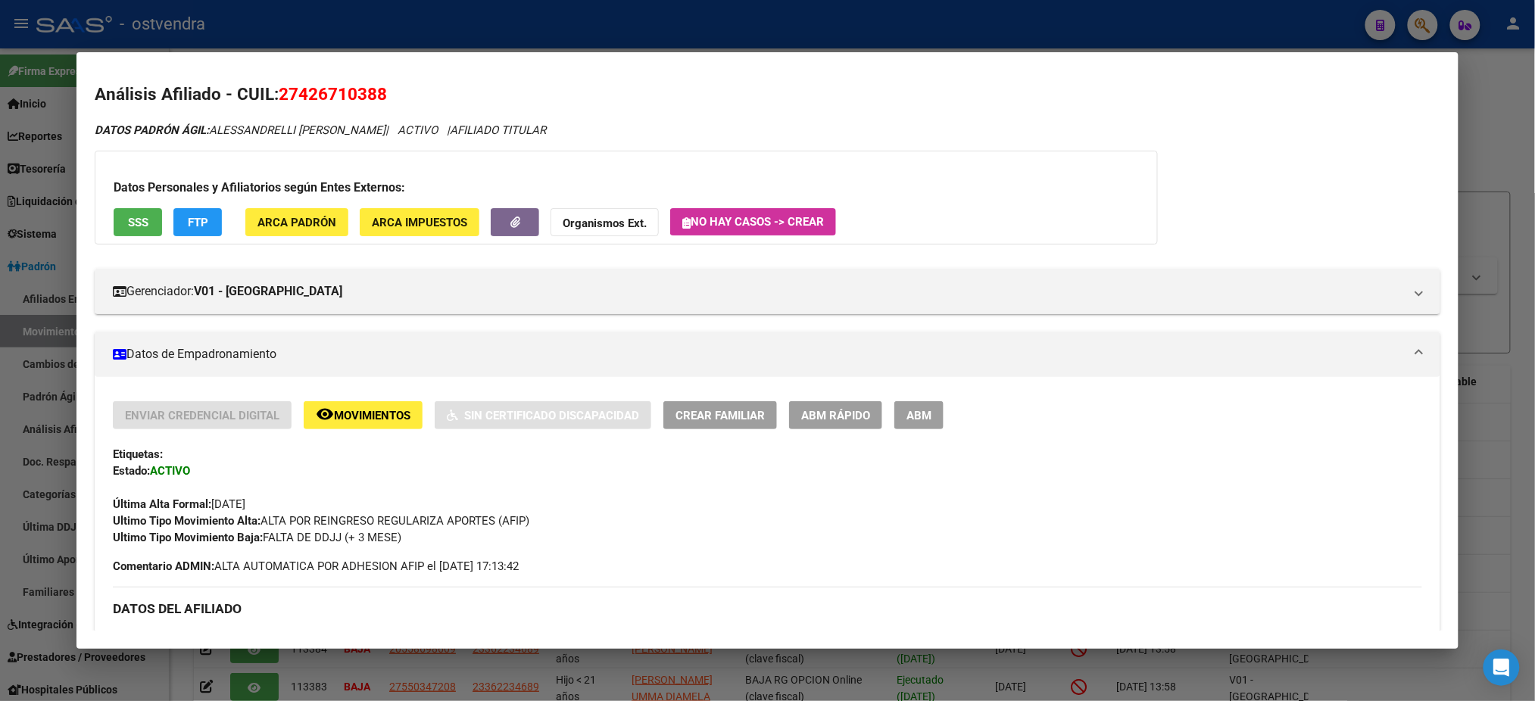
scroll to position [0, 0]
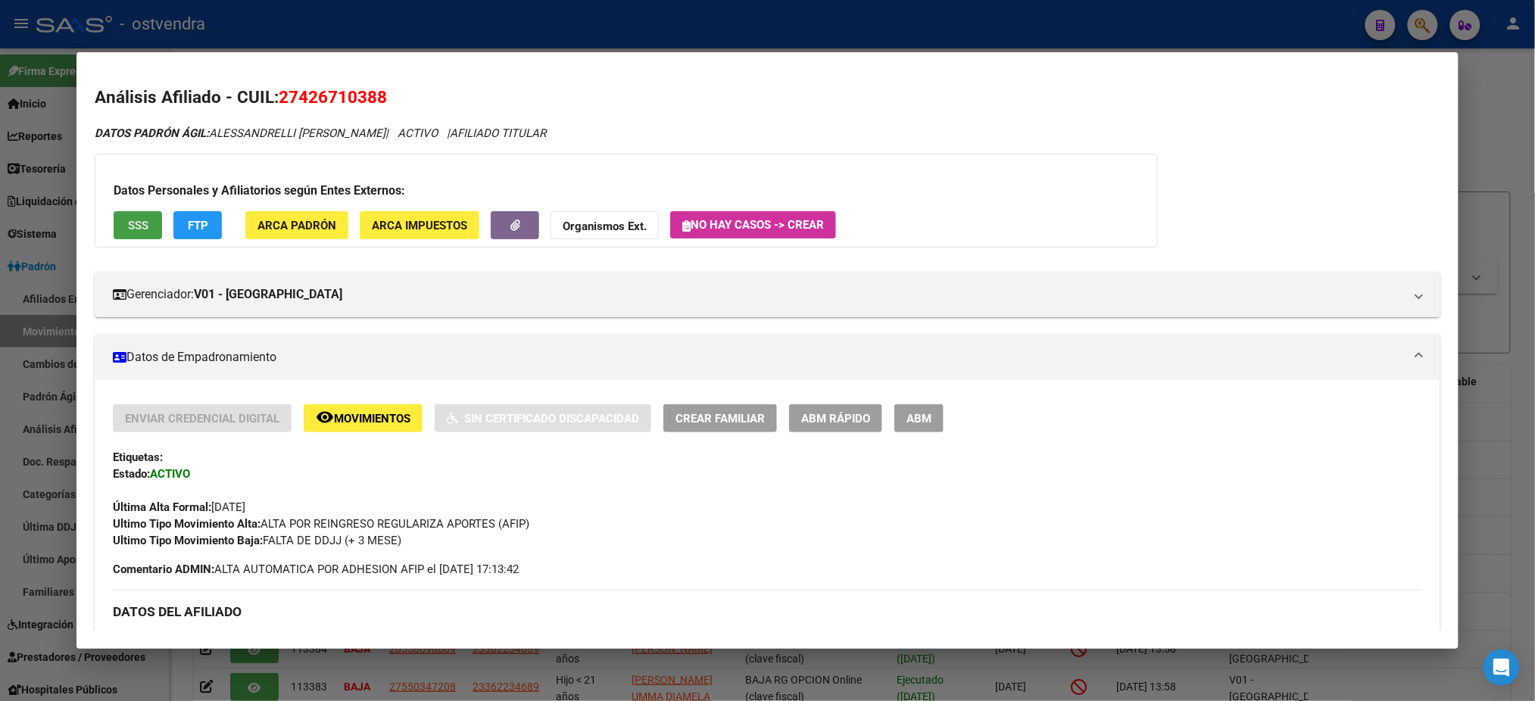
click at [136, 230] on span "SSS" at bounding box center [138, 226] width 20 height 14
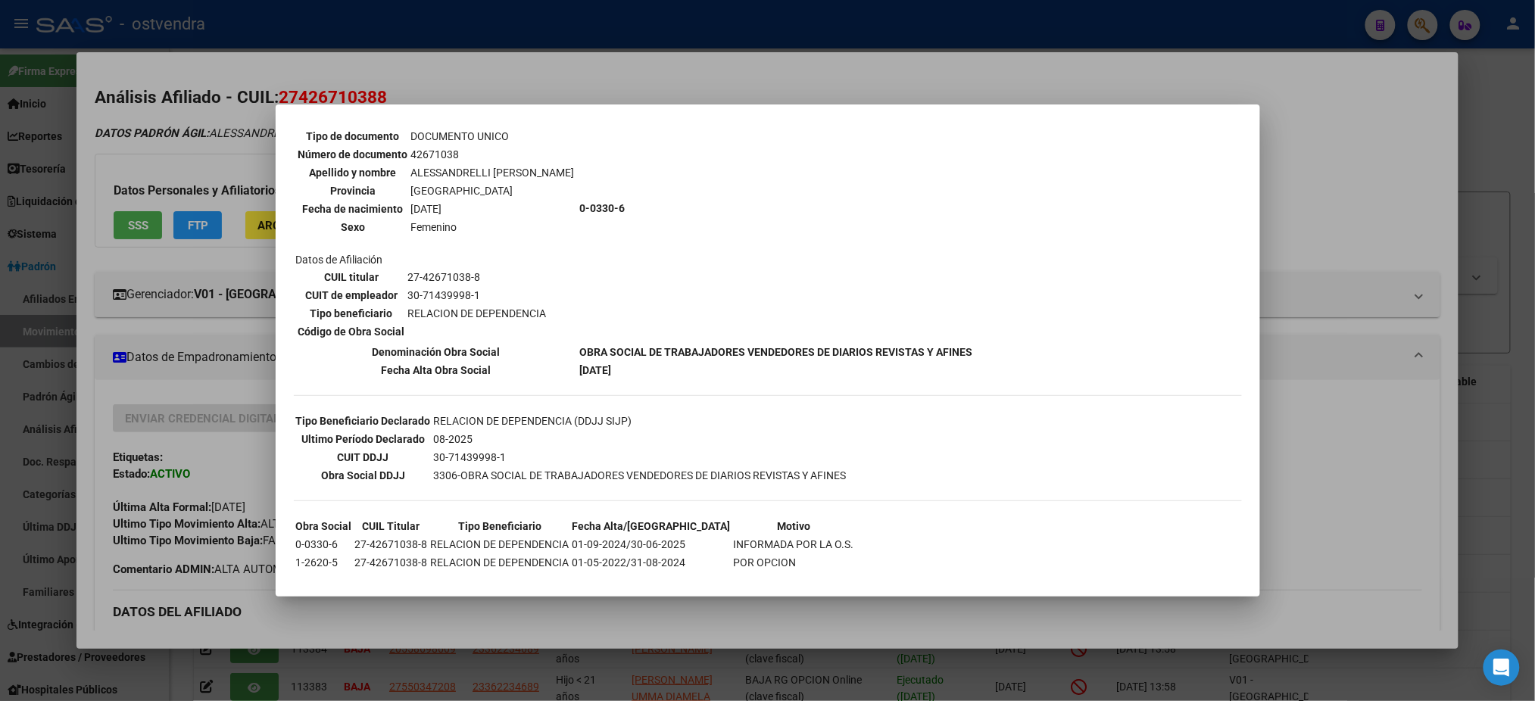
scroll to position [130, 0]
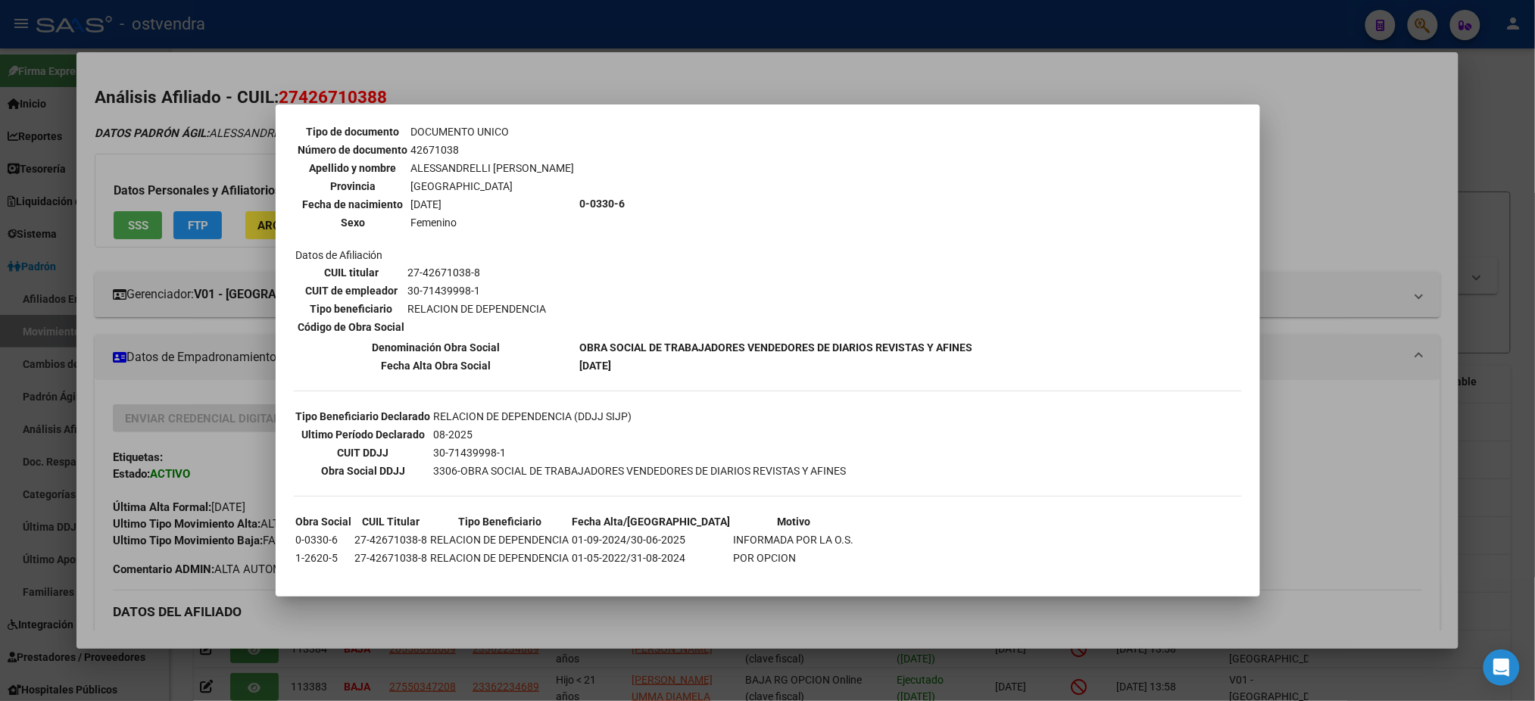
drag, startPoint x: 362, startPoint y: 513, endPoint x: 807, endPoint y: 476, distance: 446.1
click at [800, 532] on tr "0-0330-6 27-42671038-8 RELACION DE DEPENDENCIA 01-09-2024/30-06-2025 INFORMADA …" at bounding box center [575, 540] width 560 height 17
drag, startPoint x: 178, startPoint y: 120, endPoint x: 286, endPoint y: 292, distance: 202.5
click at [170, 113] on div at bounding box center [767, 350] width 1535 height 701
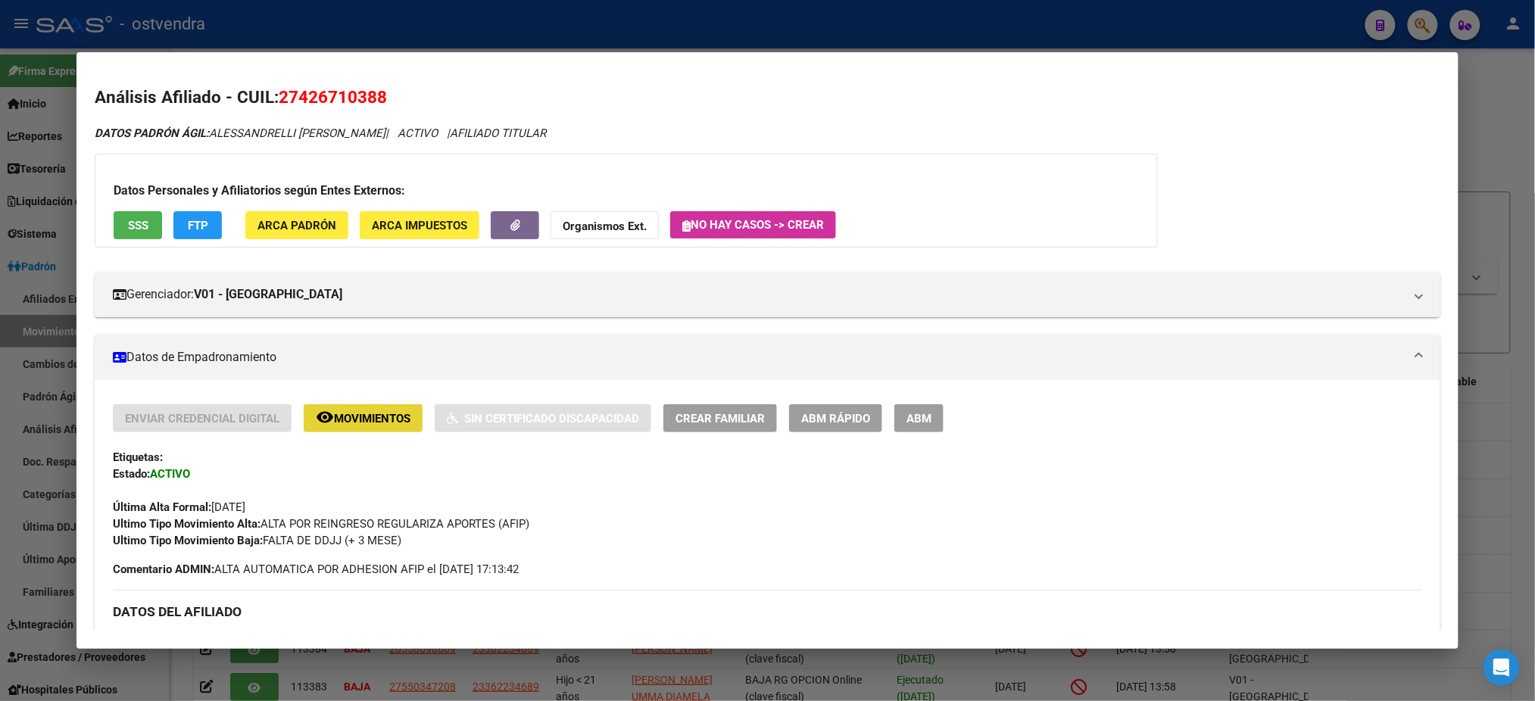
click at [345, 417] on span "Movimientos" at bounding box center [372, 419] width 76 height 14
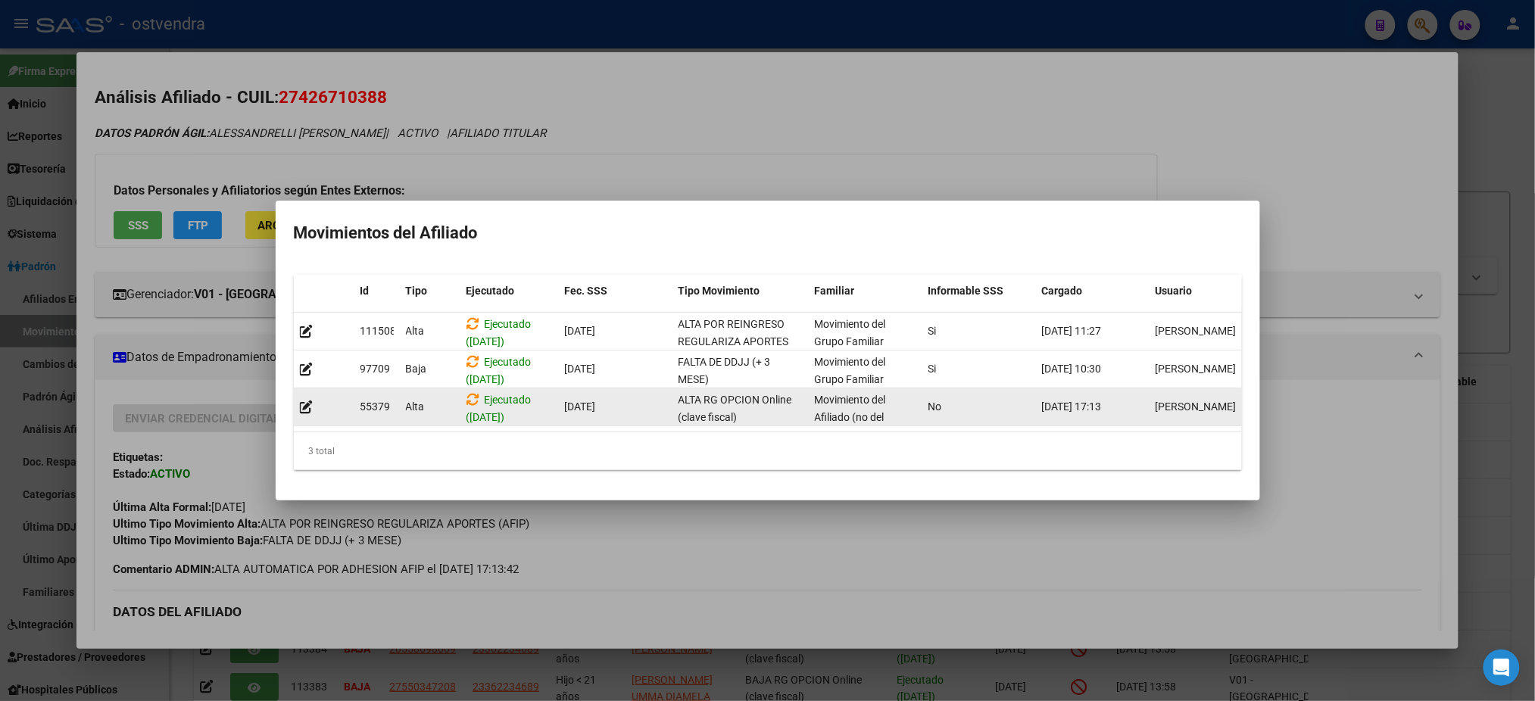
drag, startPoint x: 748, startPoint y: 373, endPoint x: 747, endPoint y: 383, distance: 10.0
click at [747, 383] on datatable-scroller "111508 Alta Ejecutado (23/09/2025) 01/08/2025 ALTA POR REINGRESO REGULARIZA APO…" at bounding box center [768, 370] width 948 height 114
click at [746, 392] on div "ALTA RG OPCION Online (clave fiscal)" at bounding box center [741, 408] width 124 height 32
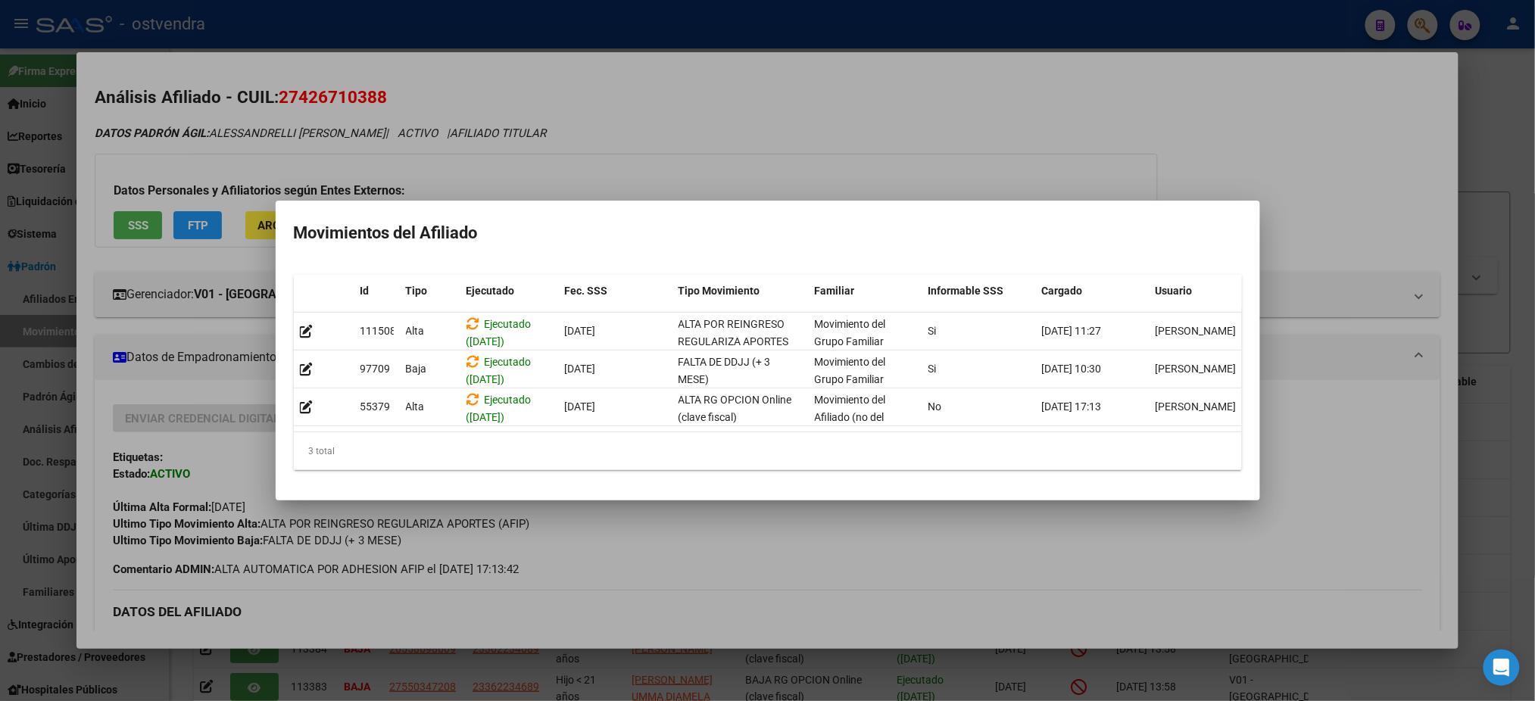
click at [390, 111] on div at bounding box center [767, 350] width 1535 height 701
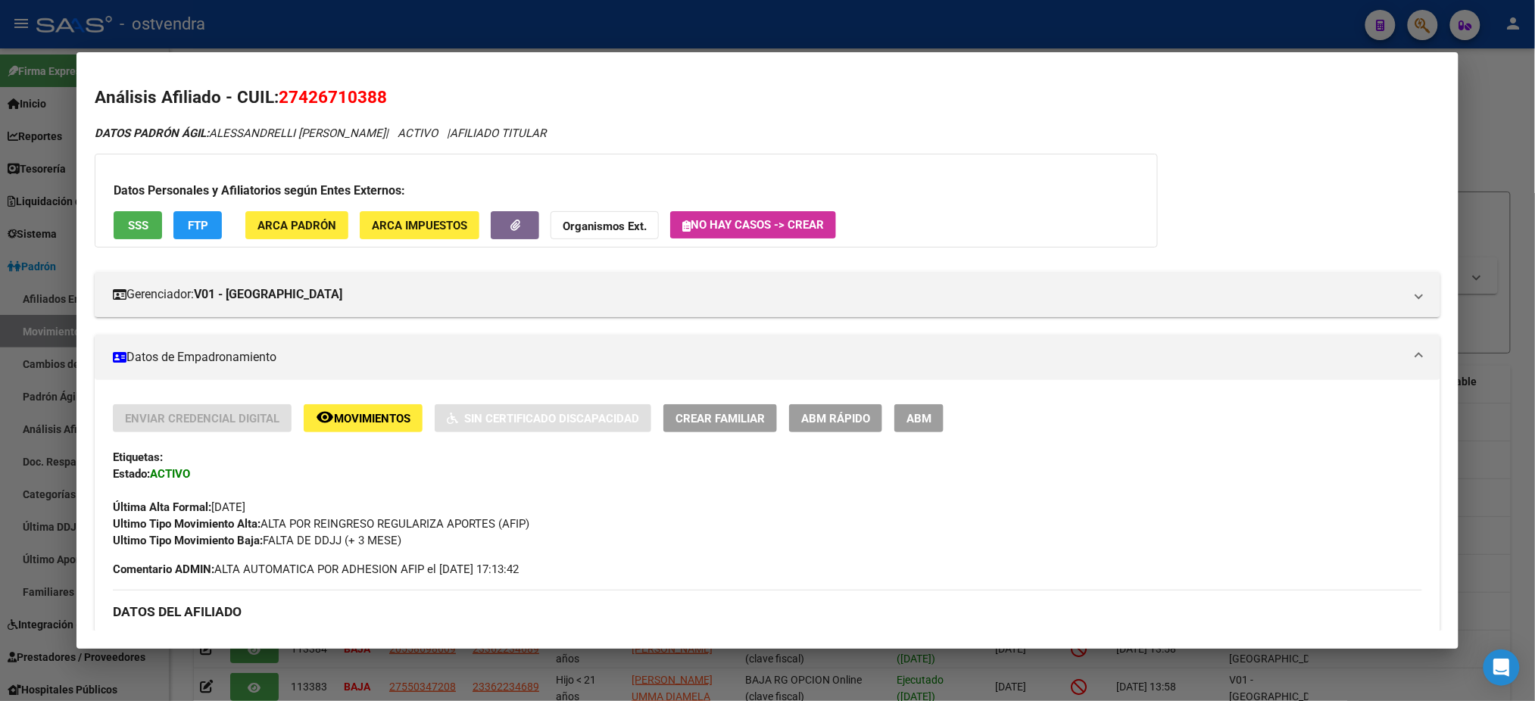
click at [188, 223] on span "FTP" at bounding box center [198, 226] width 20 height 14
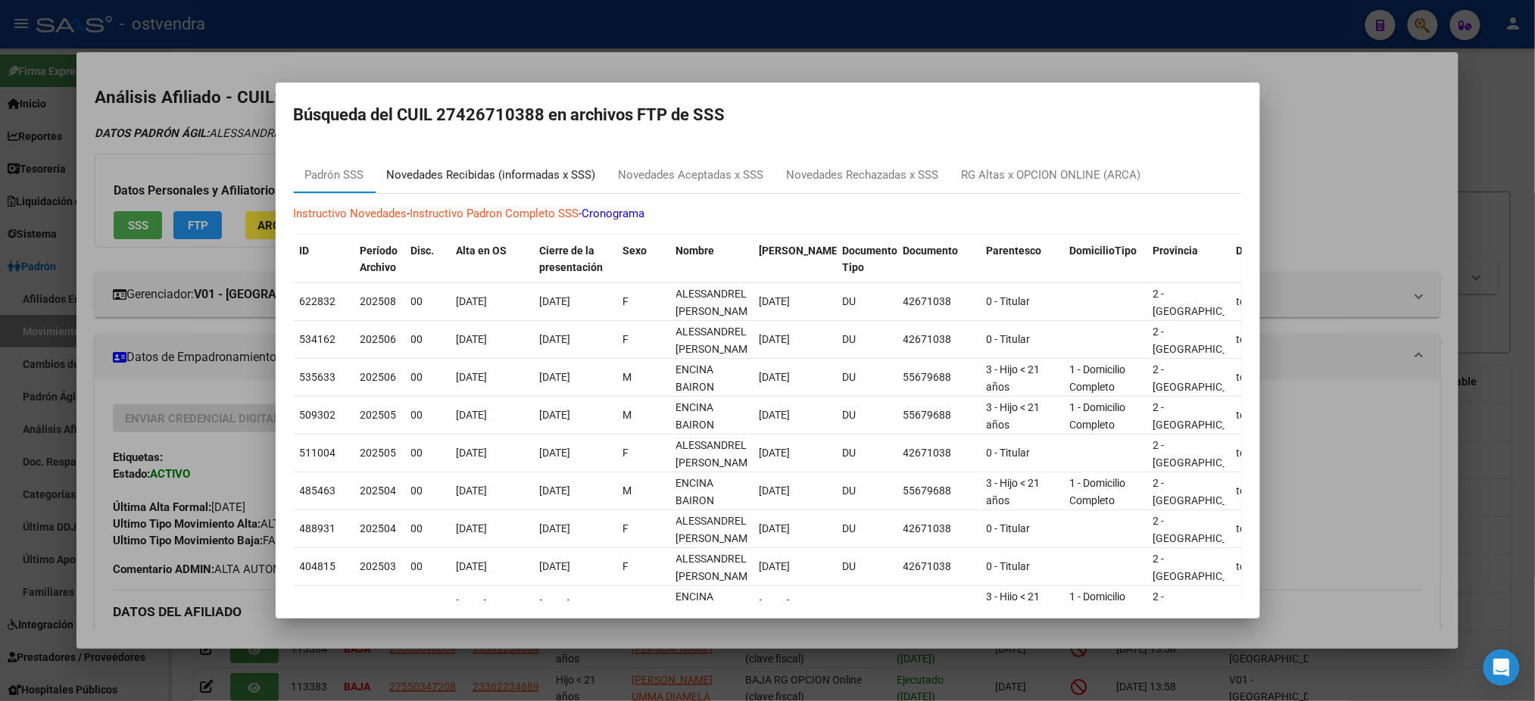
click at [551, 168] on div "Novedades Recibidas (informadas x SSS)" at bounding box center [491, 175] width 209 height 17
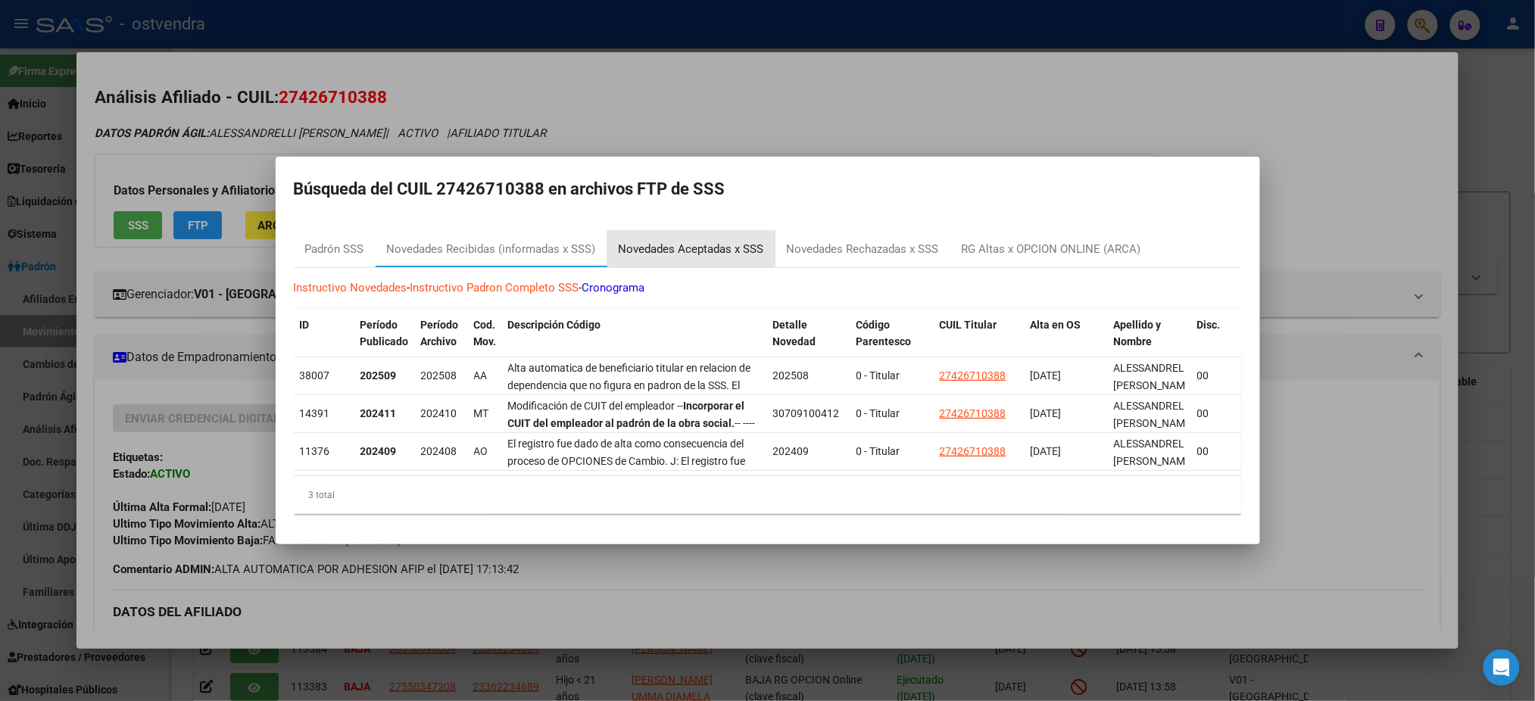
click at [710, 251] on div "Novedades Aceptadas x SSS" at bounding box center [691, 249] width 168 height 36
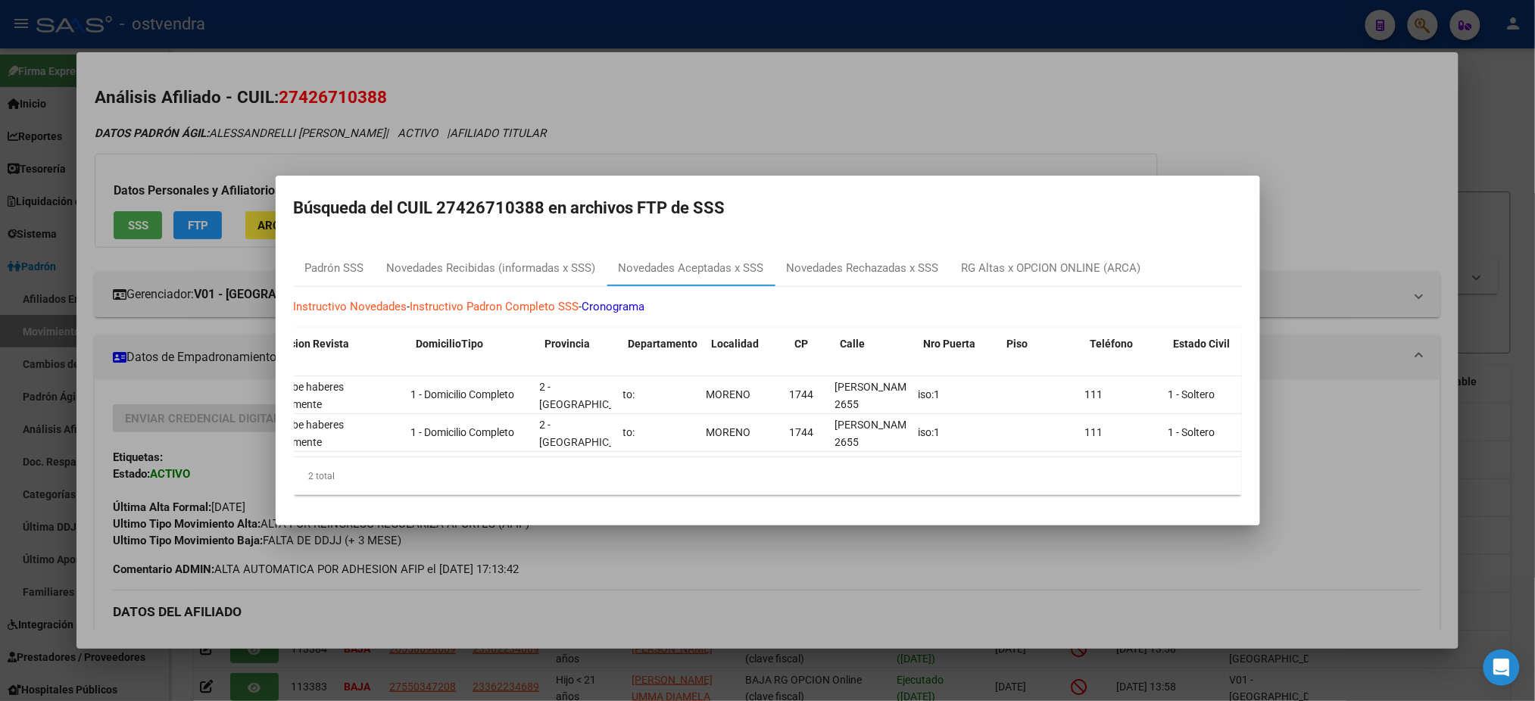
scroll to position [0, 0]
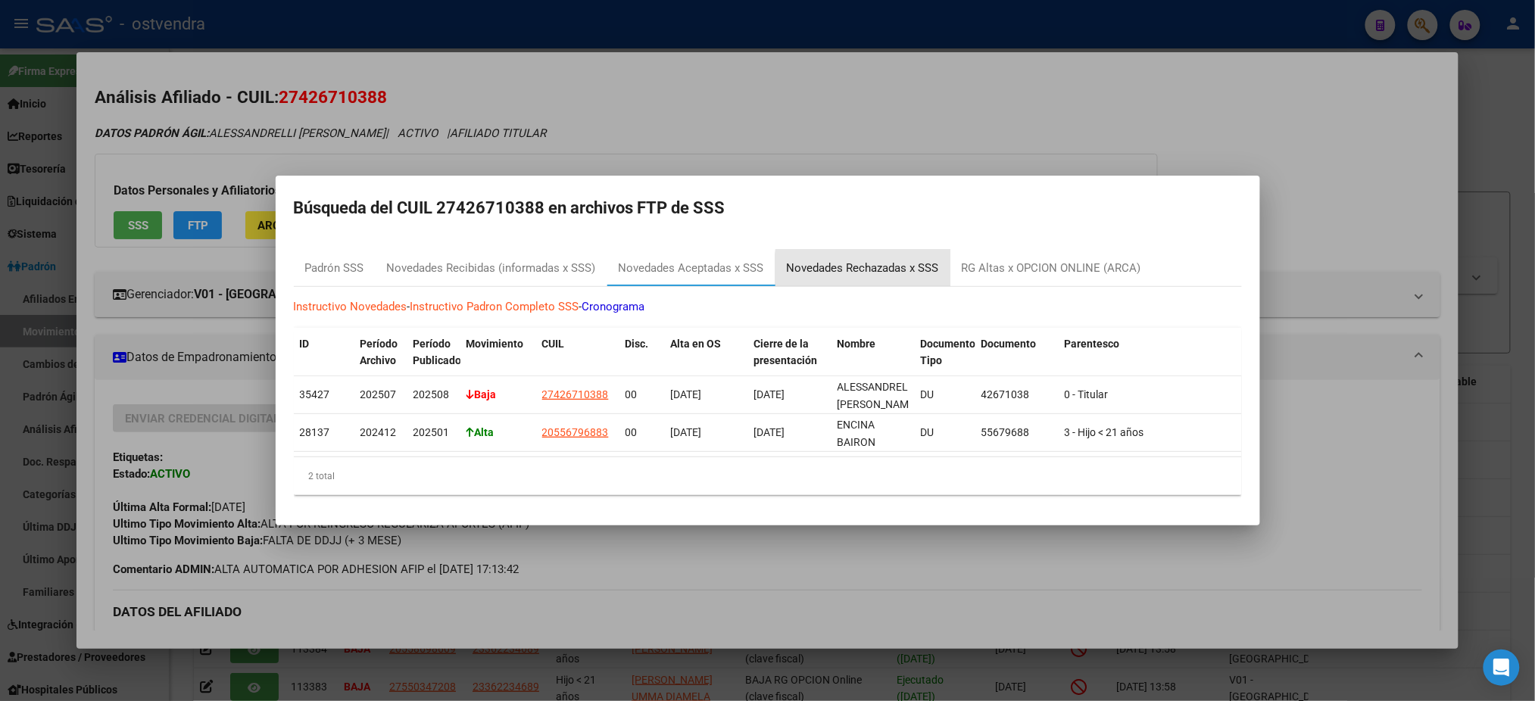
click at [877, 262] on div "Novedades Rechazadas x SSS" at bounding box center [863, 268] width 152 height 17
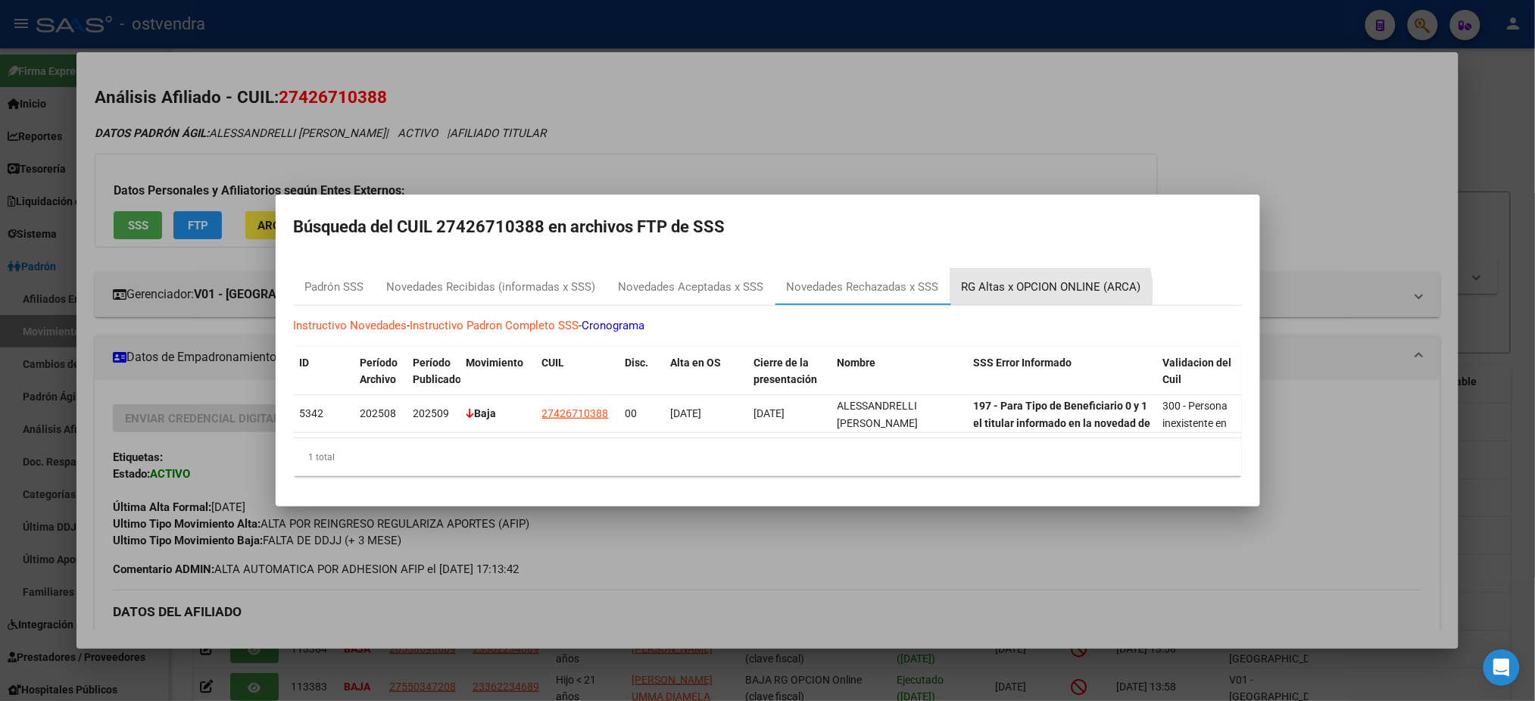
click at [1016, 286] on div "RG Altas x OPCION ONLINE (ARCA)" at bounding box center [1051, 287] width 179 height 17
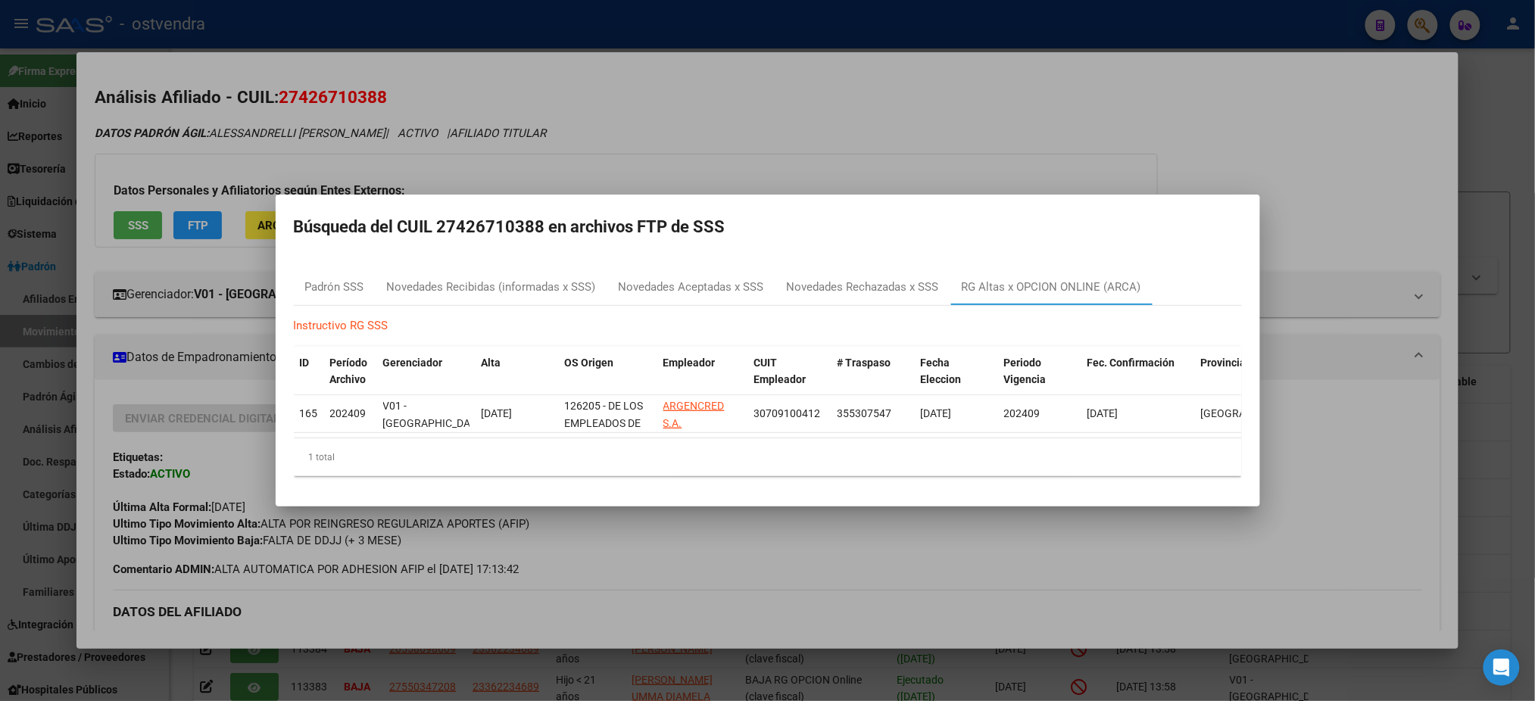
drag, startPoint x: 578, startPoint y: 155, endPoint x: 307, endPoint y: 306, distance: 310.2
click at [574, 150] on div at bounding box center [767, 350] width 1535 height 701
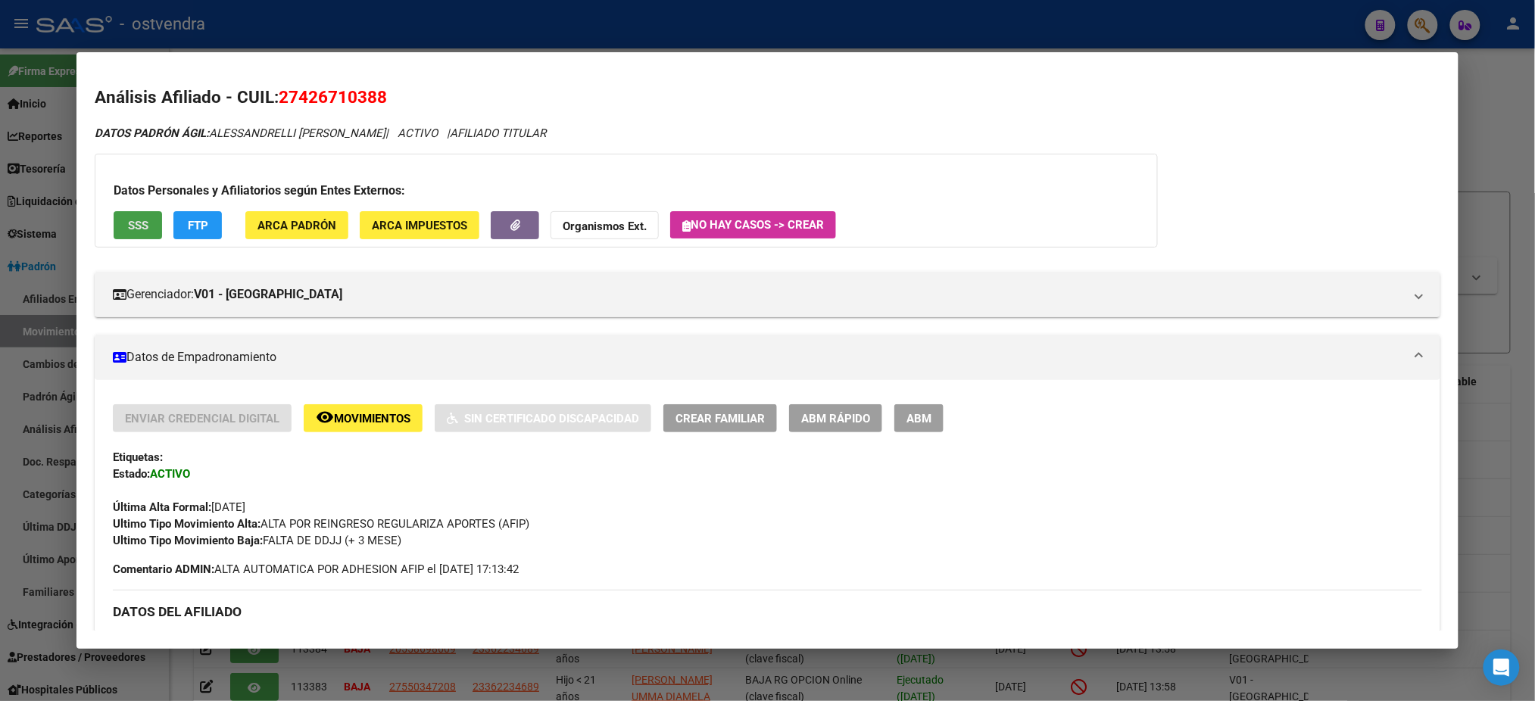
click at [143, 229] on button "SSS" at bounding box center [138, 225] width 48 height 28
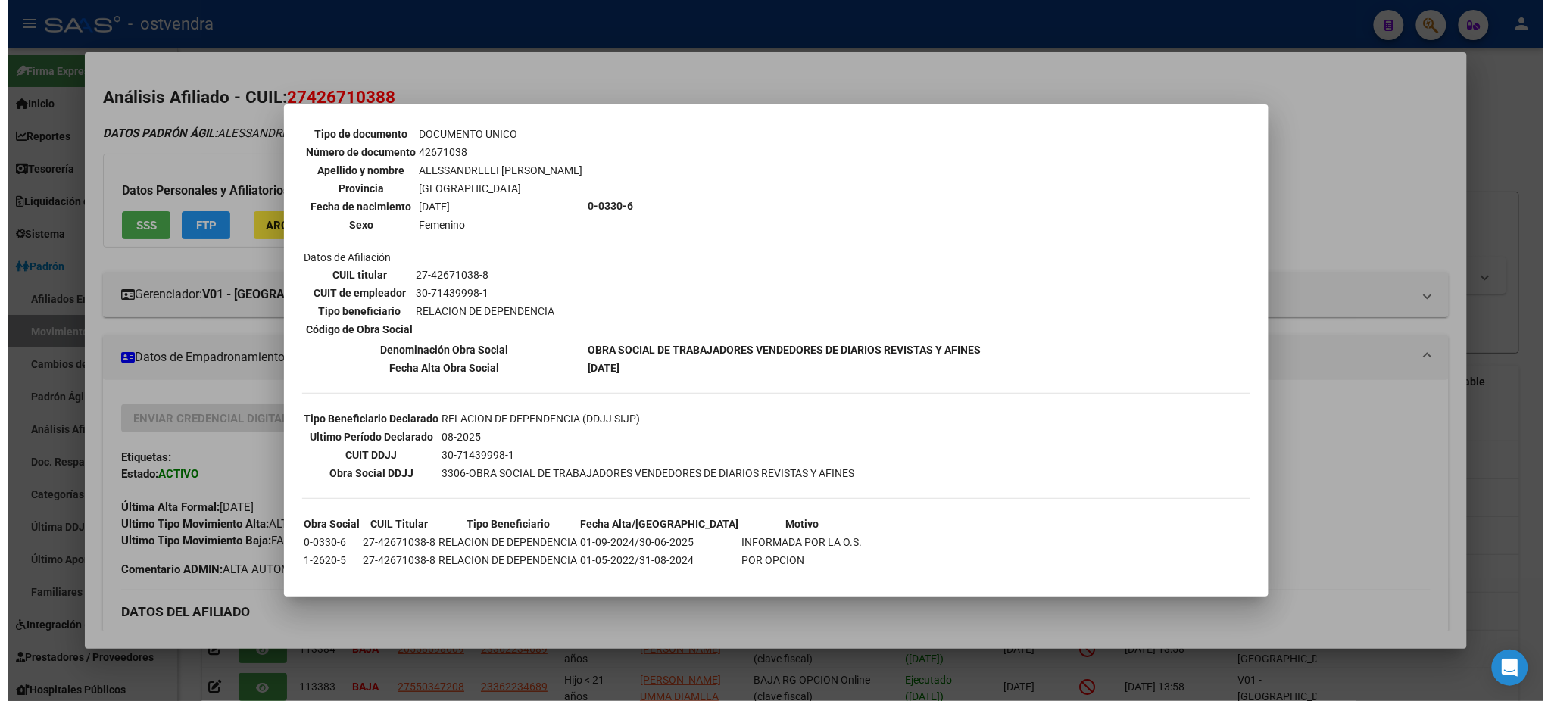
scroll to position [130, 0]
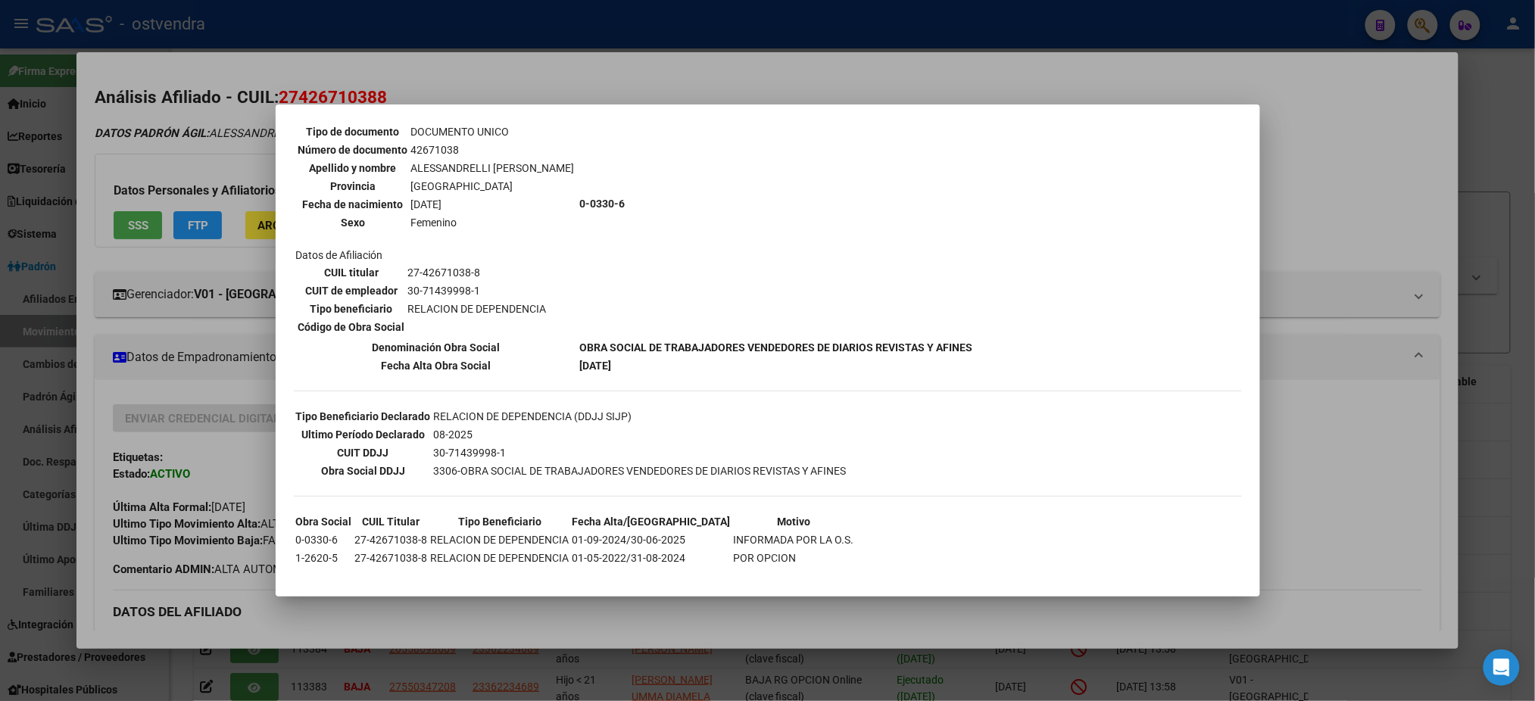
drag, startPoint x: 613, startPoint y: 510, endPoint x: 731, endPoint y: 510, distance: 117.4
click at [731, 513] on tr "Obra Social CUIL Titular Tipo Beneficiario Fecha Alta/Baja Motivo" at bounding box center [575, 521] width 560 height 17
click at [733, 513] on th "Motivo" at bounding box center [794, 521] width 122 height 17
click at [179, 153] on div at bounding box center [767, 350] width 1535 height 701
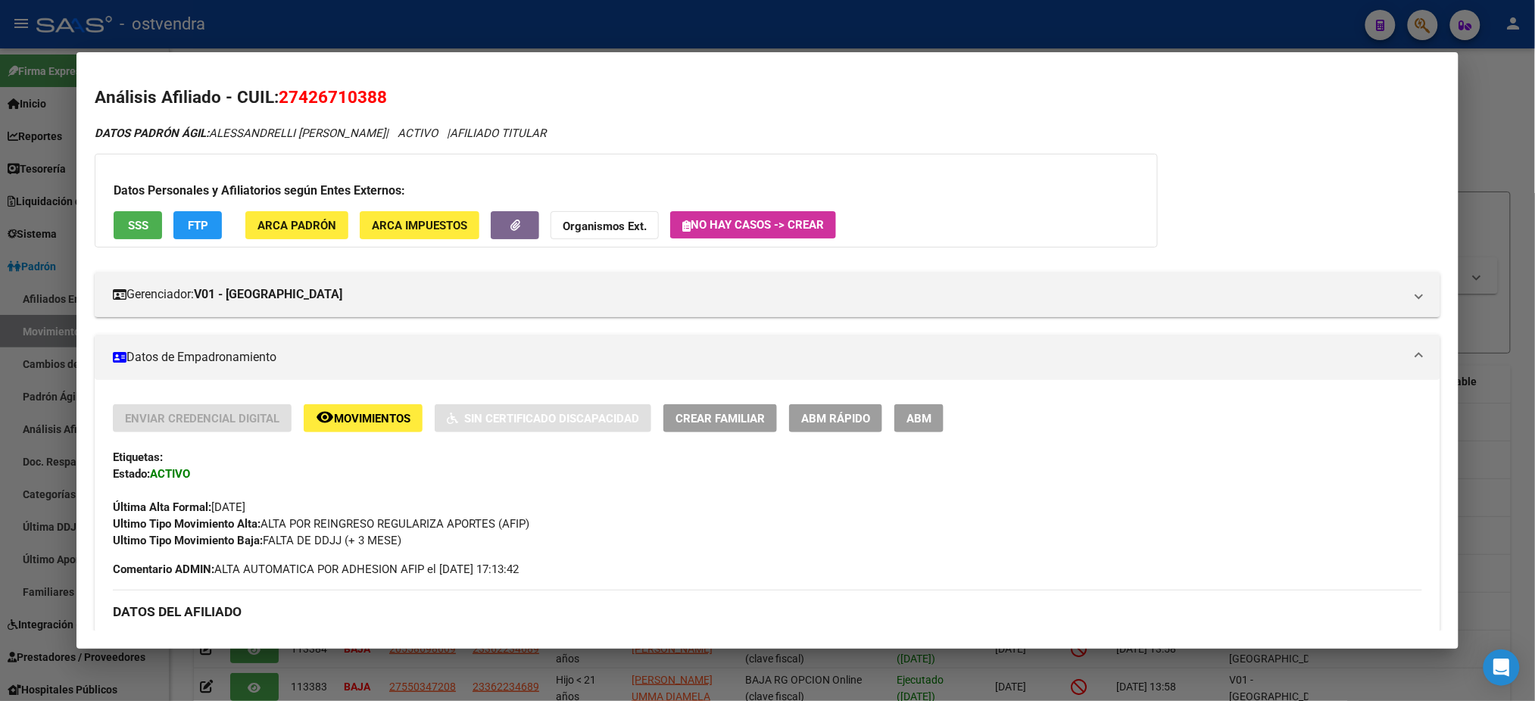
click at [410, 41] on div at bounding box center [767, 350] width 1535 height 701
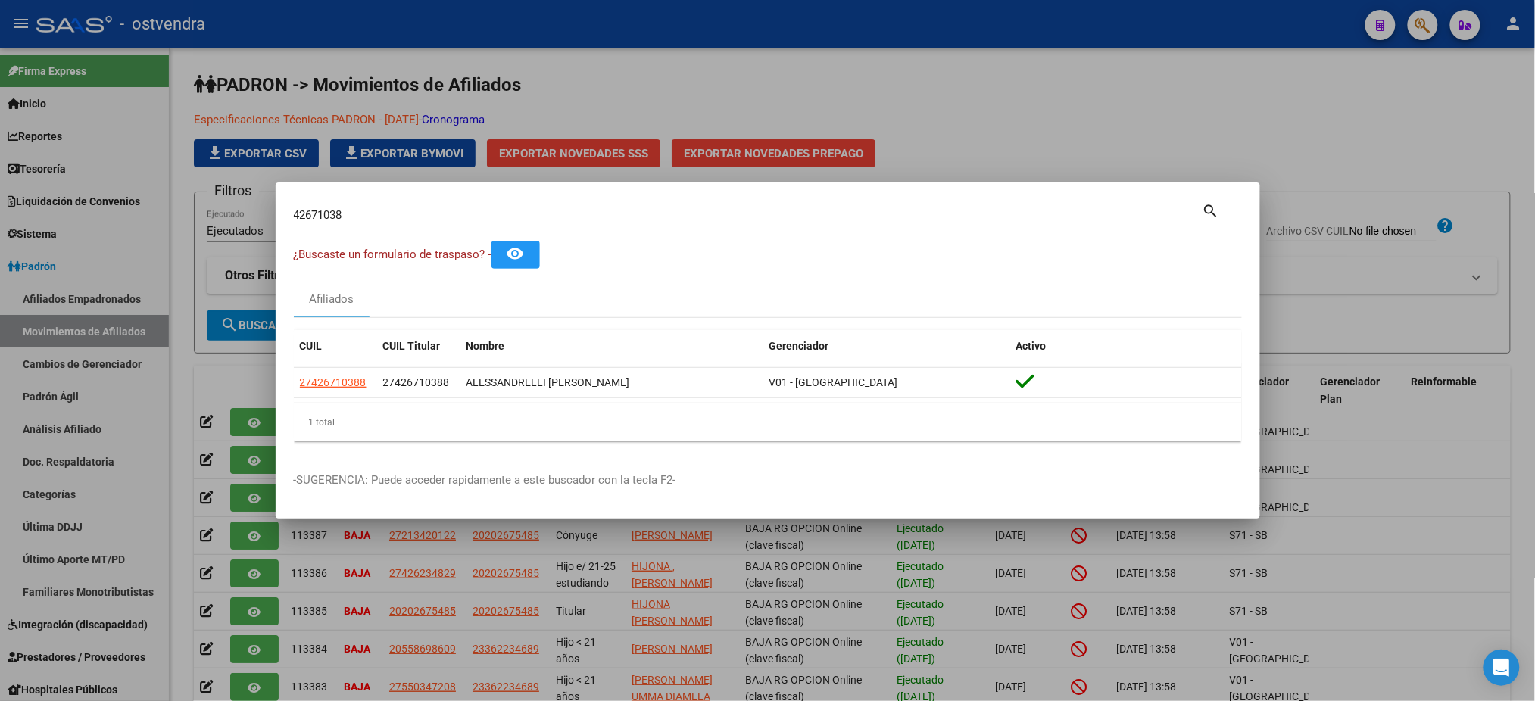
click at [566, 105] on div at bounding box center [767, 350] width 1535 height 701
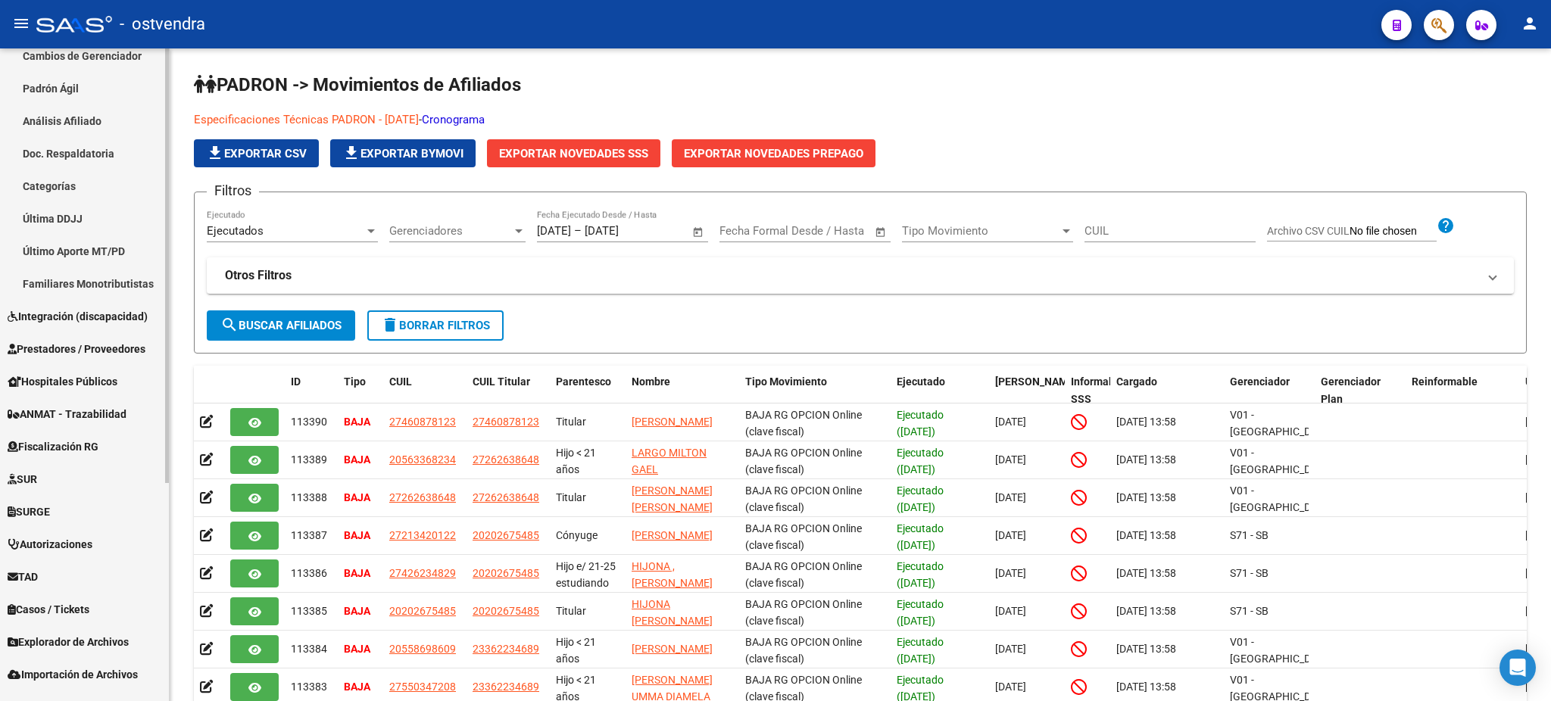
scroll to position [329, 0]
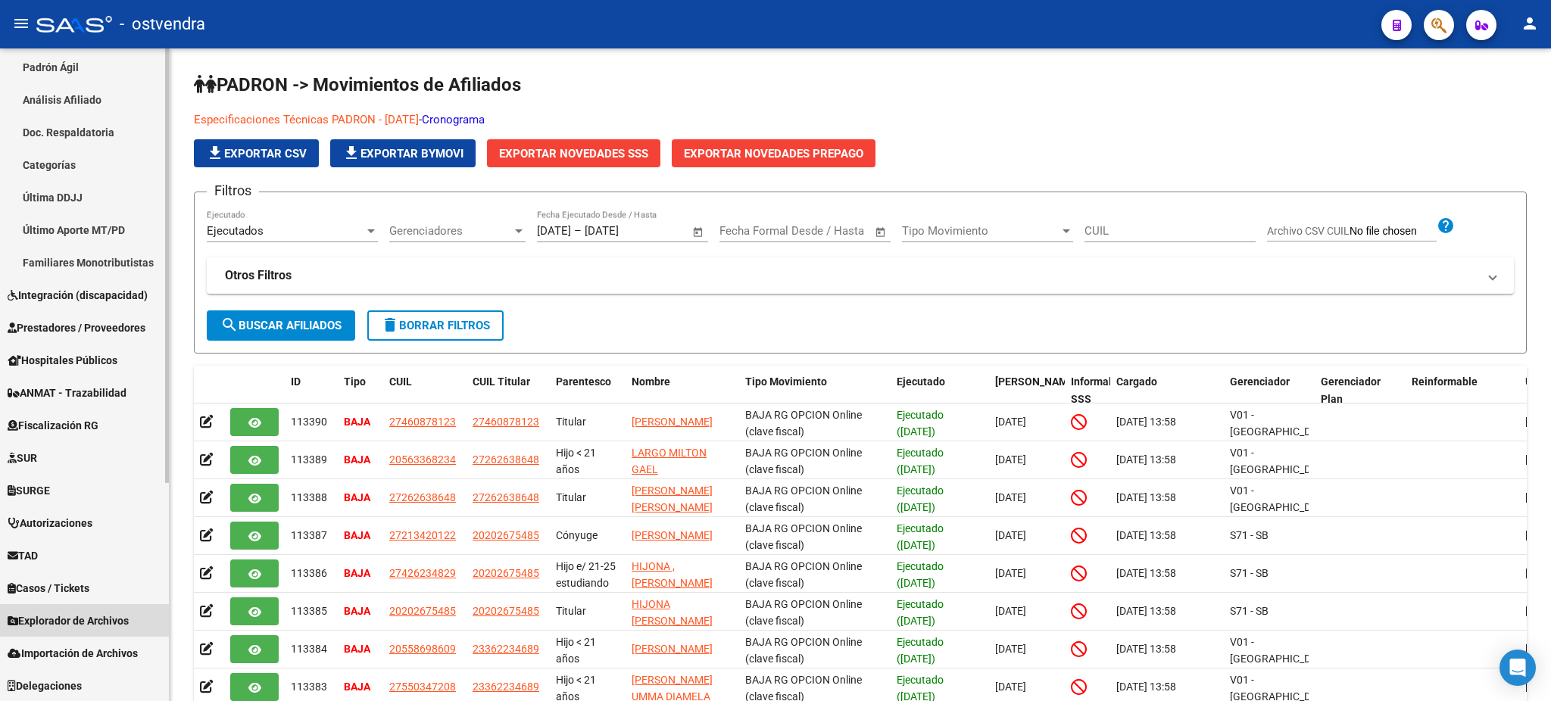
click at [79, 610] on link "Explorador de Archivos" at bounding box center [84, 620] width 169 height 33
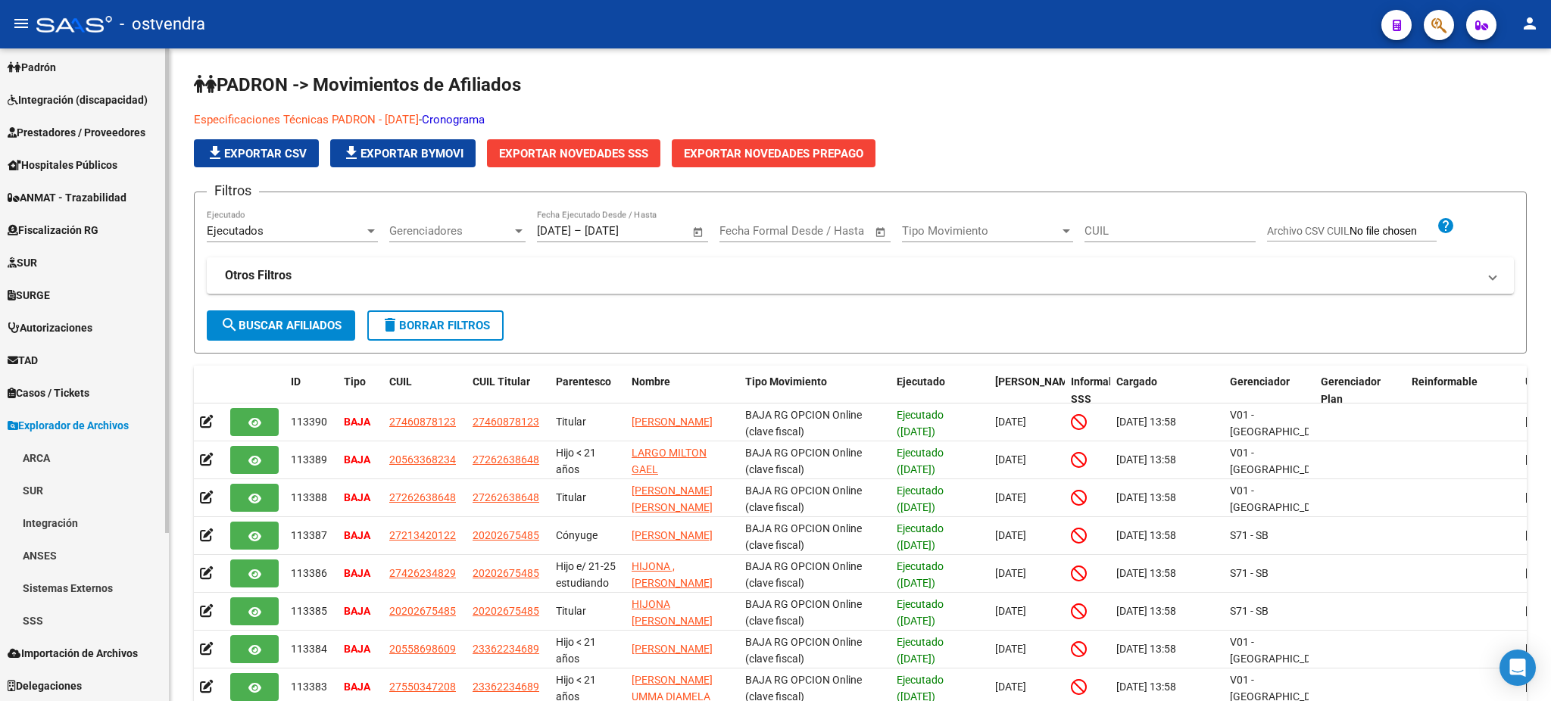
scroll to position [199, 0]
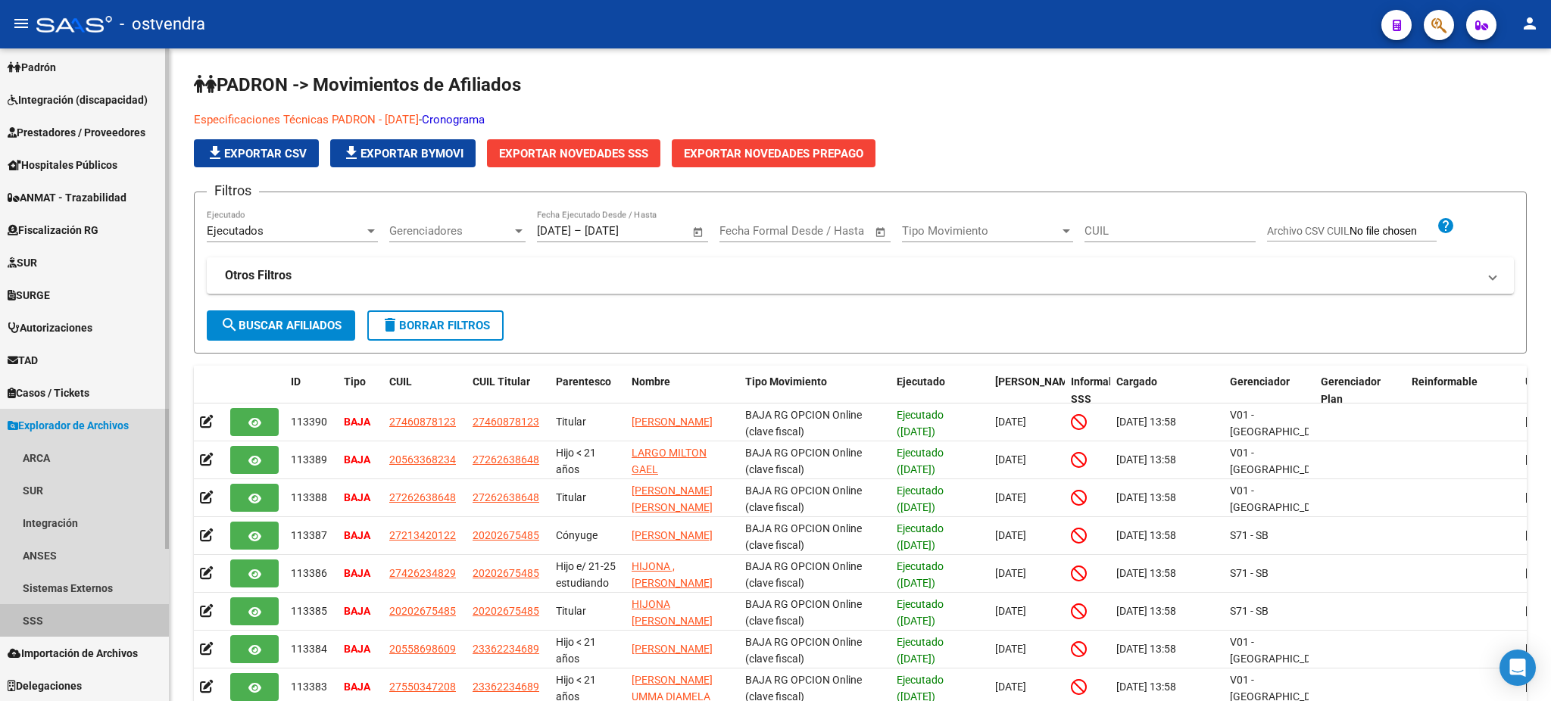
click at [76, 604] on link "SSS" at bounding box center [84, 620] width 169 height 33
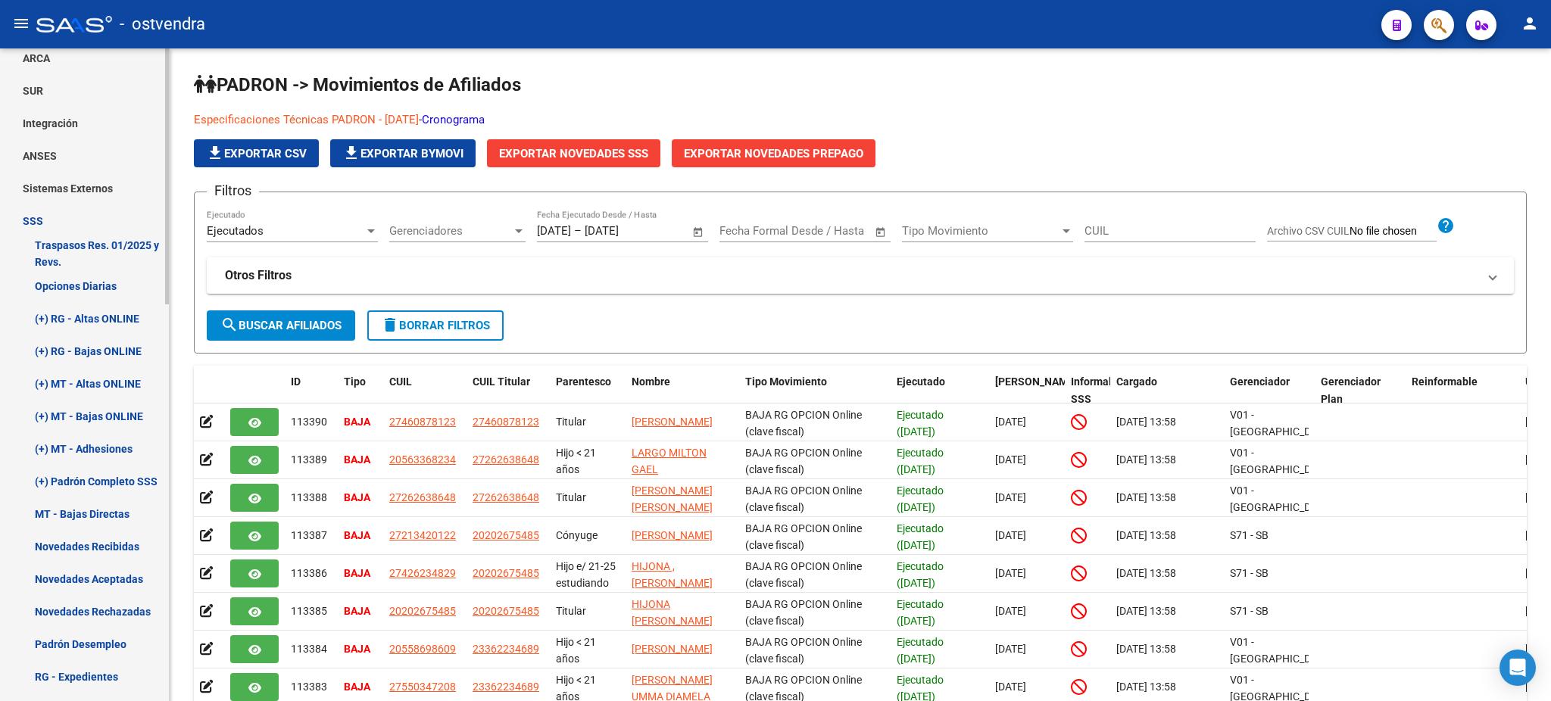
scroll to position [603, 0]
click at [76, 541] on link "Novedades Recibidas" at bounding box center [84, 542] width 169 height 33
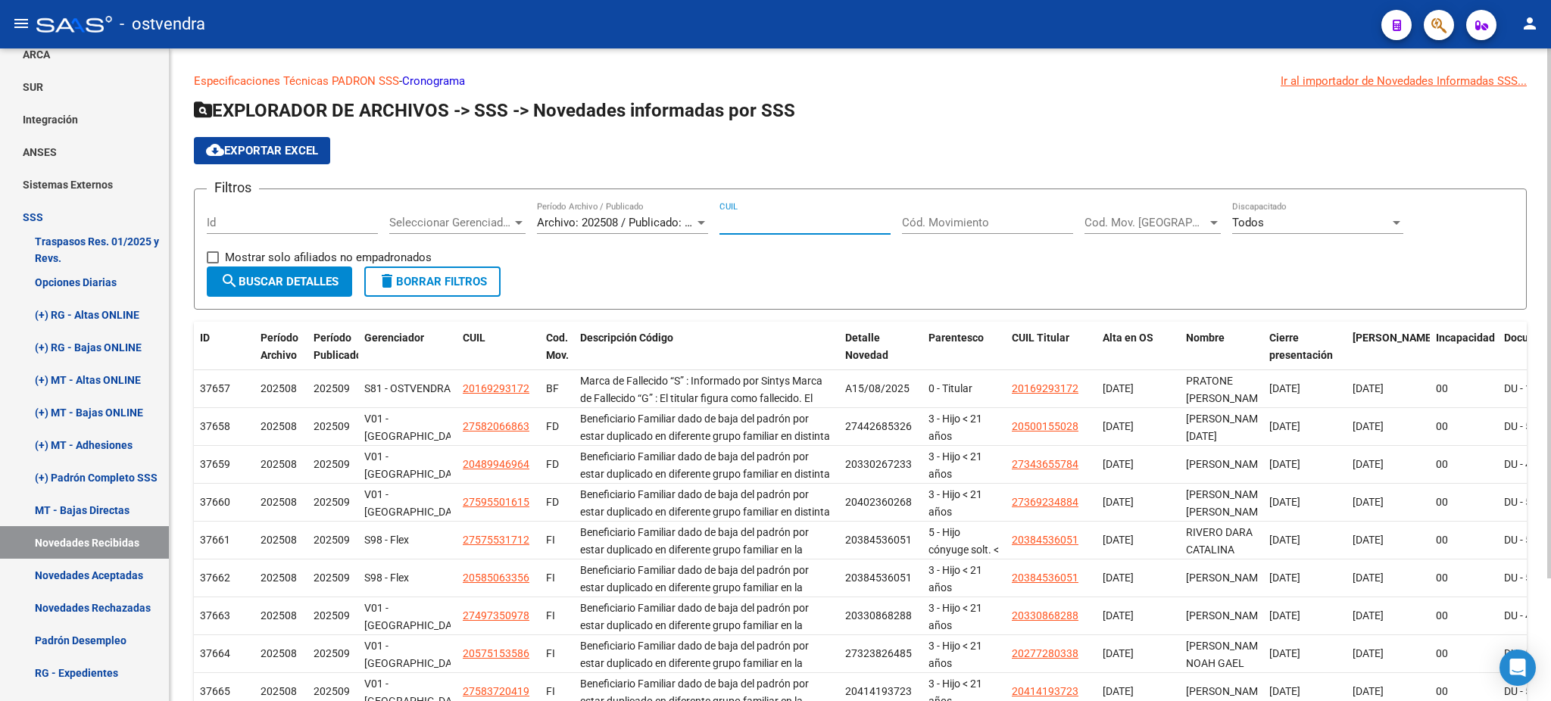
click at [772, 216] on input "CUIL" at bounding box center [804, 223] width 171 height 14
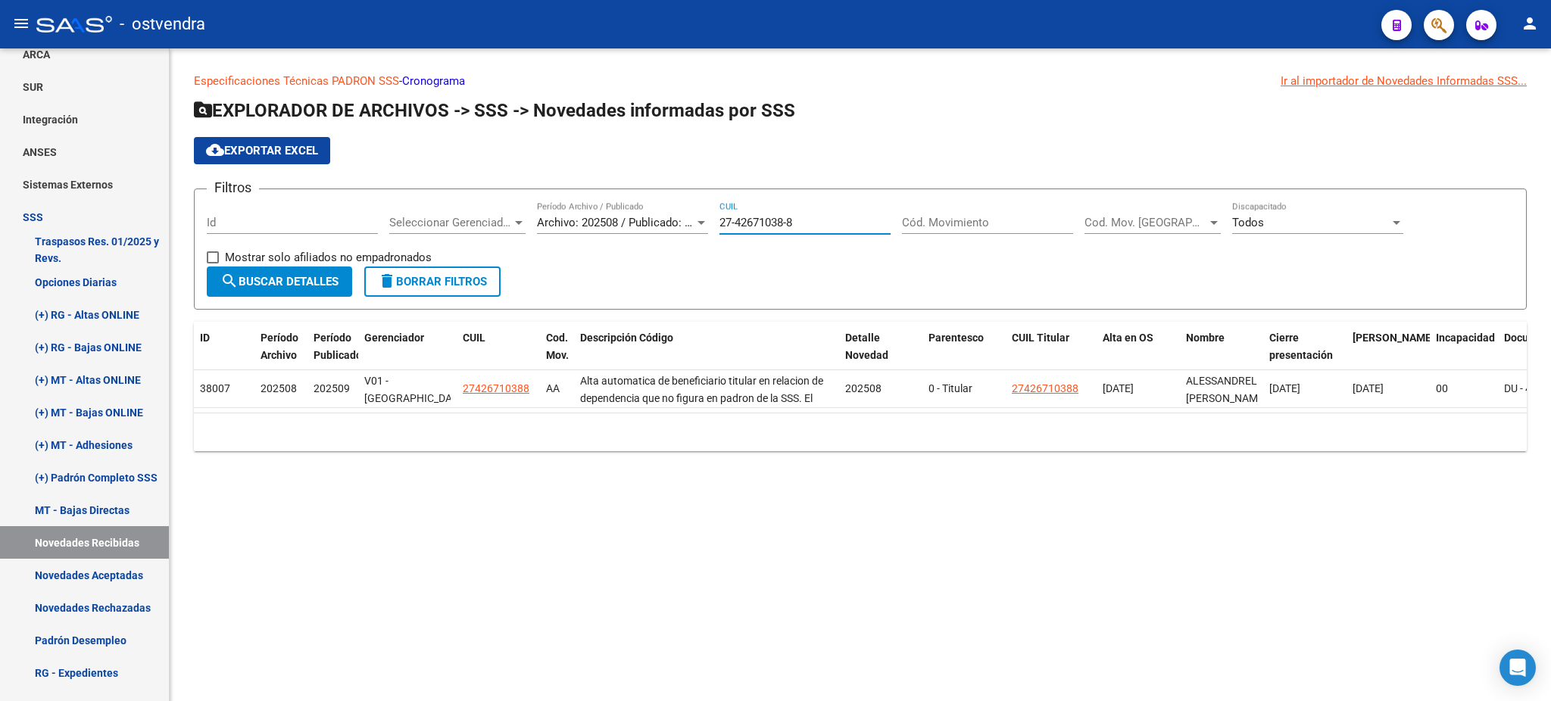
type input "27-42671038-8"
click at [635, 218] on span "Archivo: 202508 / Publicado: 202509" at bounding box center [629, 223] width 184 height 14
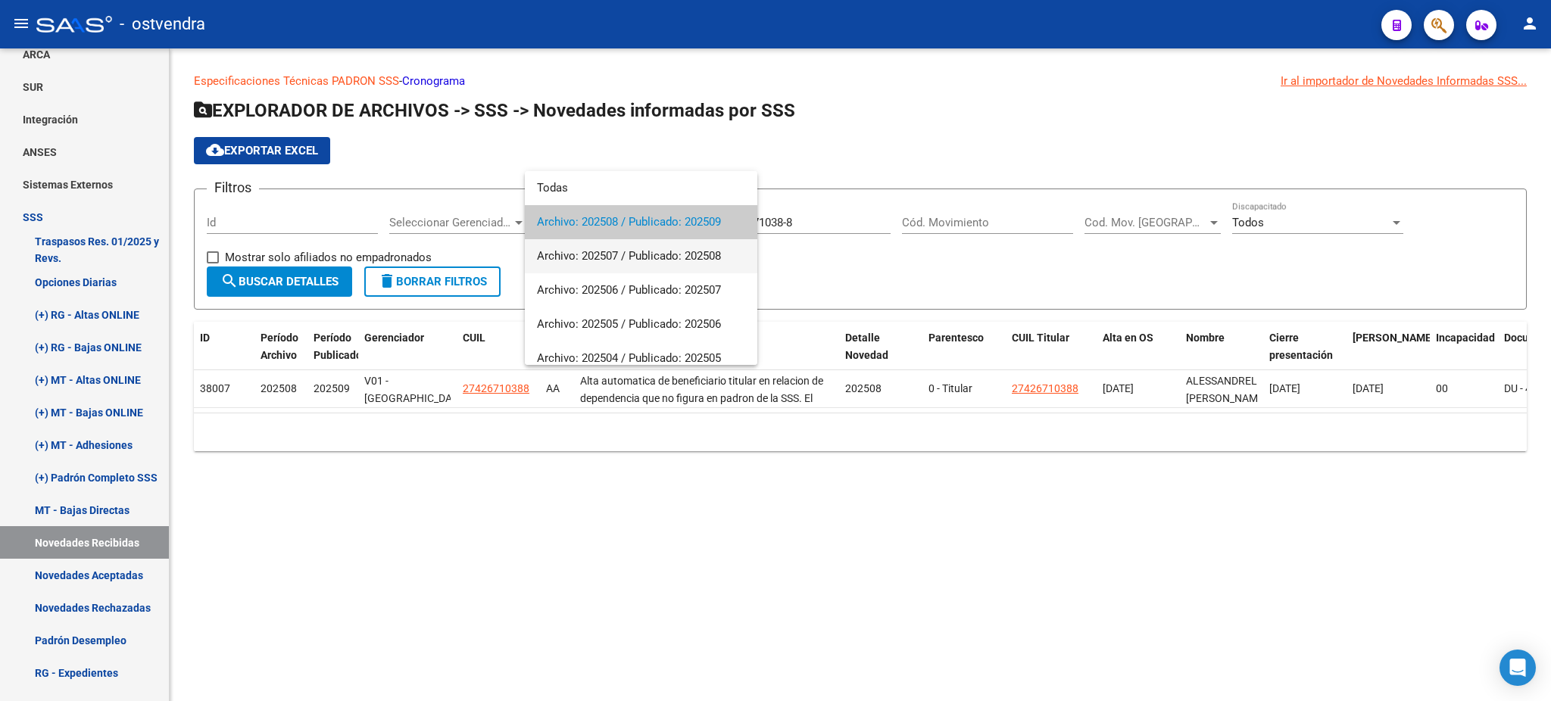
click at [624, 253] on span "Archivo: 202507 / Publicado: 202508" at bounding box center [641, 256] width 208 height 34
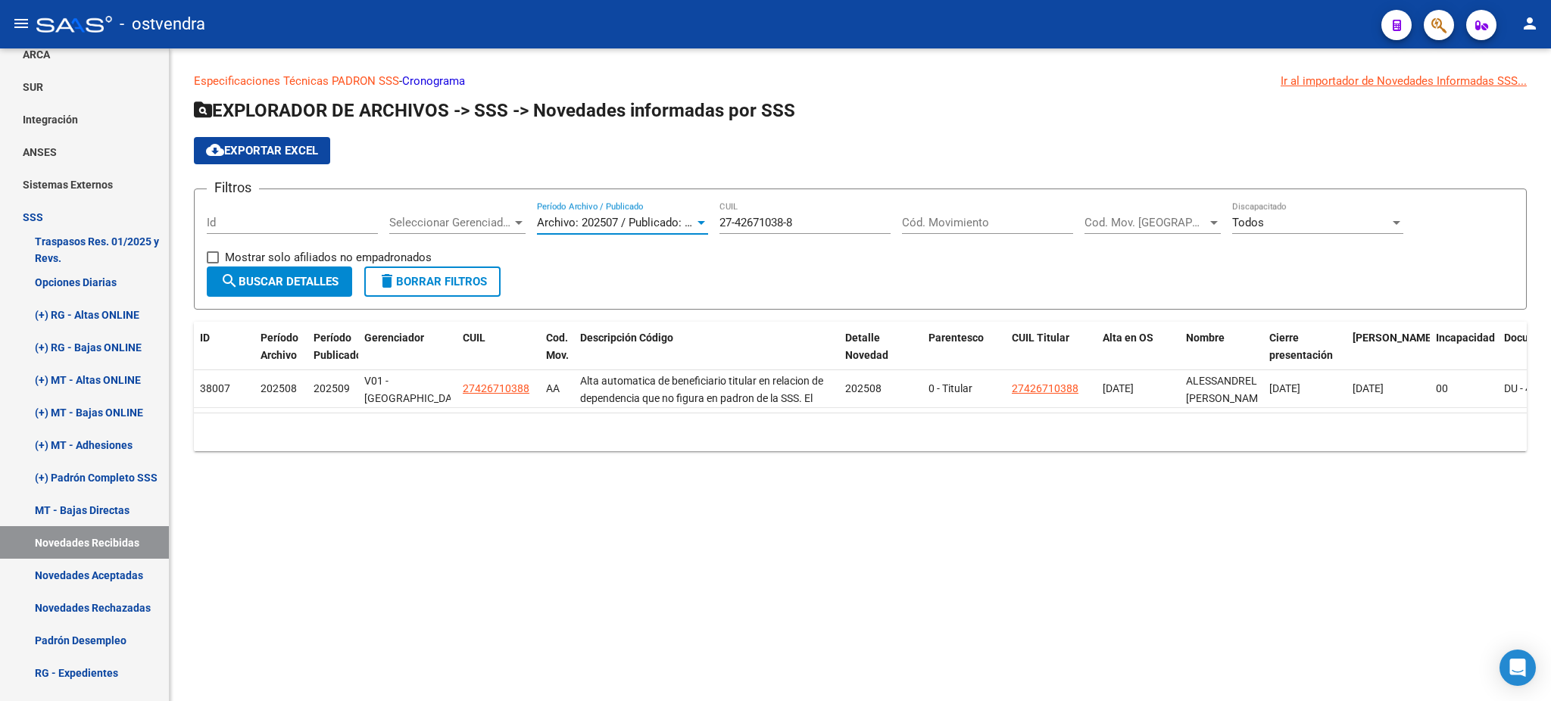
click at [332, 275] on span "search Buscar Detalles" at bounding box center [279, 282] width 118 height 14
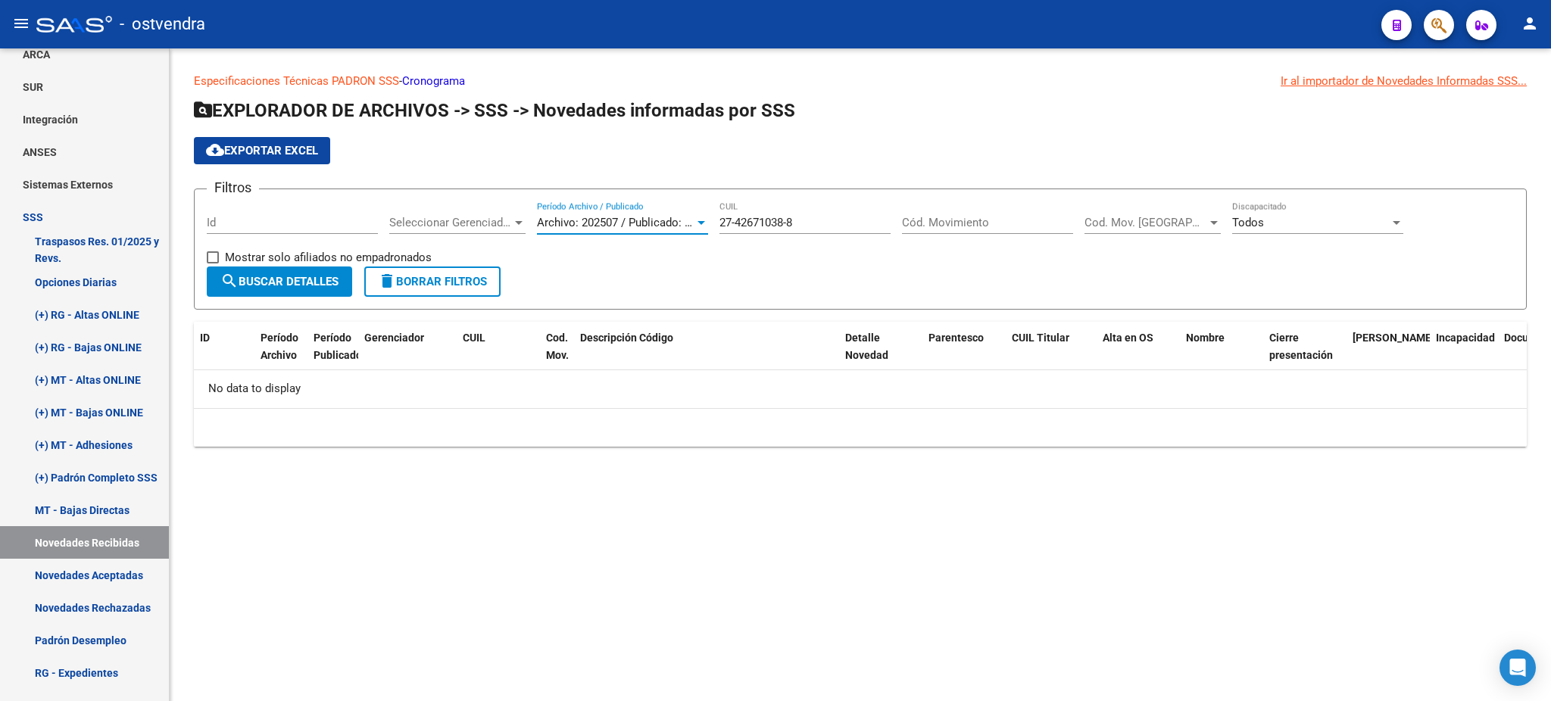
click at [579, 216] on span "Archivo: 202507 / Publicado: 202508" at bounding box center [629, 223] width 184 height 14
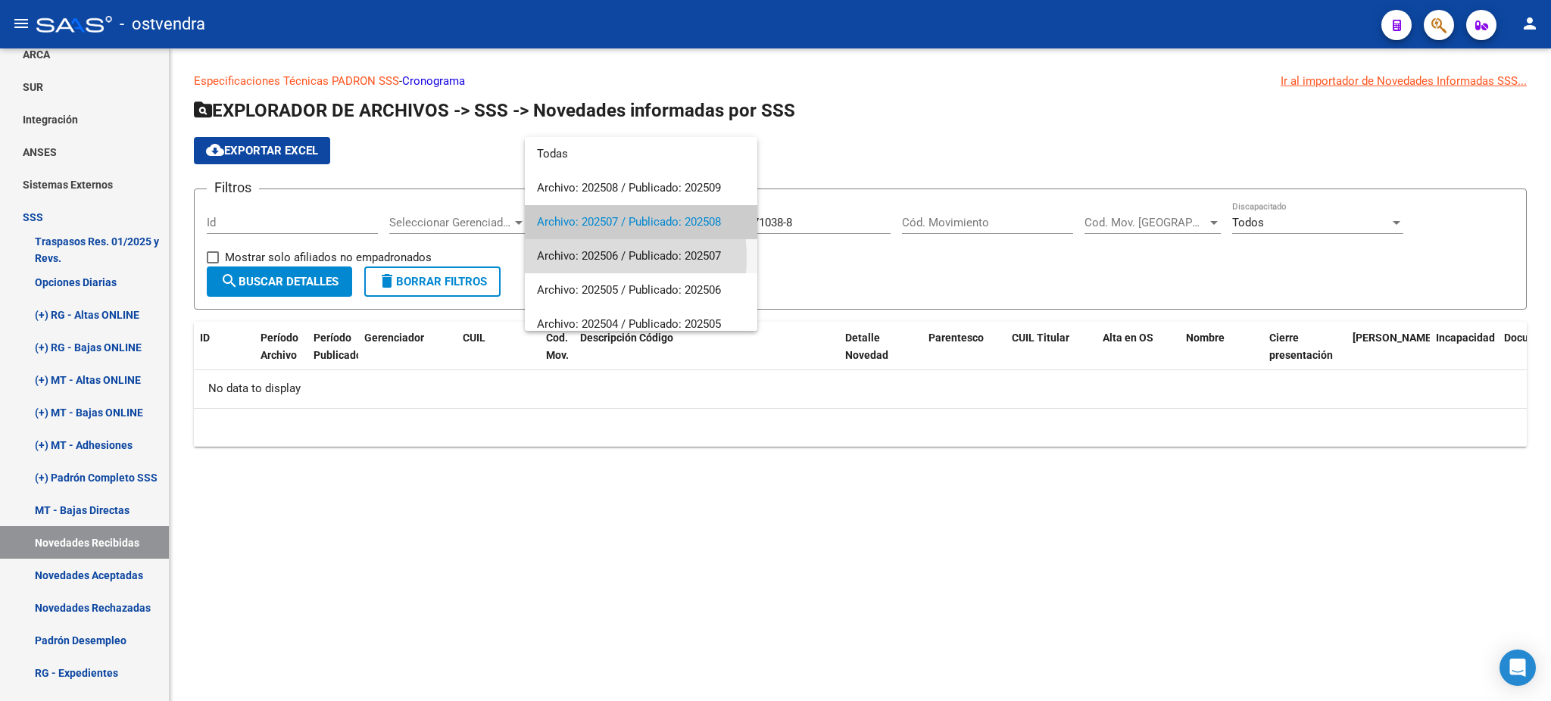
click at [569, 258] on span "Archivo: 202506 / Publicado: 202507" at bounding box center [641, 256] width 208 height 34
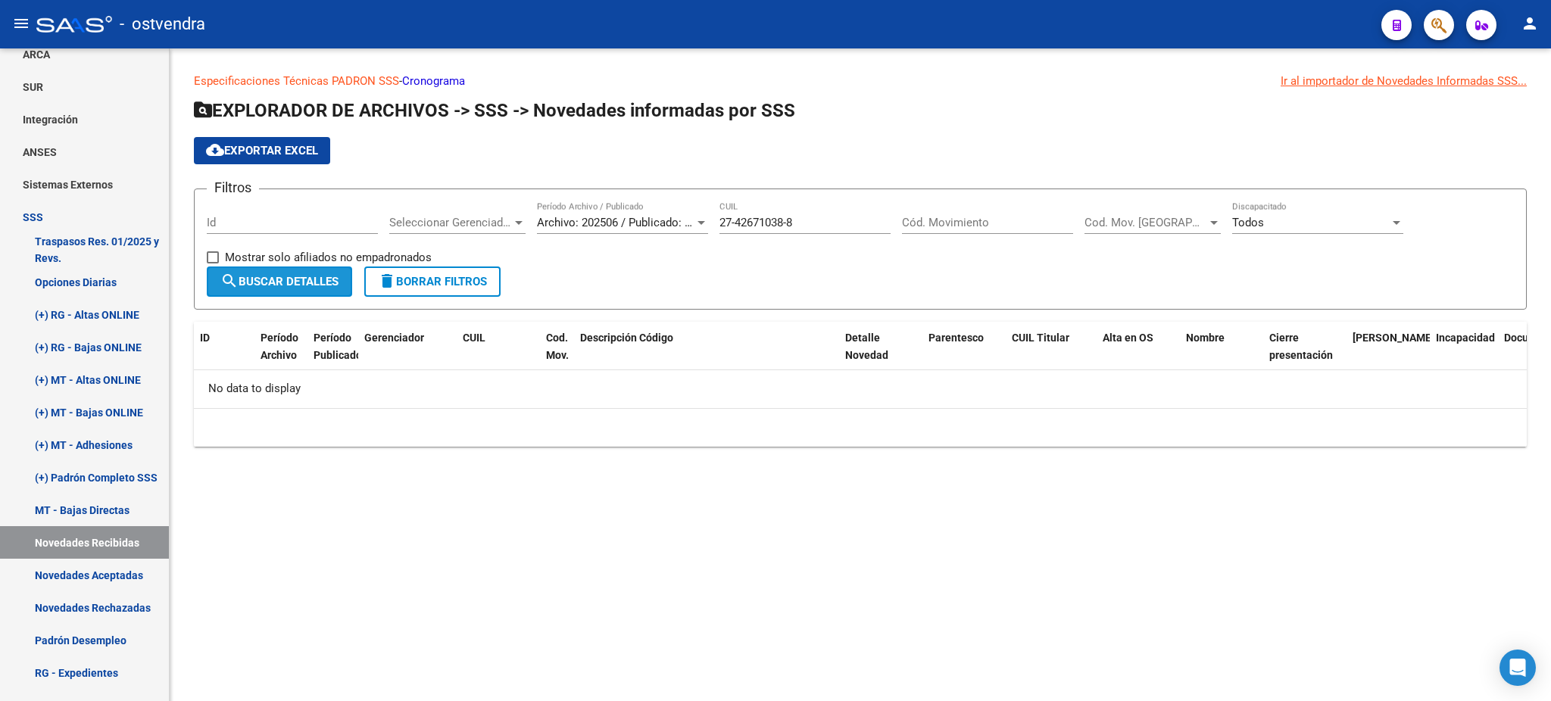
click at [315, 275] on span "search Buscar Detalles" at bounding box center [279, 282] width 118 height 14
click at [596, 216] on span "Archivo: 202506 / Publicado: 202507" at bounding box center [629, 223] width 184 height 14
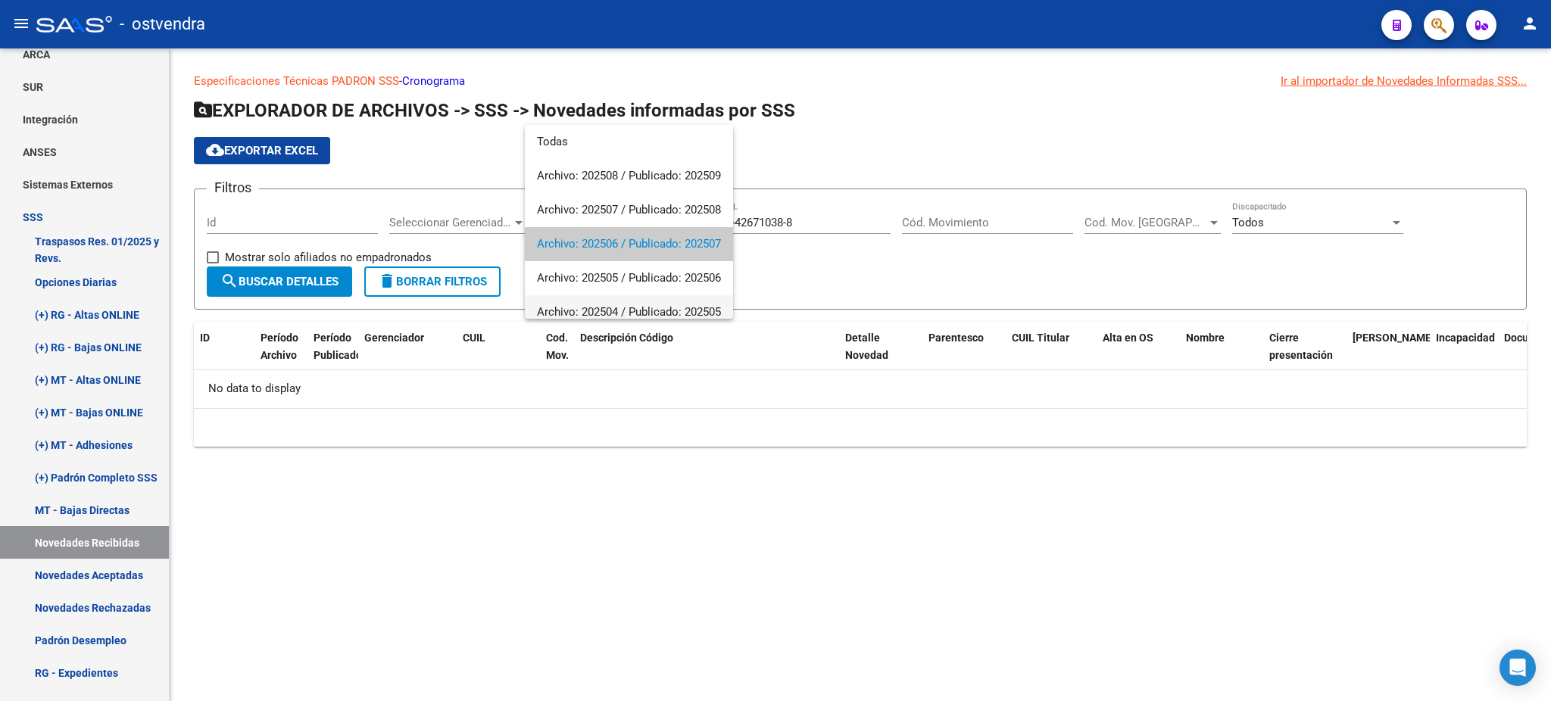
scroll to position [22, 0]
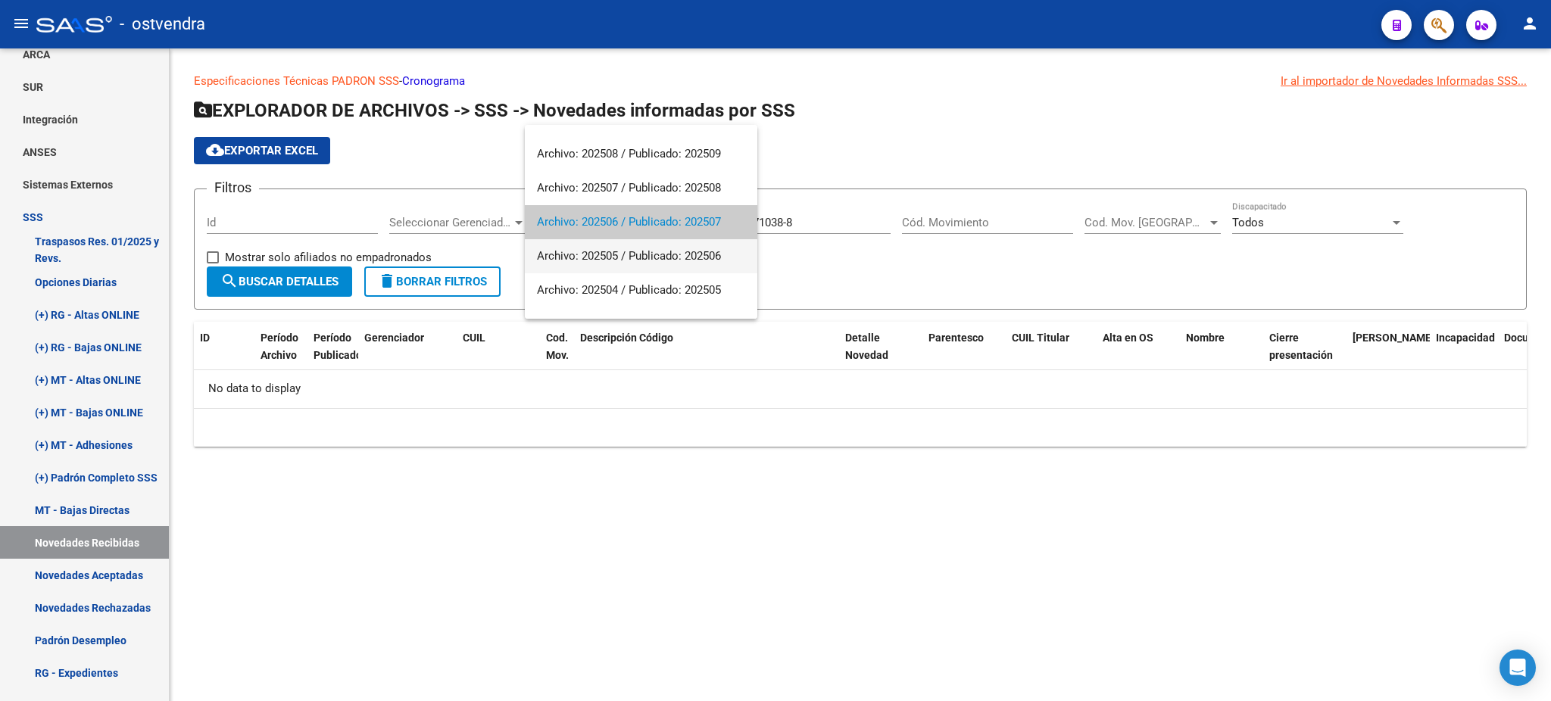
click at [588, 258] on span "Archivo: 202505 / Publicado: 202506" at bounding box center [641, 256] width 208 height 34
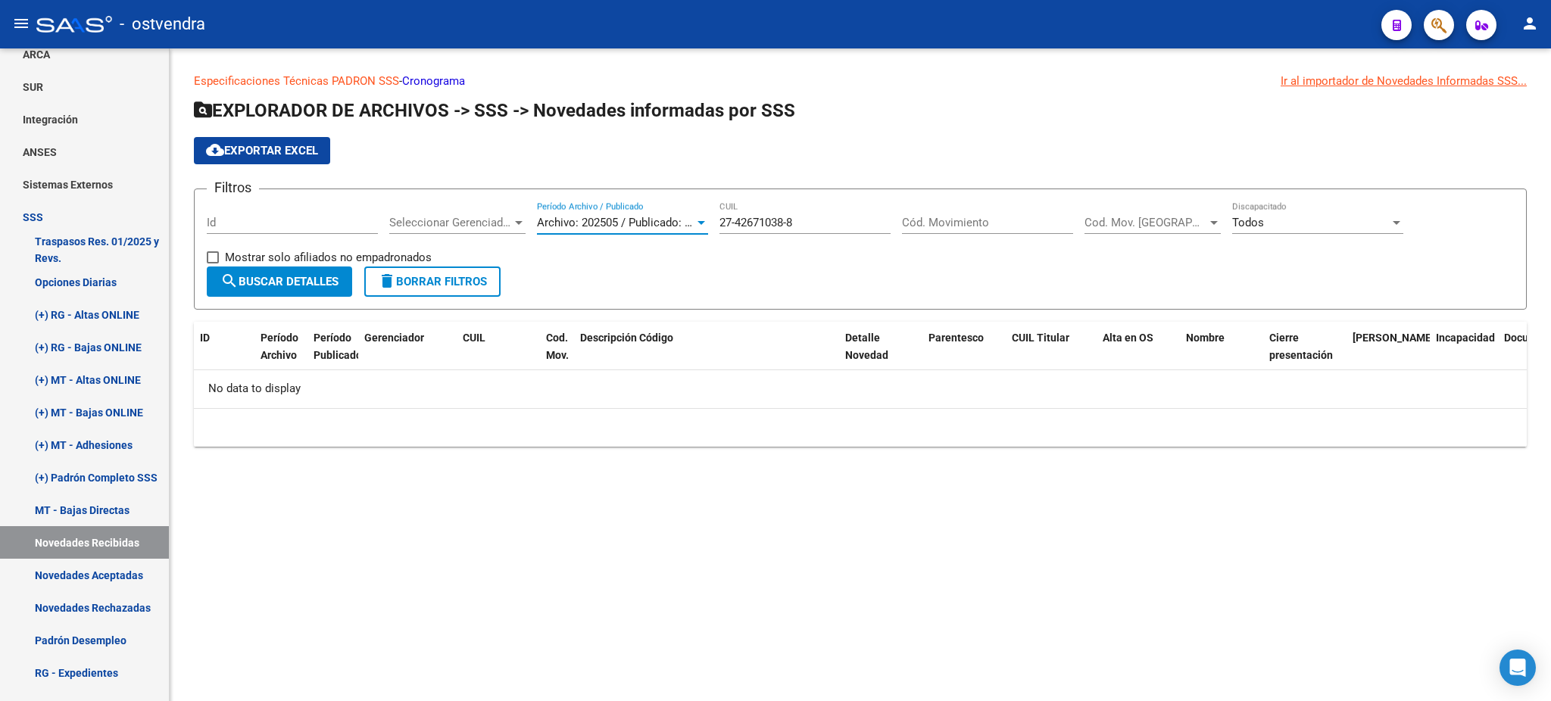
click at [333, 290] on button "search Buscar Detalles" at bounding box center [279, 282] width 145 height 30
drag, startPoint x: 555, startPoint y: 198, endPoint x: 517, endPoint y: 149, distance: 62.1
click at [523, 157] on app-list-header "EXPLORADOR DE ARCHIVOS -> SSS -> Novedades informadas por SSS cloud_download Ex…" at bounding box center [860, 203] width 1333 height 211
click at [612, 219] on span "Archivo: 202505 / Publicado: 202506" at bounding box center [629, 223] width 184 height 14
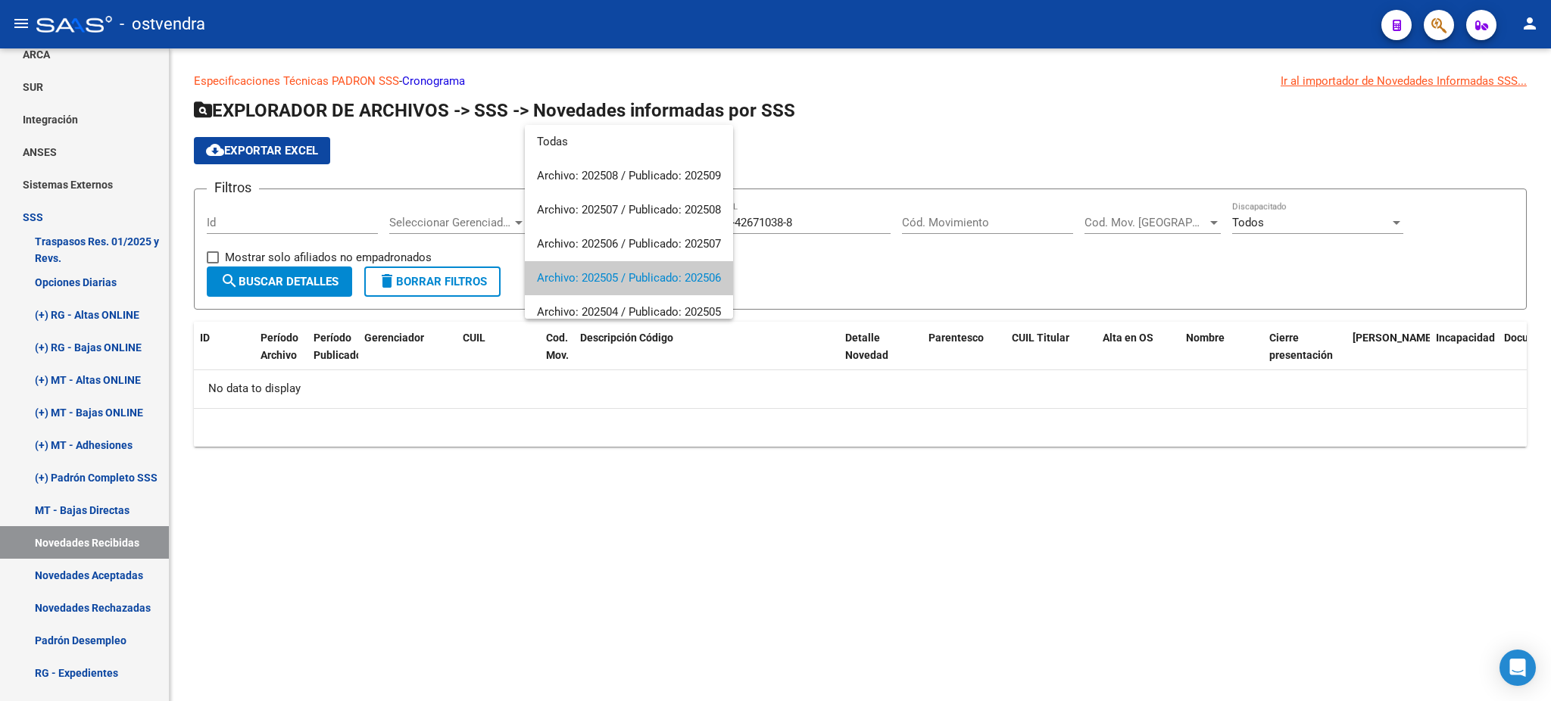
scroll to position [56, 0]
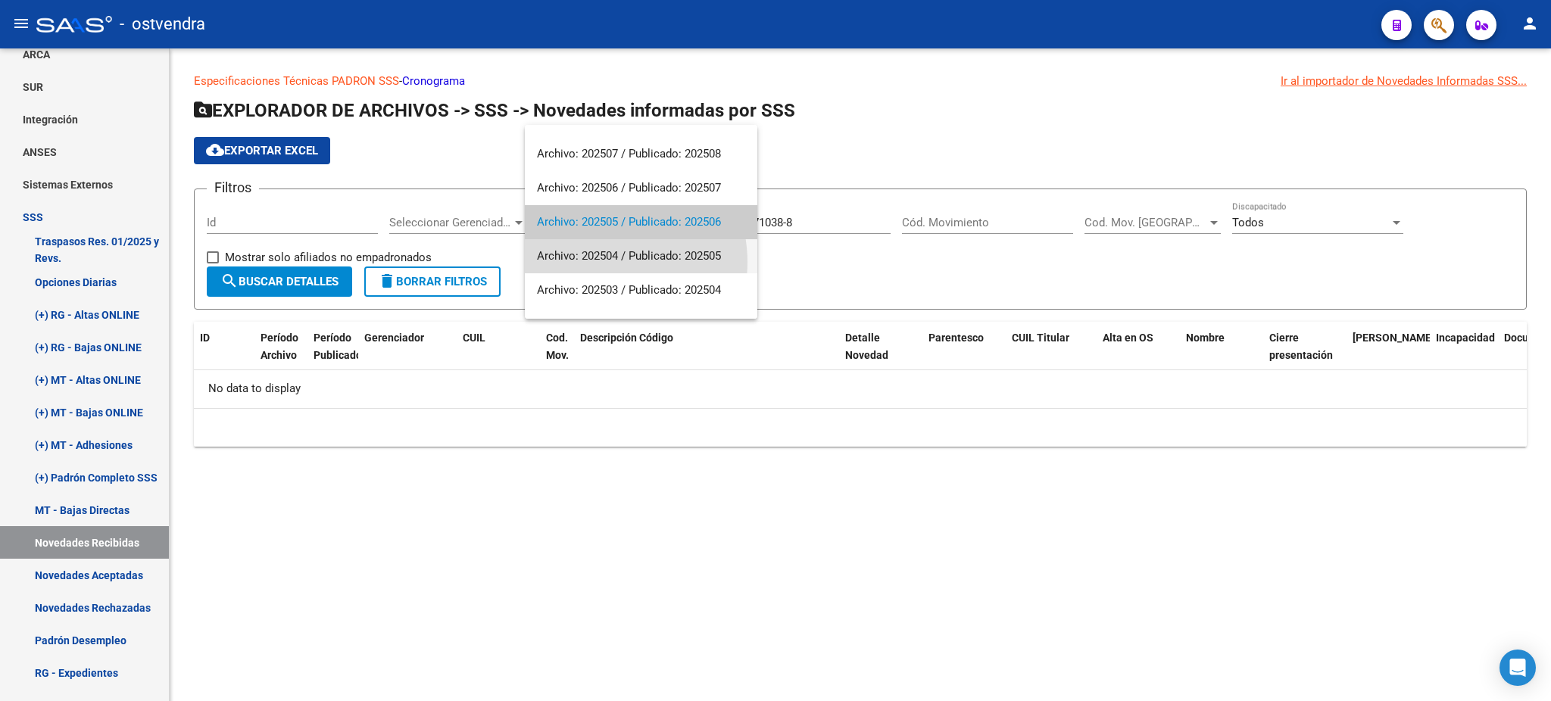
click at [602, 262] on span "Archivo: 202504 / Publicado: 202505" at bounding box center [641, 256] width 208 height 34
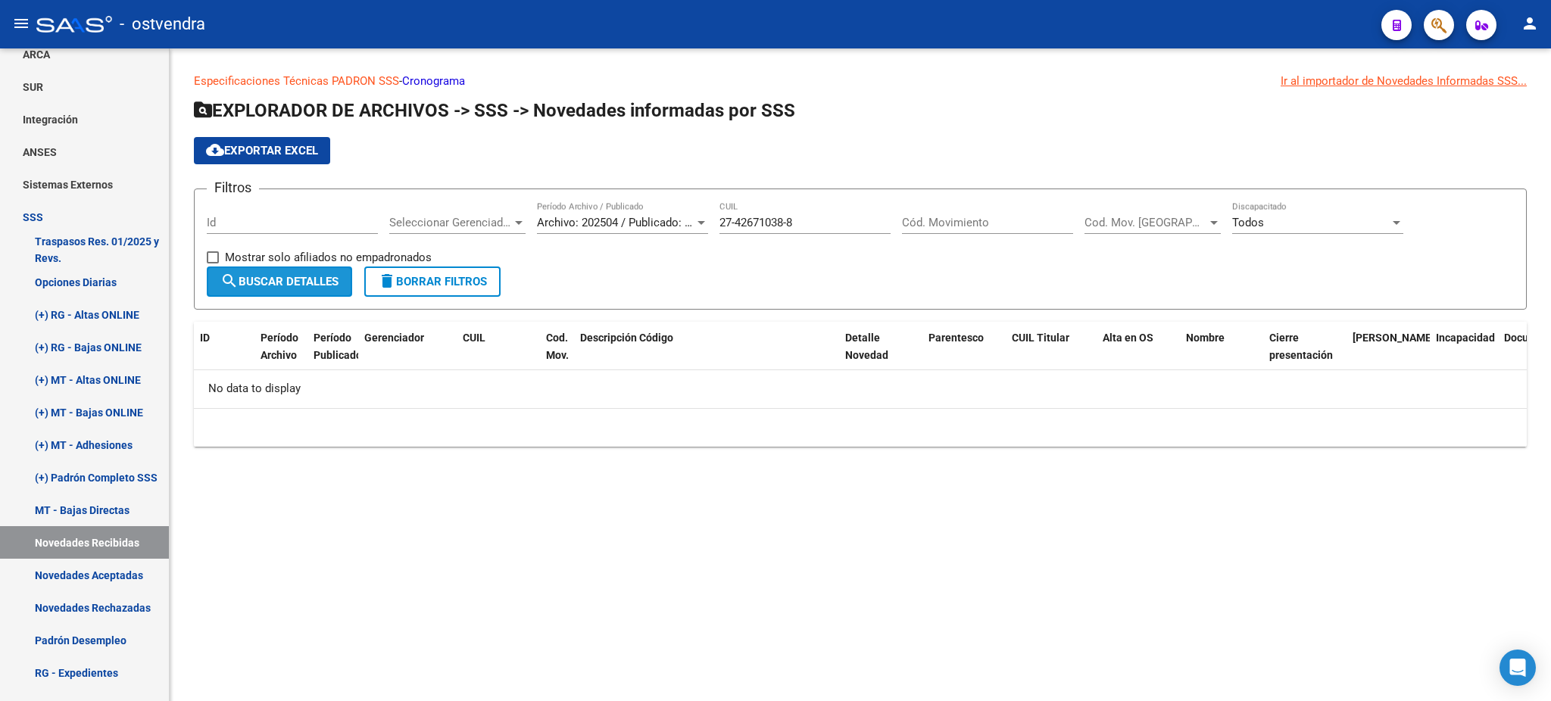
click at [317, 290] on button "search Buscar Detalles" at bounding box center [279, 282] width 145 height 30
drag, startPoint x: 826, startPoint y: 219, endPoint x: 661, endPoint y: 230, distance: 165.5
click at [661, 230] on div "Filtros Id Seleccionar Gerenciador Seleccionar Gerenciador Archivo: 202504 / Pu…" at bounding box center [860, 233] width 1307 height 65
click at [115, 570] on link "Novedades Aceptadas" at bounding box center [84, 575] width 169 height 33
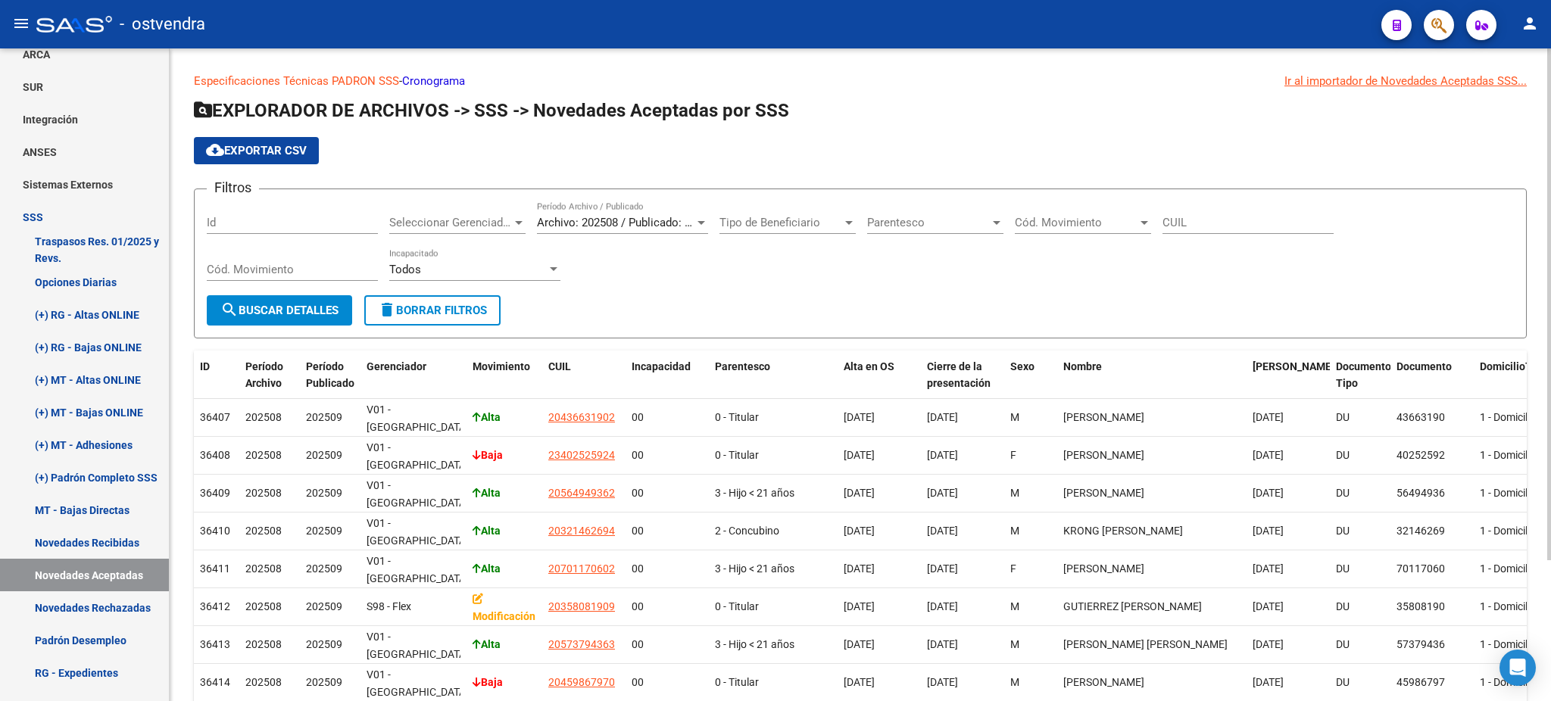
drag, startPoint x: 1248, startPoint y: 211, endPoint x: 1234, endPoint y: 228, distance: 22.6
click at [1249, 211] on div "CUIL" at bounding box center [1247, 217] width 171 height 33
click at [1233, 229] on div "CUIL" at bounding box center [1247, 217] width 171 height 33
paste input "27-42671038-8"
type input "27-42671038-8"
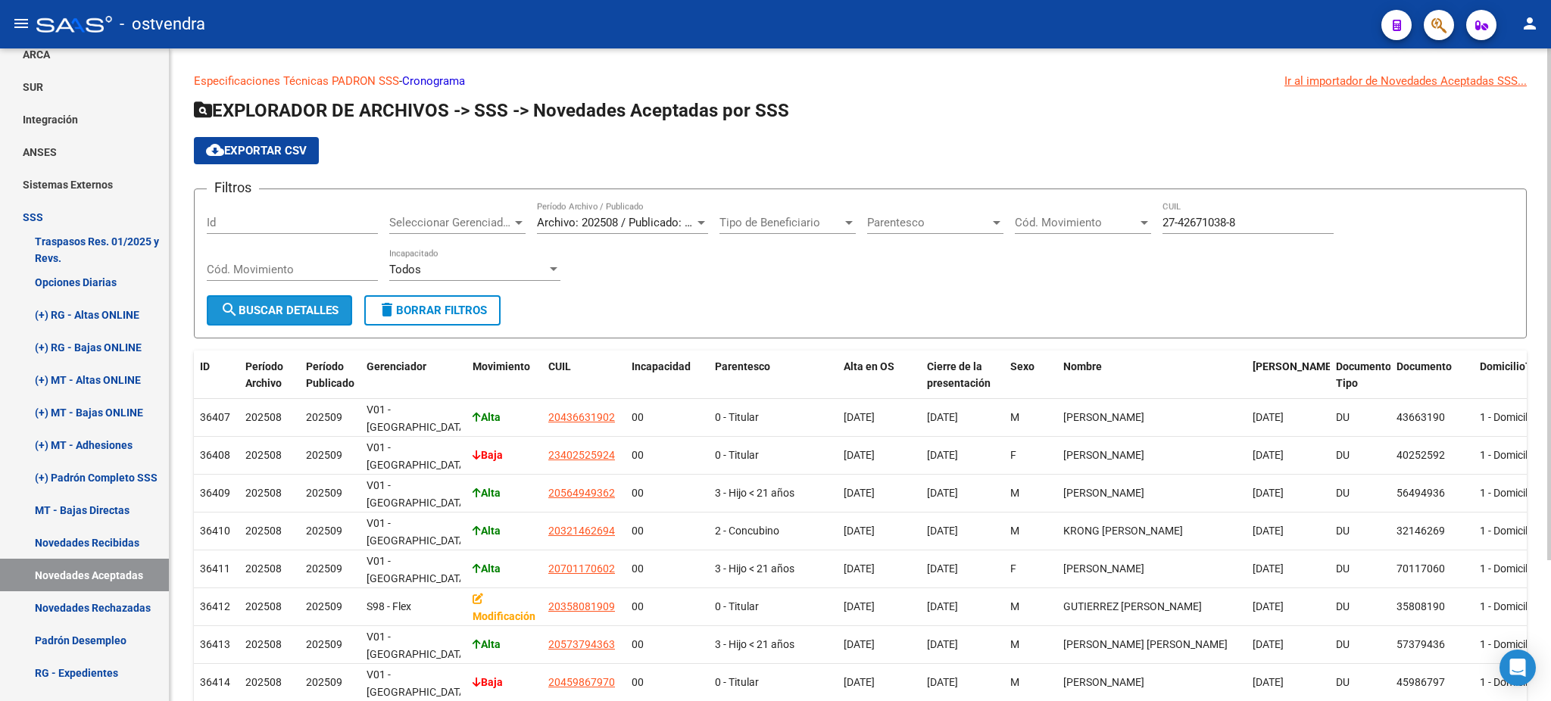
click at [268, 295] on button "search Buscar Detalles" at bounding box center [279, 310] width 145 height 30
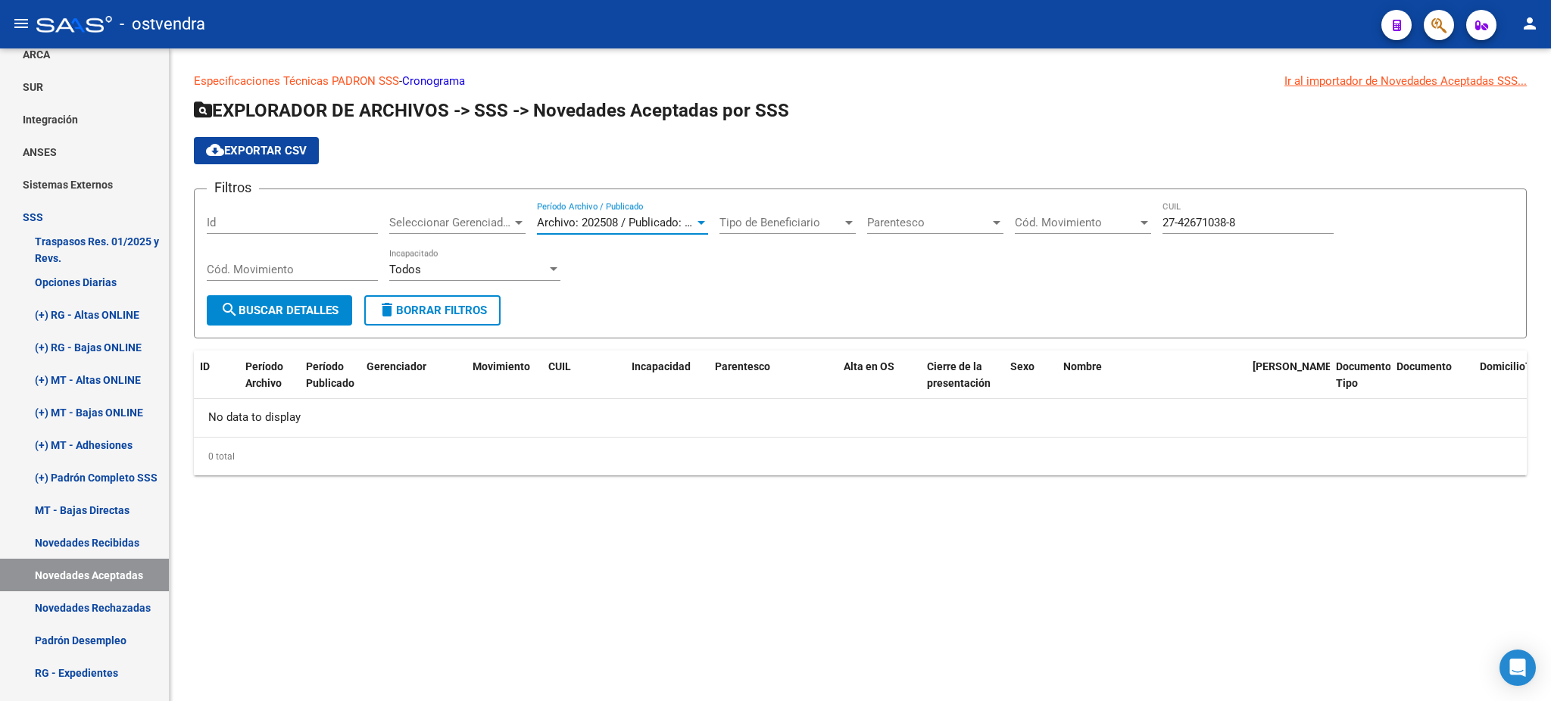
click at [643, 227] on span "Archivo: 202508 / Publicado: 202509" at bounding box center [629, 223] width 184 height 14
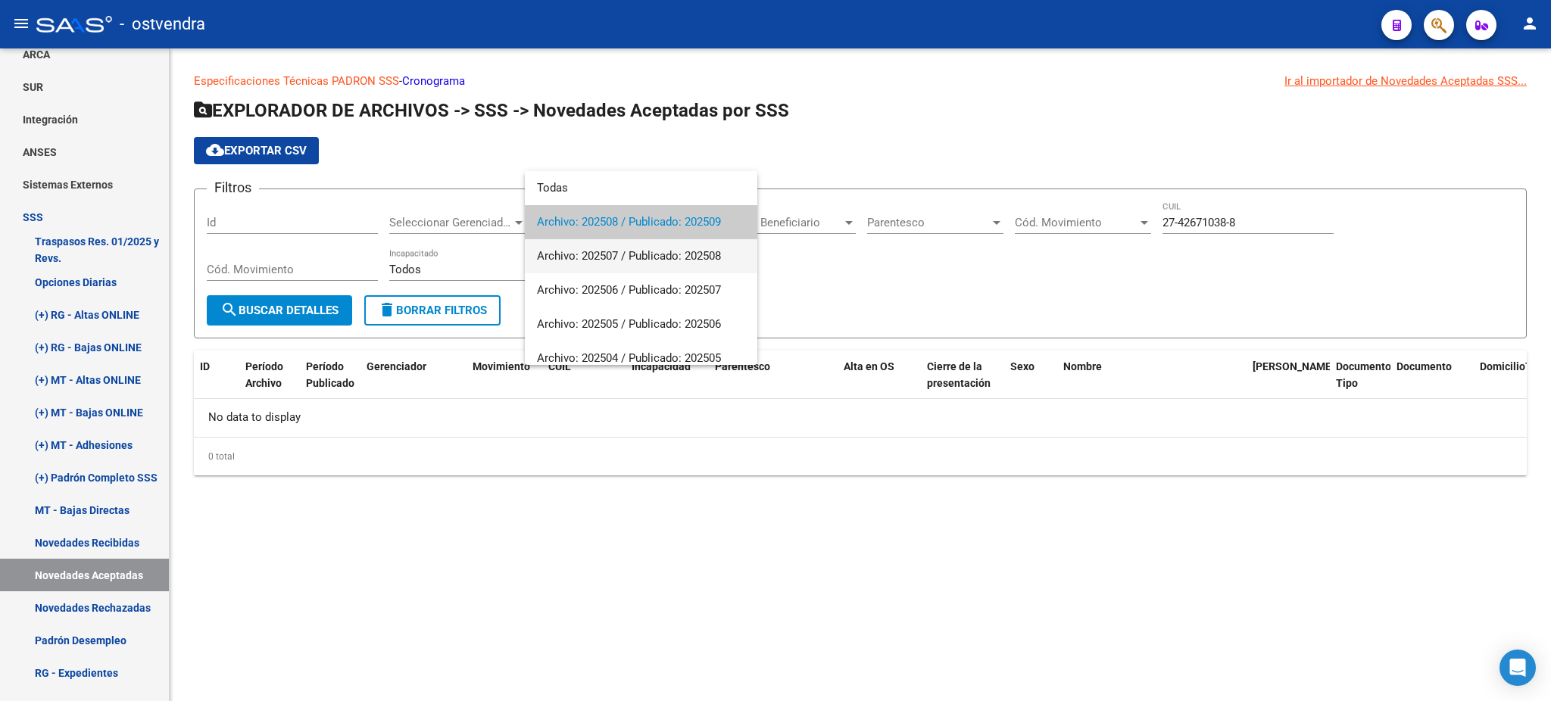
drag, startPoint x: 621, startPoint y: 248, endPoint x: 529, endPoint y: 267, distance: 93.4
click at [620, 248] on span "Archivo: 202507 / Publicado: 202508" at bounding box center [641, 256] width 208 height 34
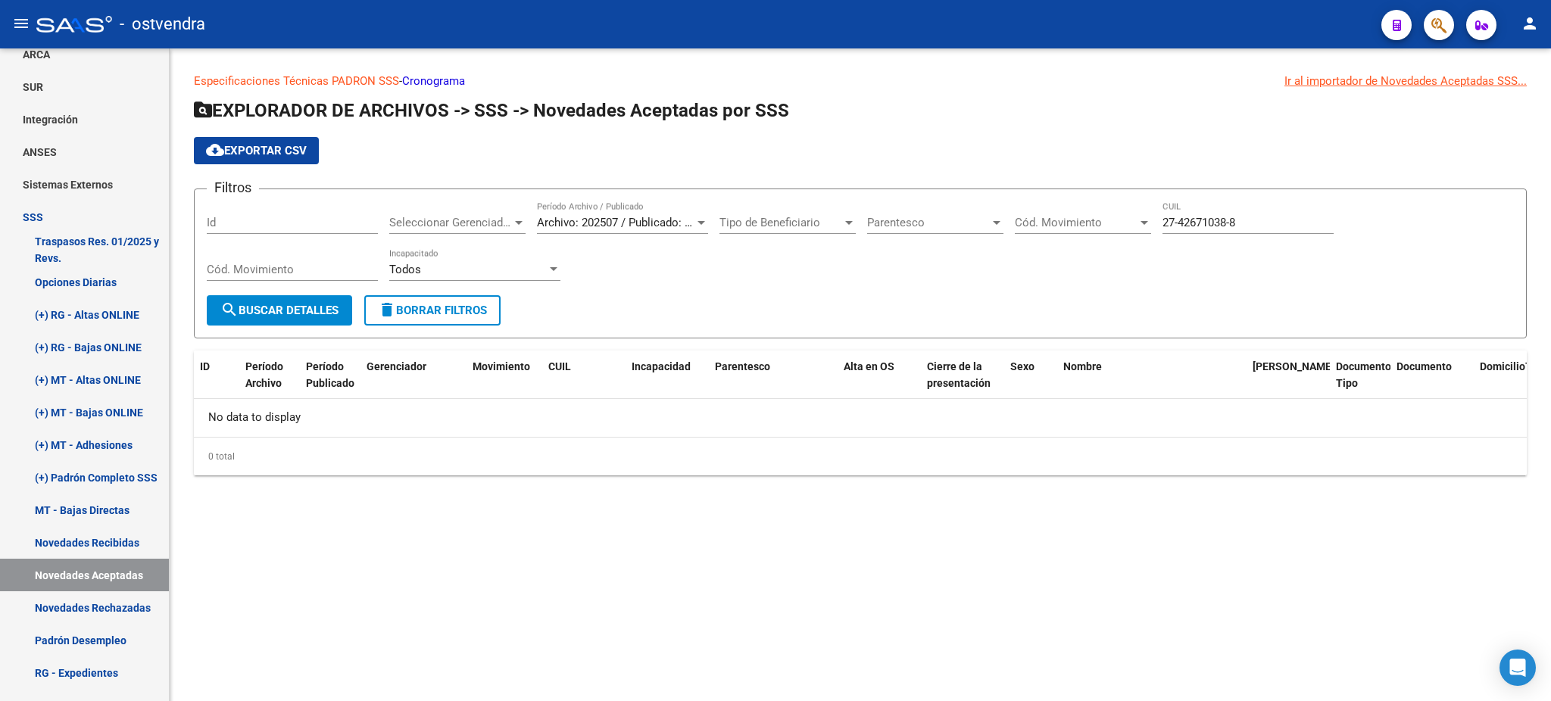
click at [309, 325] on form "Filtros Id Seleccionar Gerenciador Seleccionar Gerenciador Archivo: 202507 / Pu…" at bounding box center [860, 264] width 1333 height 150
click at [258, 310] on span "search Buscar Detalles" at bounding box center [279, 311] width 118 height 14
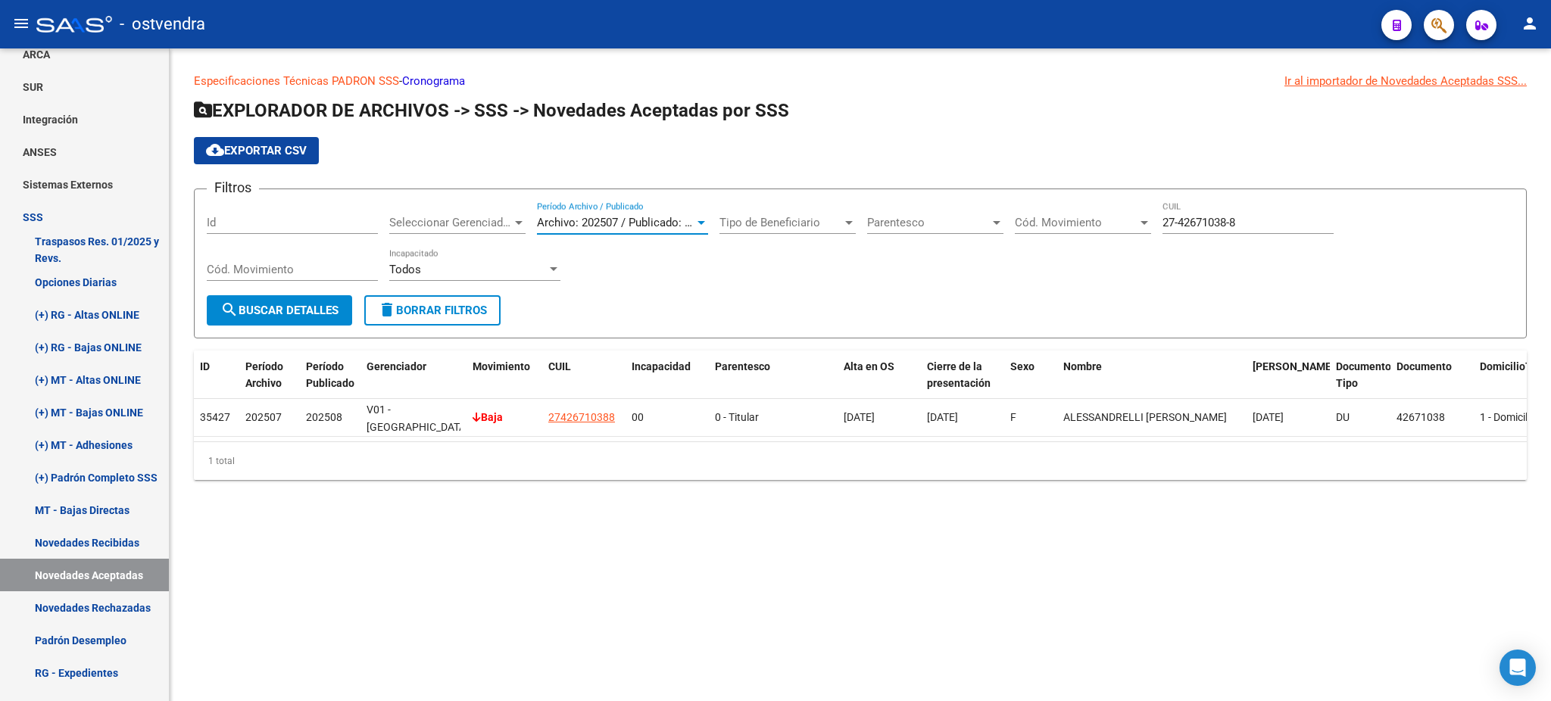
drag, startPoint x: 594, startPoint y: 215, endPoint x: 616, endPoint y: 268, distance: 57.7
click at [616, 270] on div "Filtros Id Seleccionar Gerenciador Seleccionar Gerenciador Archivo: 202507 / Pu…" at bounding box center [860, 248] width 1307 height 94
click at [623, 285] on div "Filtros Id Seleccionar Gerenciador Seleccionar Gerenciador Archivo: 202507 / Pu…" at bounding box center [860, 248] width 1307 height 94
click at [632, 185] on app-list-header "EXPLORADOR DE ARCHIVOS -> SSS -> Novedades Aceptadas por SSS cloud_download Exp…" at bounding box center [860, 218] width 1333 height 240
click at [634, 212] on div "Archivo: 202507 / Publicado: 202508 Período Archivo / Publicado" at bounding box center [622, 217] width 171 height 33
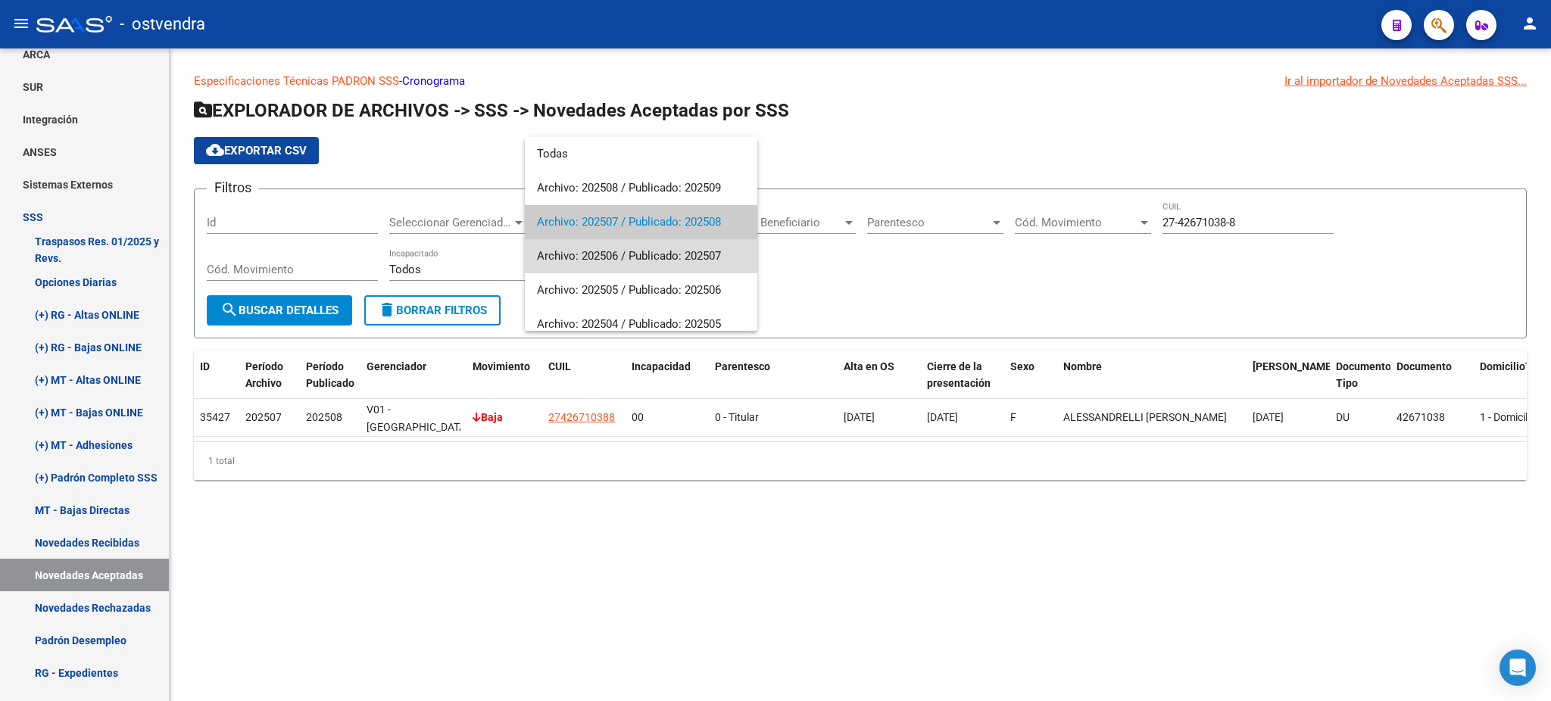
click at [647, 253] on span "Archivo: 202506 / Publicado: 202507" at bounding box center [641, 256] width 208 height 34
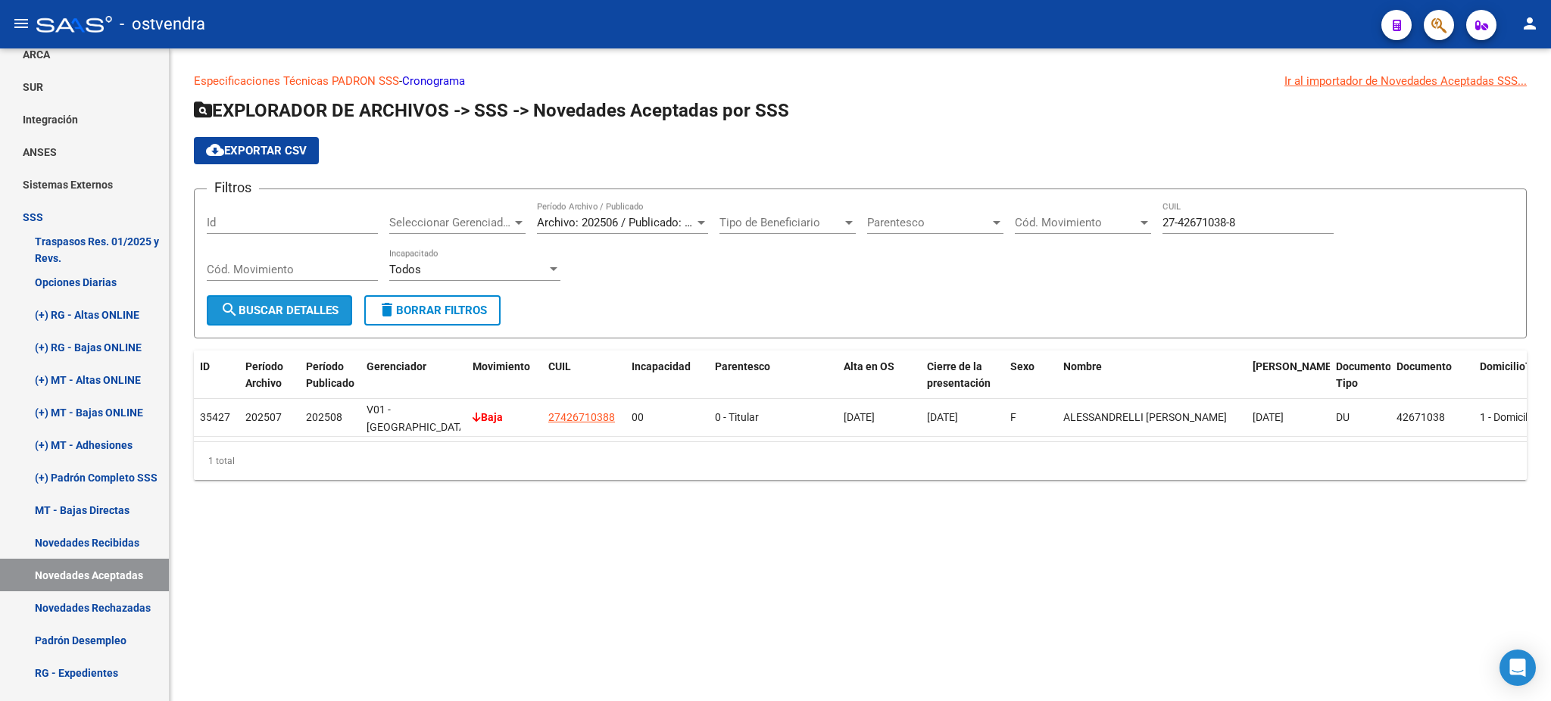
click at [270, 297] on button "search Buscar Detalles" at bounding box center [279, 310] width 145 height 30
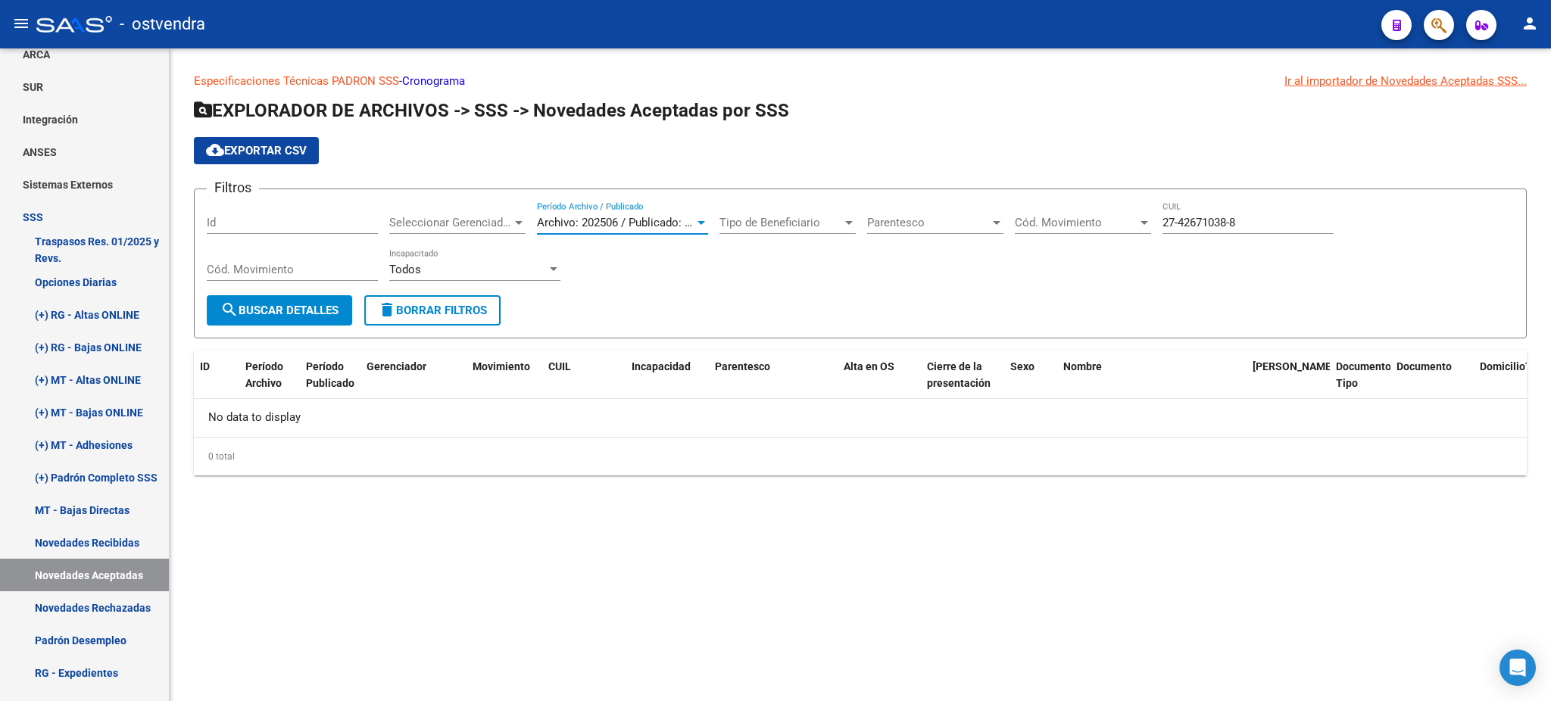
click at [574, 223] on span "Archivo: 202506 / Publicado: 202507" at bounding box center [629, 223] width 184 height 14
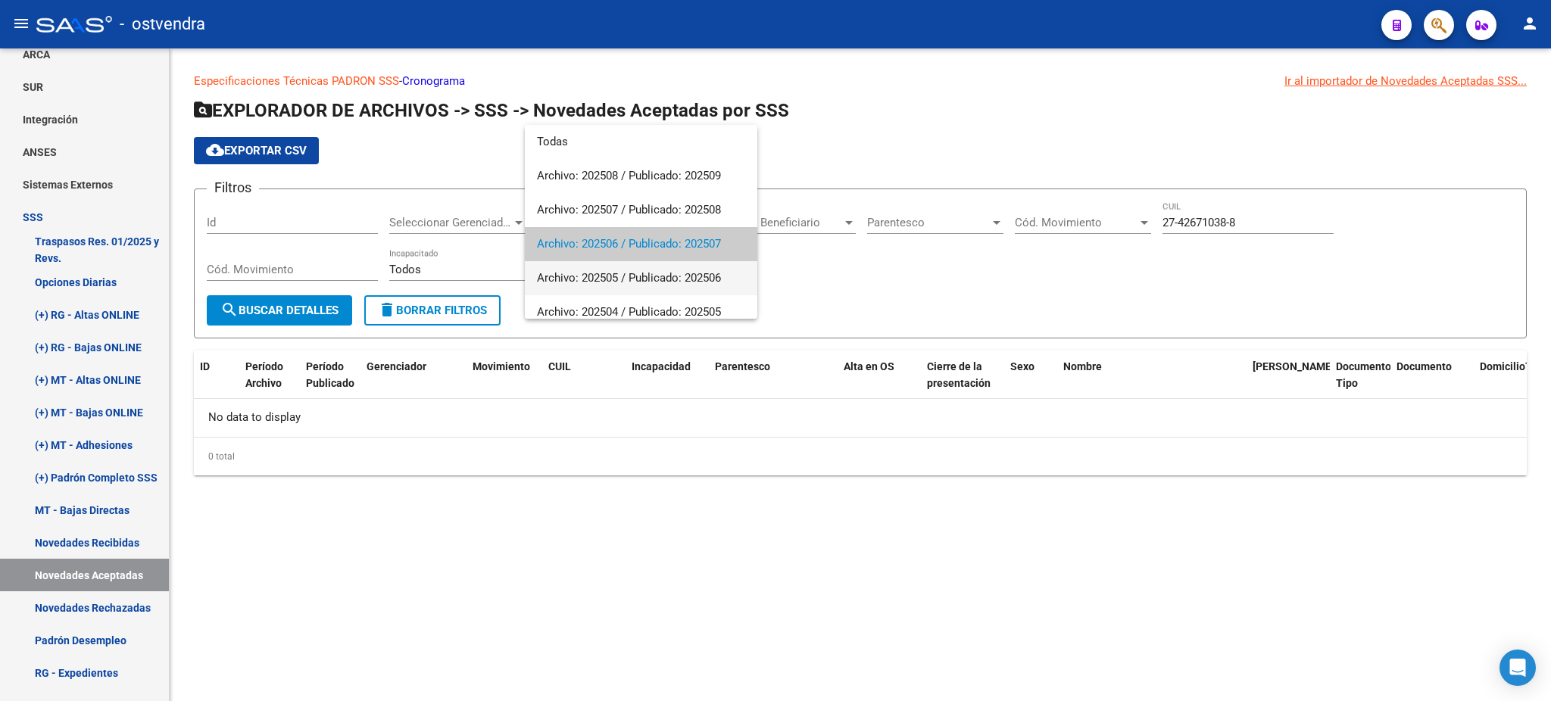
scroll to position [22, 0]
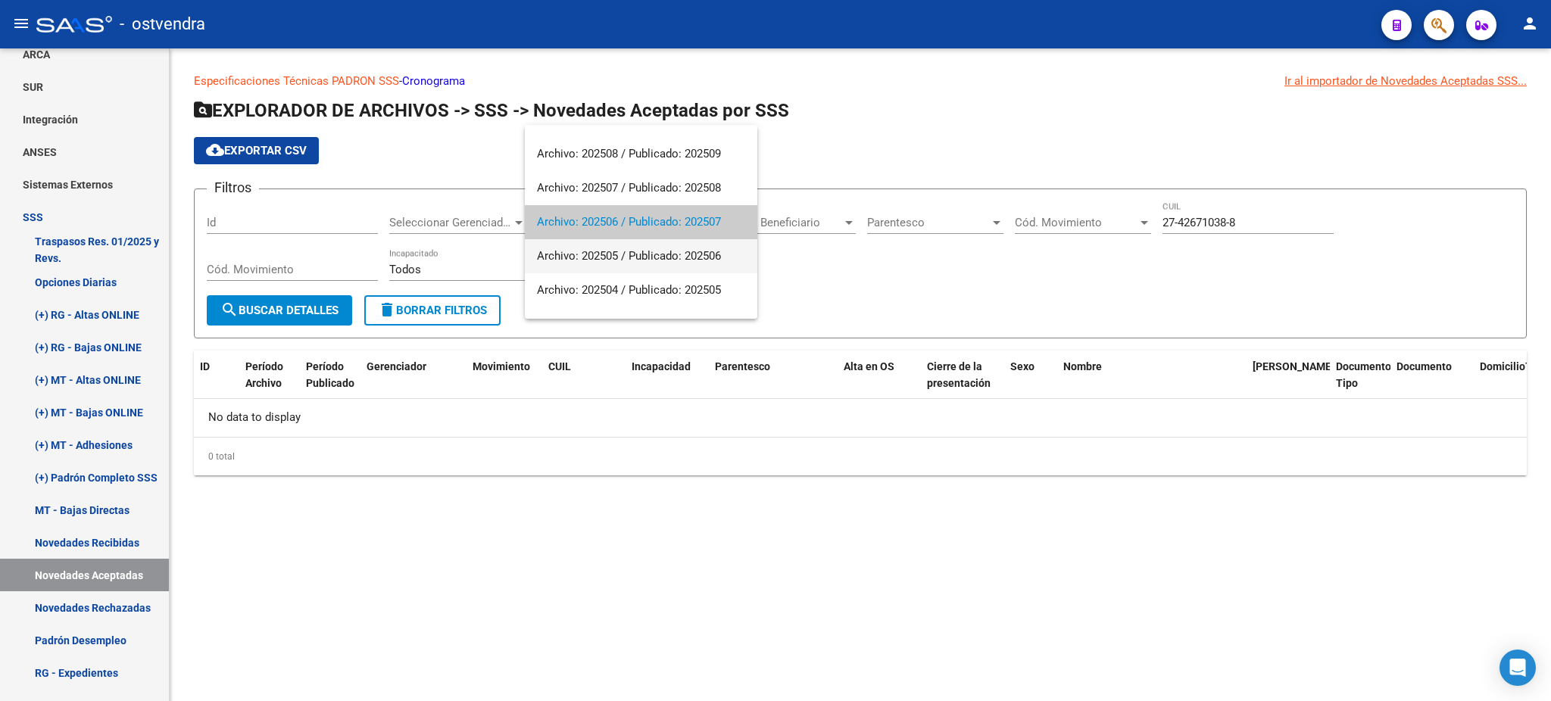
click at [568, 256] on span "Archivo: 202505 / Publicado: 202506" at bounding box center [641, 256] width 208 height 34
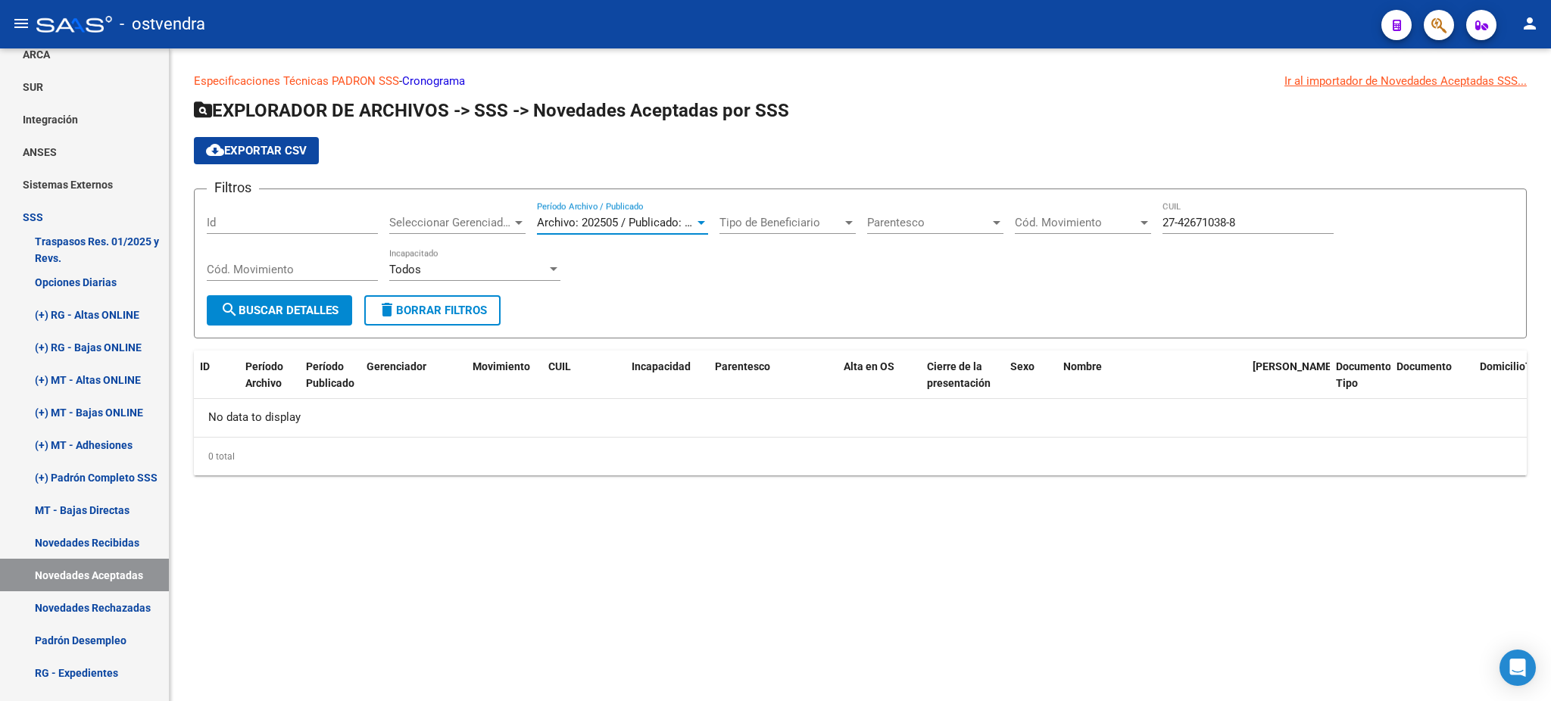
click at [311, 311] on span "search Buscar Detalles" at bounding box center [279, 311] width 118 height 14
click at [254, 74] on link "Especificaciones Técnicas PADRON SSS" at bounding box center [296, 81] width 205 height 14
click at [598, 222] on span "Archivo: 202505 / Publicado: 202506" at bounding box center [629, 223] width 184 height 14
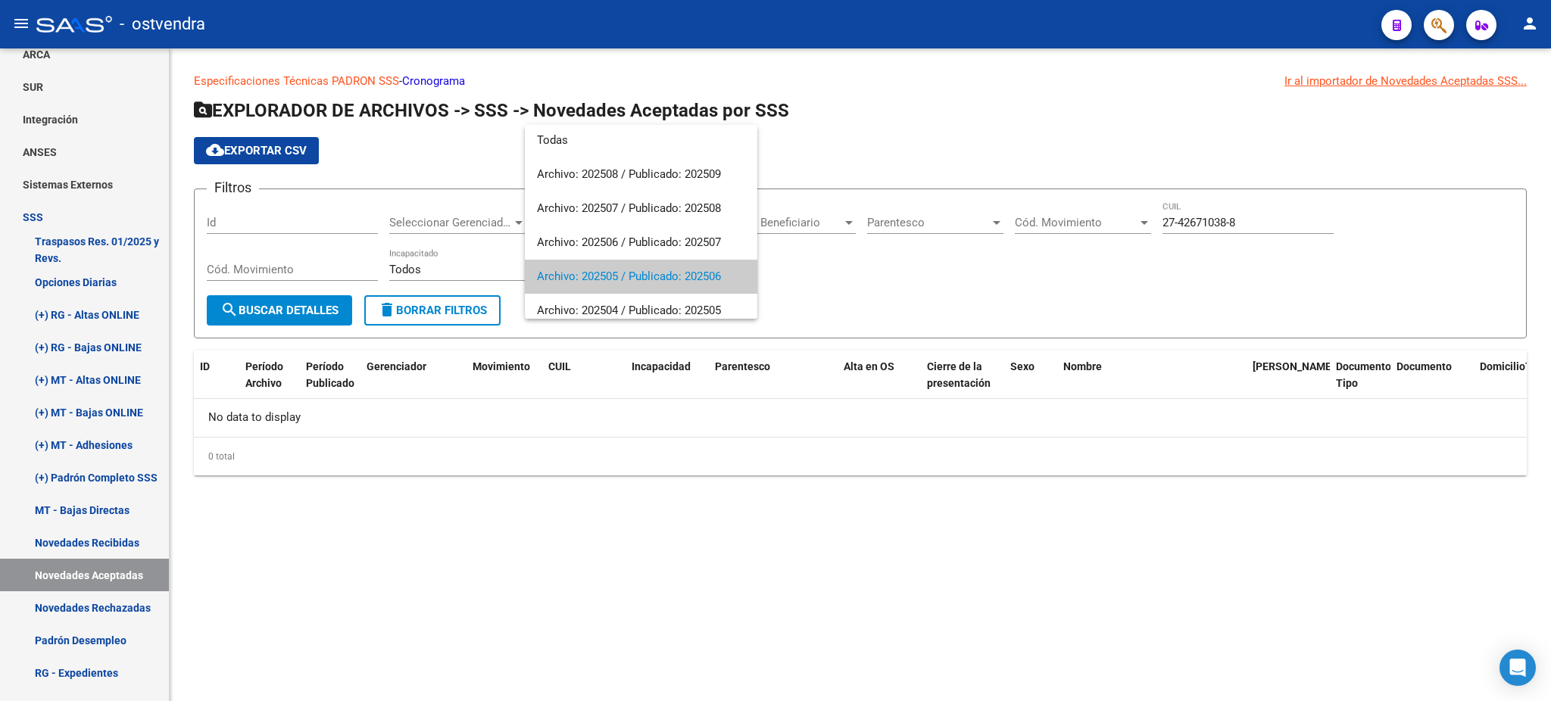
scroll to position [0, 0]
click at [586, 248] on span "Archivo: 202506 / Publicado: 202507" at bounding box center [641, 244] width 208 height 34
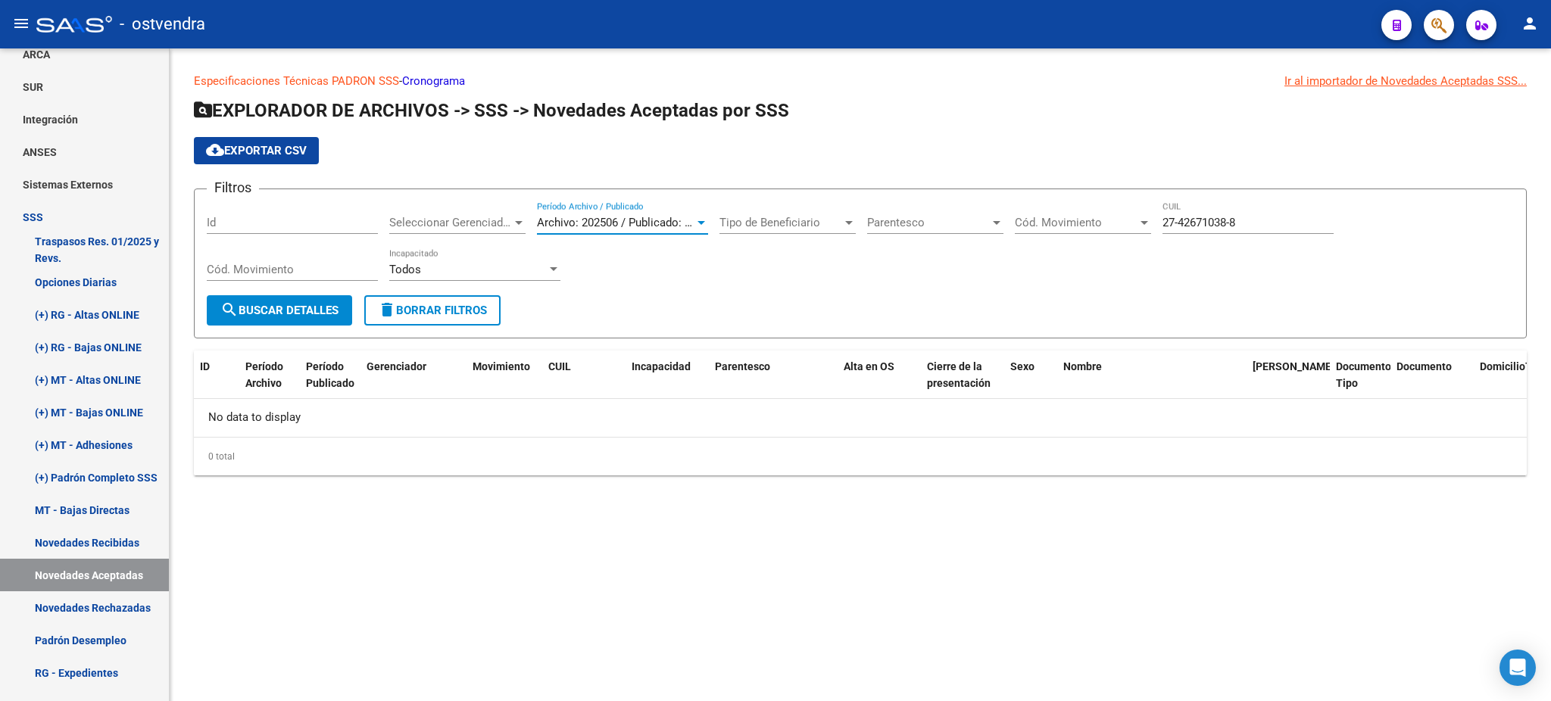
click at [307, 316] on button "search Buscar Detalles" at bounding box center [279, 310] width 145 height 30
click at [606, 223] on span "Archivo: 202506 / Publicado: 202507" at bounding box center [629, 223] width 184 height 14
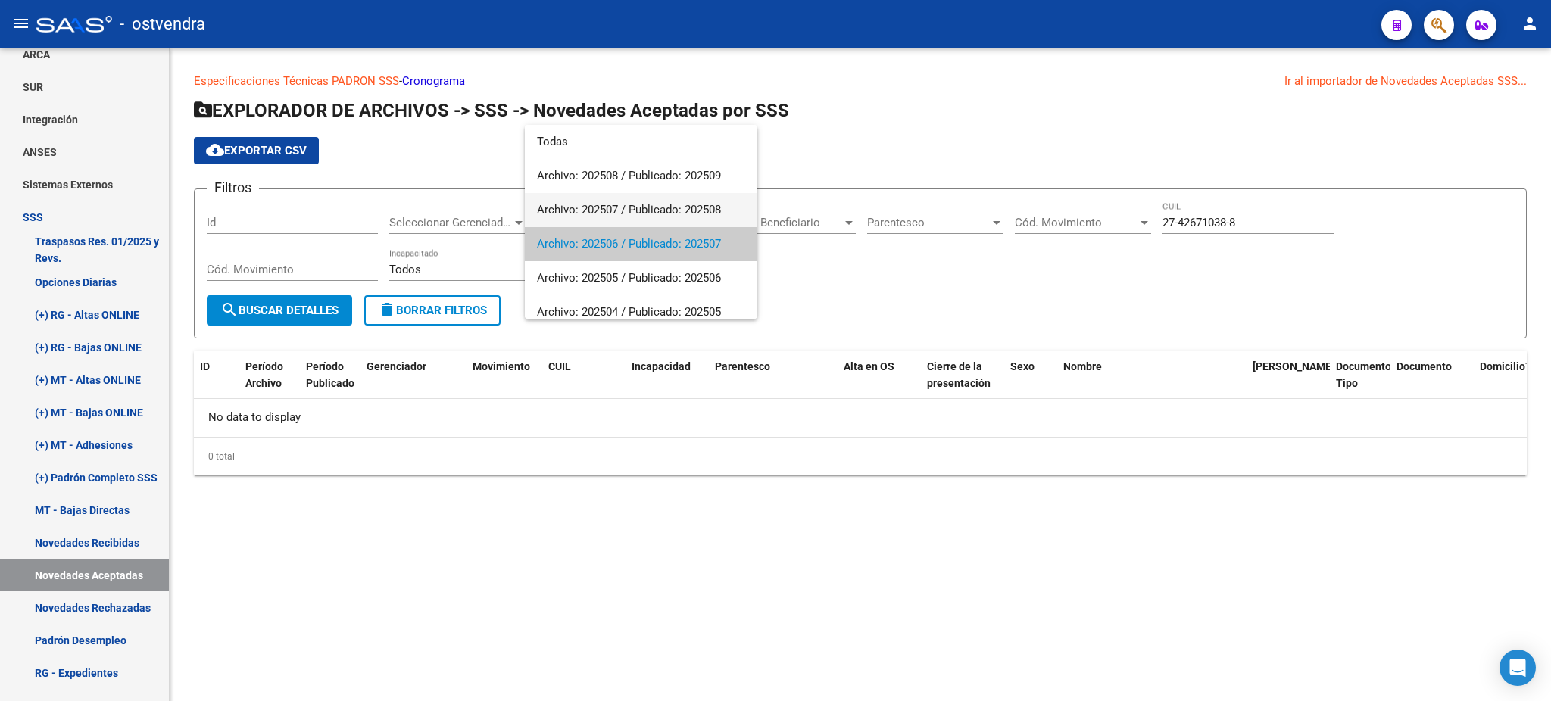
click at [613, 212] on span "Archivo: 202507 / Publicado: 202508" at bounding box center [641, 210] width 208 height 34
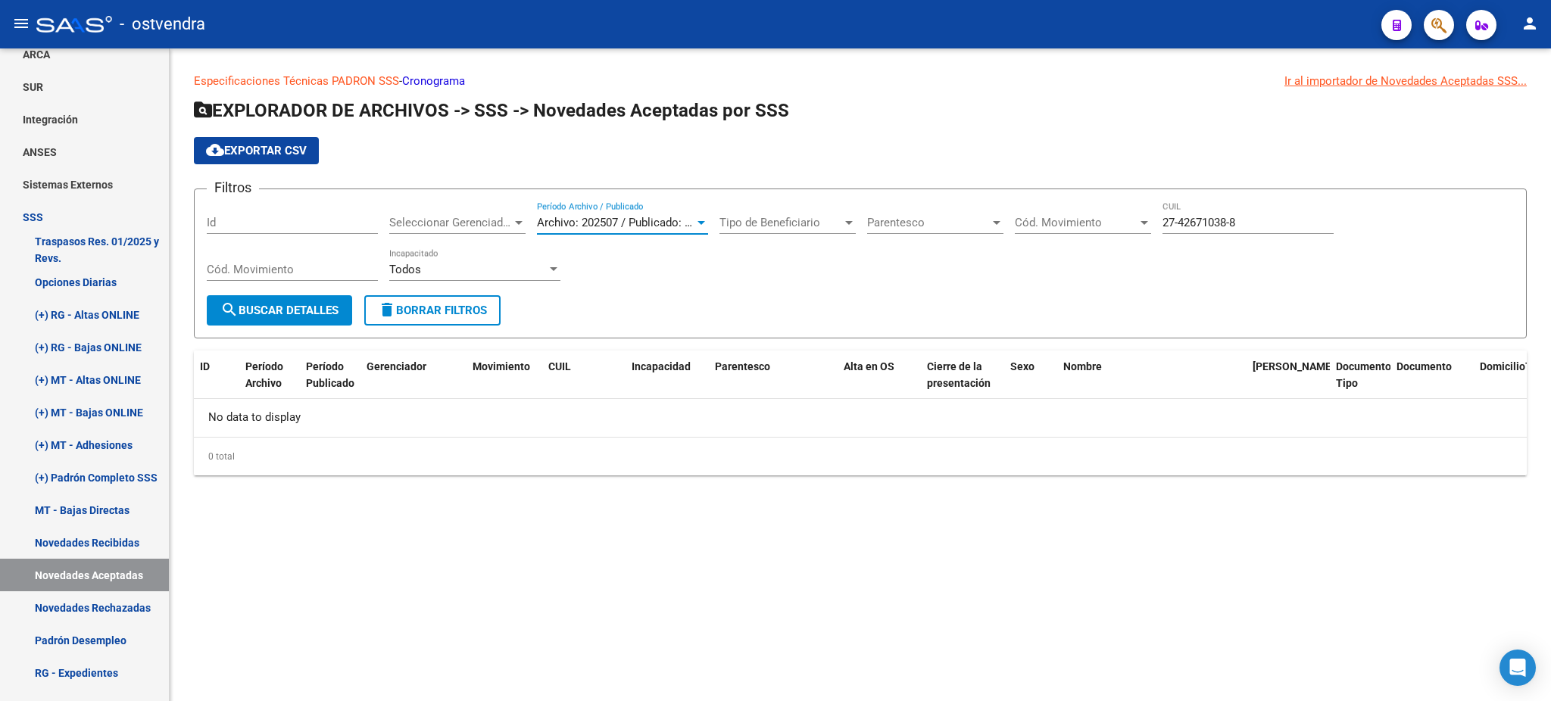
click at [279, 320] on button "search Buscar Detalles" at bounding box center [279, 310] width 145 height 30
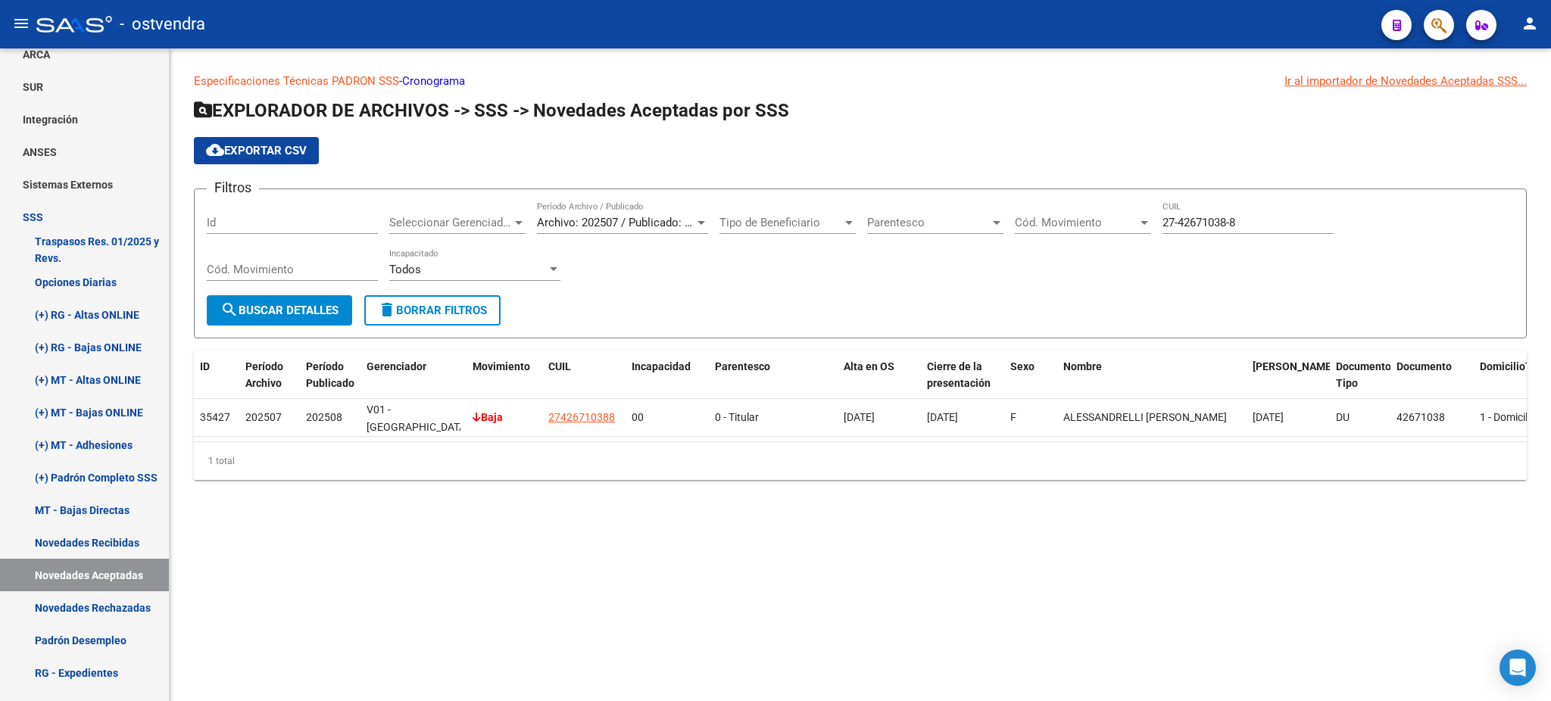
click at [725, 457] on div "1 total" at bounding box center [860, 461] width 1333 height 38
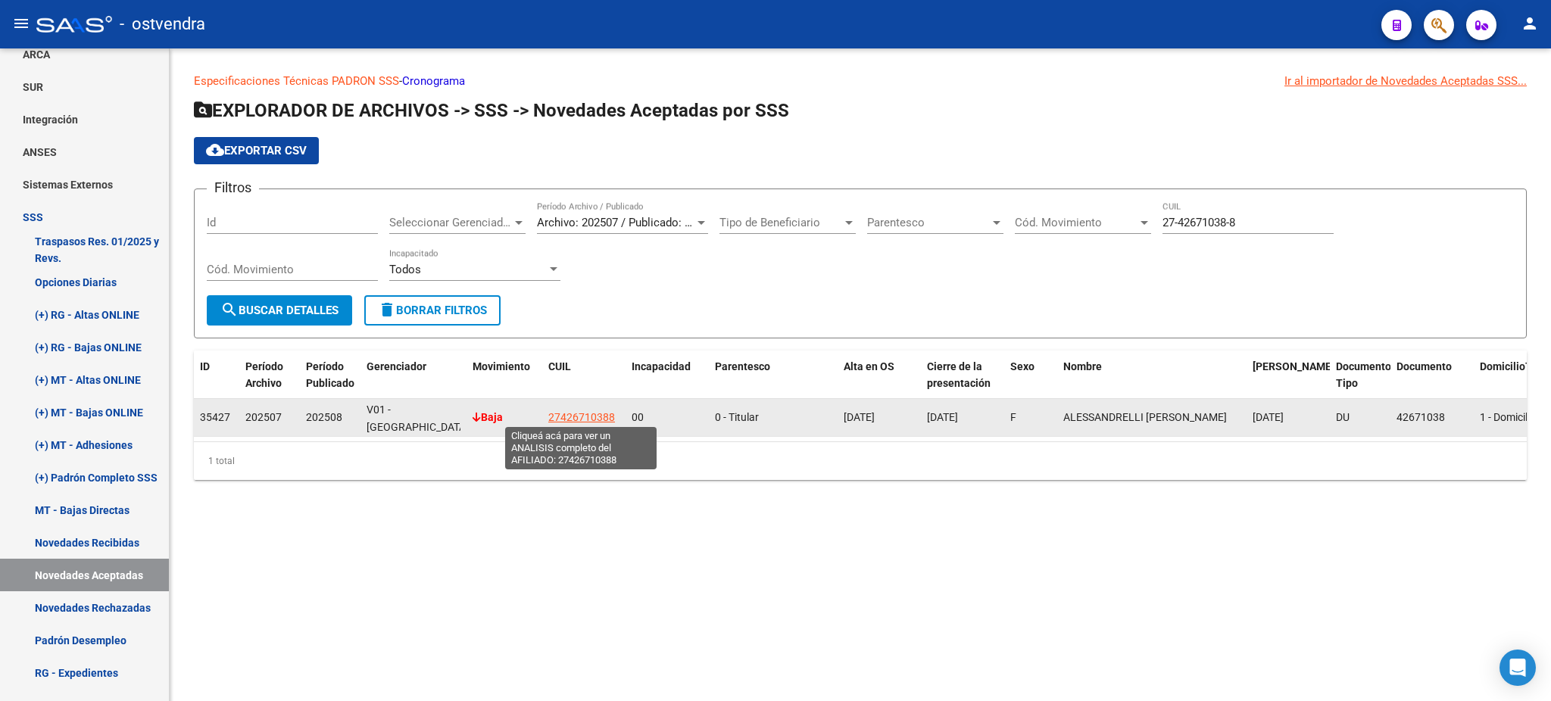
click at [588, 415] on span "27426710388" at bounding box center [581, 417] width 67 height 12
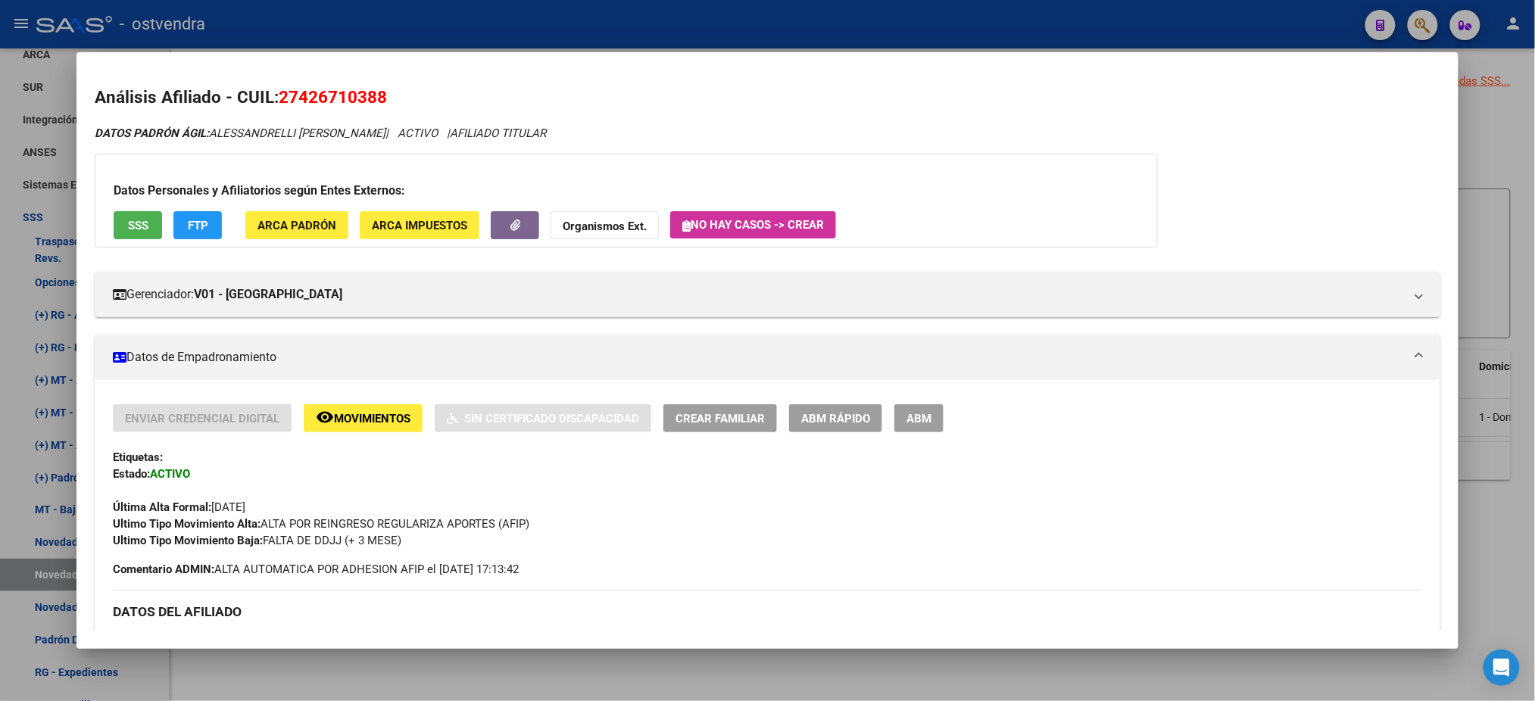
click at [137, 221] on span "SSS" at bounding box center [138, 226] width 20 height 14
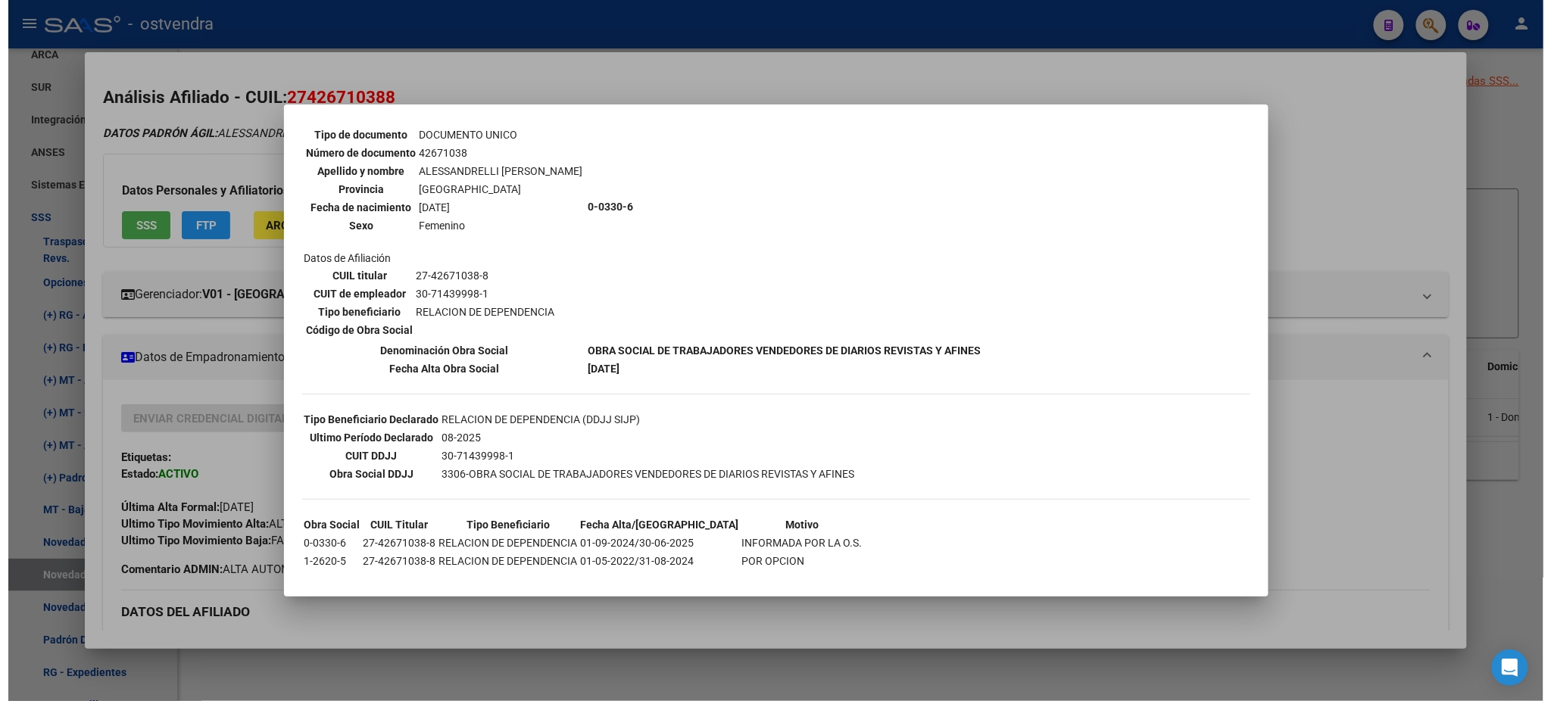
scroll to position [130, 0]
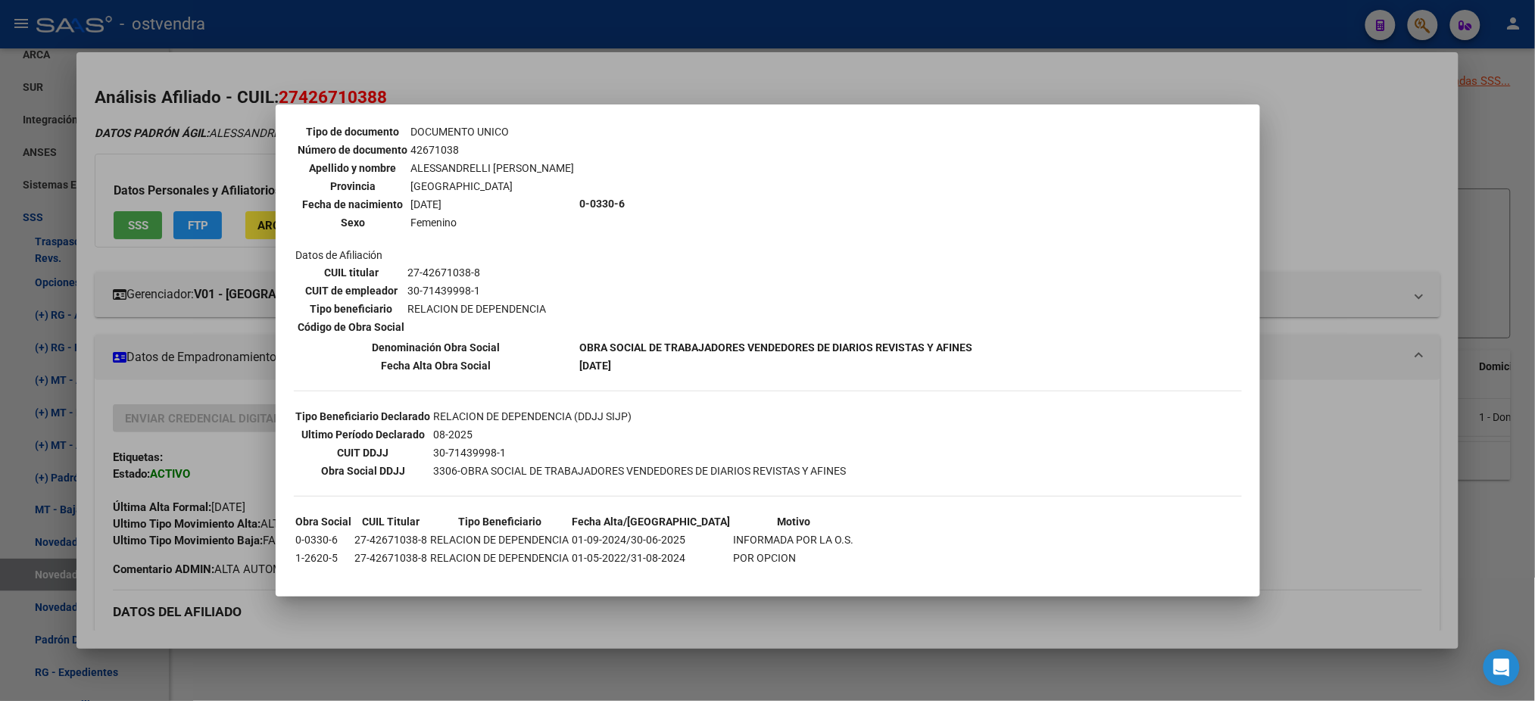
drag, startPoint x: 616, startPoint y: 517, endPoint x: 795, endPoint y: 530, distance: 179.2
click at [795, 530] on tbody "Obra Social CUIL Titular Tipo Beneficiario Fecha Alta/Baja Motivo 0-0330-6 27-4…" at bounding box center [575, 539] width 560 height 53
click at [797, 532] on td "INFORMADA POR LA O.S." at bounding box center [794, 540] width 122 height 17
click at [398, 93] on div at bounding box center [767, 350] width 1535 height 701
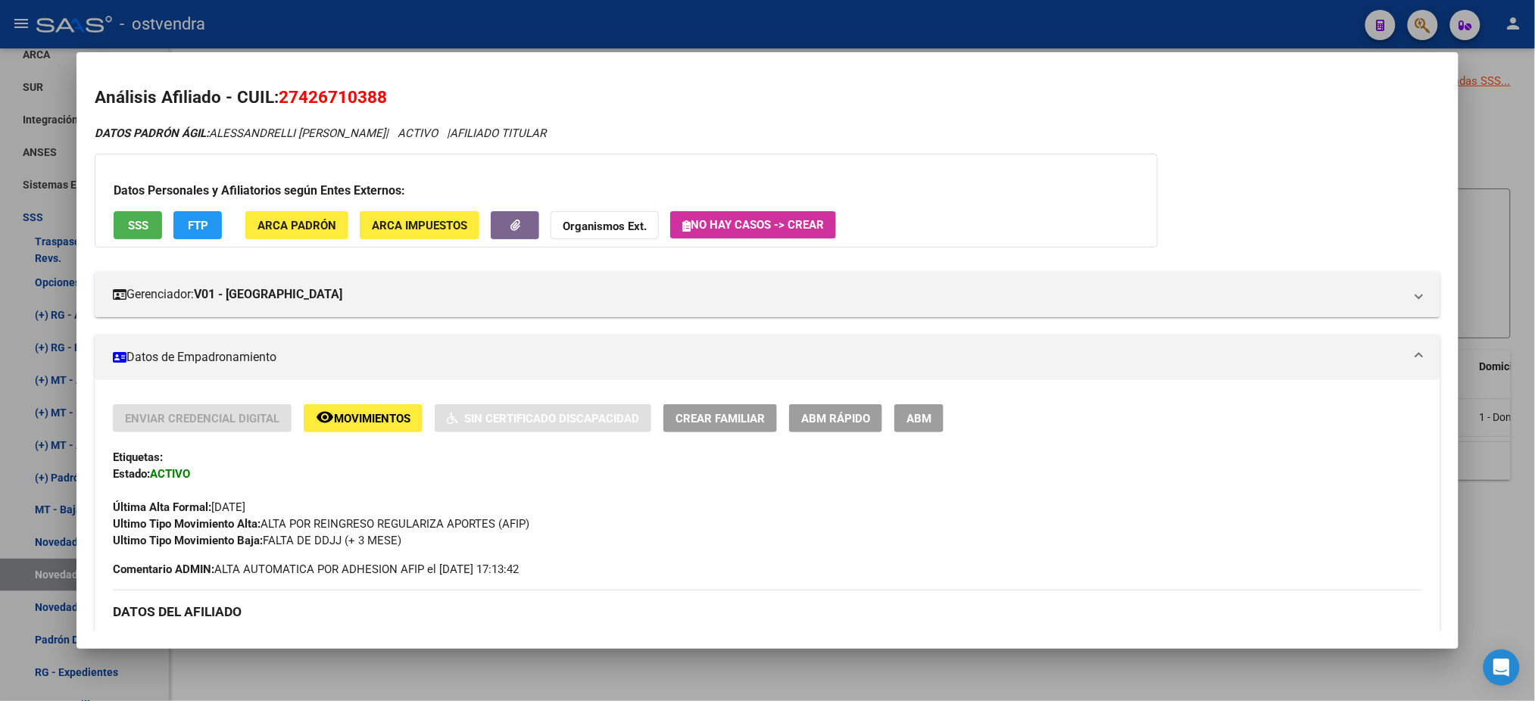
click at [615, 23] on div at bounding box center [767, 350] width 1535 height 701
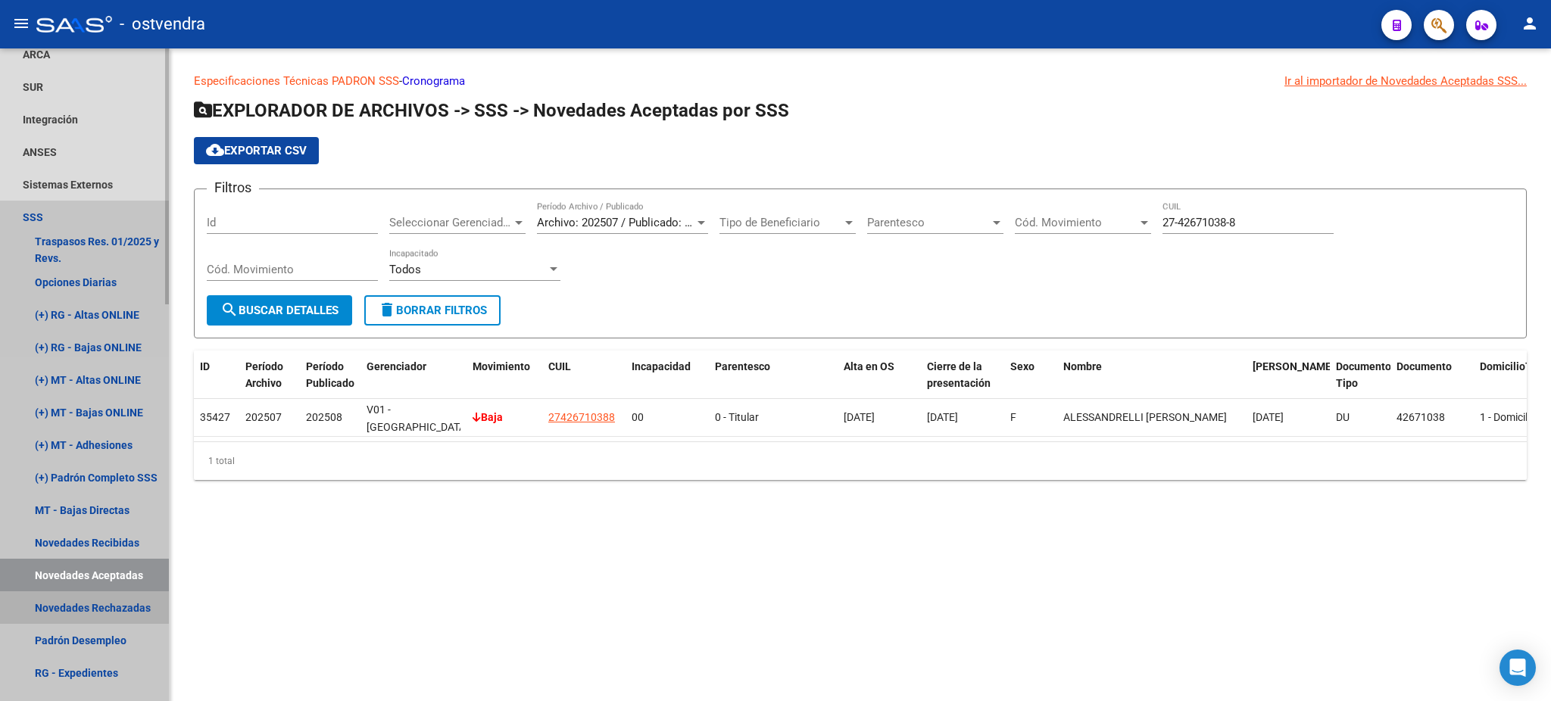
click at [99, 610] on link "Novedades Rechazadas" at bounding box center [84, 607] width 169 height 33
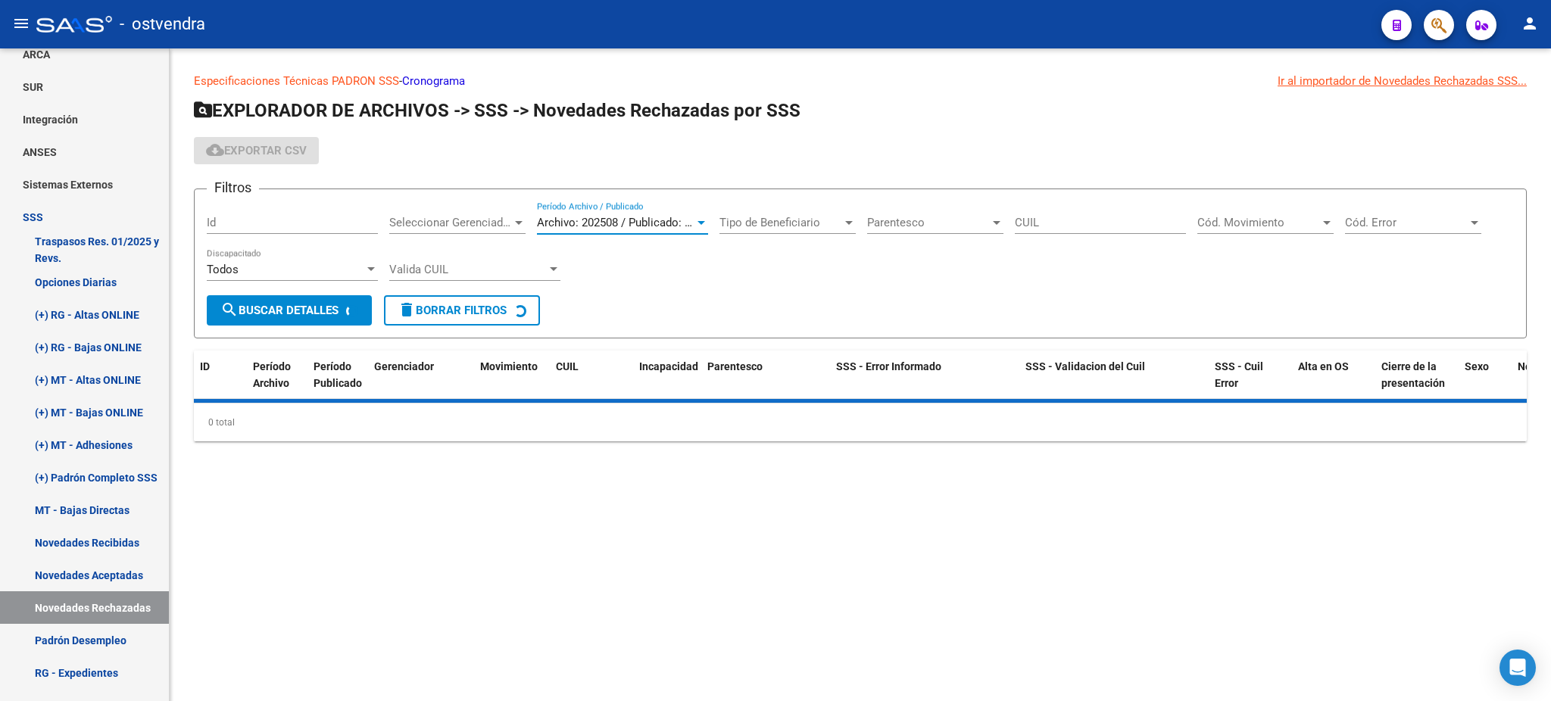
click at [599, 222] on span "Archivo: 202508 / Publicado: 202509" at bounding box center [629, 223] width 184 height 14
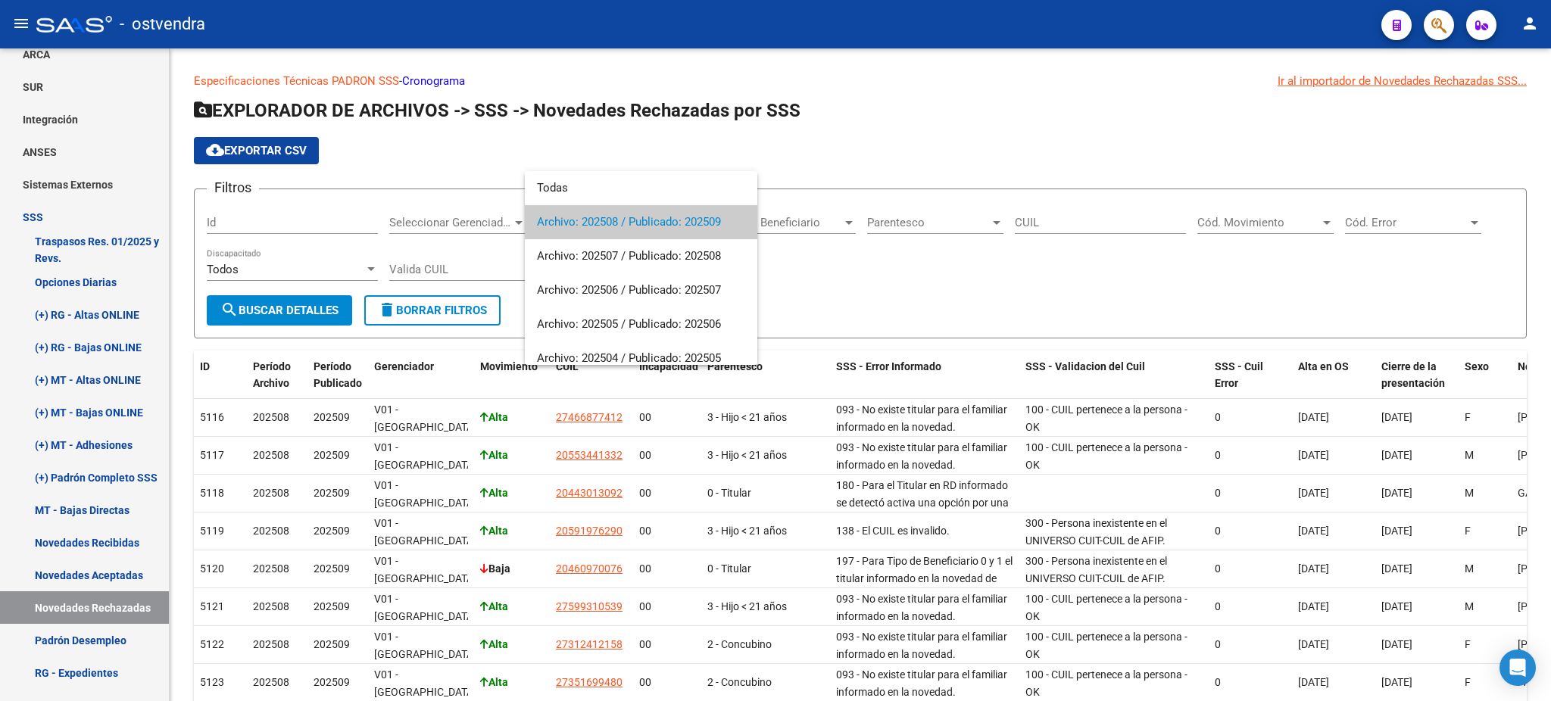
click at [1084, 221] on div at bounding box center [775, 350] width 1551 height 701
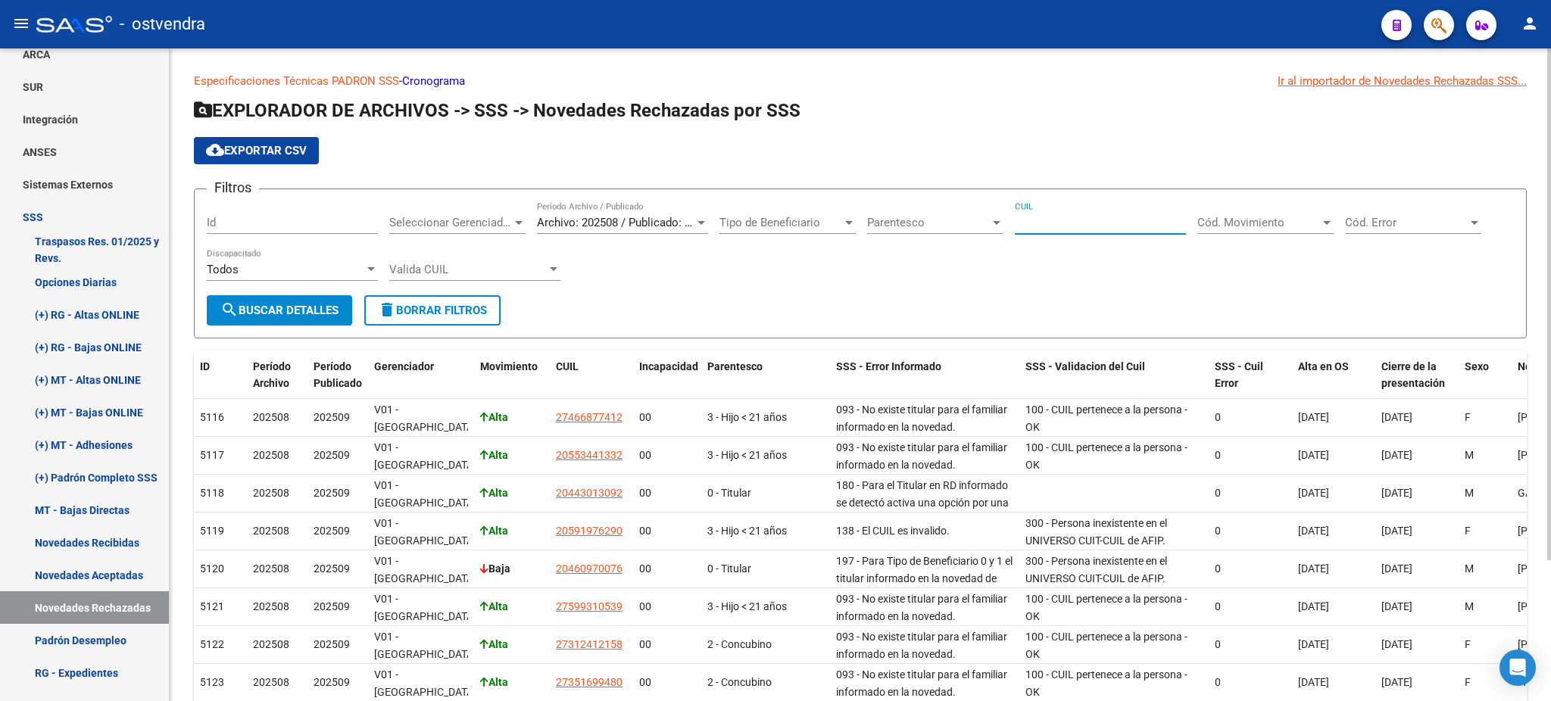
click at [1085, 223] on input "CUIL" at bounding box center [1100, 223] width 171 height 14
paste input "27-42671038-8"
type input "27-42671038-8"
click at [306, 312] on span "search Buscar Detalles" at bounding box center [279, 311] width 118 height 14
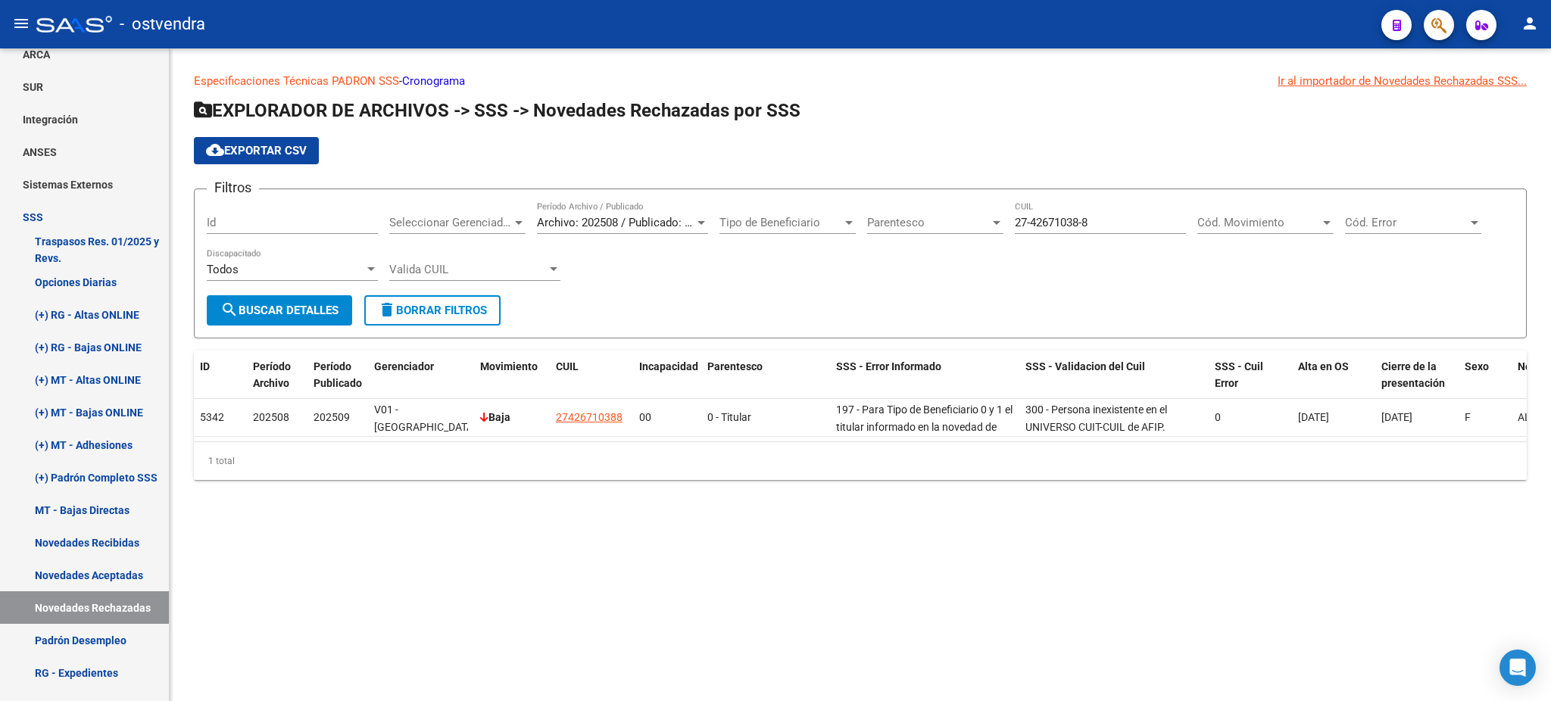
click at [672, 220] on span "Archivo: 202508 / Publicado: 202509" at bounding box center [629, 223] width 184 height 14
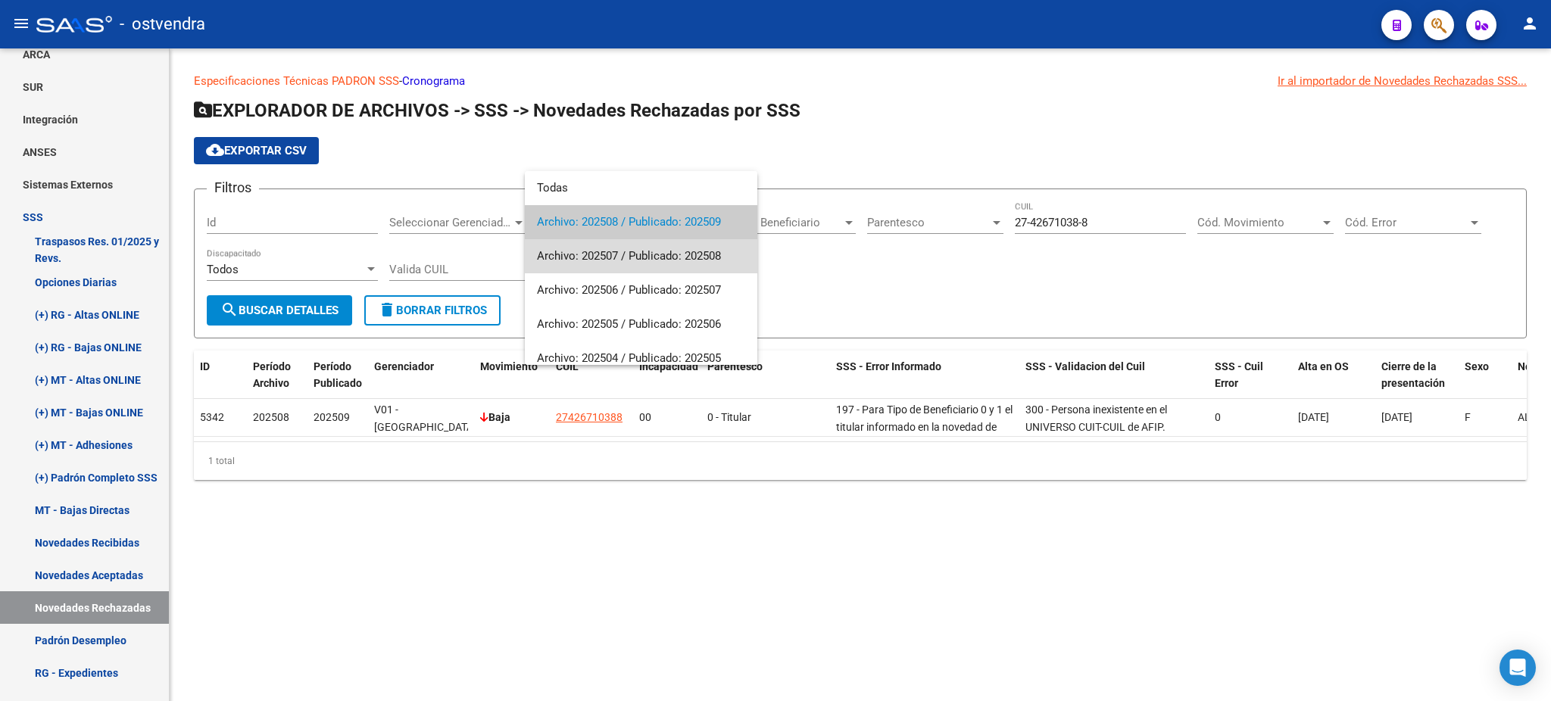
click at [668, 258] on span "Archivo: 202507 / Publicado: 202508" at bounding box center [641, 256] width 208 height 34
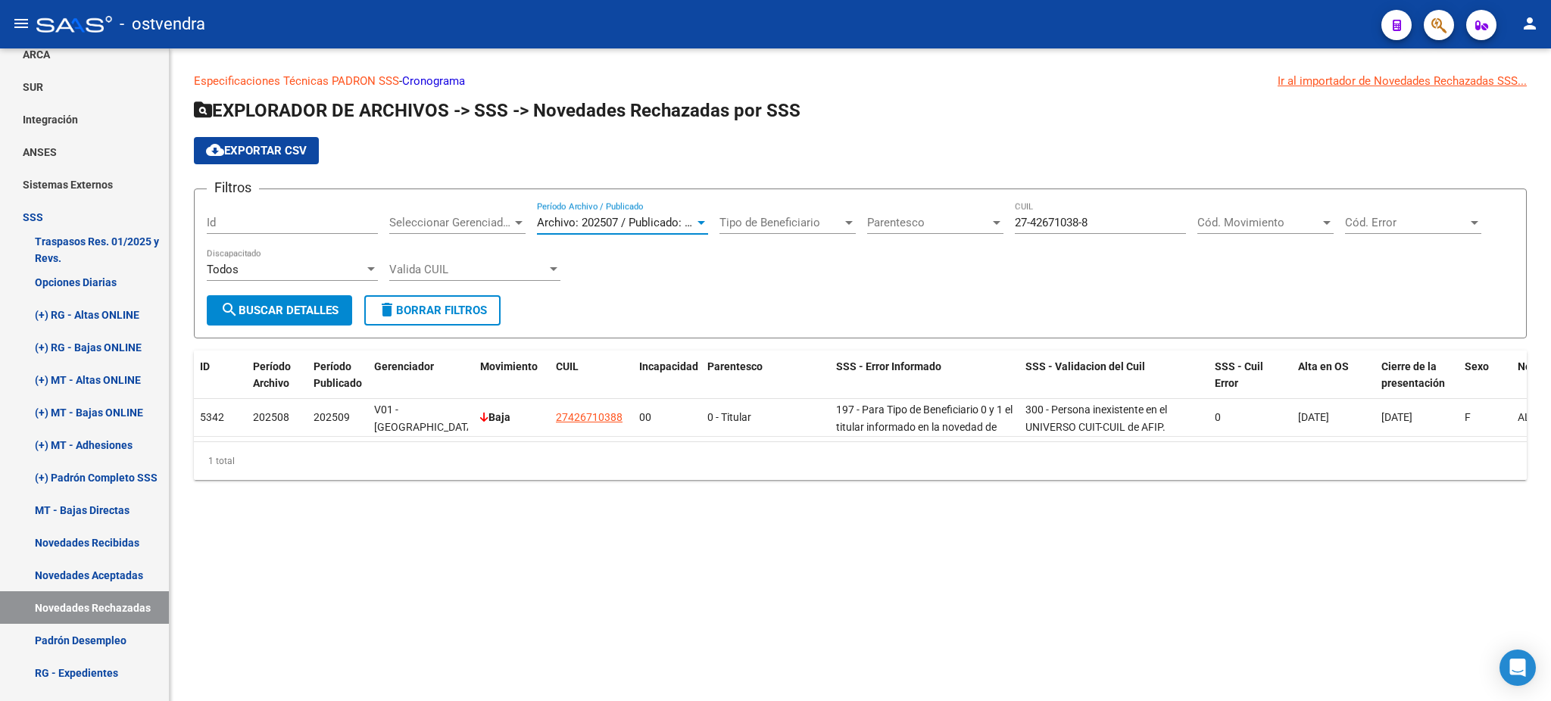
click at [317, 320] on button "search Buscar Detalles" at bounding box center [279, 310] width 145 height 30
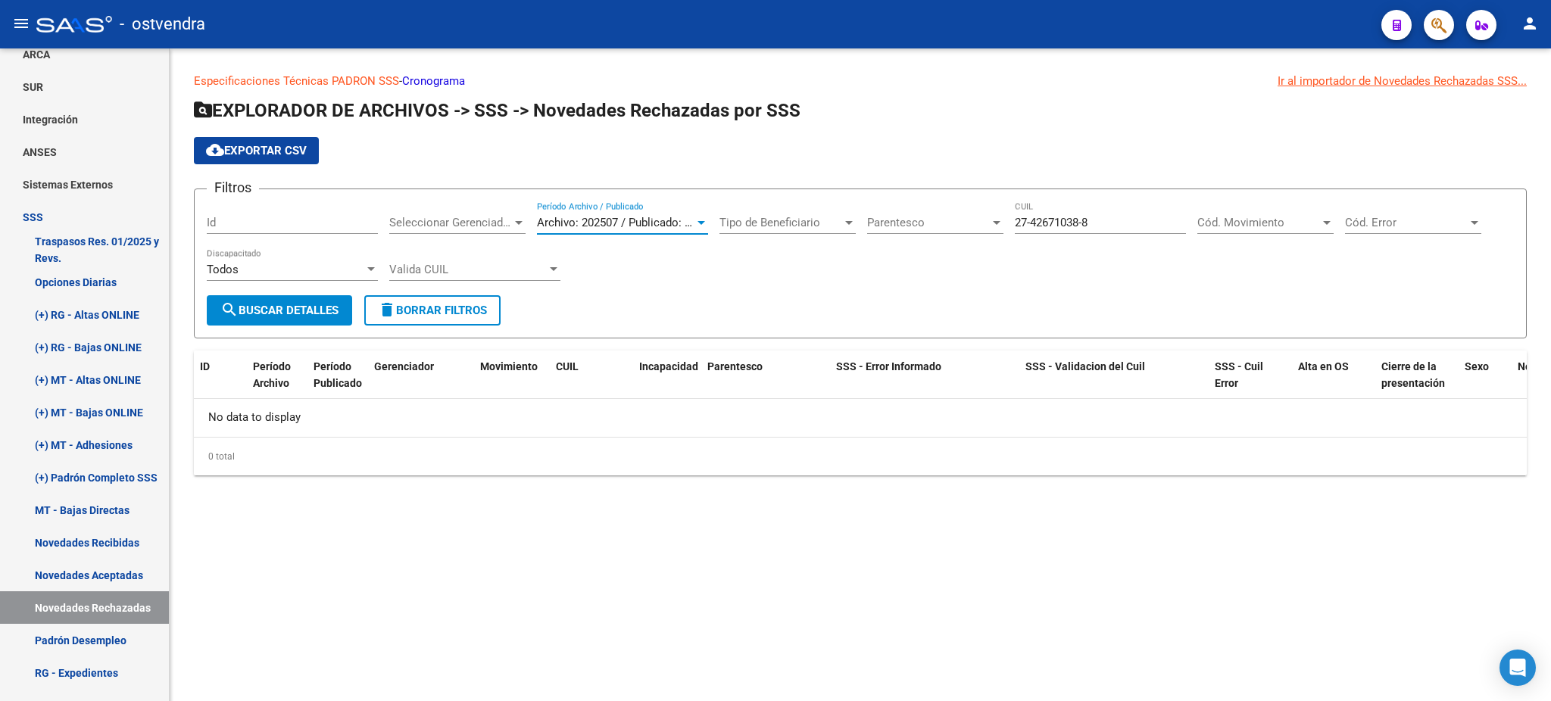
click at [600, 221] on span "Archivo: 202507 / Publicado: 202508" at bounding box center [629, 223] width 184 height 14
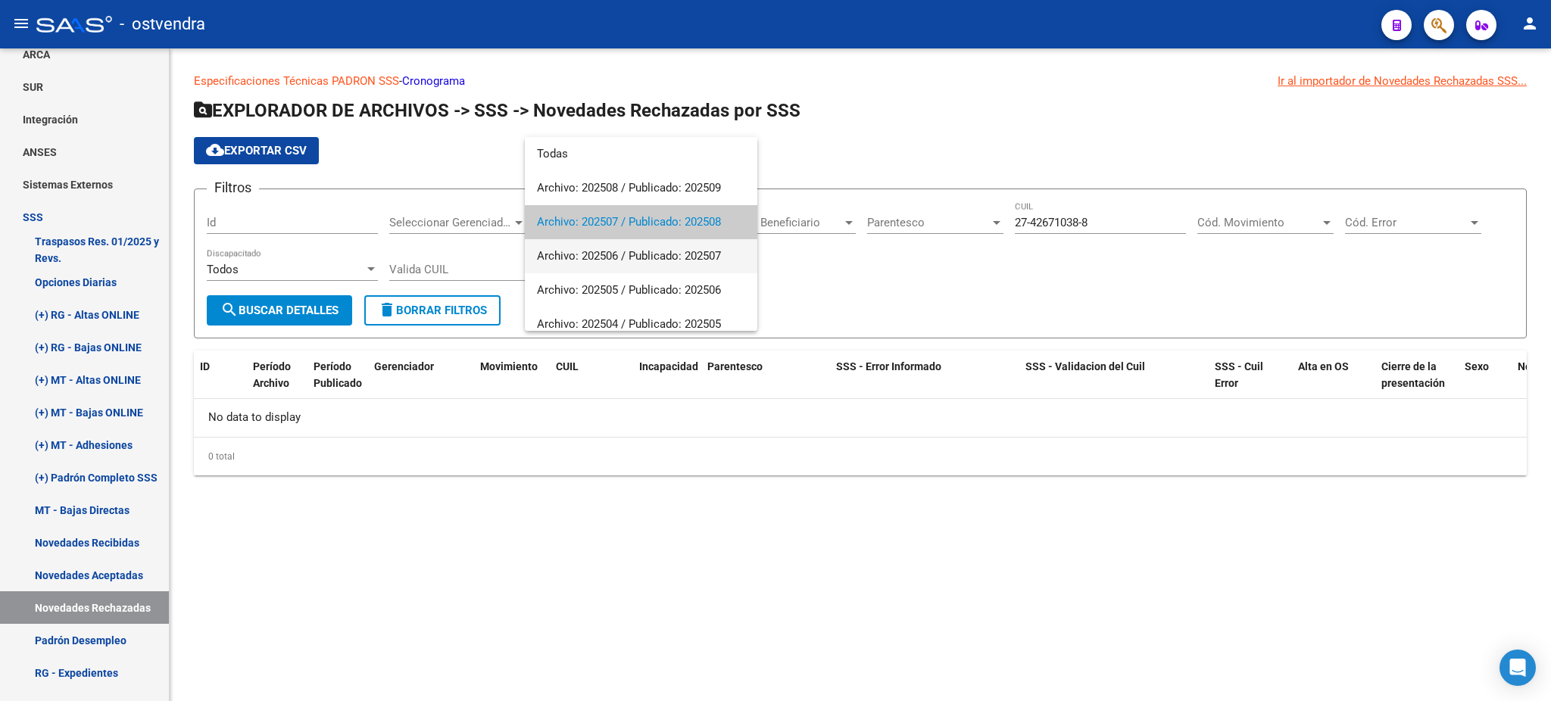
click at [619, 265] on span "Archivo: 202506 / Publicado: 202507" at bounding box center [641, 256] width 208 height 34
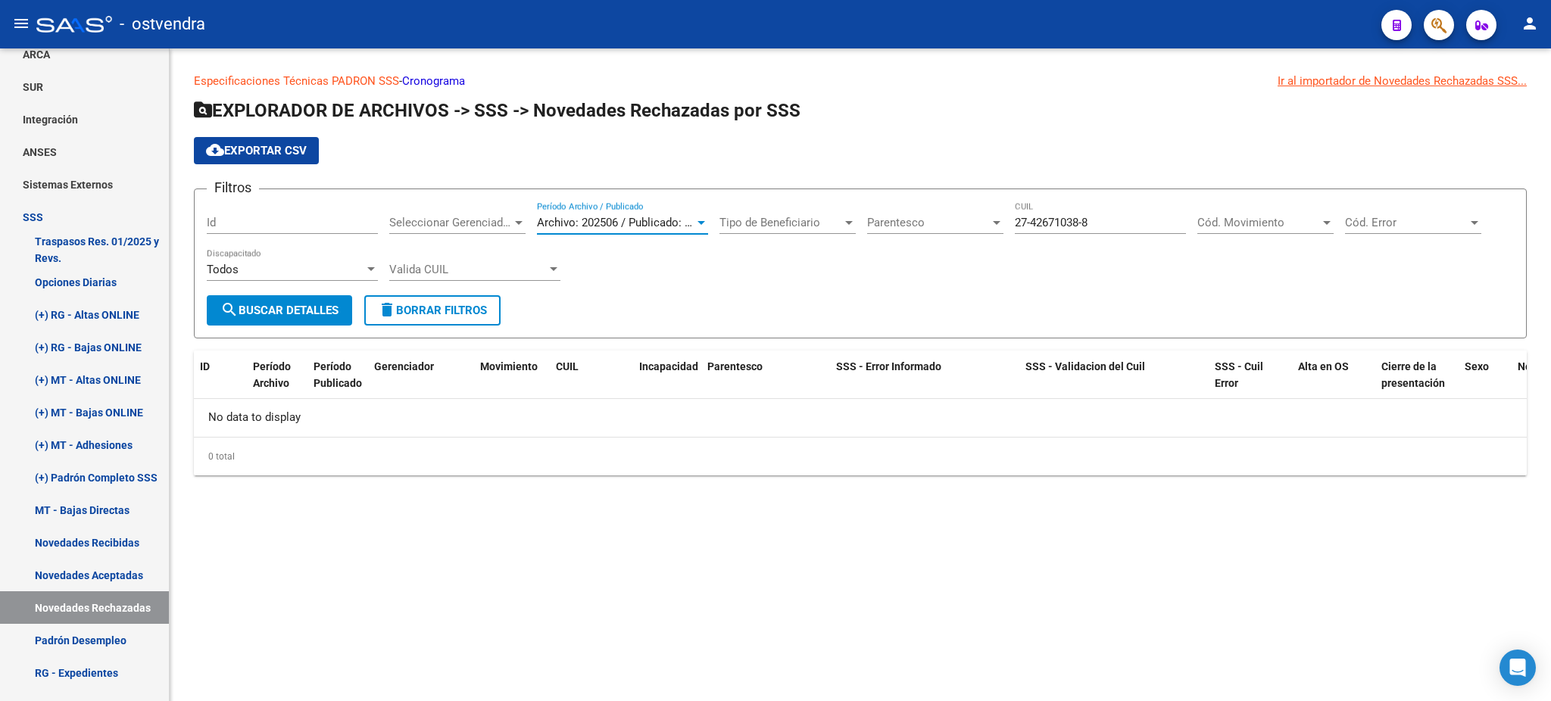
click at [333, 318] on button "search Buscar Detalles" at bounding box center [279, 310] width 145 height 30
click at [580, 227] on span "Archivo: 202506 / Publicado: 202507" at bounding box center [629, 223] width 184 height 14
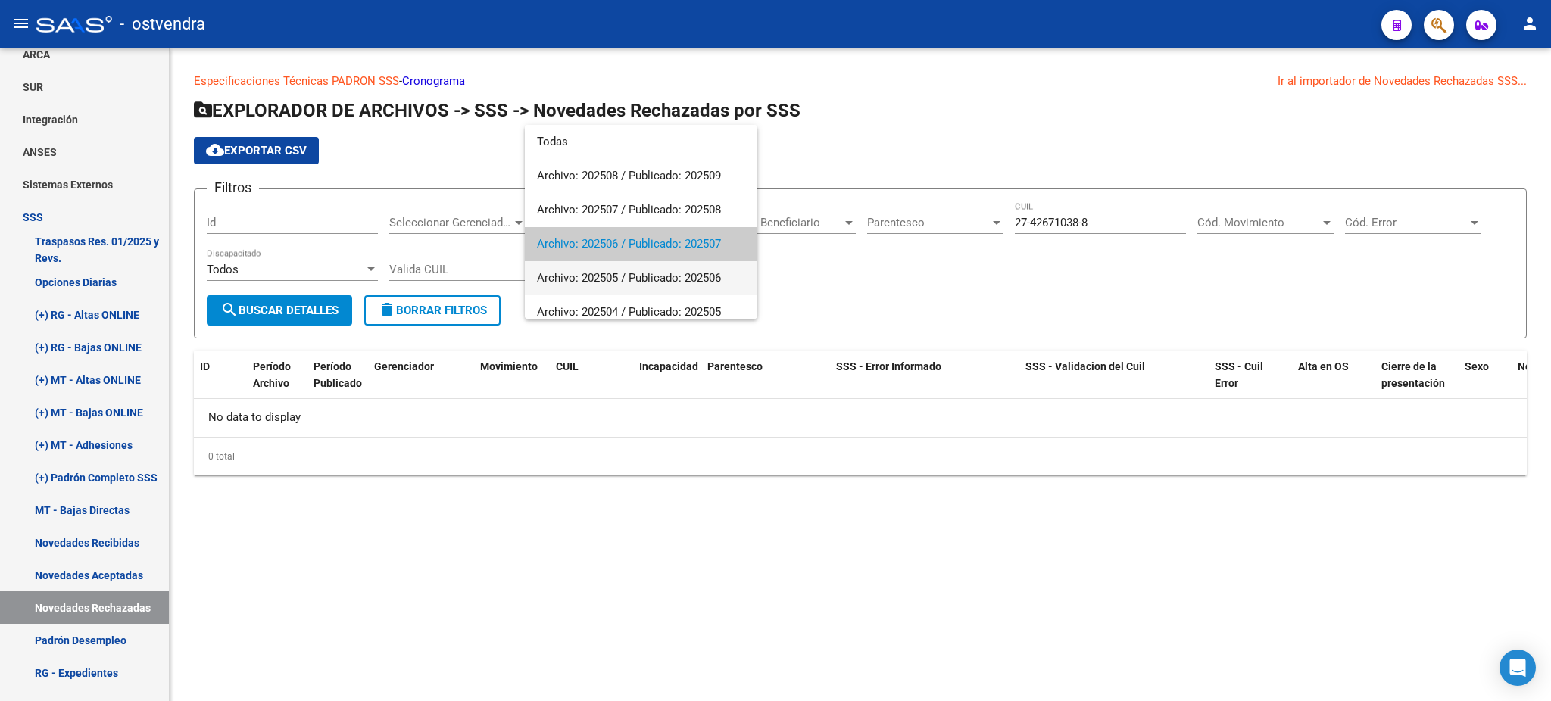
scroll to position [22, 0]
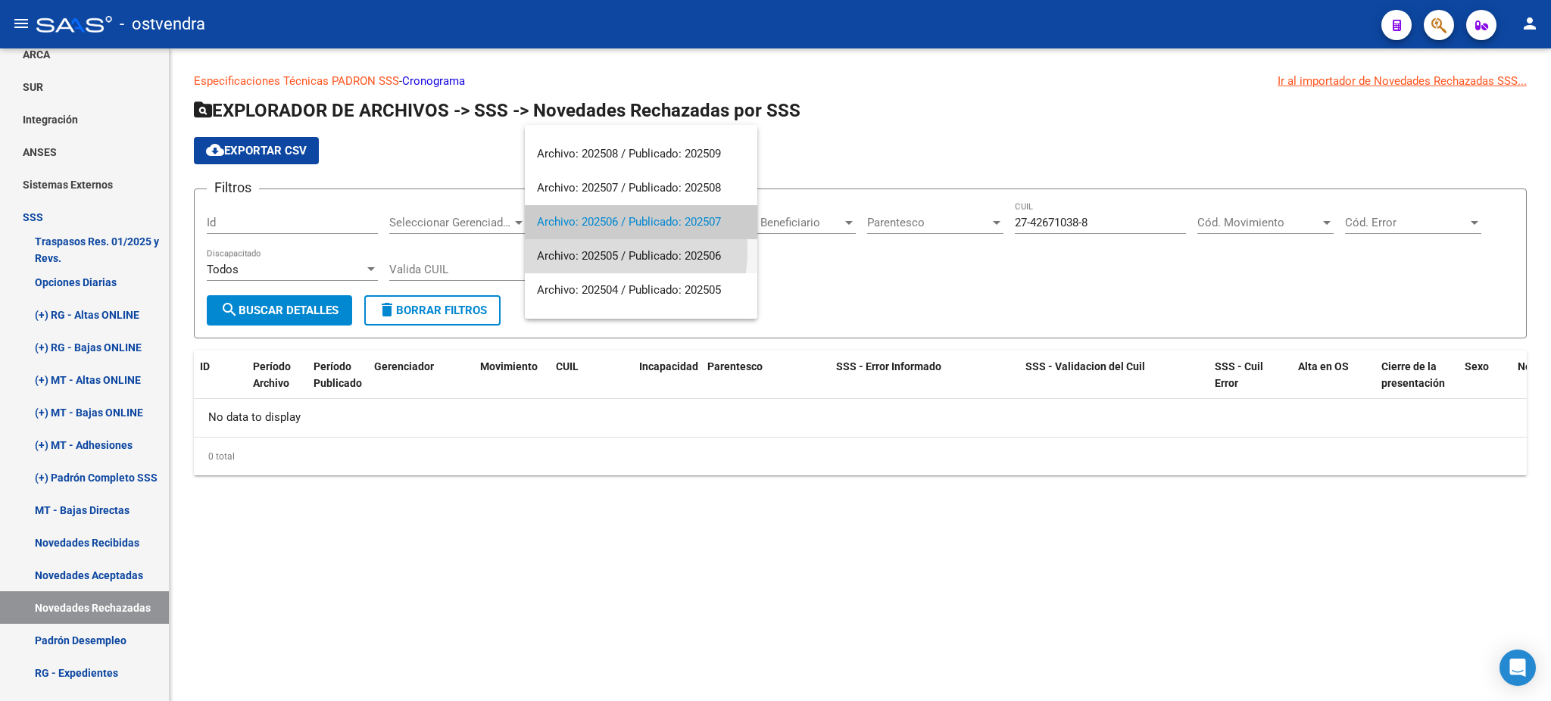
click at [576, 249] on span "Archivo: 202505 / Publicado: 202506" at bounding box center [641, 256] width 208 height 34
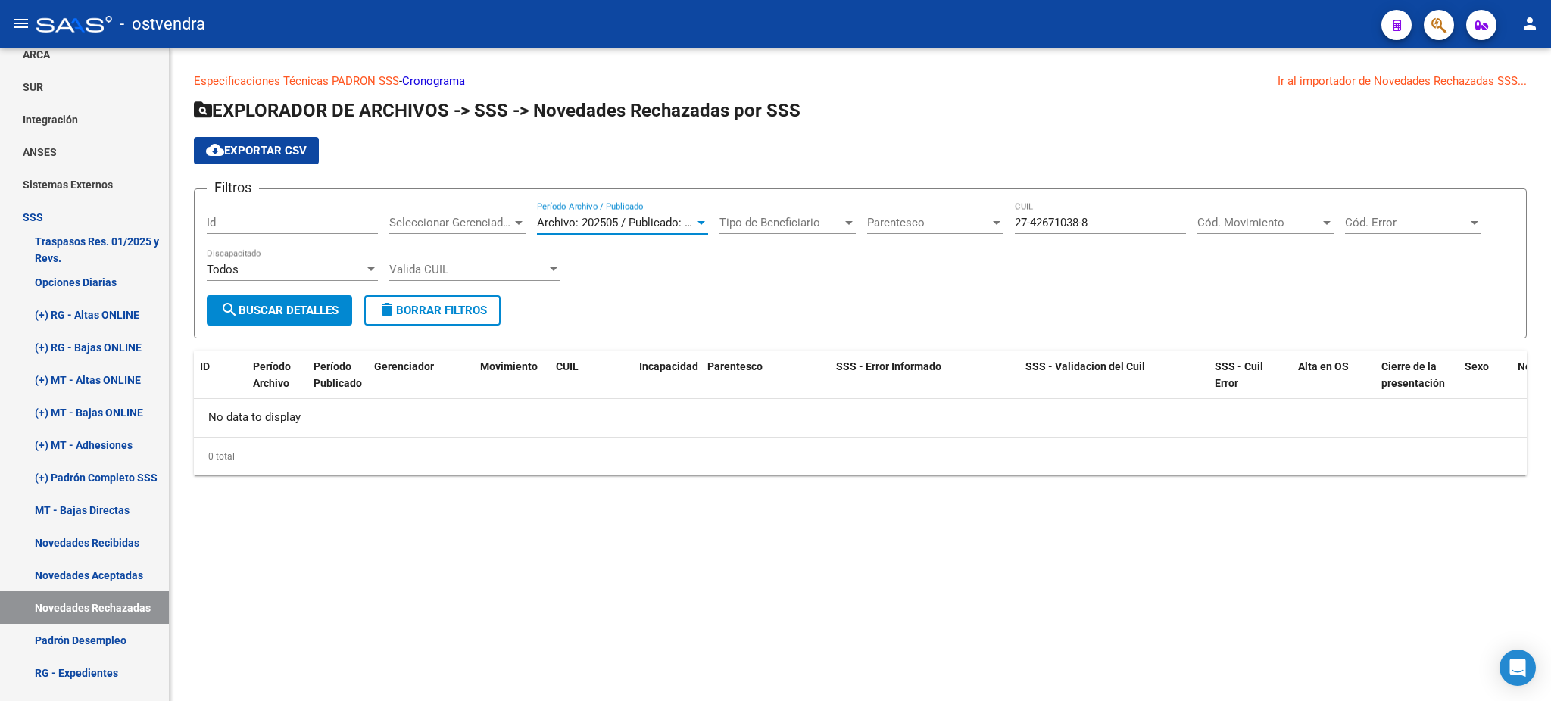
click at [346, 298] on button "search Buscar Detalles" at bounding box center [279, 310] width 145 height 30
click at [687, 211] on div "Archivo: 202505 / Publicado: 202506 Período Archivo / Publicado" at bounding box center [622, 217] width 171 height 33
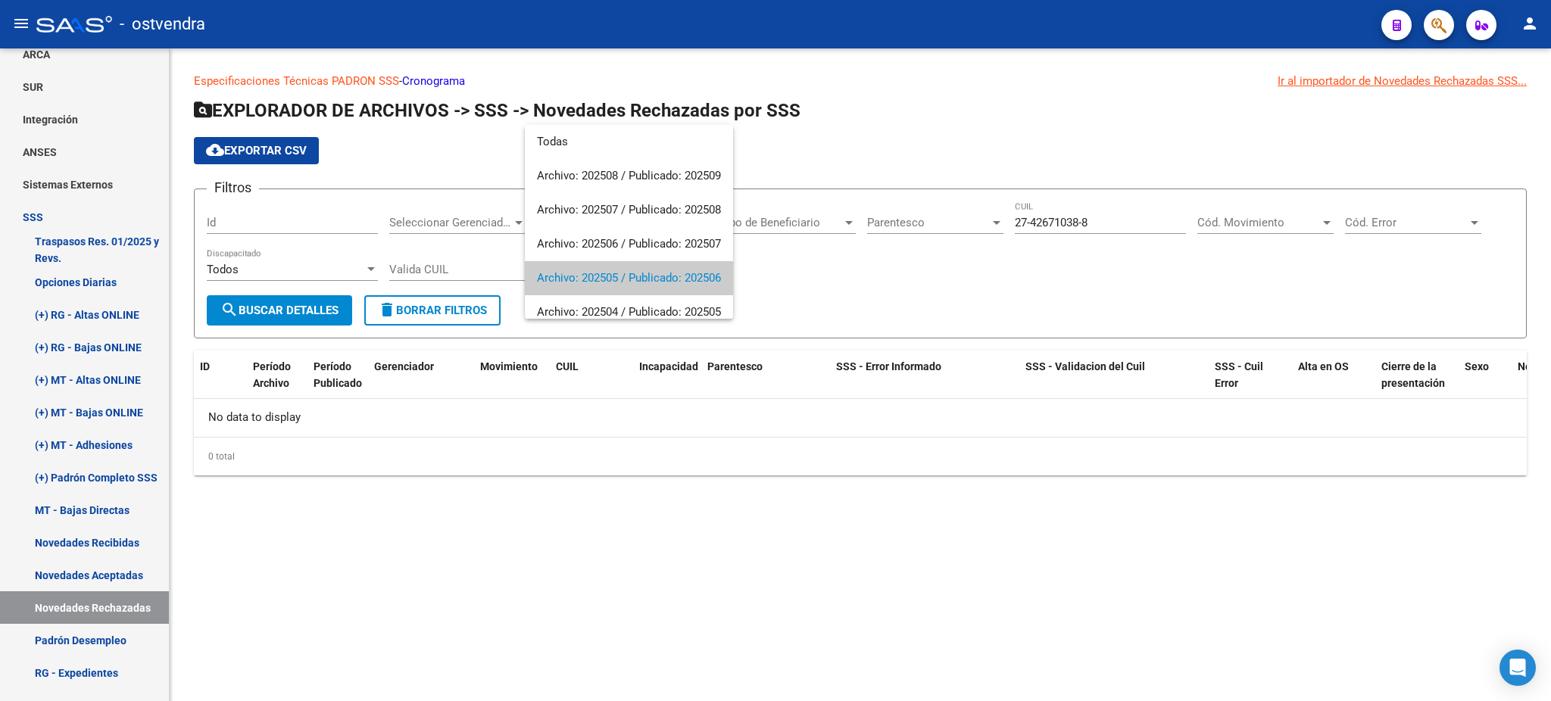
scroll to position [56, 0]
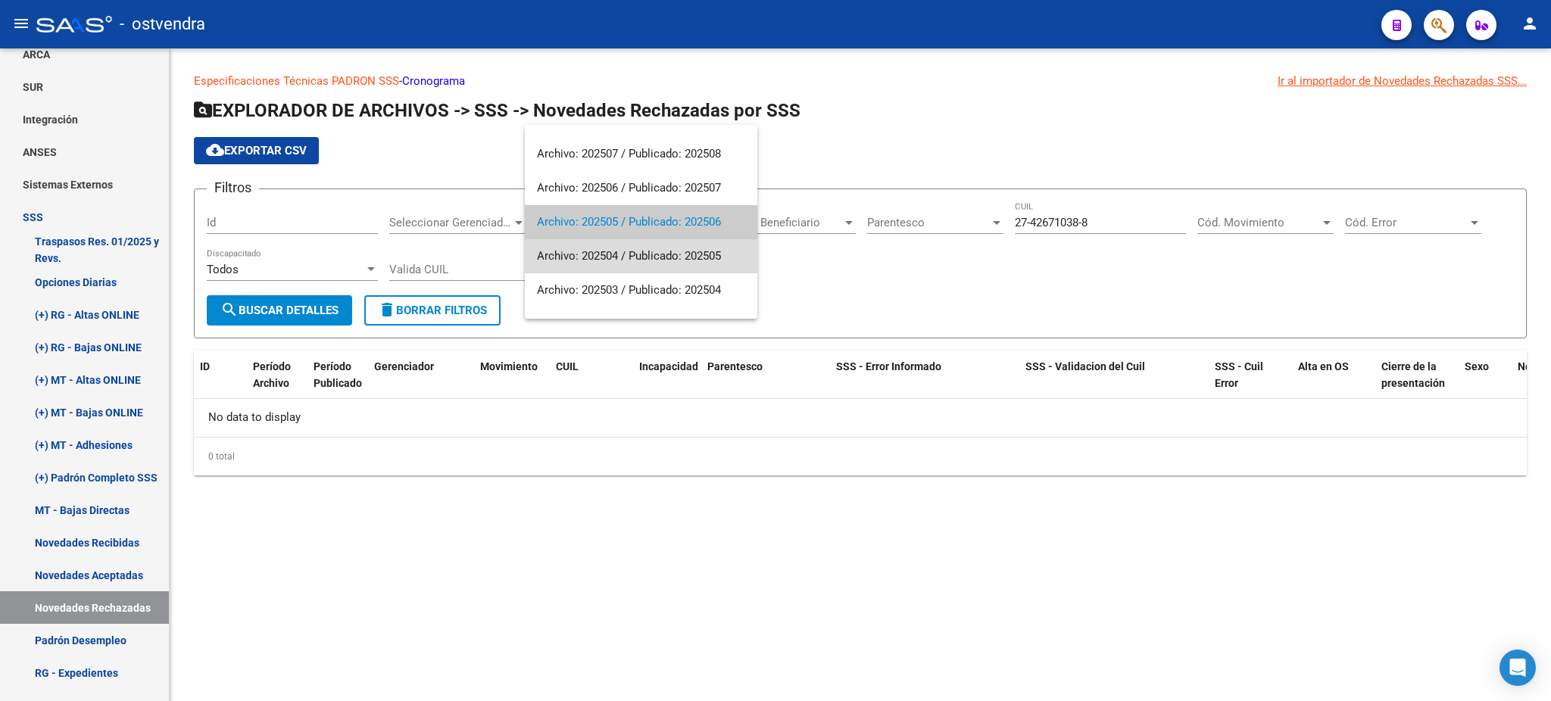
click at [658, 262] on span "Archivo: 202504 / Publicado: 202505" at bounding box center [641, 256] width 208 height 34
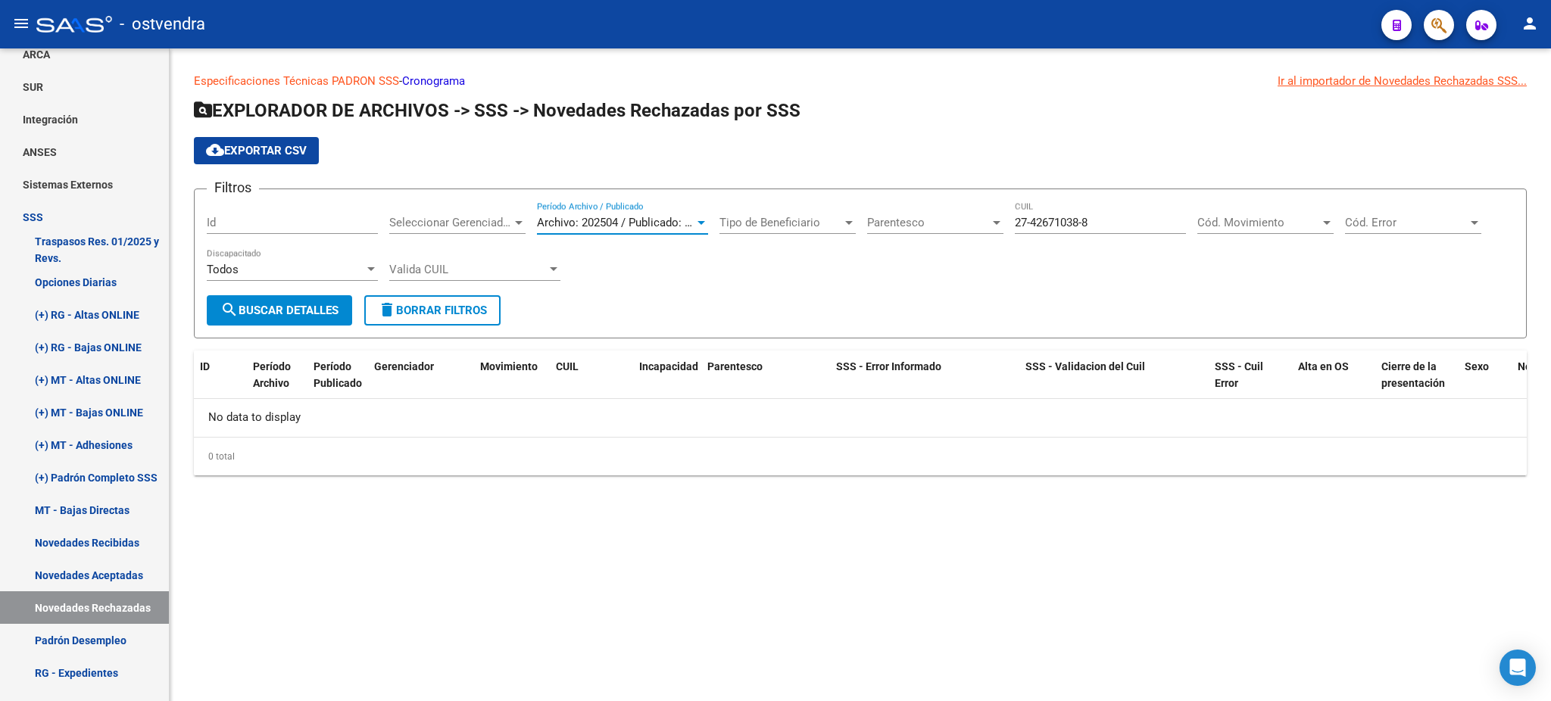
click at [343, 316] on button "search Buscar Detalles" at bounding box center [279, 310] width 145 height 30
click at [647, 226] on span "Archivo: 202504 / Publicado: 202505" at bounding box center [629, 223] width 184 height 14
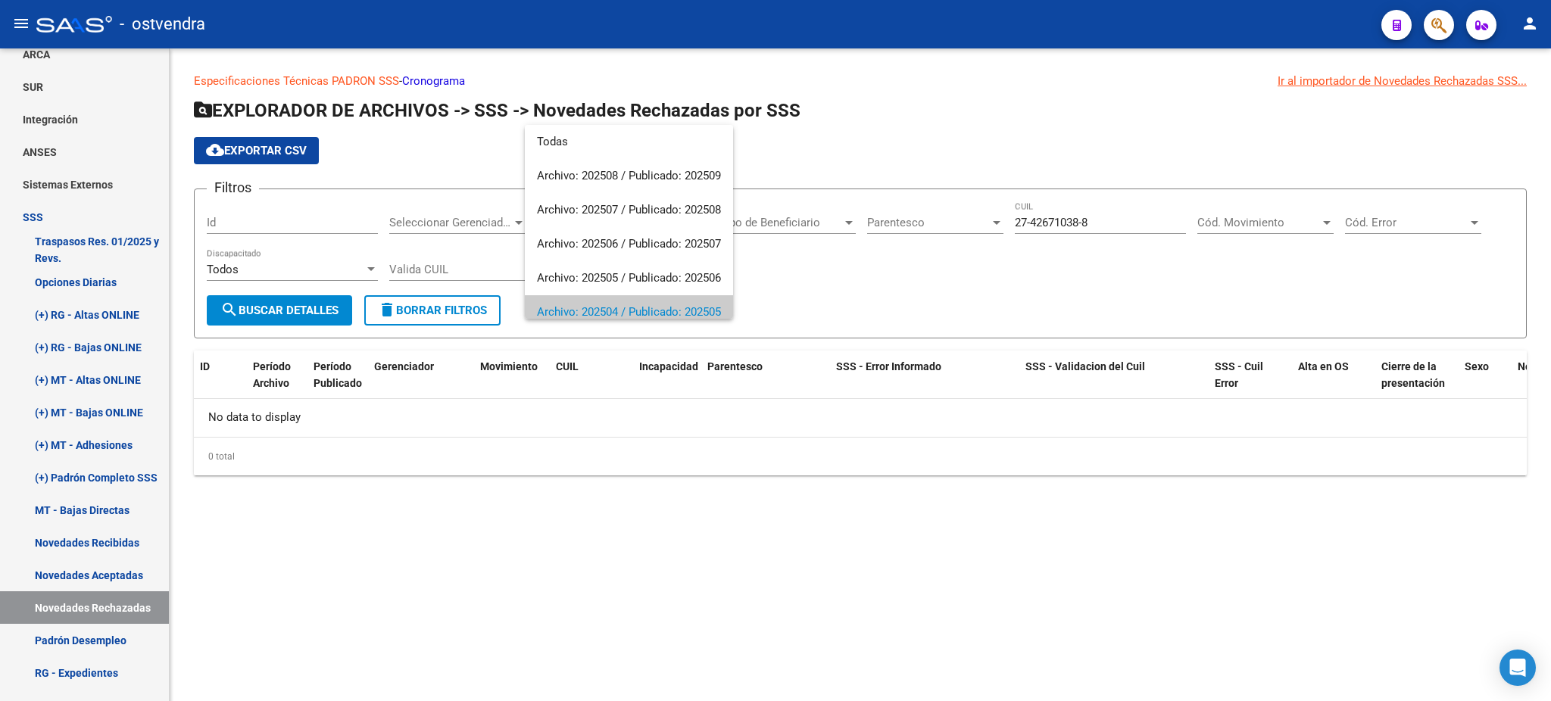
scroll to position [90, 0]
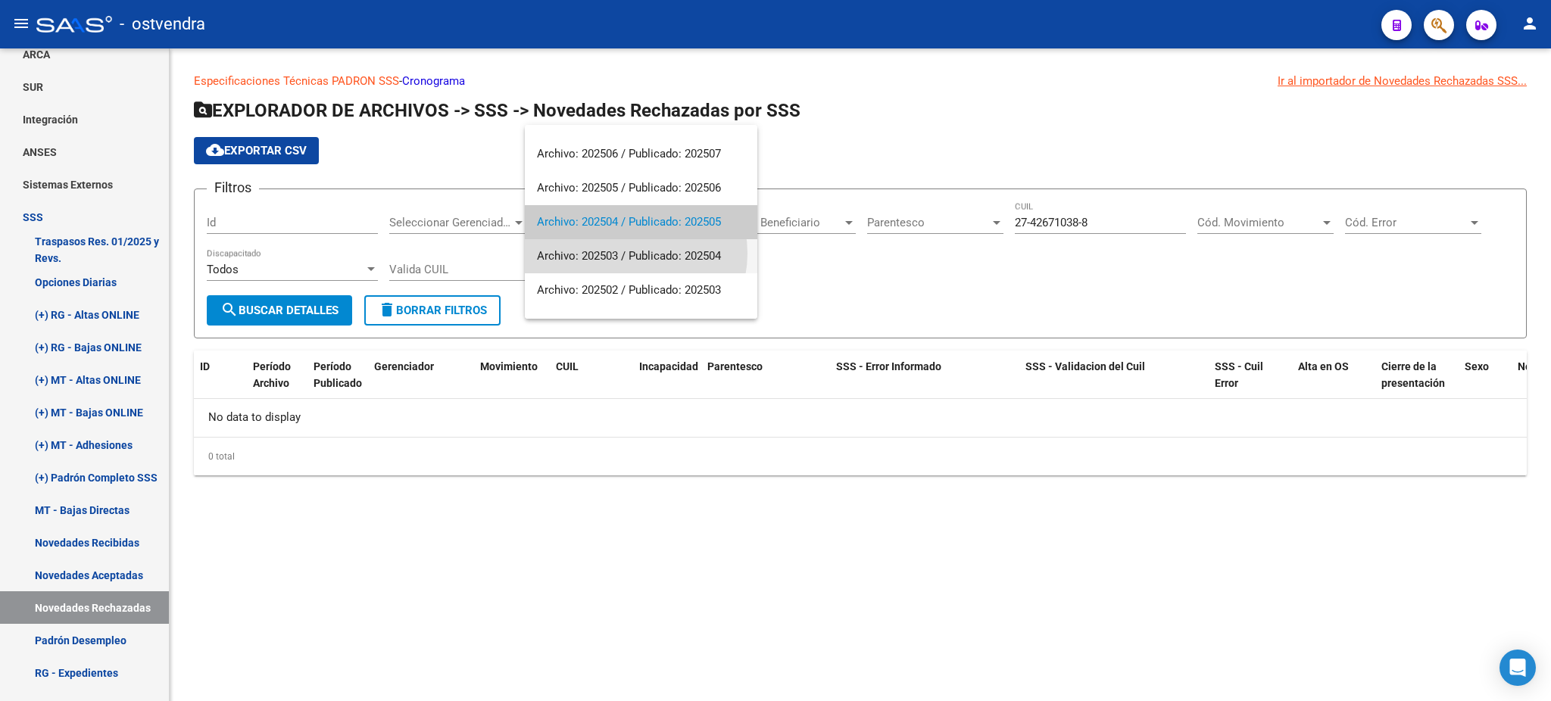
click at [633, 253] on span "Archivo: 202503 / Publicado: 202504" at bounding box center [641, 256] width 208 height 34
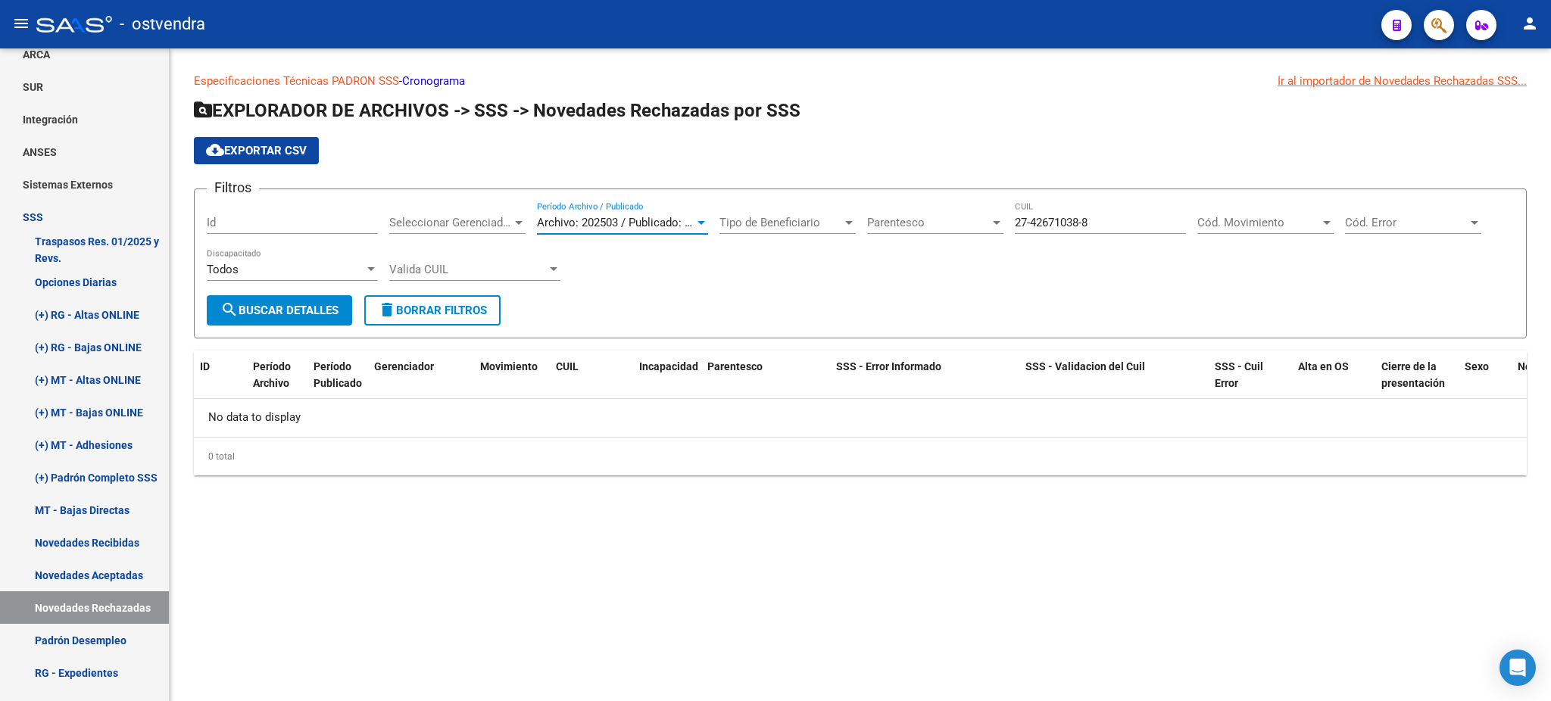
click at [301, 314] on span "search Buscar Detalles" at bounding box center [279, 311] width 118 height 14
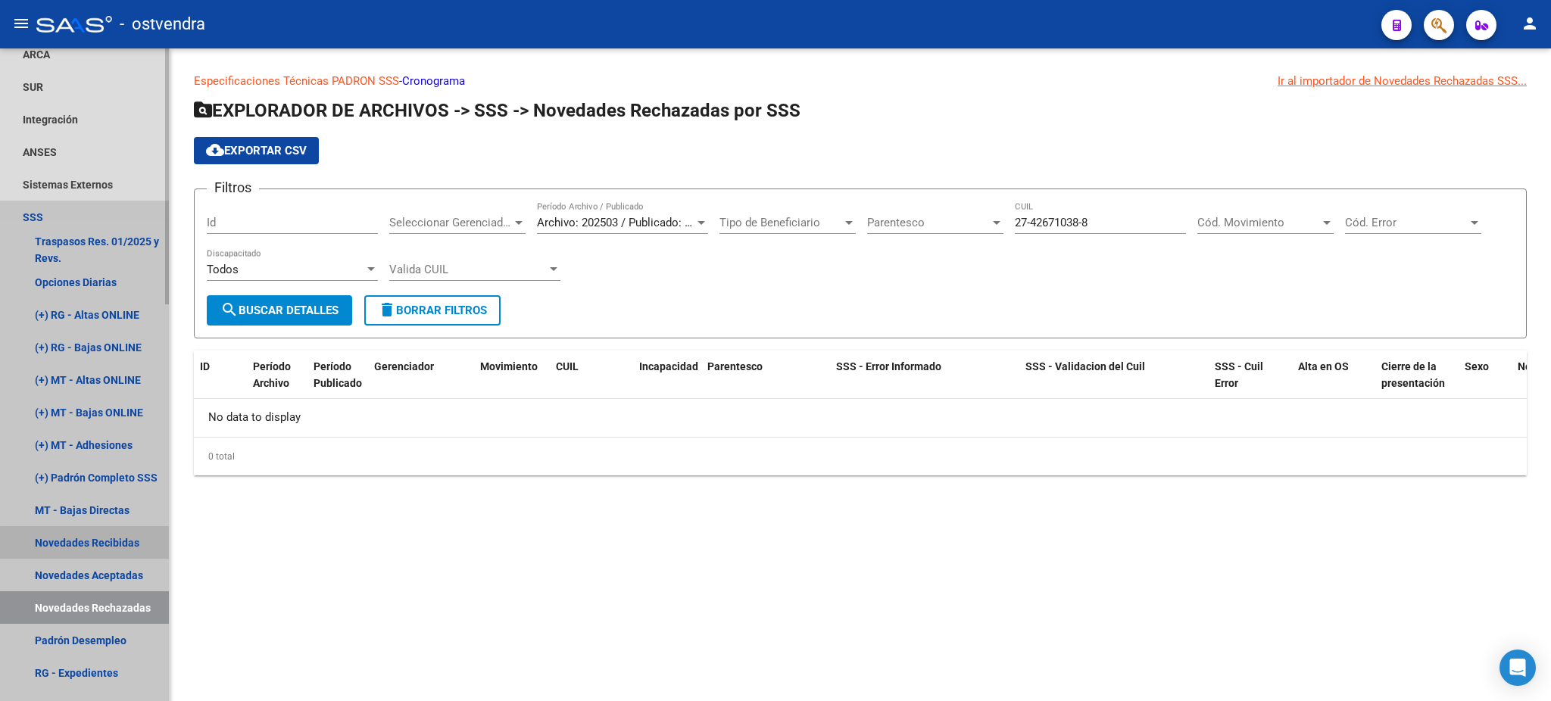
click at [123, 545] on link "Novedades Recibidas" at bounding box center [84, 542] width 169 height 33
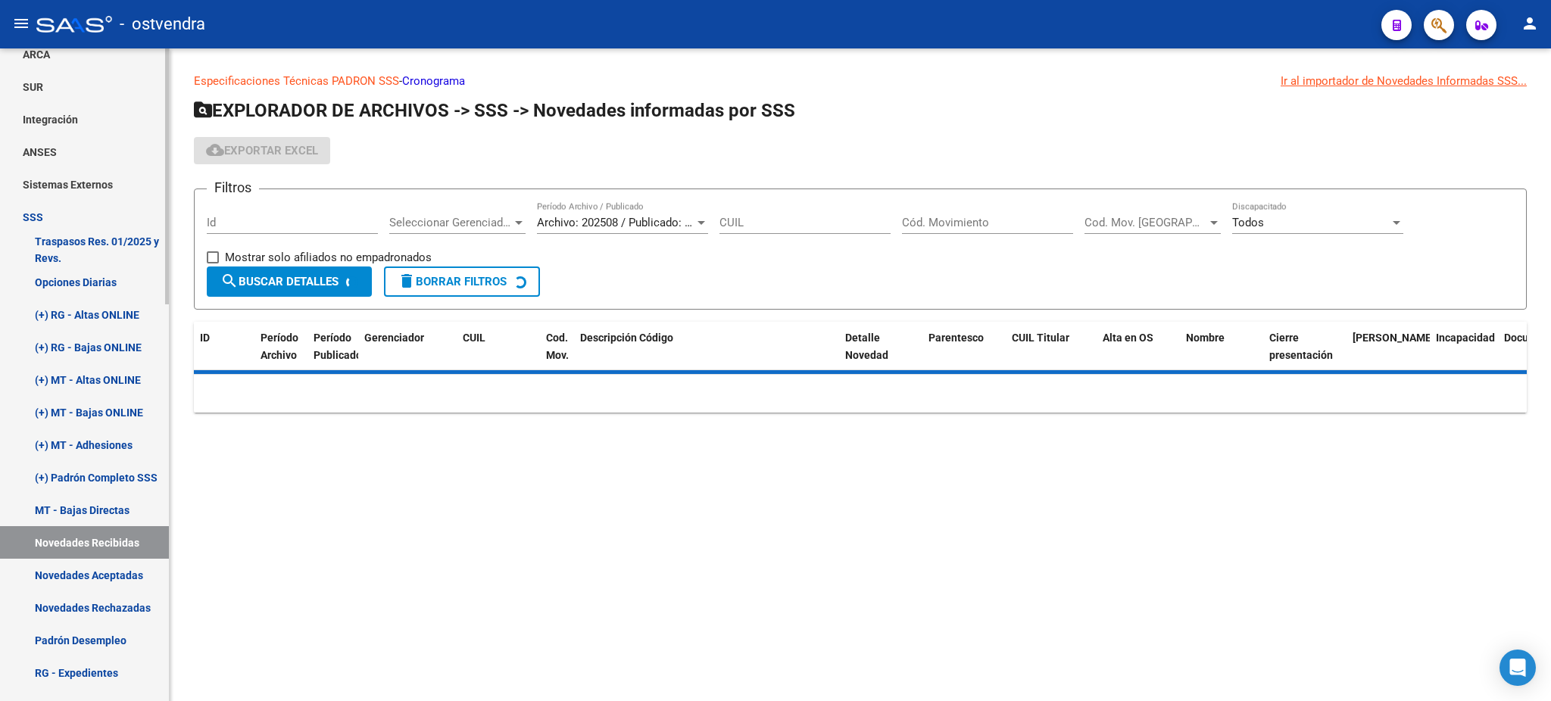
click at [112, 579] on link "Novedades Aceptadas" at bounding box center [84, 575] width 169 height 33
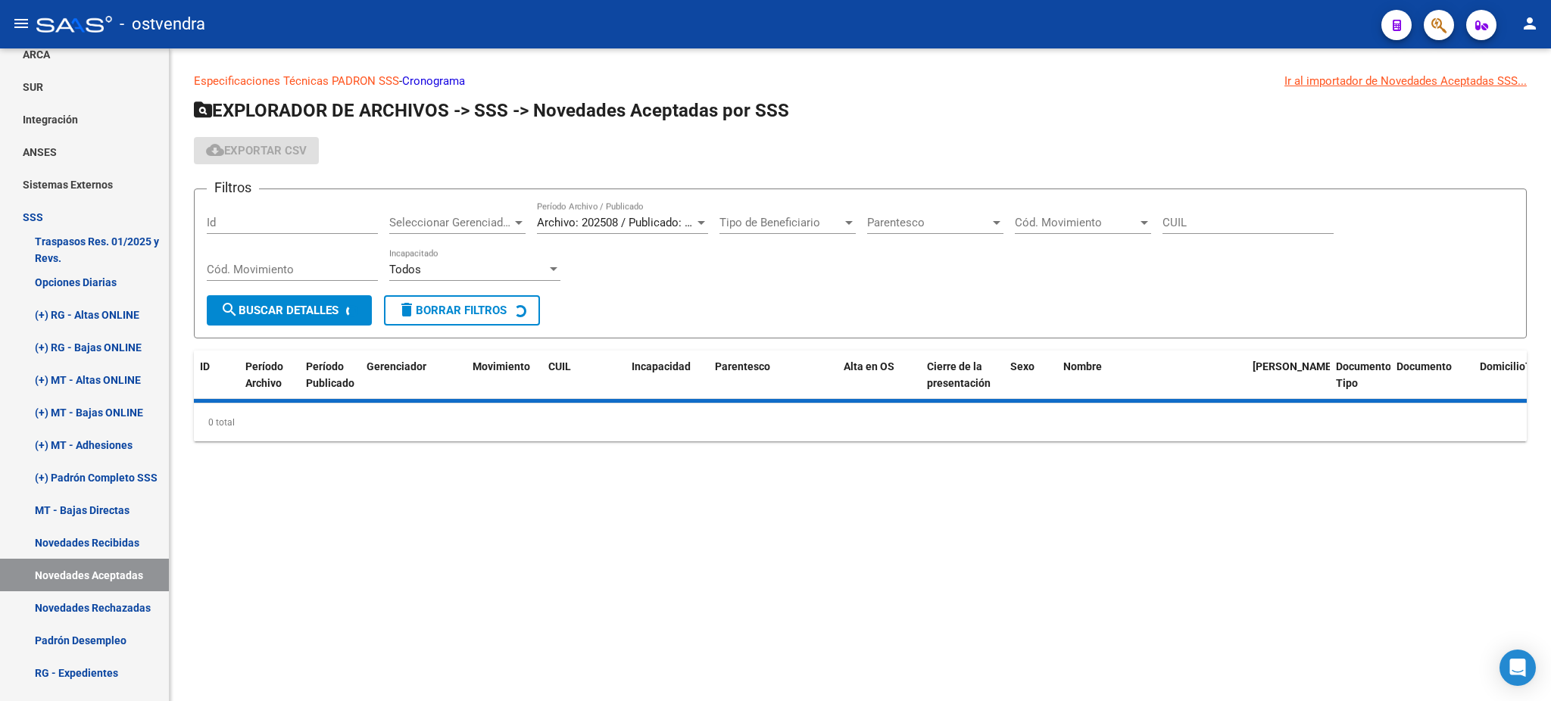
click at [626, 212] on div "Archivo: 202508 / Publicado: 202509 Período Archivo / Publicado" at bounding box center [622, 217] width 171 height 33
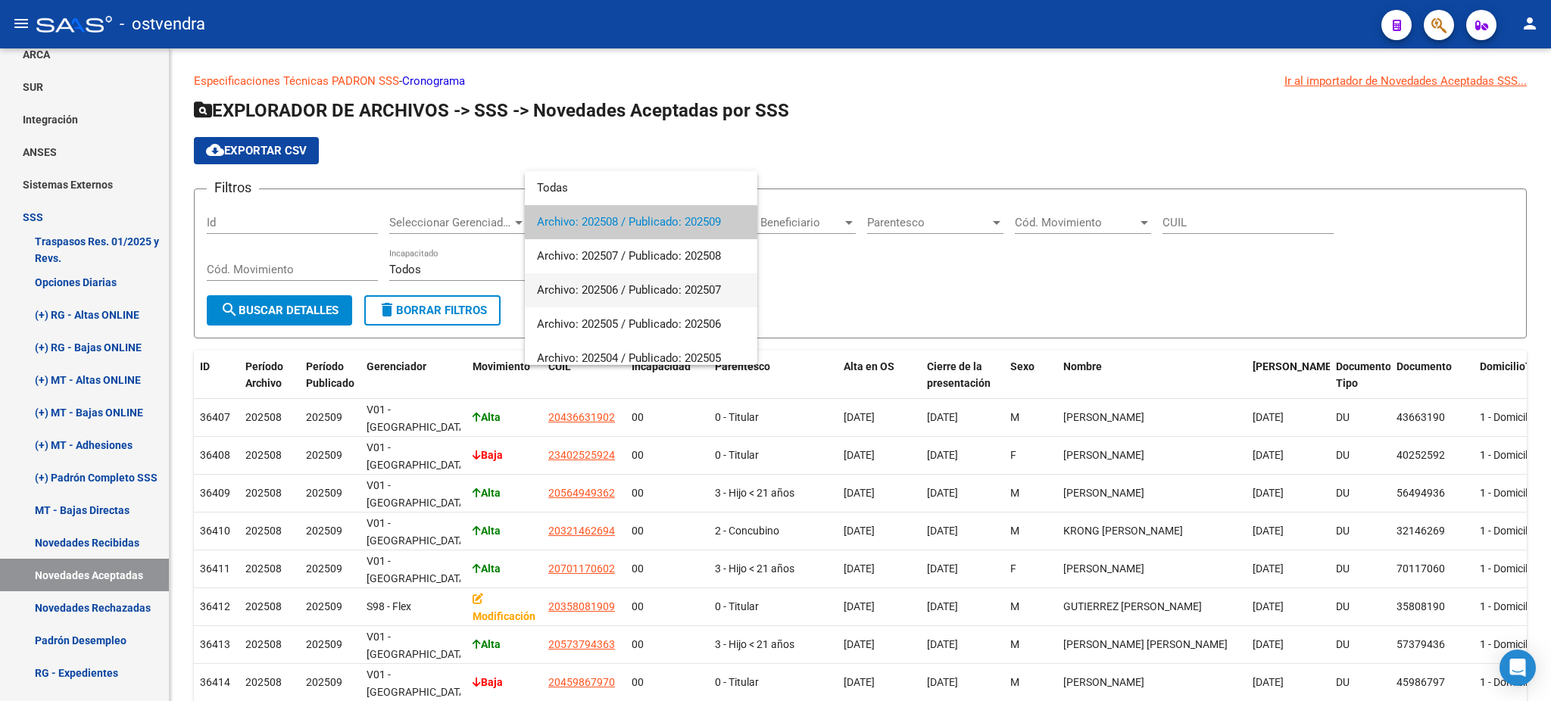
click at [628, 279] on span "Archivo: 202506 / Publicado: 202507" at bounding box center [641, 290] width 208 height 34
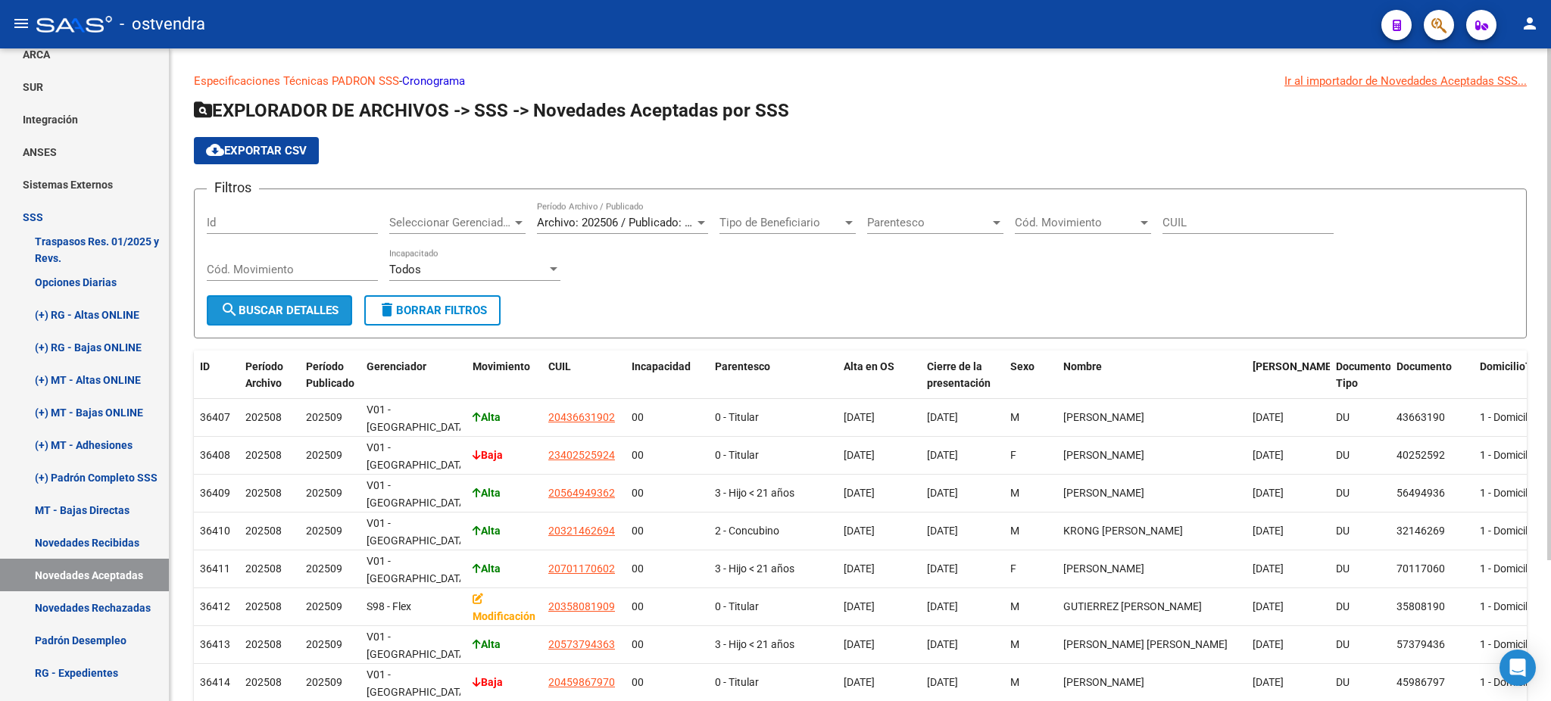
click at [288, 307] on span "search Buscar Detalles" at bounding box center [279, 311] width 118 height 14
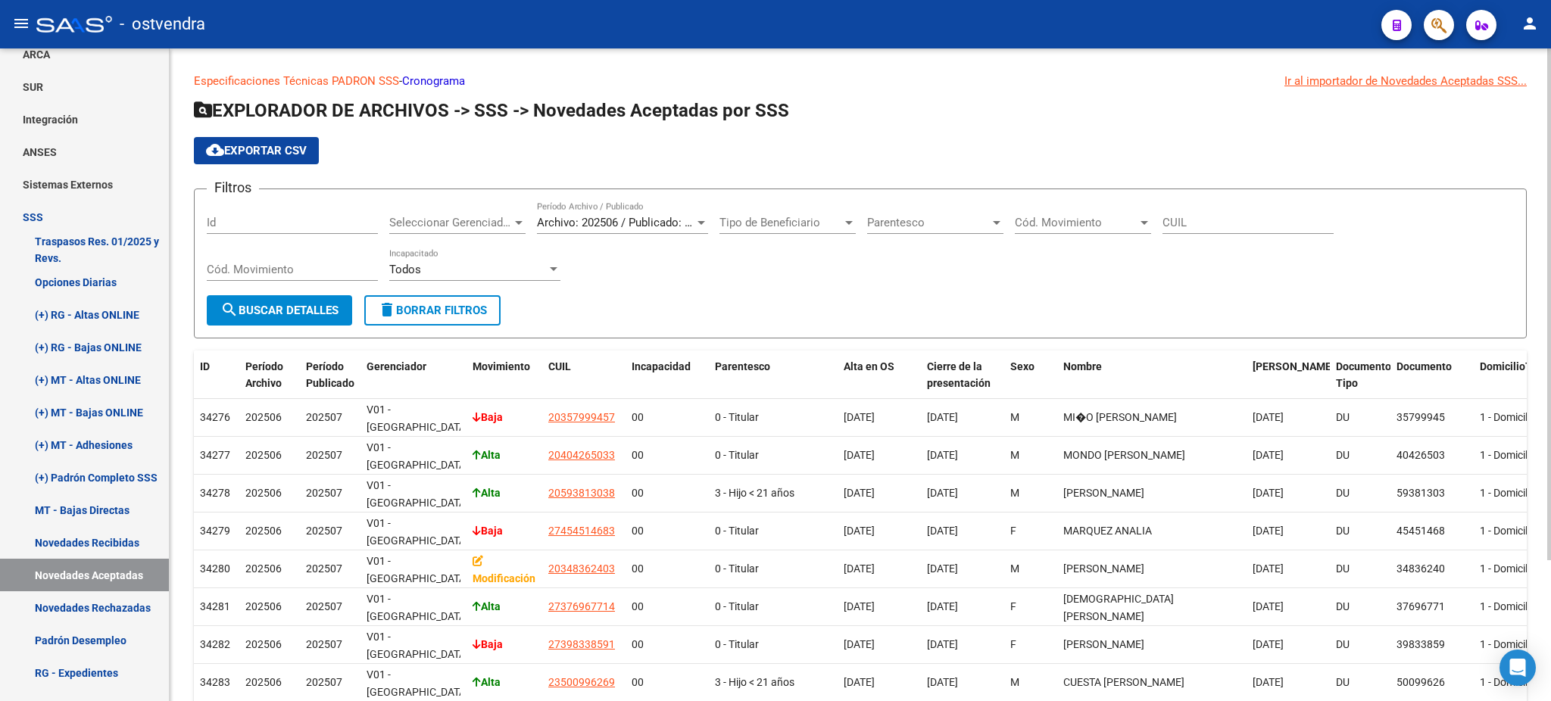
click at [1224, 213] on div "CUIL" at bounding box center [1247, 217] width 171 height 33
click at [1225, 214] on div "CUIL" at bounding box center [1247, 217] width 171 height 33
drag, startPoint x: 1225, startPoint y: 214, endPoint x: 1137, endPoint y: 214, distance: 87.8
click at [1147, 128] on app-list-header "EXPLORADOR DE ARCHIVOS -> SSS -> Novedades Aceptadas por SSS cloud_download Exp…" at bounding box center [860, 218] width 1333 height 240
click at [1184, 229] on div "CUIL" at bounding box center [1247, 217] width 171 height 33
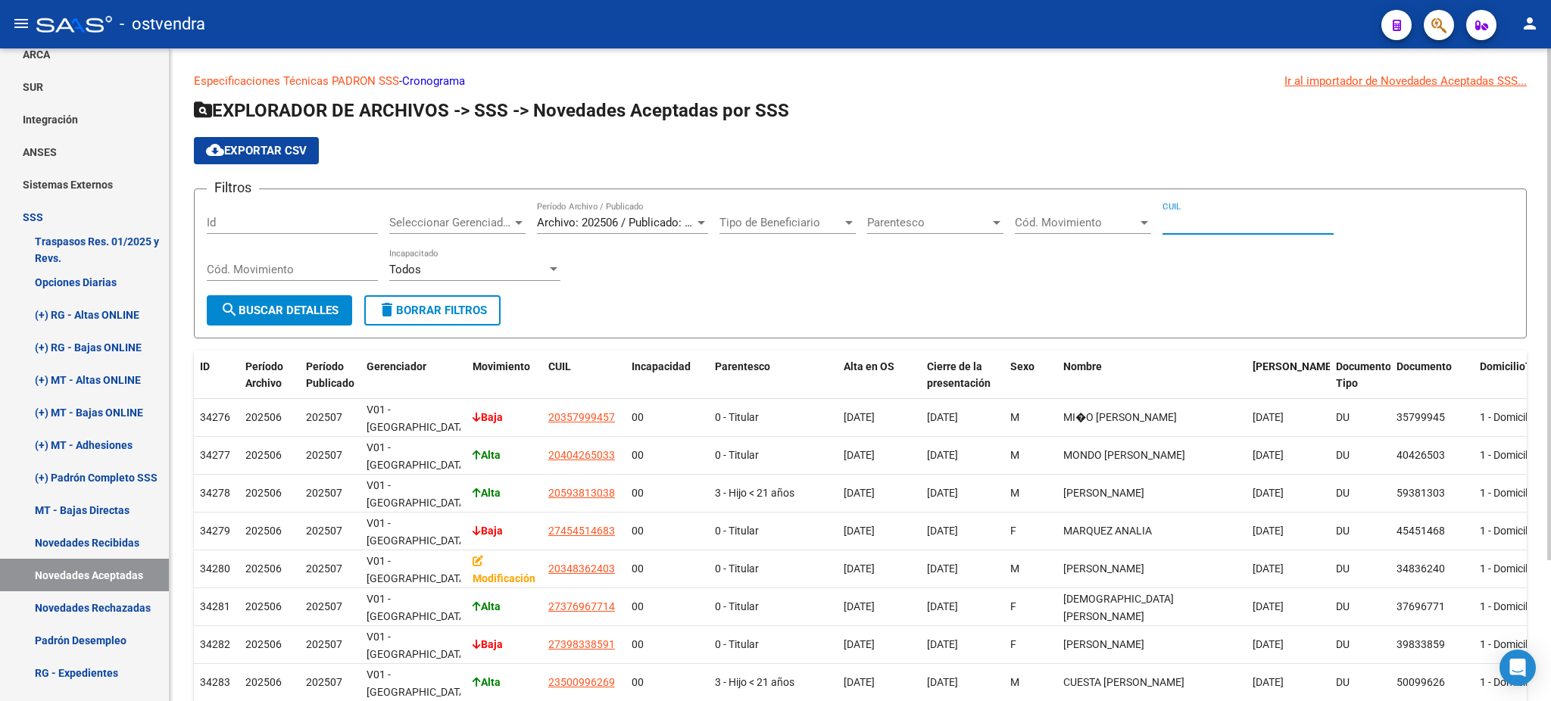
paste input "27-42671038-8"
type input "27-42671038-8"
click at [283, 306] on span "search Buscar Detalles" at bounding box center [279, 311] width 118 height 14
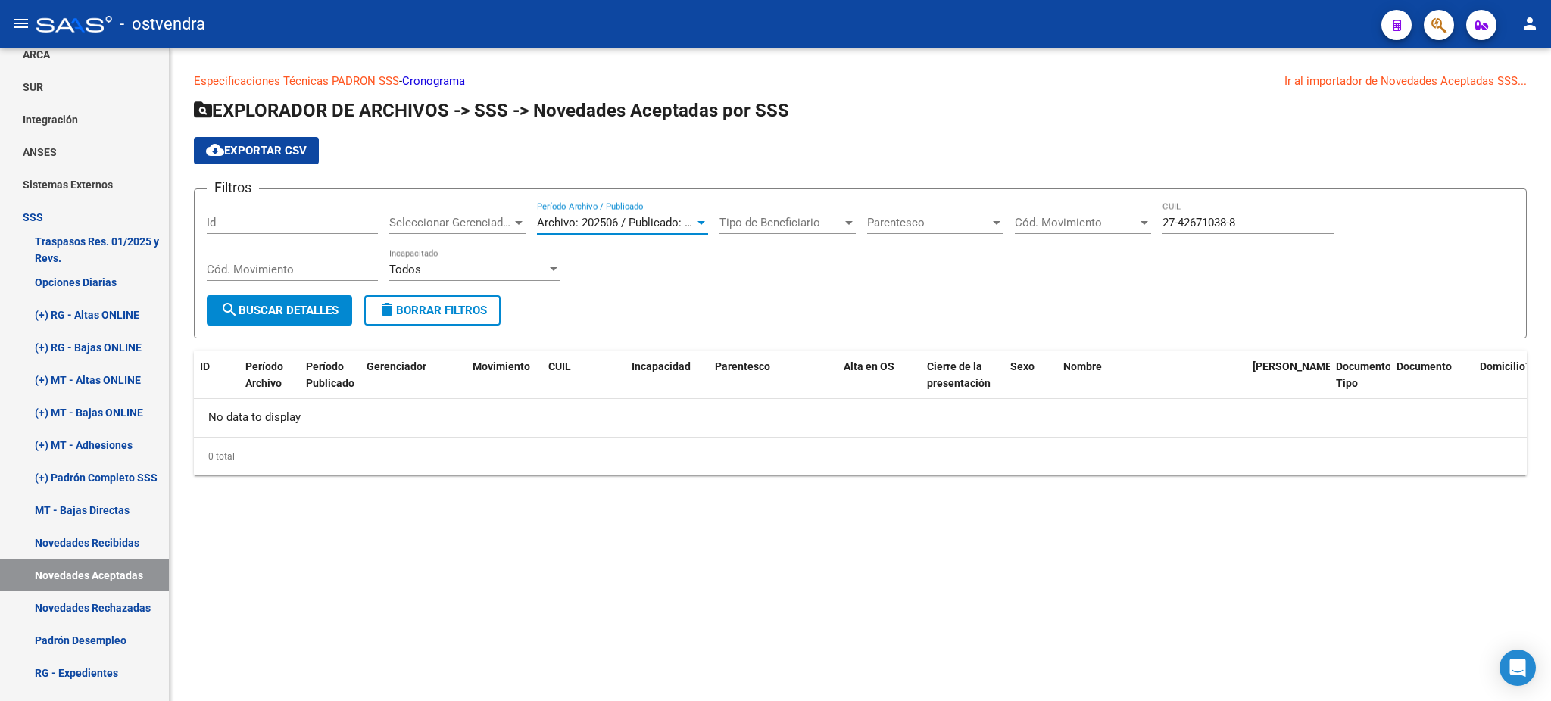
click at [651, 216] on span "Archivo: 202506 / Publicado: 202507" at bounding box center [629, 223] width 184 height 14
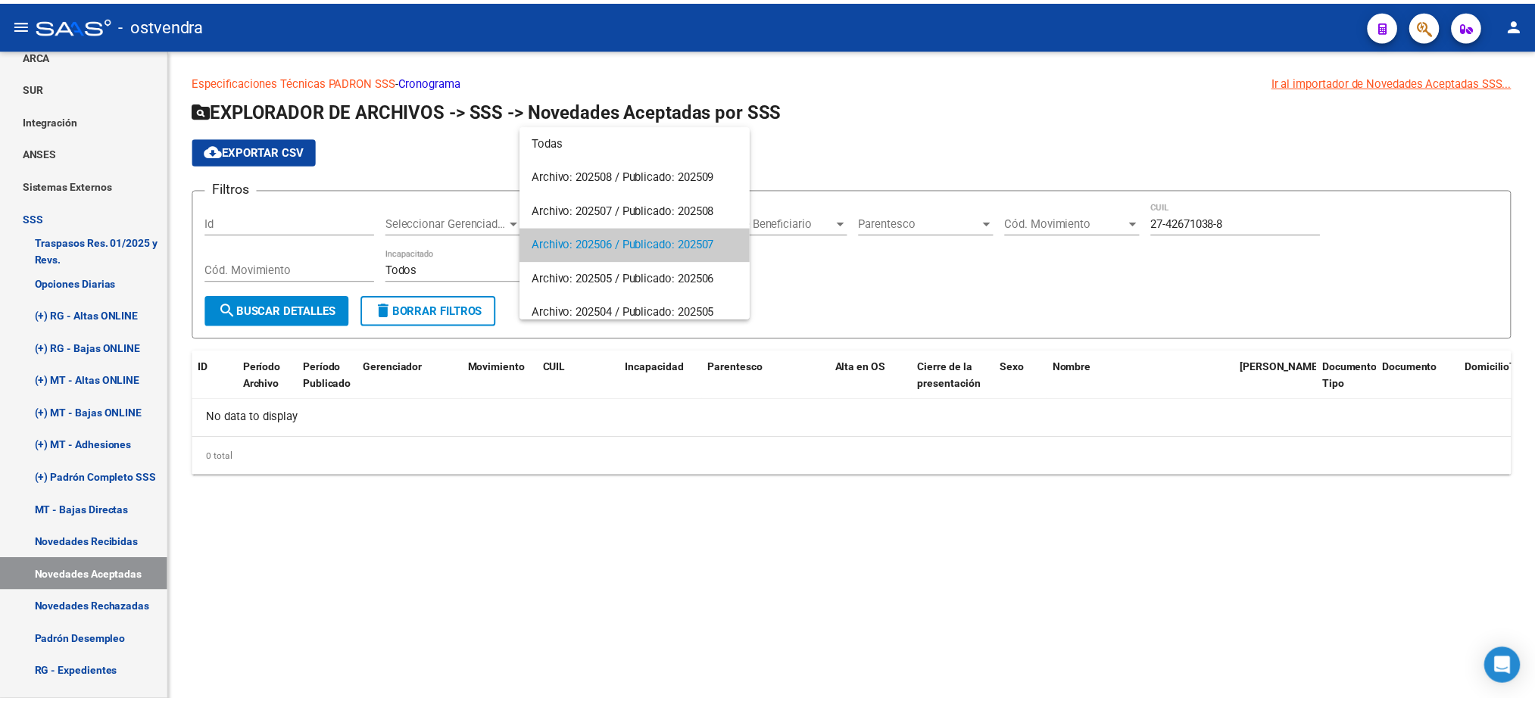
scroll to position [22, 0]
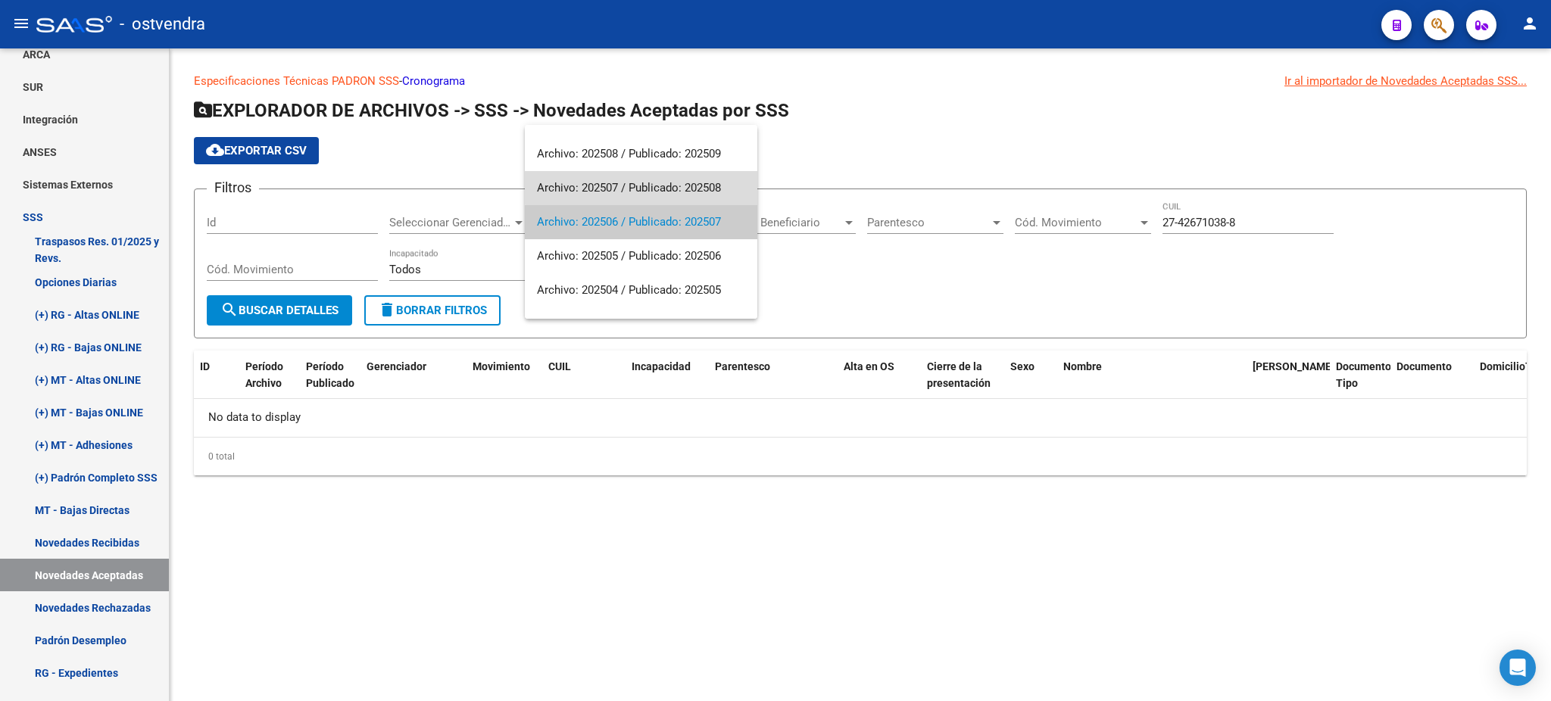
click at [667, 183] on span "Archivo: 202507 / Publicado: 202508" at bounding box center [641, 188] width 208 height 34
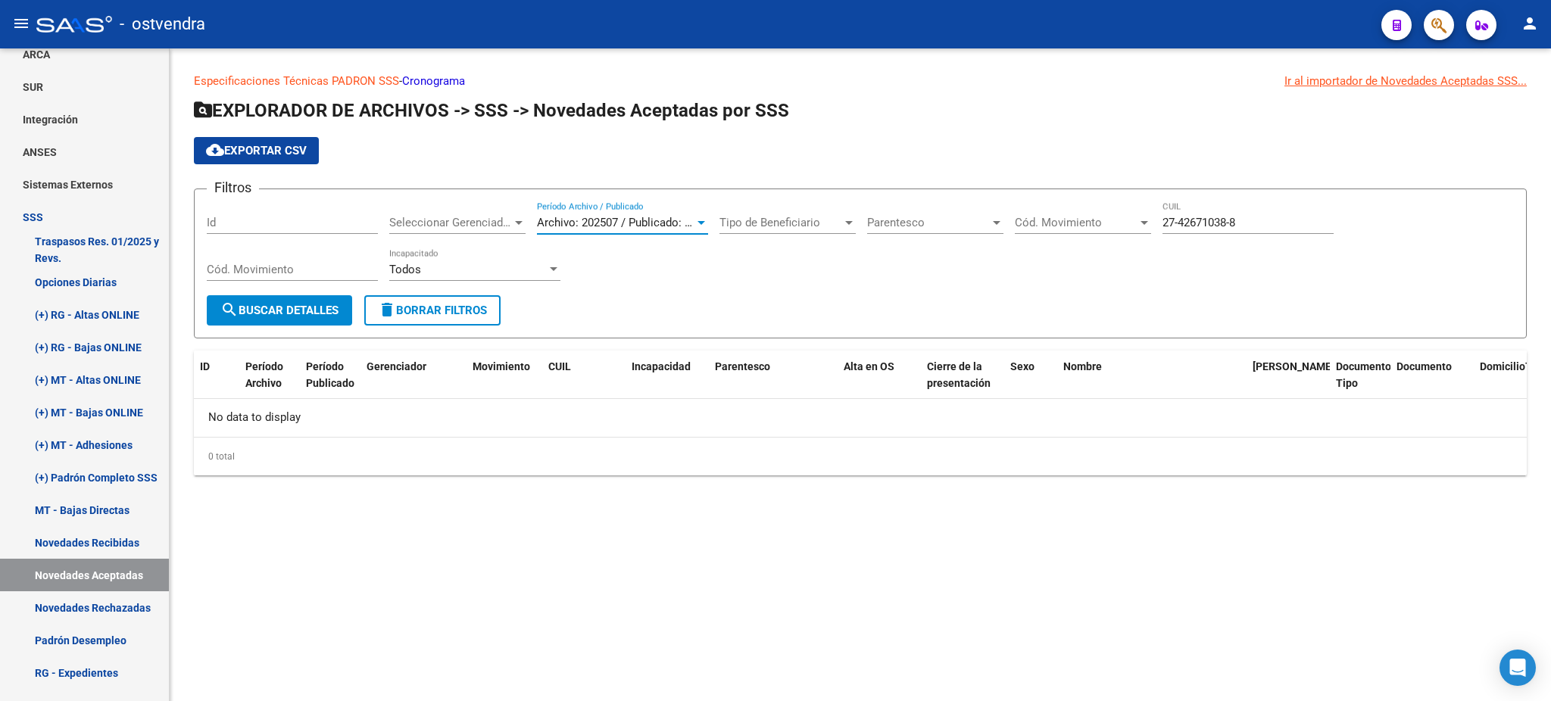
click at [320, 310] on span "search Buscar Detalles" at bounding box center [279, 311] width 118 height 14
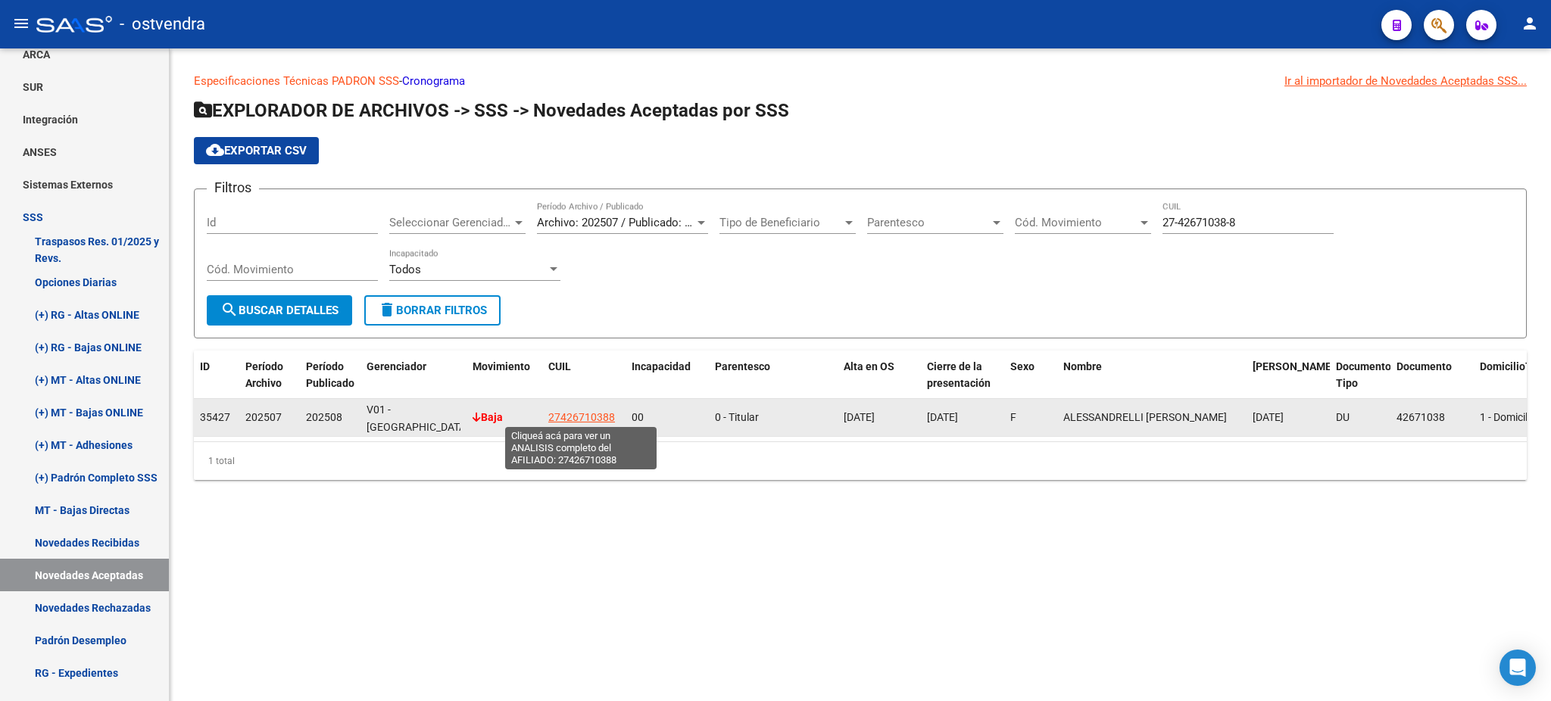
click at [601, 418] on span "27426710388" at bounding box center [581, 417] width 67 height 12
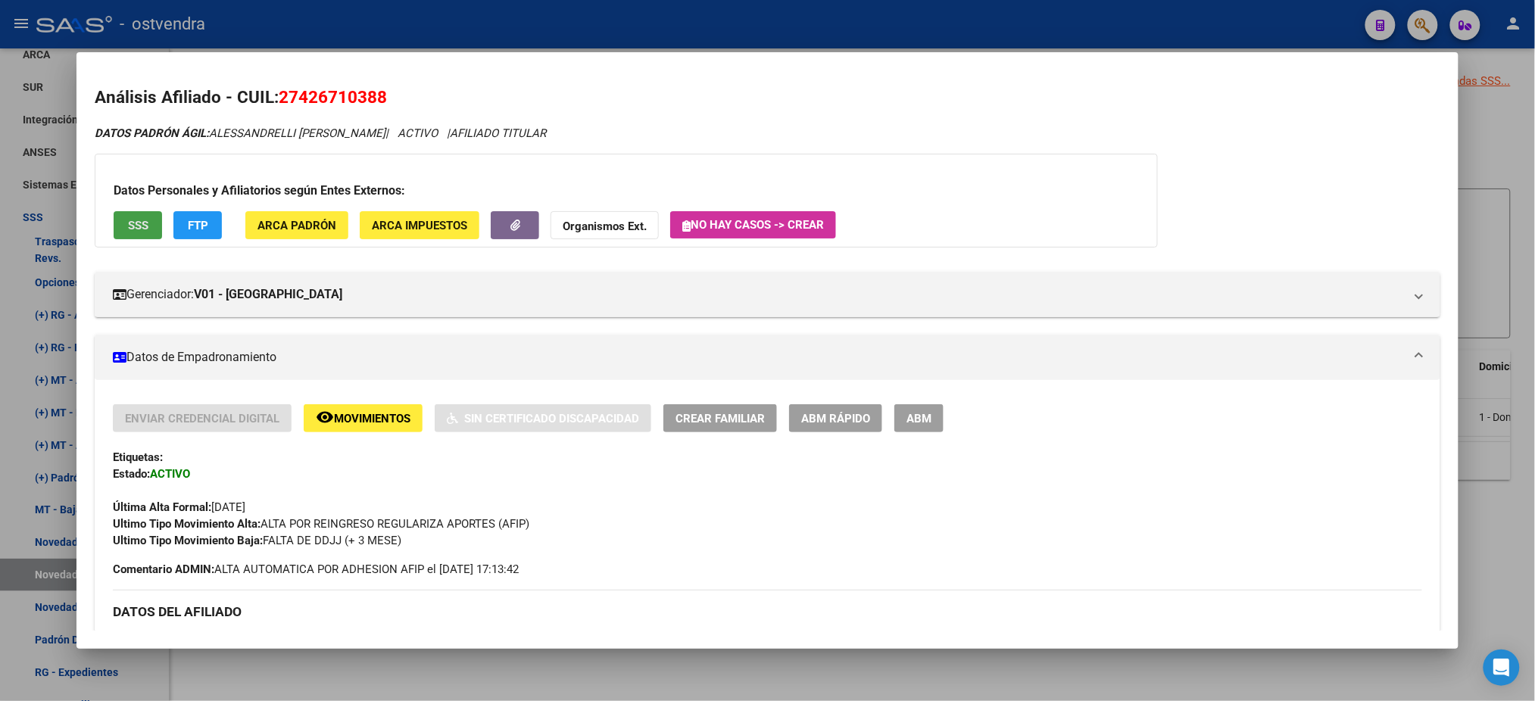
click at [114, 227] on button "SSS" at bounding box center [138, 225] width 48 height 28
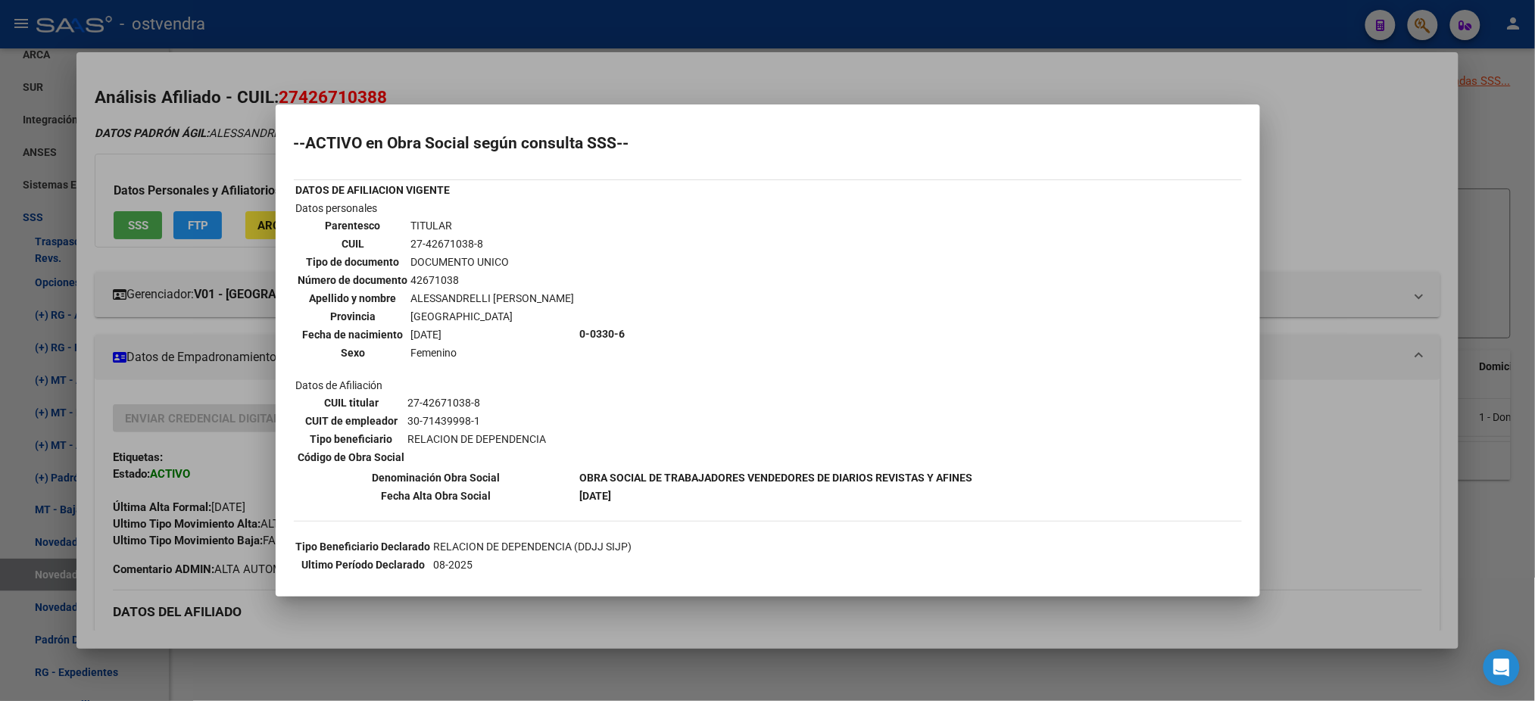
scroll to position [130, 0]
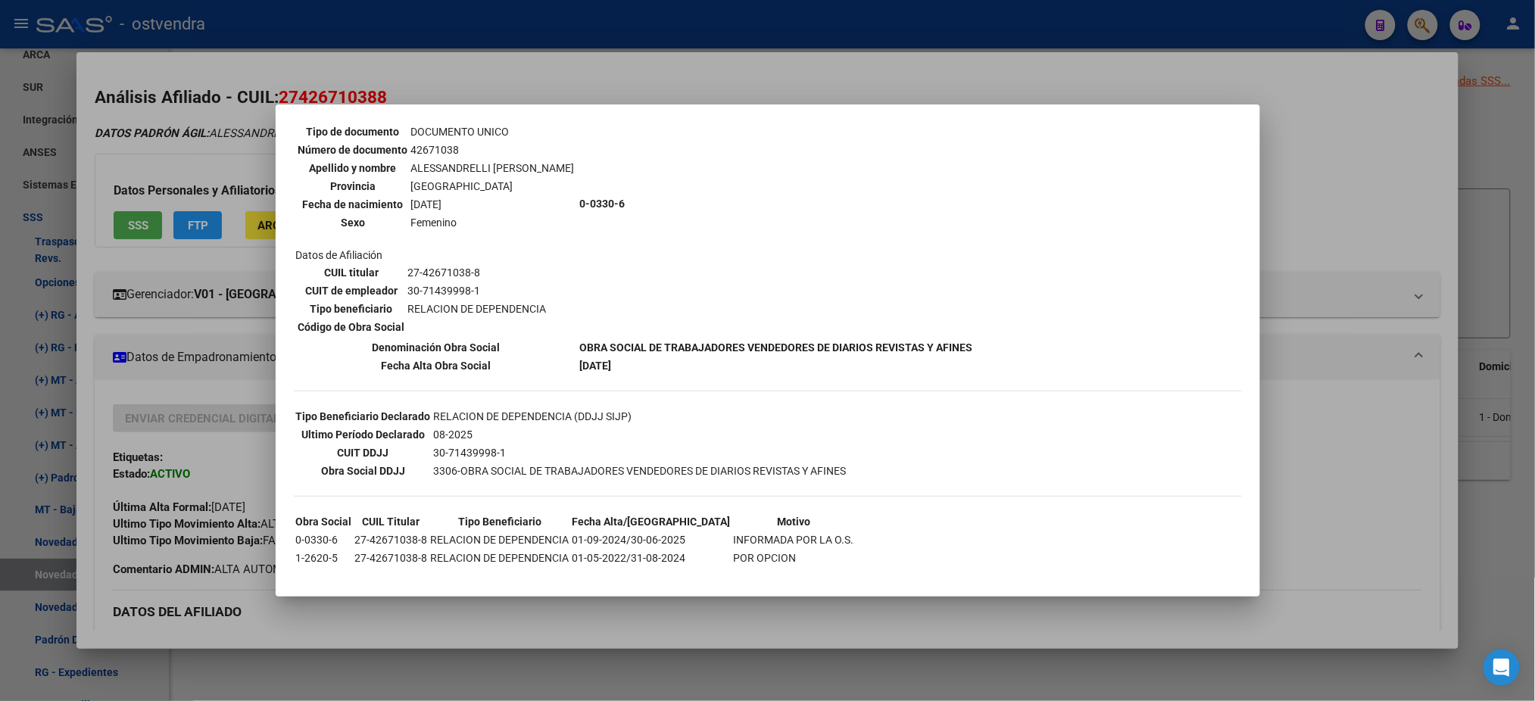
click at [239, 162] on div at bounding box center [767, 350] width 1535 height 701
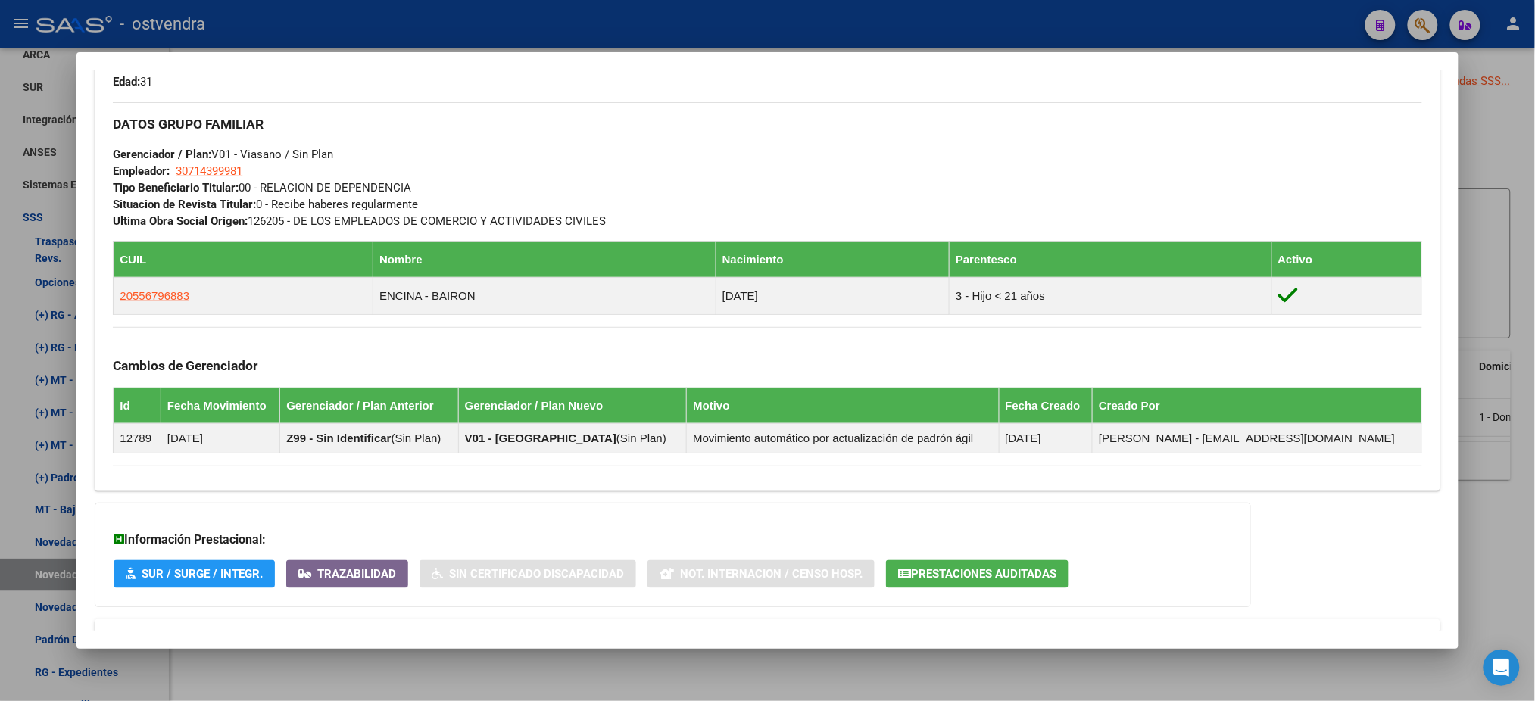
scroll to position [768, 0]
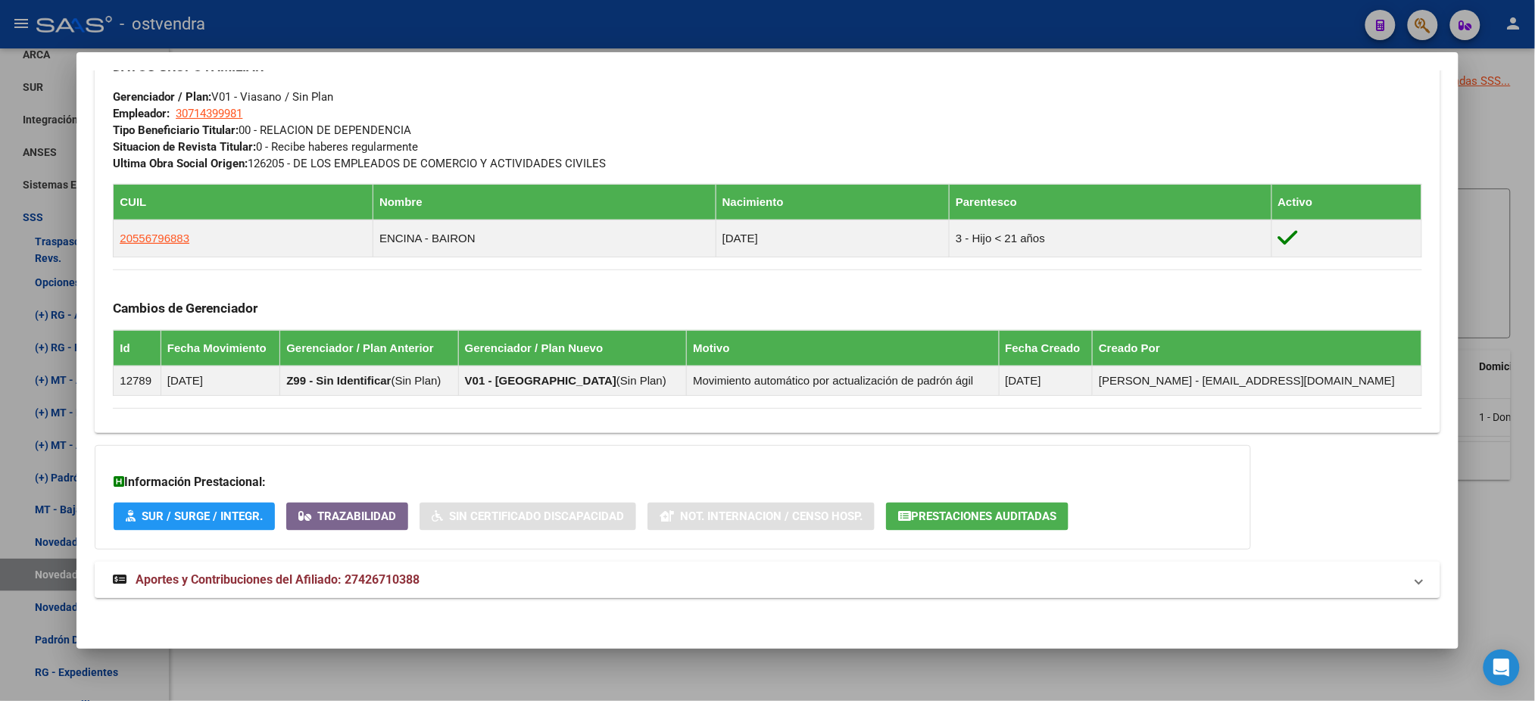
click at [487, 582] on mat-panel-title "Aportes y Contribuciones del Afiliado: 27426710388" at bounding box center [758, 580] width 1290 height 18
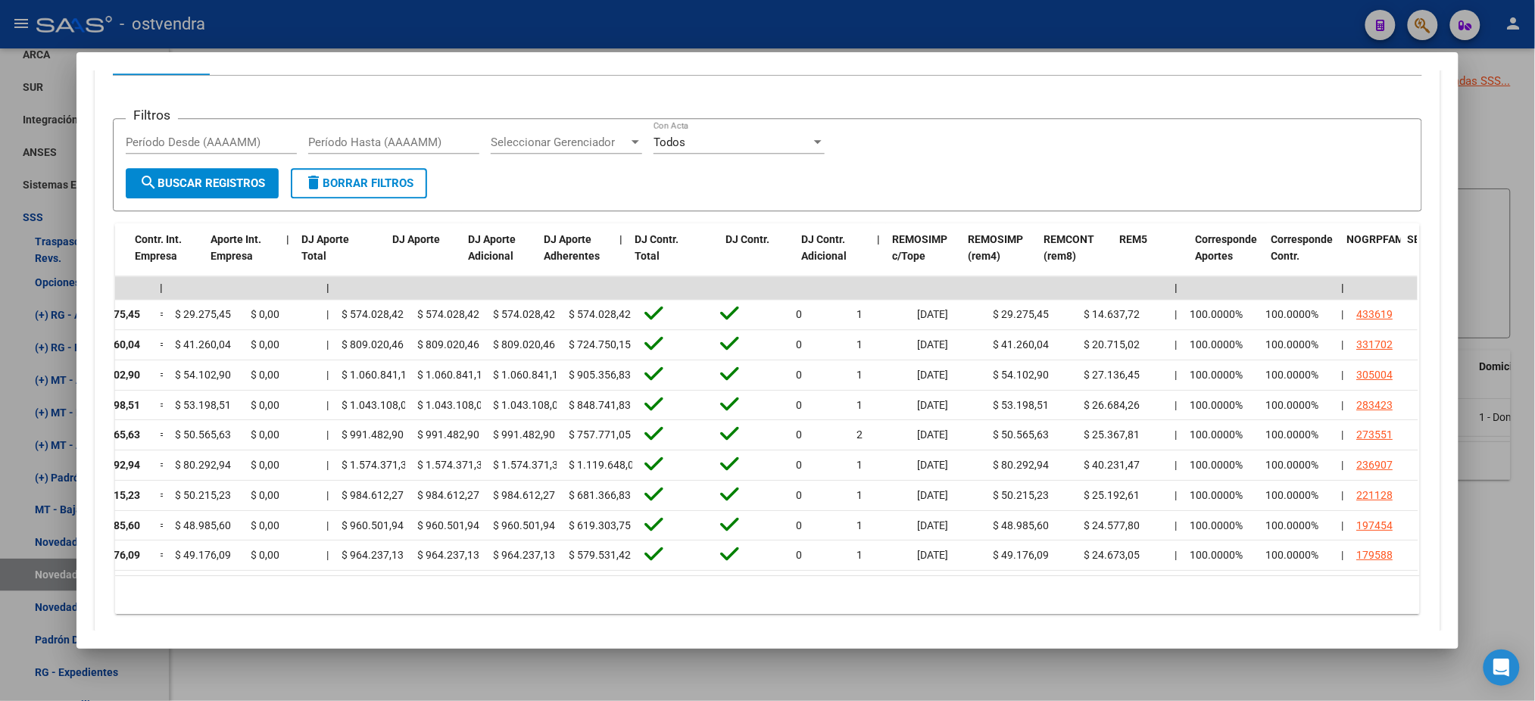
scroll to position [0, 0]
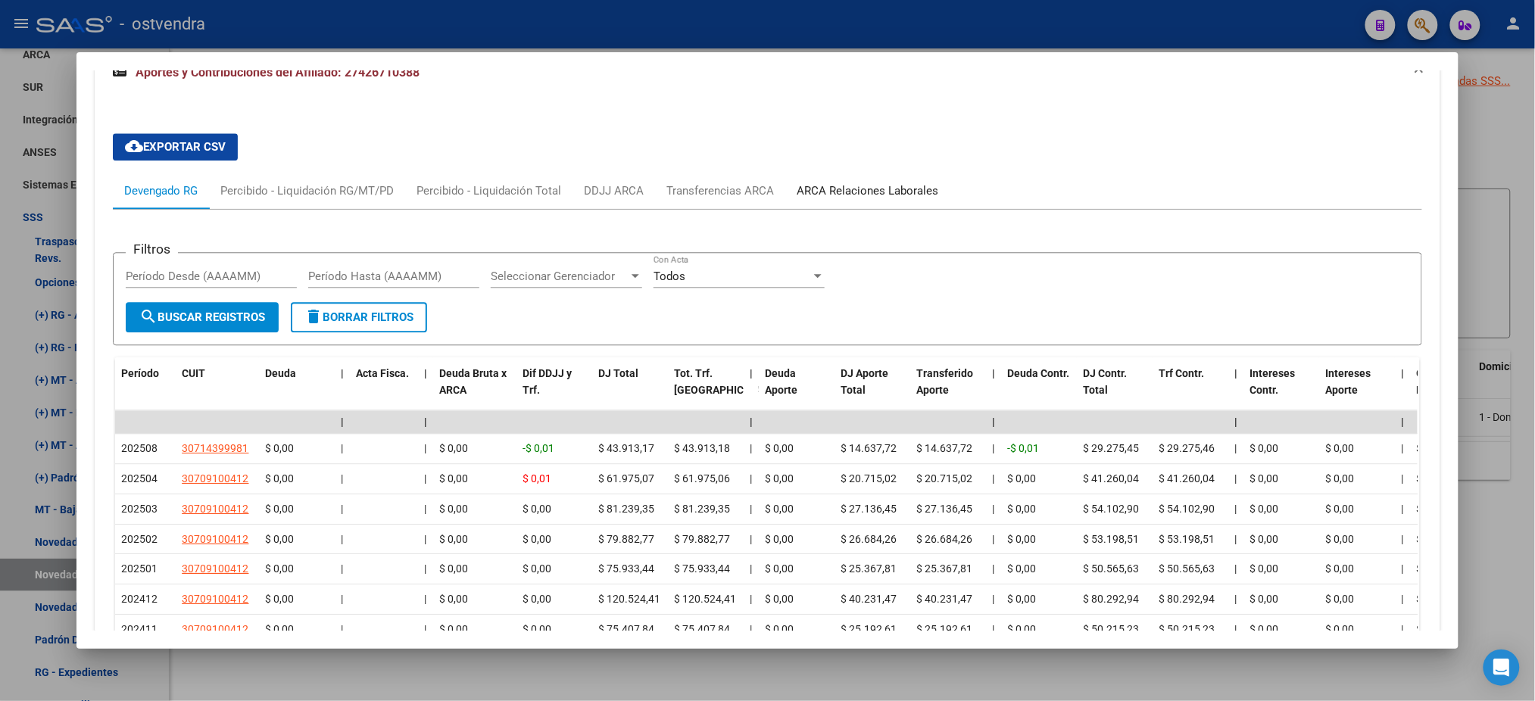
click at [848, 183] on div "ARCA Relaciones Laborales" at bounding box center [868, 191] width 142 height 17
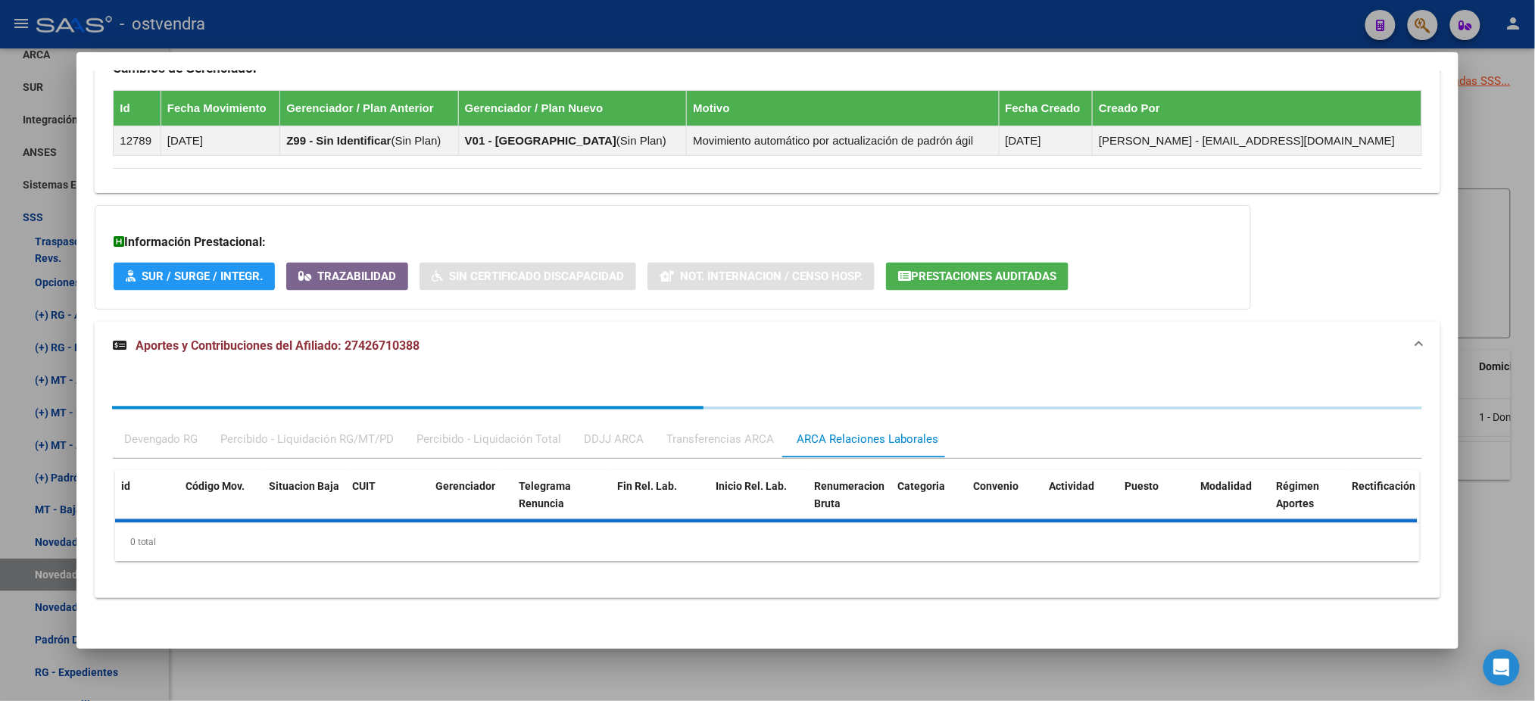
scroll to position [1087, 0]
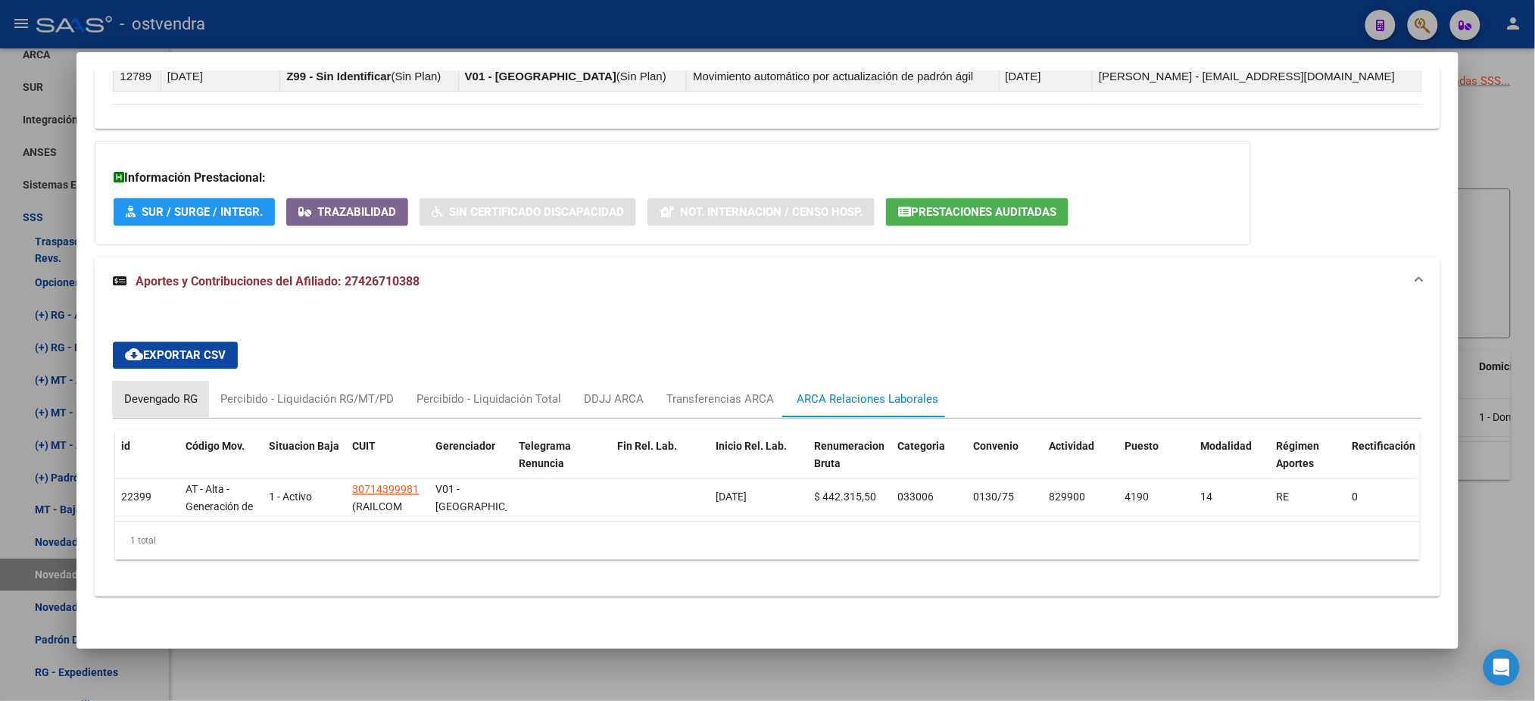
click at [173, 392] on div "Devengado RG" at bounding box center [160, 400] width 73 height 17
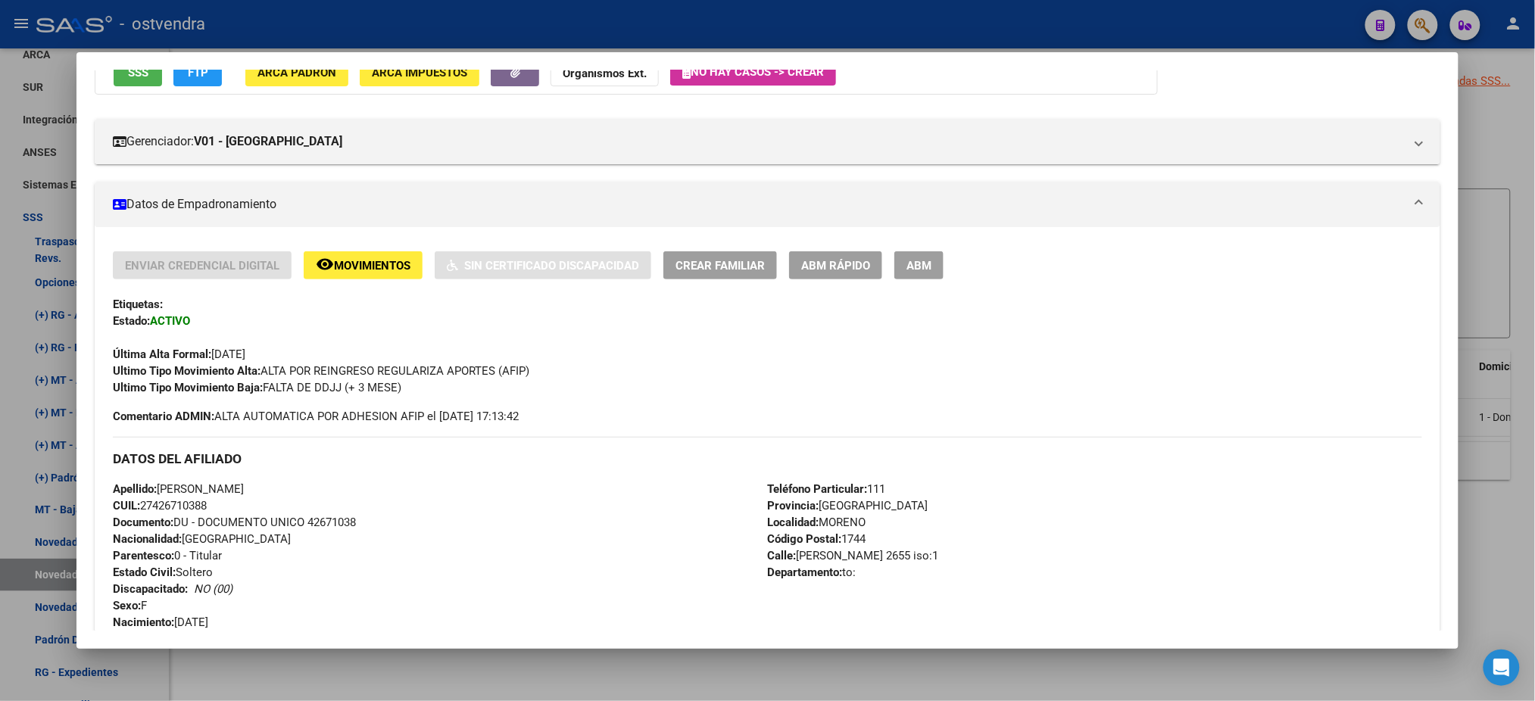
scroll to position [135, 0]
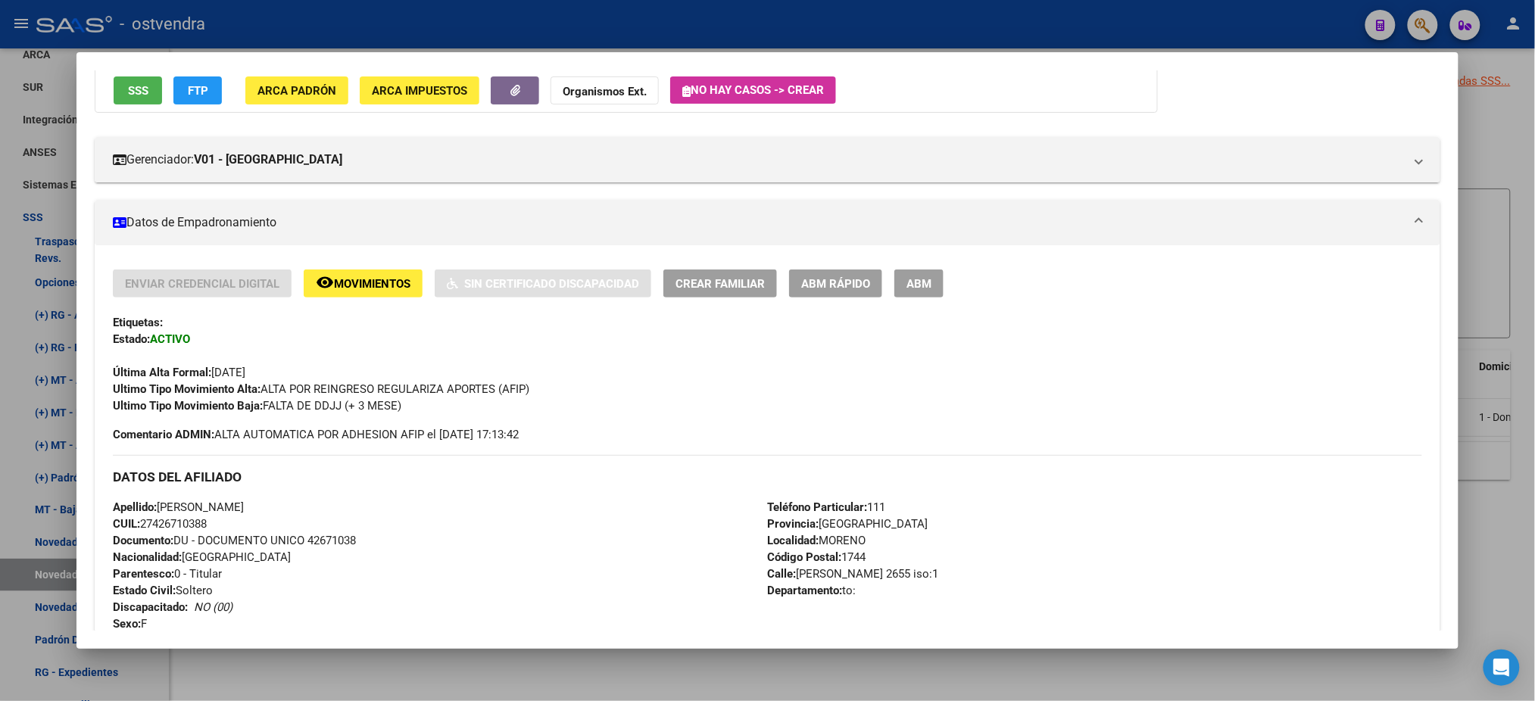
click at [376, 267] on div "Enviar Credencial Digital remove_red_eye Movimientos Sin Certificado Discapacid…" at bounding box center [767, 655] width 1345 height 821
click at [379, 282] on span "Movimientos" at bounding box center [372, 284] width 76 height 14
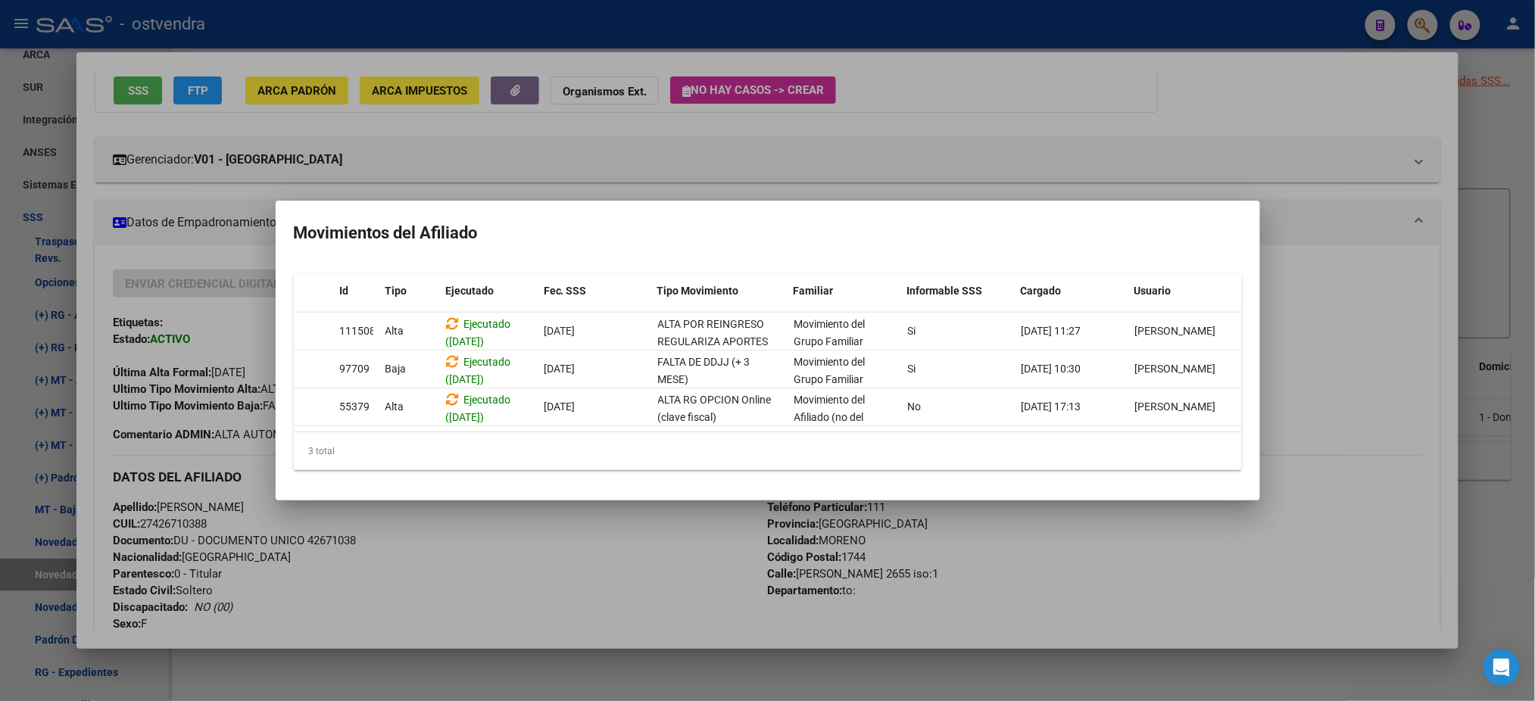
scroll to position [0, 0]
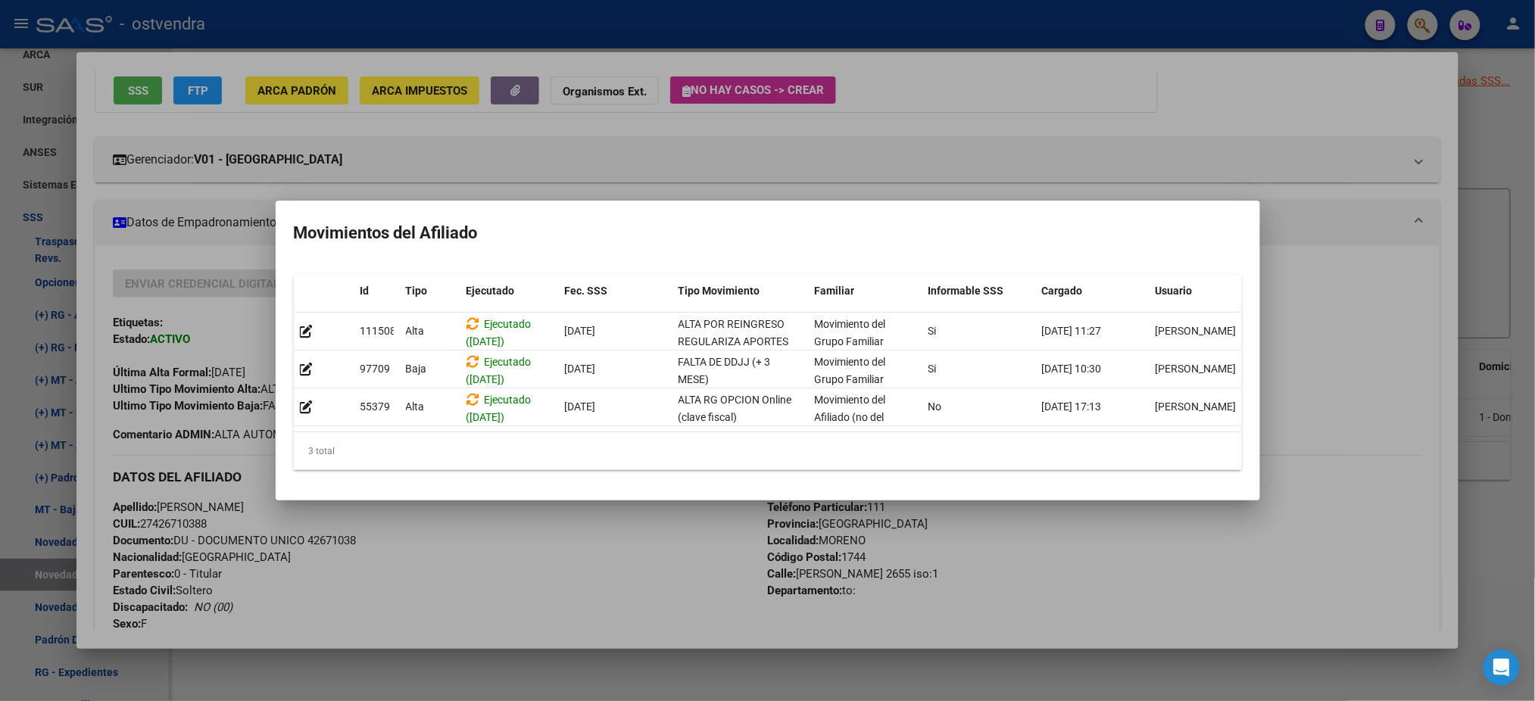
click at [221, 420] on div at bounding box center [767, 350] width 1535 height 701
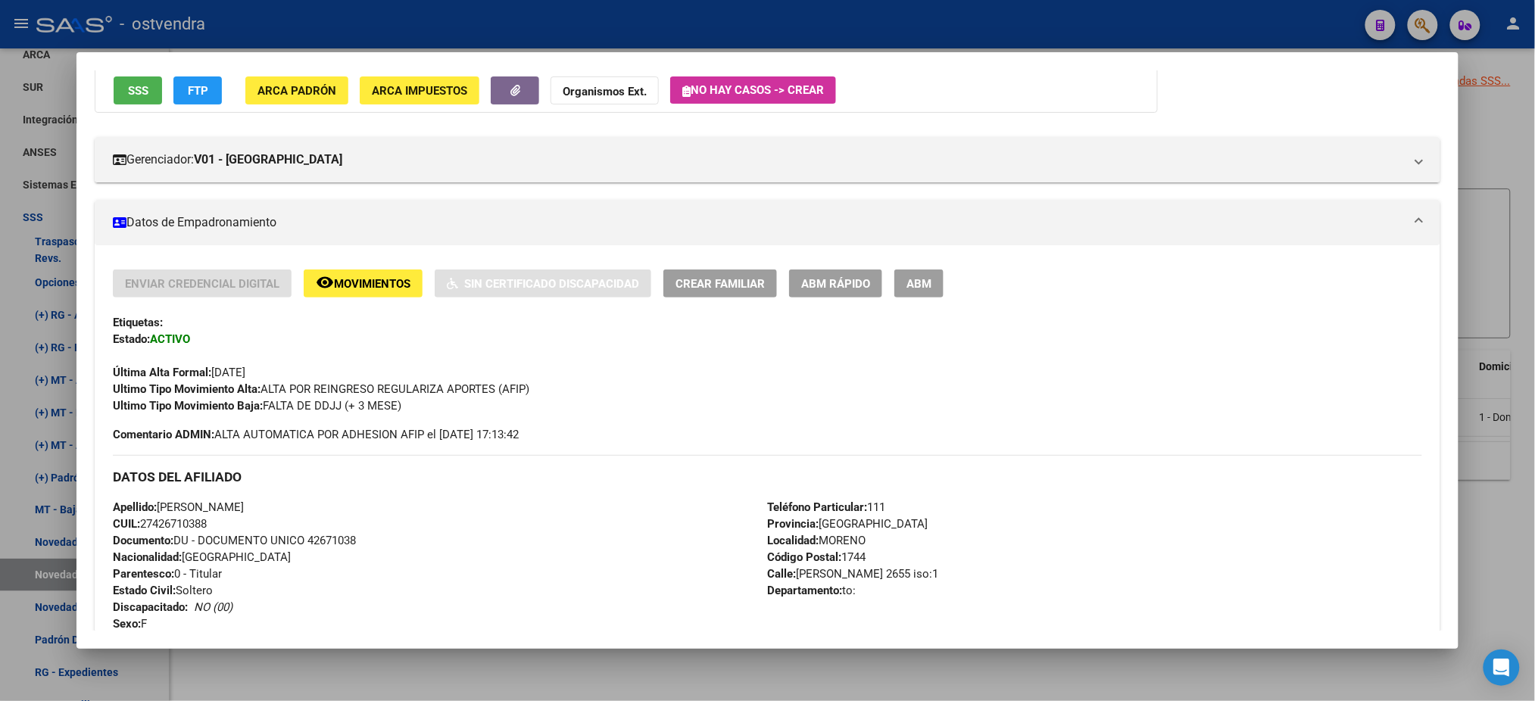
click at [189, 374] on strong "Última Alta Formal:" at bounding box center [162, 373] width 98 height 14
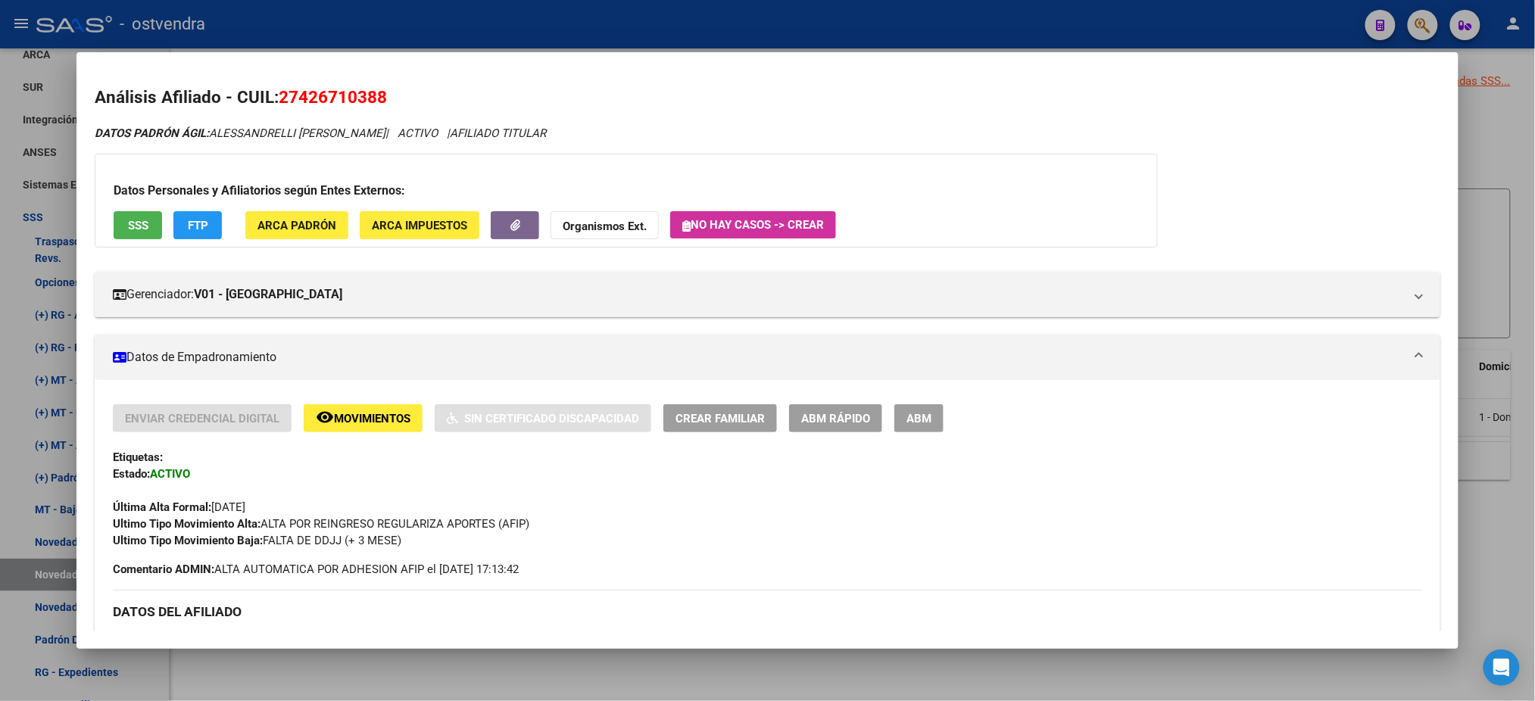
click at [336, 93] on span "27426710388" at bounding box center [333, 97] width 108 height 20
copy span "27426710388"
click at [420, 26] on div at bounding box center [767, 350] width 1535 height 701
